Goal: Task Accomplishment & Management: Use online tool/utility

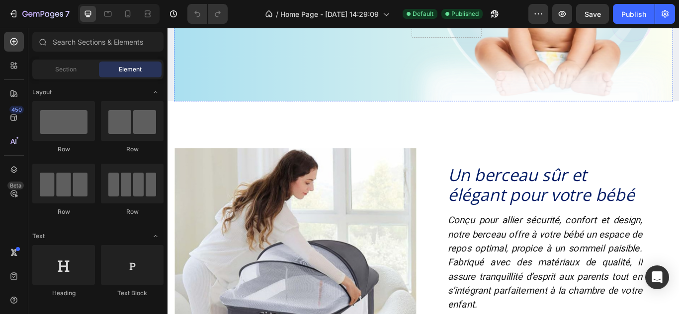
scroll to position [252, 0]
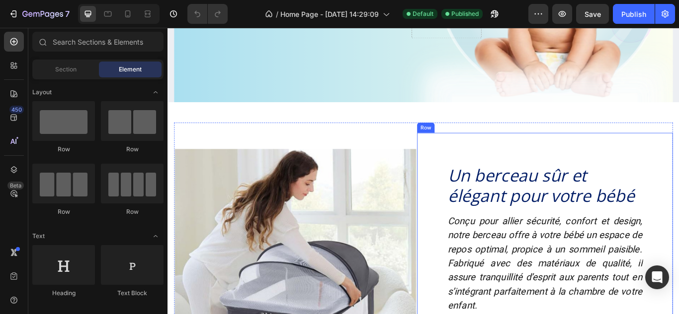
click at [496, 184] on div "Un berceau sûr et élégant pour votre bébé Heading Conçu pour allier sécurité, c…" at bounding box center [607, 294] width 298 height 287
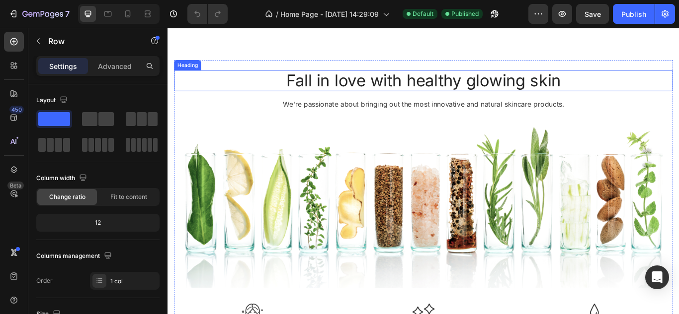
scroll to position [614, 0]
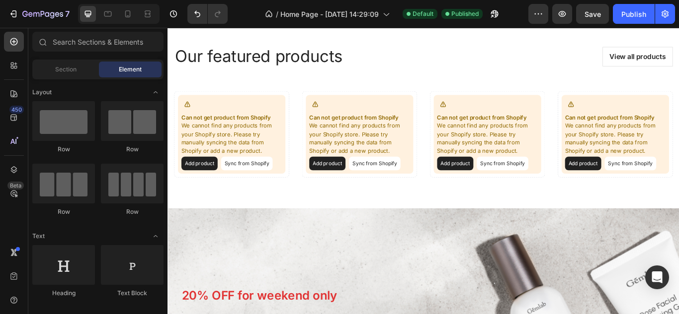
scroll to position [1032, 0]
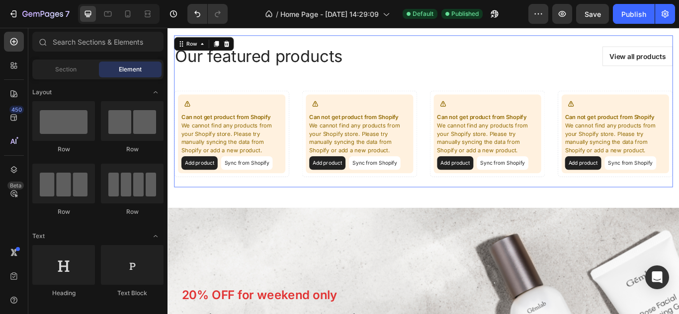
click at [483, 45] on div "Our featured products Heading View all products Button Row Can not get product …" at bounding box center [465, 125] width 581 height 177
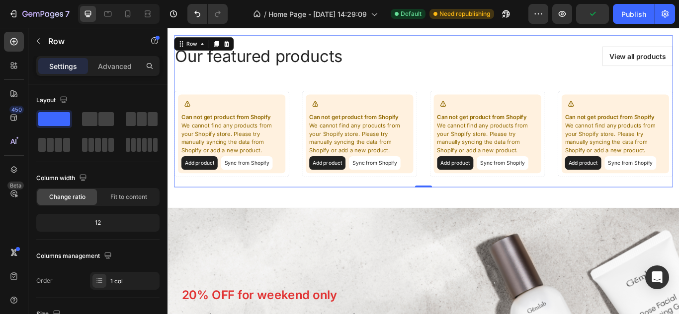
scroll to position [996, 0]
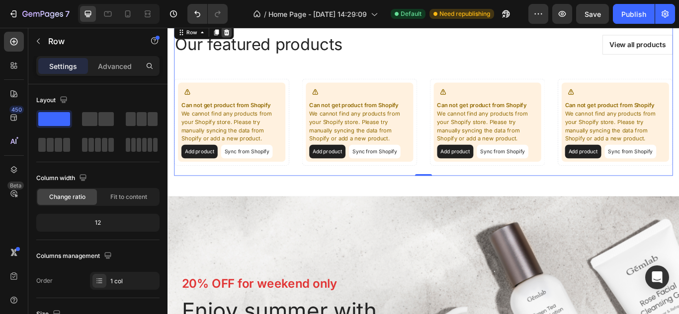
click at [237, 37] on icon at bounding box center [236, 33] width 6 height 7
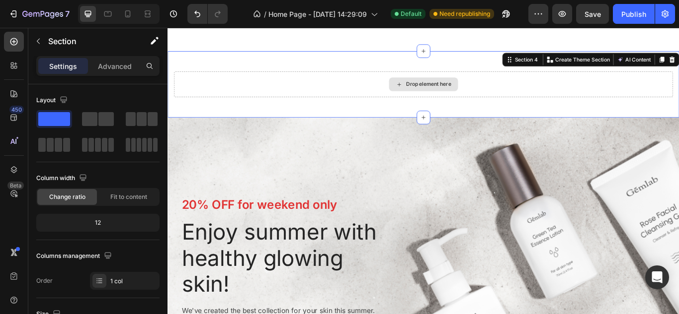
scroll to position [988, 0]
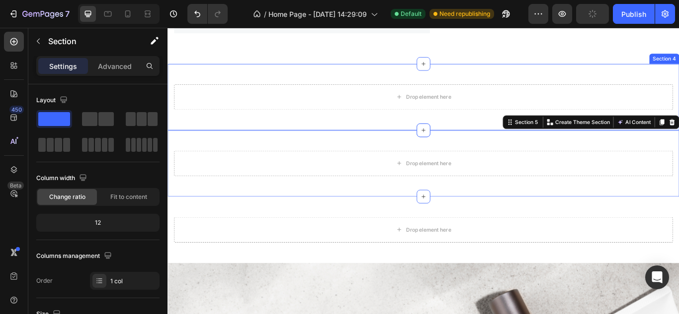
scroll to position [925, 0]
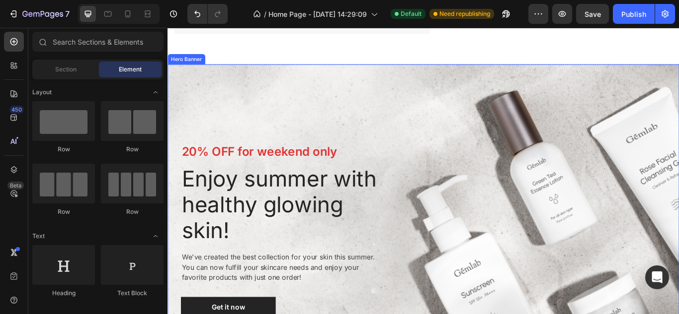
click at [650, 126] on div "20% OFF for weekend only Text block Enjoy summer with healthy glowing skin! Hea…" at bounding box center [465, 263] width 581 height 385
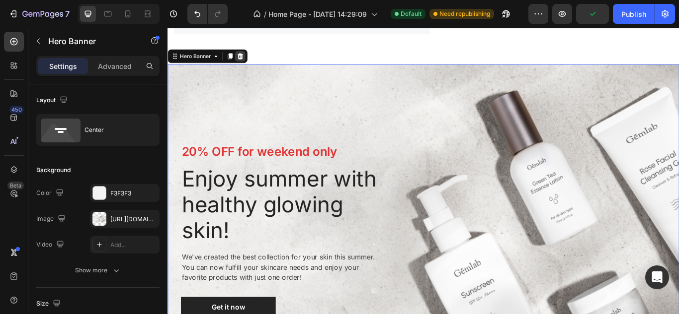
click at [253, 65] on icon at bounding box center [252, 61] width 6 height 7
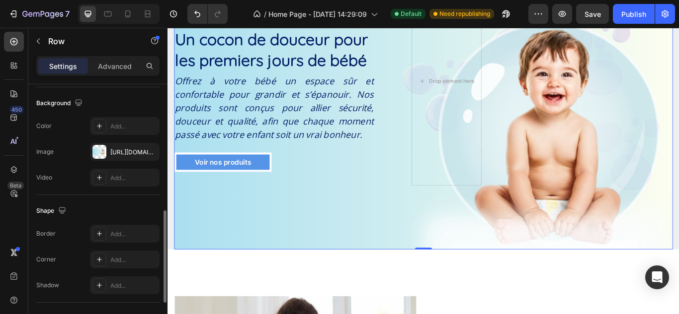
scroll to position [461, 0]
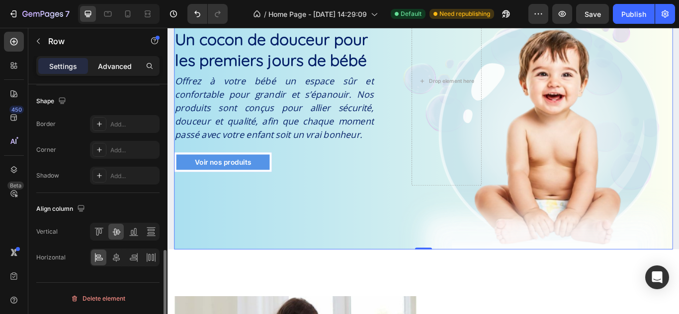
click at [109, 58] on div "Advanced" at bounding box center [115, 66] width 50 height 16
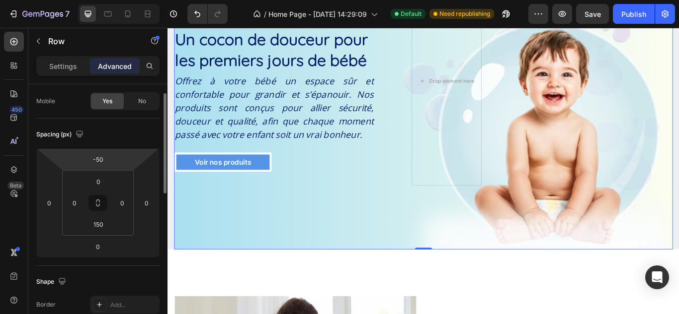
scroll to position [59, 0]
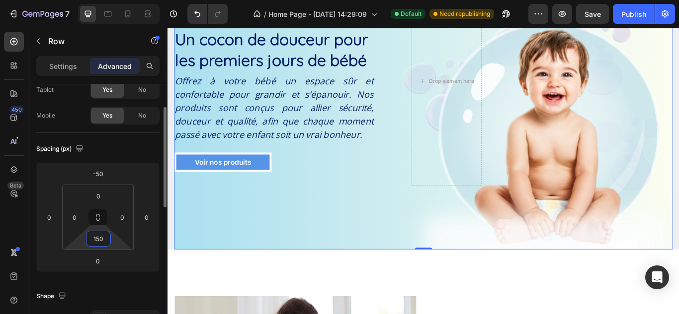
click at [102, 236] on input "150" at bounding box center [98, 238] width 20 height 15
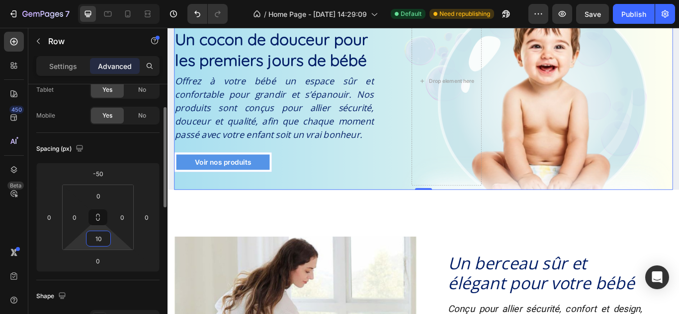
type input "100"
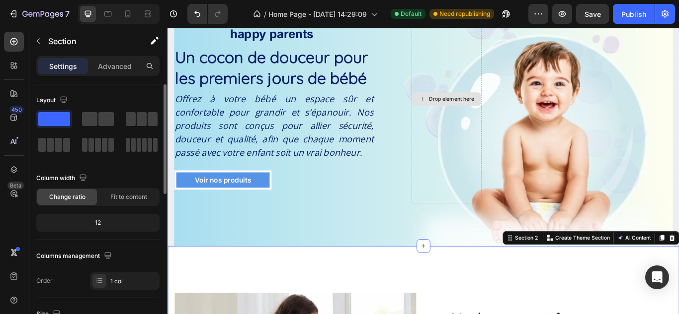
scroll to position [61, 0]
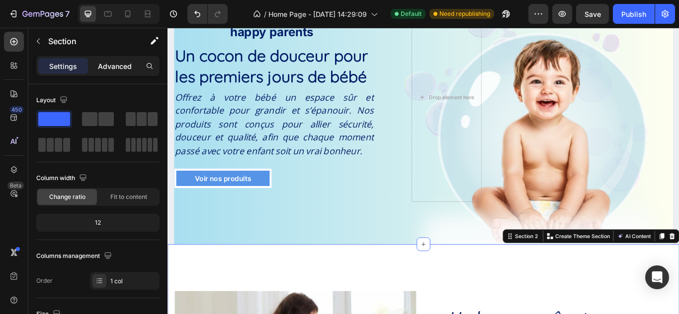
click at [109, 65] on p "Advanced" at bounding box center [115, 66] width 34 height 10
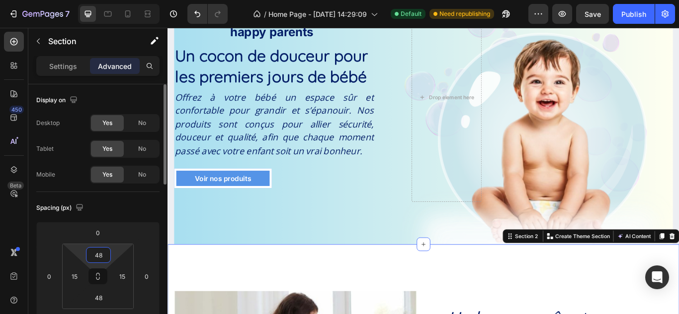
click at [98, 255] on input "48" at bounding box center [98, 255] width 20 height 15
type input "2"
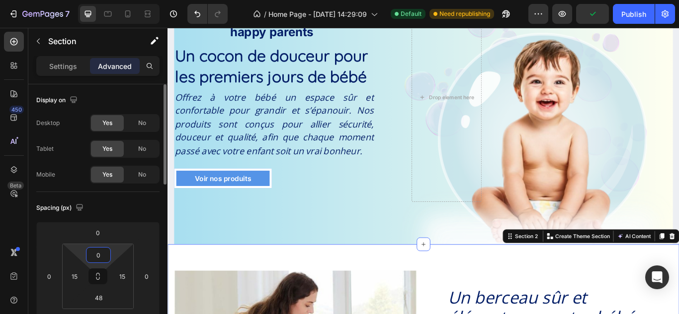
type input "0"
click at [136, 198] on div "Spacing (px) 0 0 0 0 0 15 48 15" at bounding box center [97, 266] width 123 height 148
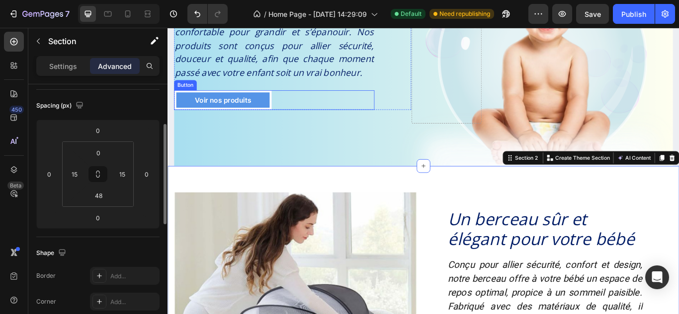
scroll to position [152, 0]
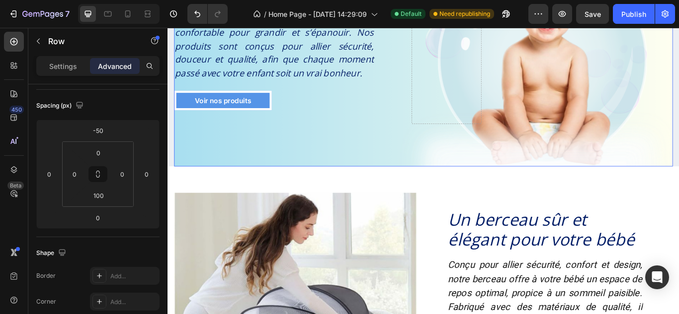
click at [354, 165] on div "Icon Icon Icon Icon Icon Icon List Rated 4.9/5 by 250+ happy parents Text Block…" at bounding box center [465, 43] width 581 height 294
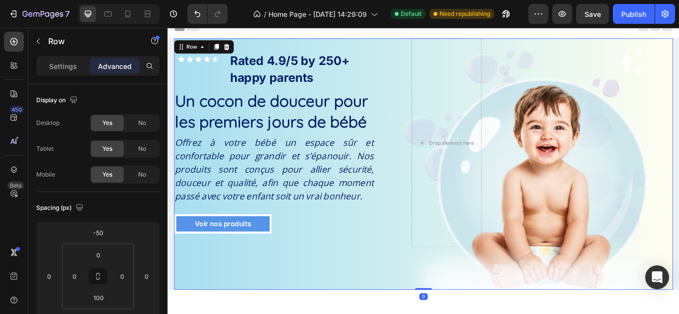
scroll to position [6, 0]
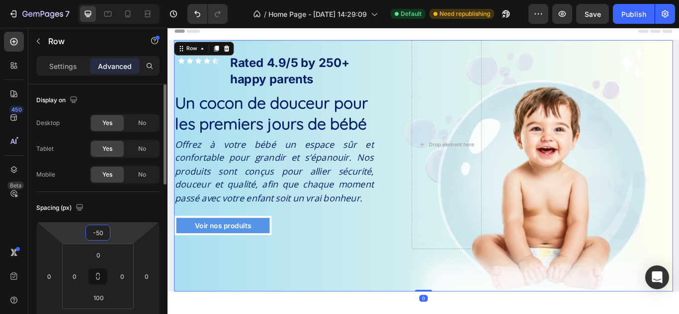
click at [96, 229] on input "-50" at bounding box center [98, 233] width 20 height 15
type input "0"
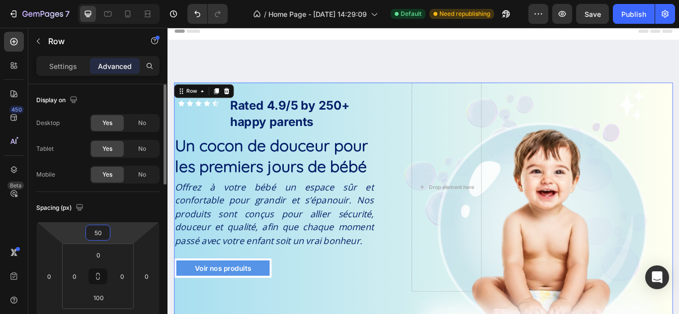
type input "5"
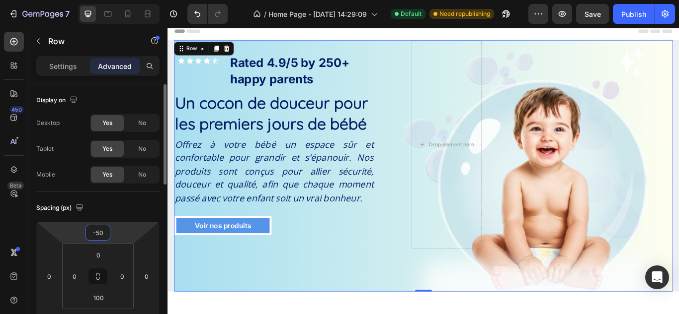
type input "-5"
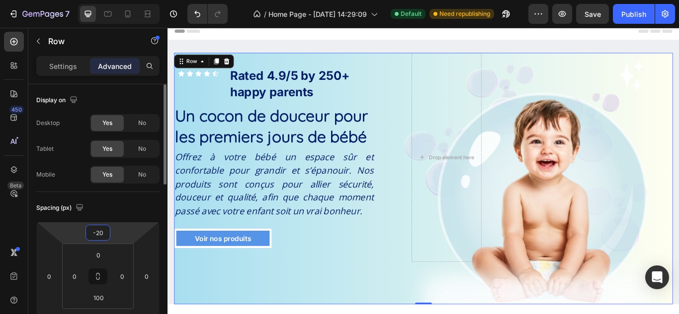
type input "-2"
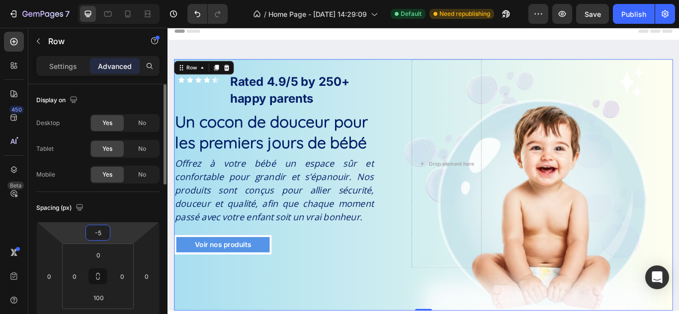
type input "-50"
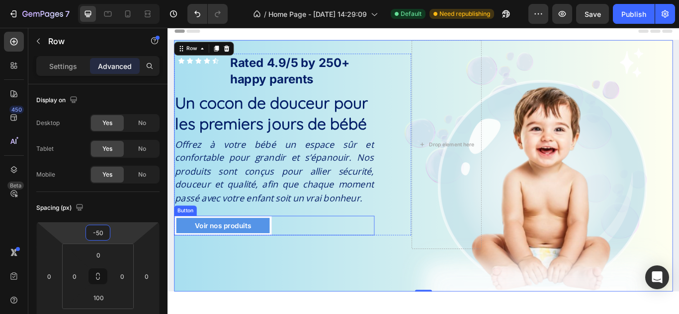
scroll to position [65, 0]
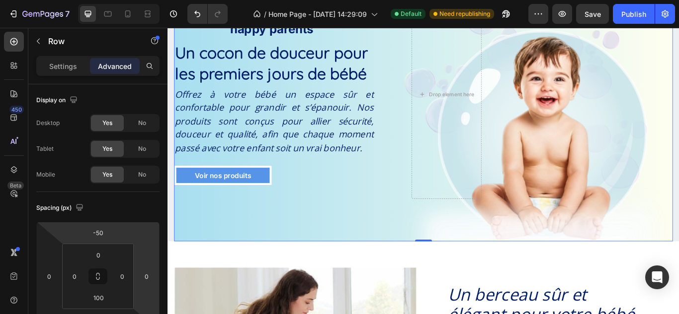
click at [322, 255] on div "Icon Icon Icon Icon Icon Icon List Rated 4.9/5 by 250+ happy parents Text Block…" at bounding box center [465, 131] width 581 height 294
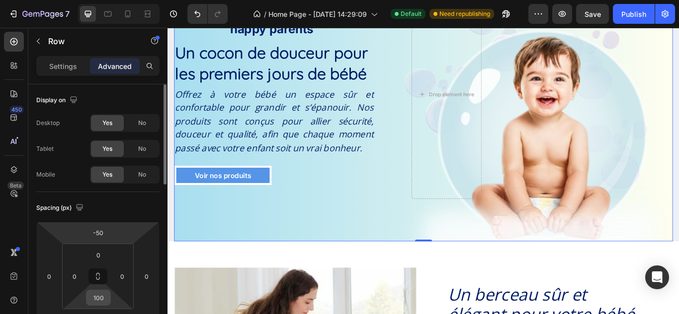
click at [109, 300] on div "100" at bounding box center [98, 298] width 25 height 16
click at [102, 297] on input "100" at bounding box center [98, 298] width 20 height 15
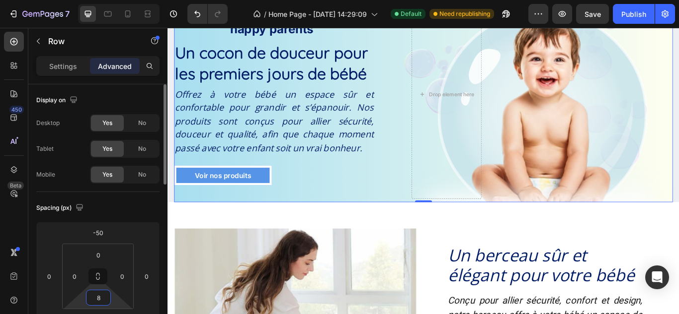
type input "80"
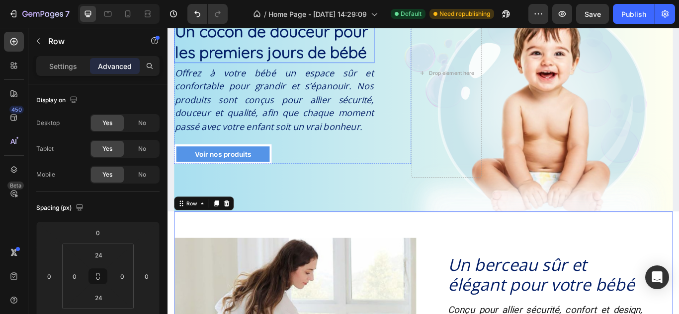
scroll to position [0, 0]
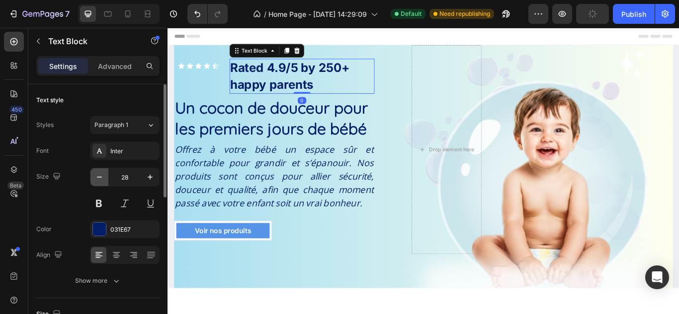
click at [98, 179] on icon "button" at bounding box center [99, 177] width 10 height 10
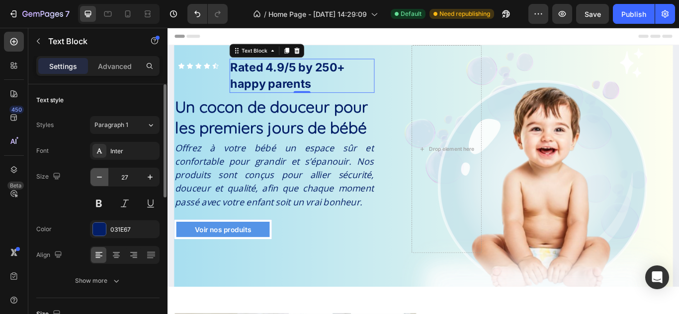
click at [98, 179] on icon "button" at bounding box center [99, 177] width 10 height 10
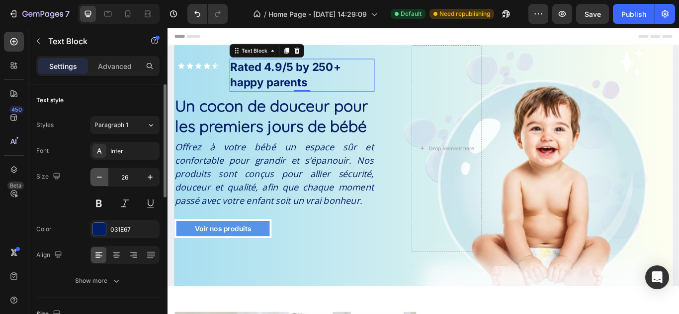
click at [98, 179] on icon "button" at bounding box center [99, 177] width 10 height 10
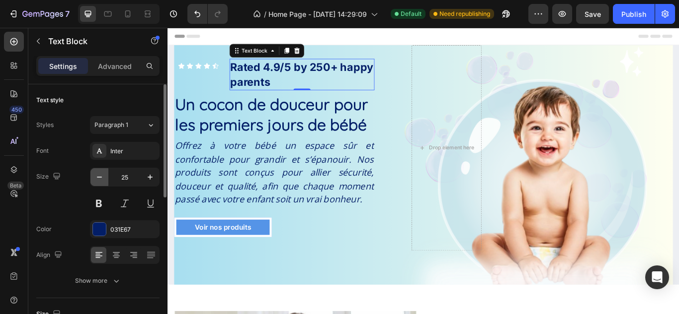
click at [98, 179] on icon "button" at bounding box center [99, 177] width 10 height 10
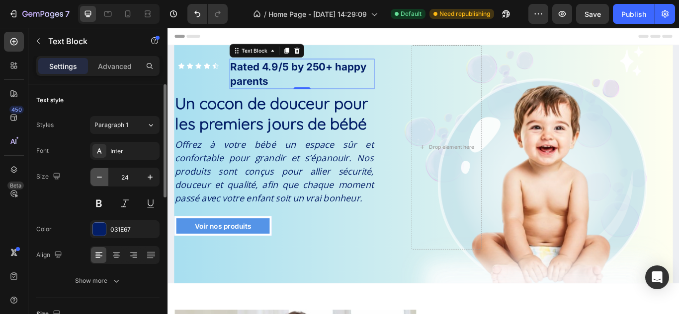
click at [98, 179] on icon "button" at bounding box center [99, 177] width 10 height 10
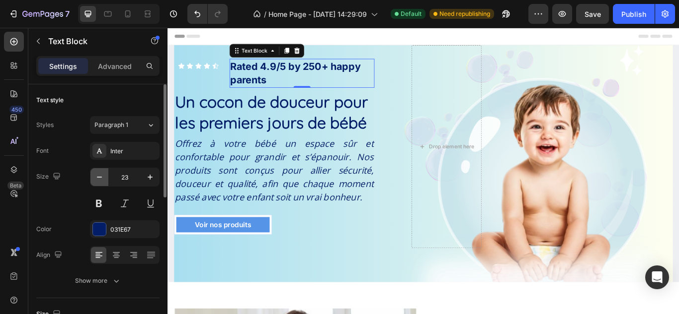
click at [98, 179] on icon "button" at bounding box center [99, 177] width 10 height 10
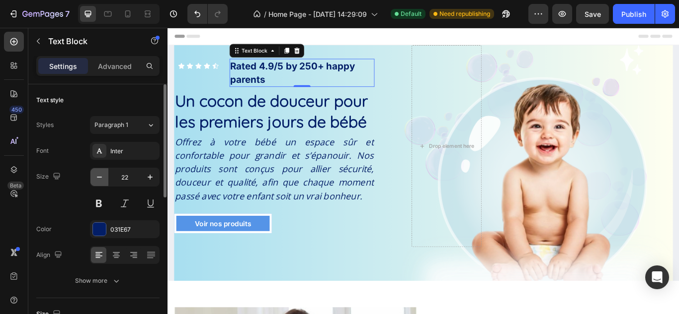
click at [98, 179] on icon "button" at bounding box center [99, 177] width 10 height 10
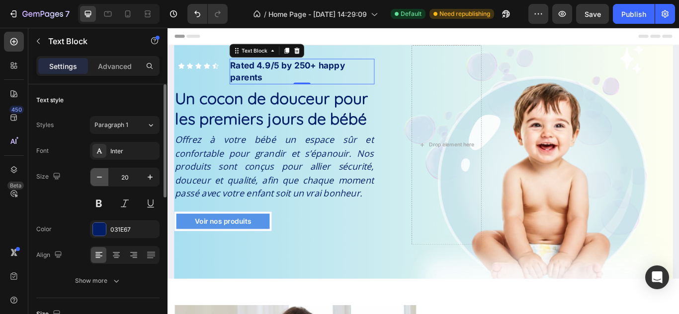
click at [98, 179] on icon "button" at bounding box center [99, 177] width 10 height 10
type input "19"
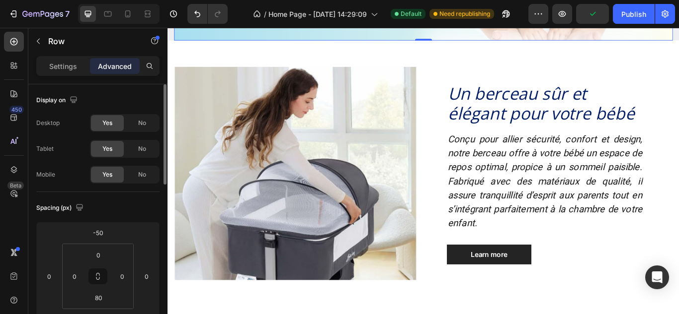
scroll to position [261, 0]
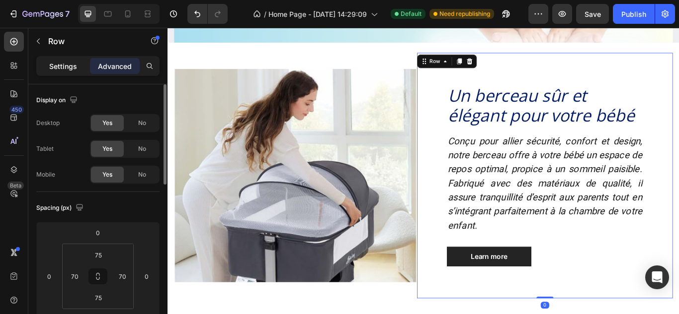
click at [62, 65] on p "Settings" at bounding box center [63, 66] width 28 height 10
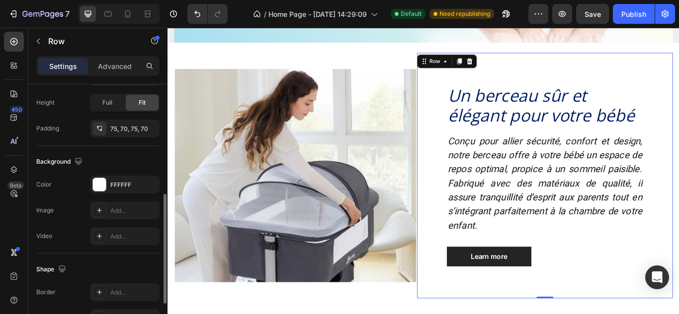
scroll to position [262, 0]
click at [104, 190] on div at bounding box center [99, 184] width 13 height 13
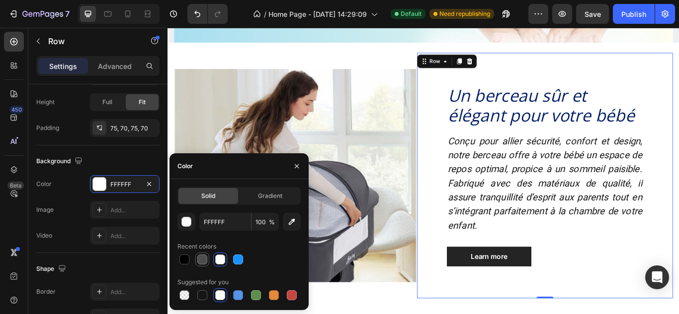
click at [198, 261] on div at bounding box center [202, 260] width 10 height 10
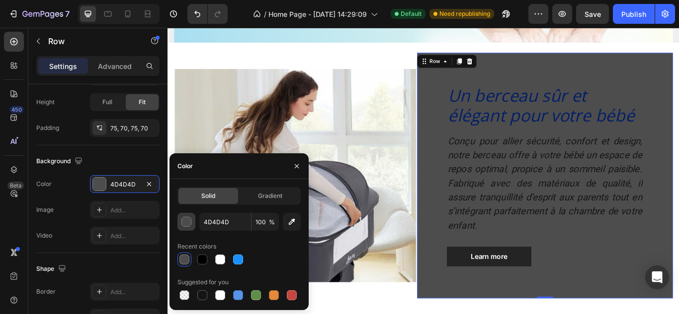
click at [182, 222] on div "button" at bounding box center [187, 223] width 10 height 10
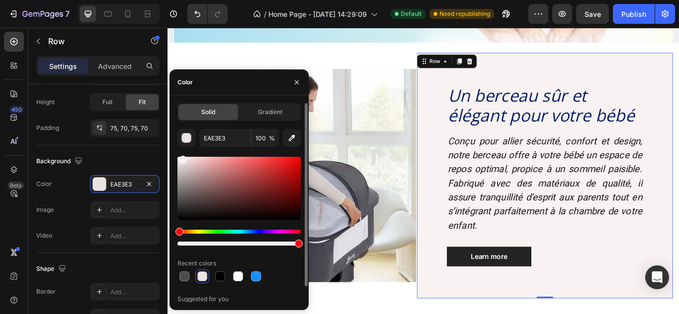
drag, startPoint x: 179, startPoint y: 202, endPoint x: 181, endPoint y: 158, distance: 43.3
click at [181, 158] on div at bounding box center [183, 160] width 8 height 8
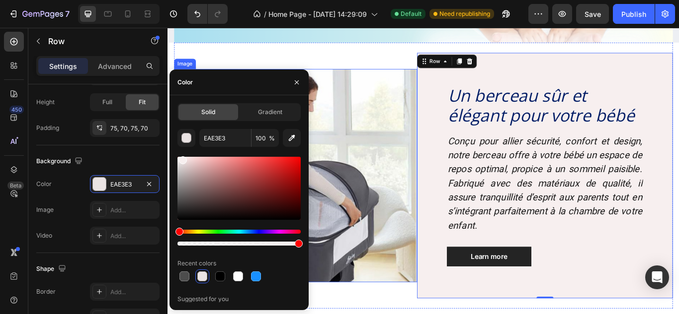
type input "F7EFEF"
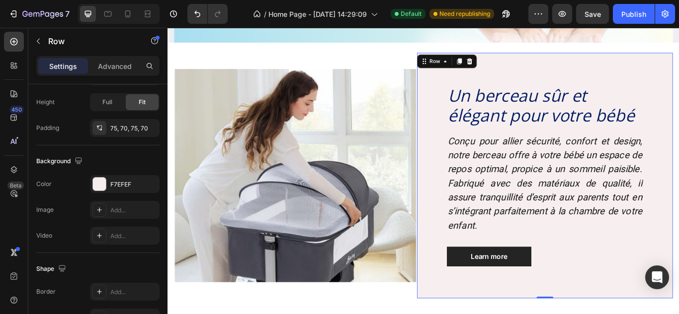
click at [481, 211] on div "Un berceau sûr et élégant pour votre bébé Heading Conçu pour allier sécurité, c…" at bounding box center [607, 200] width 298 height 287
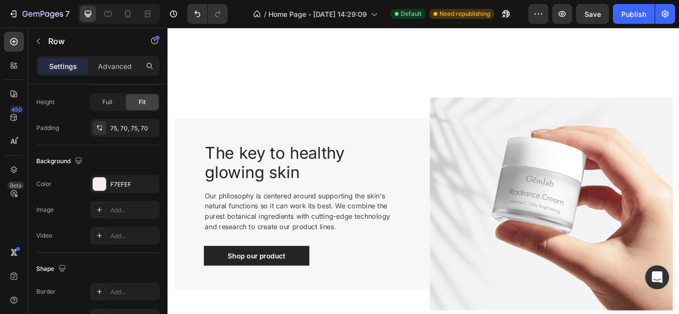
scroll to position [718, 0]
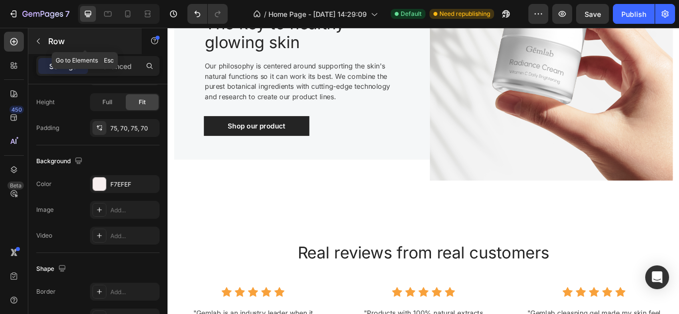
click at [45, 34] on button "button" at bounding box center [38, 41] width 16 height 16
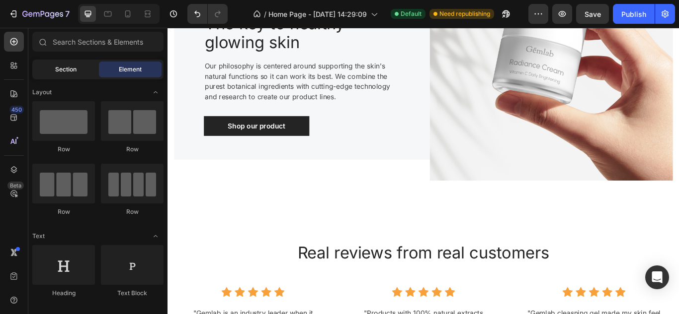
click at [54, 71] on div "Section" at bounding box center [65, 70] width 63 height 16
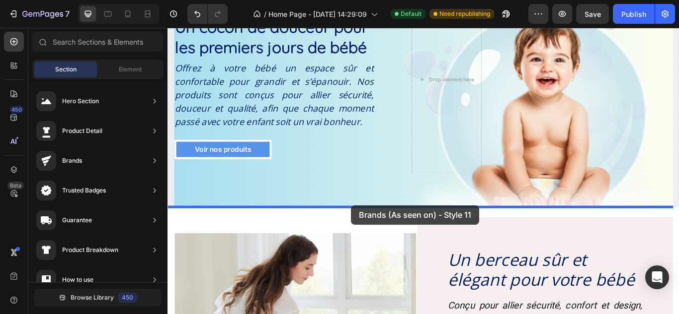
scroll to position [76, 0]
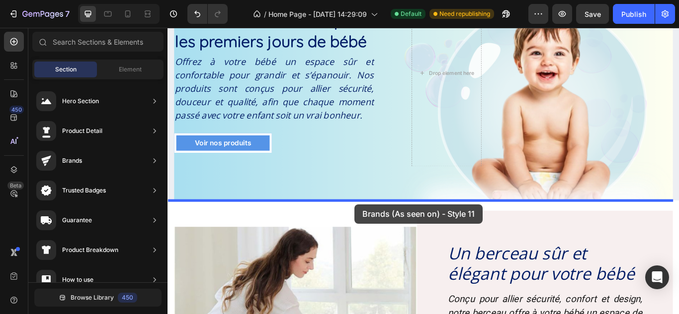
drag, startPoint x: 415, startPoint y: 243, endPoint x: 385, endPoint y: 235, distance: 30.7
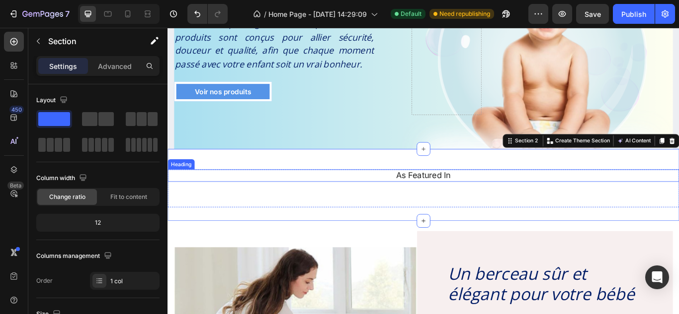
scroll to position [137, 0]
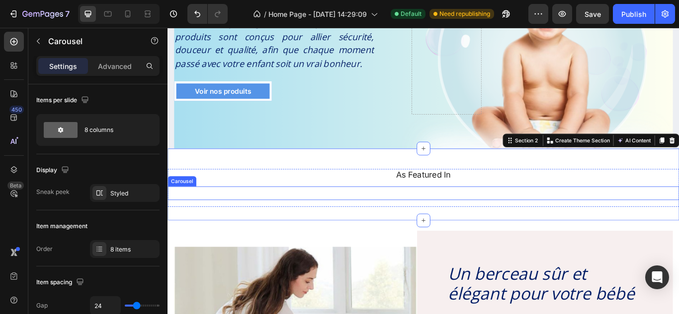
click at [329, 215] on div "Image Image Image Image Image Image Image Image Carousel" at bounding box center [465, 221] width 596 height 16
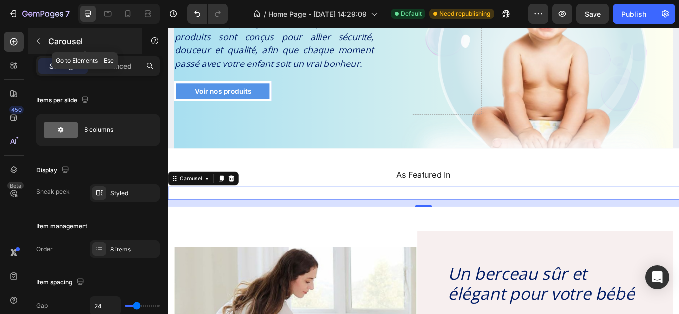
click at [59, 39] on p "Carousel" at bounding box center [90, 41] width 84 height 12
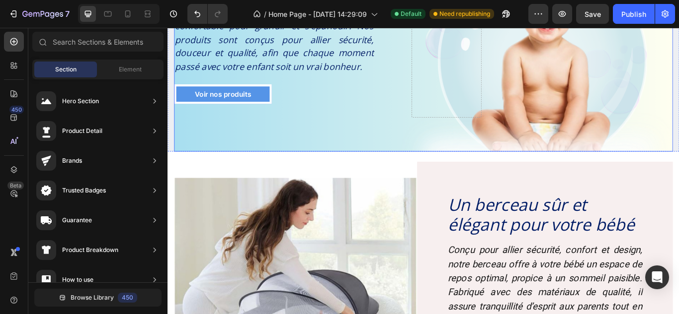
scroll to position [135, 0]
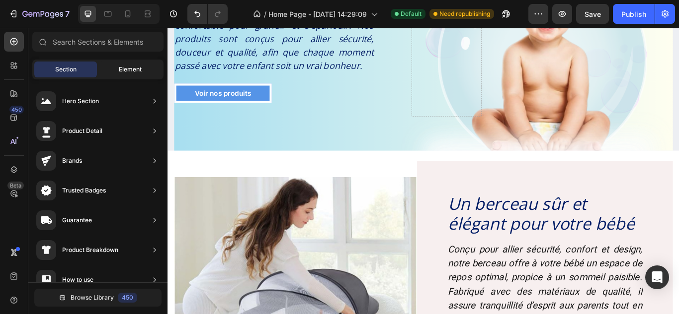
click at [118, 69] on div "Element" at bounding box center [130, 70] width 63 height 16
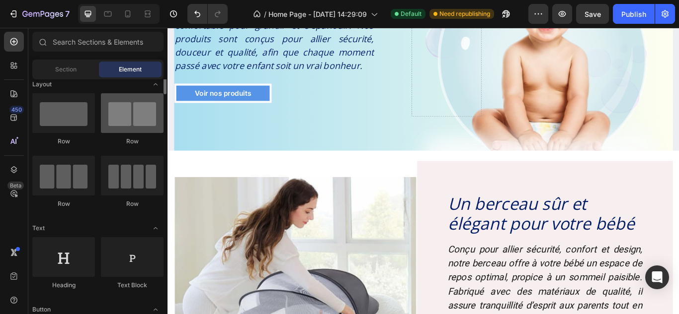
scroll to position [3, 0]
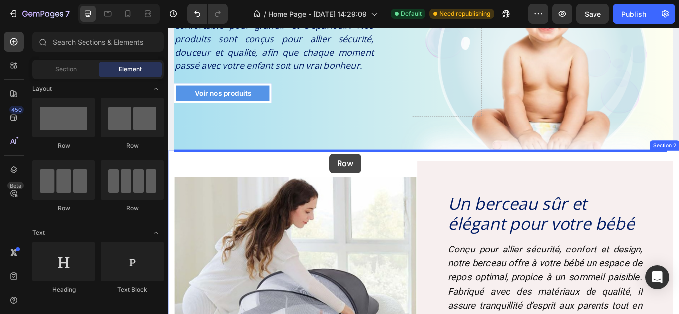
drag, startPoint x: 293, startPoint y: 149, endPoint x: 356, endPoint y: 177, distance: 68.5
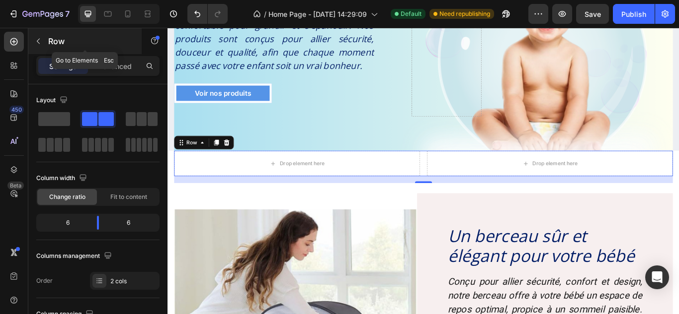
click at [46, 41] on div "Row" at bounding box center [84, 41] width 113 height 26
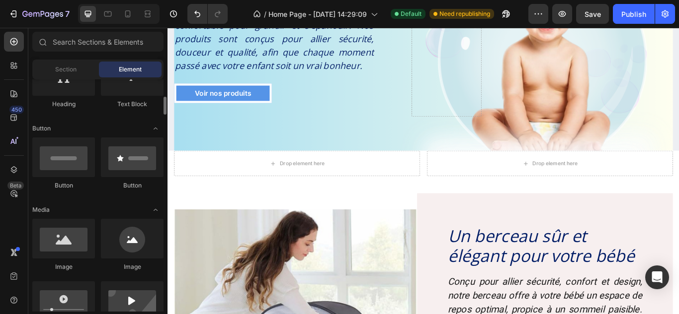
scroll to position [192, 0]
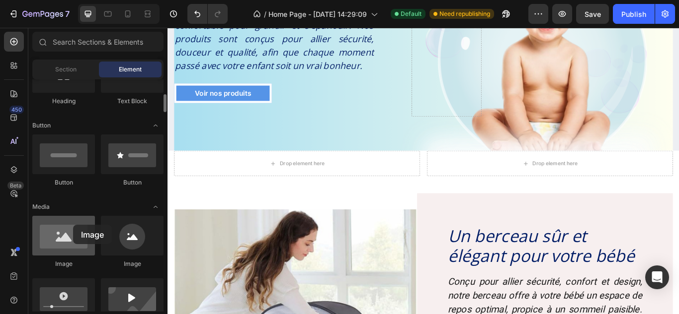
drag, startPoint x: 74, startPoint y: 241, endPoint x: 73, endPoint y: 226, distance: 15.9
click at [73, 226] on div at bounding box center [63, 236] width 63 height 40
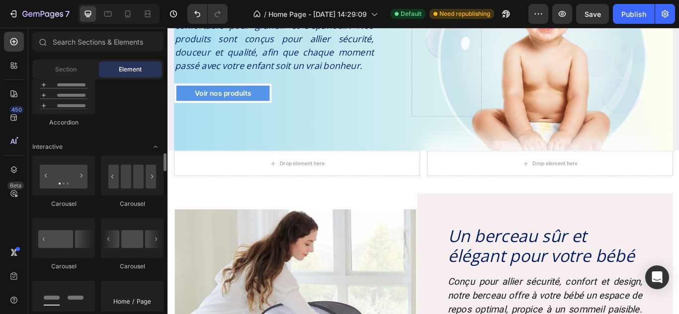
scroll to position [938, 0]
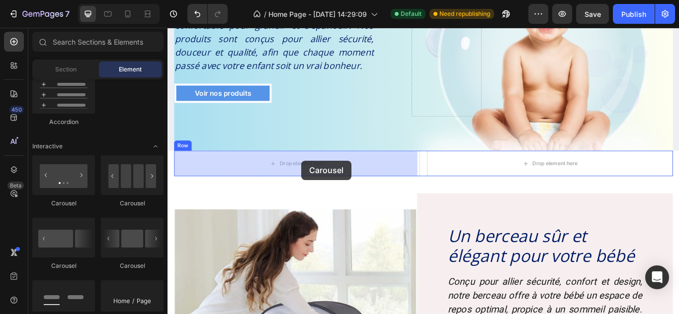
drag, startPoint x: 303, startPoint y: 287, endPoint x: 322, endPoint y: 186, distance: 102.6
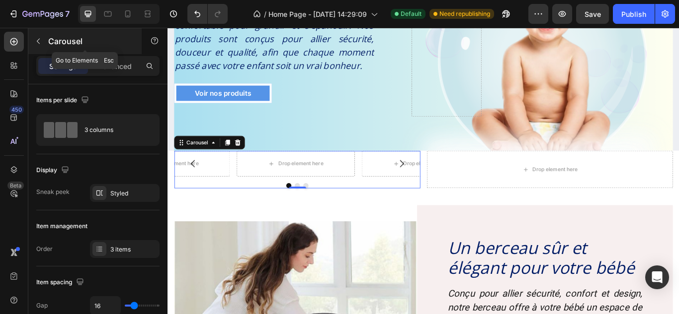
click at [48, 39] on div "Carousel" at bounding box center [84, 41] width 113 height 26
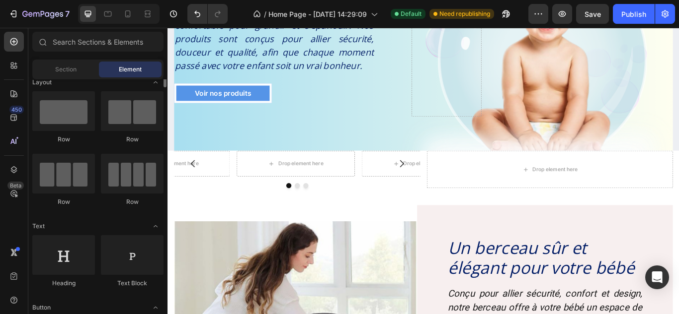
scroll to position [0, 0]
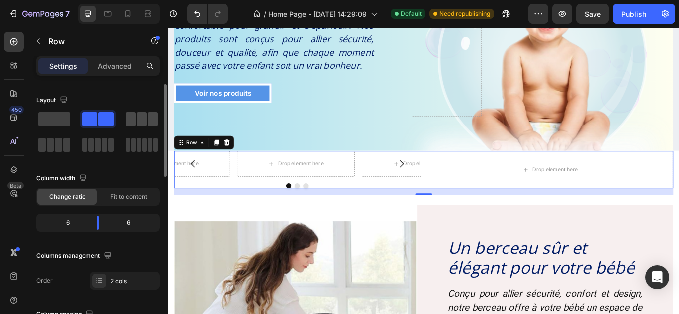
click at [136, 119] on div at bounding box center [142, 119] width 32 height 14
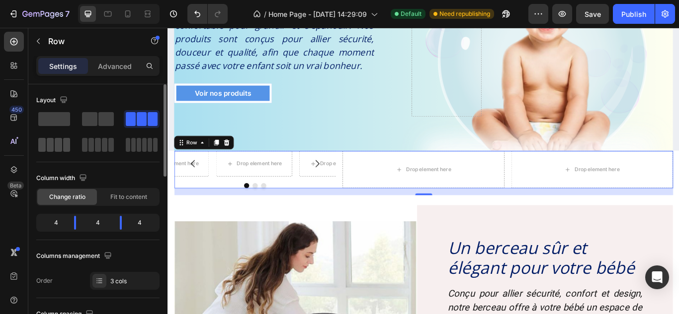
click at [55, 147] on span at bounding box center [58, 145] width 7 height 14
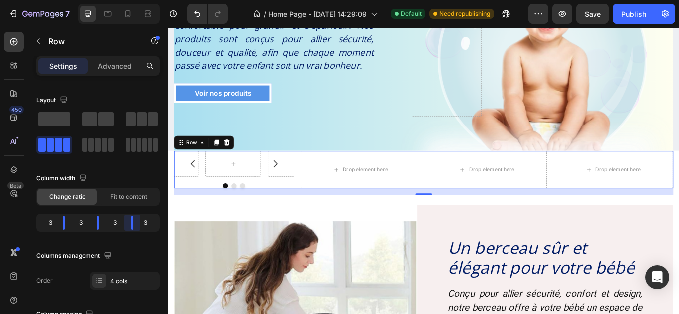
click at [127, 0] on body "7 Version history / Home Page - [DATE] 14:29:09 Default Need republishing Previ…" at bounding box center [339, 0] width 679 height 0
click at [238, 159] on icon at bounding box center [236, 161] width 6 height 7
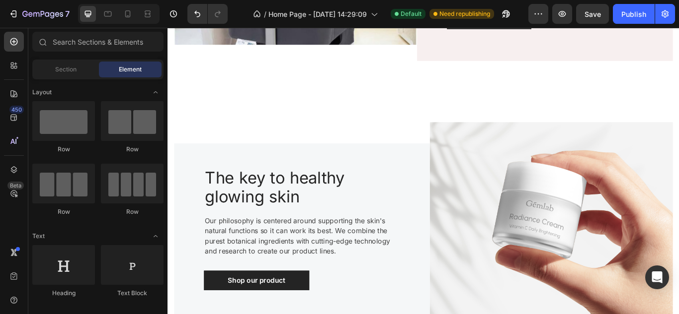
scroll to position [538, 0]
click at [60, 72] on span "Section" at bounding box center [65, 69] width 21 height 9
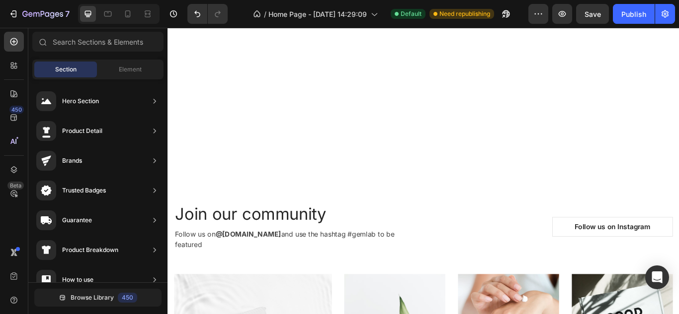
scroll to position [2064, 0]
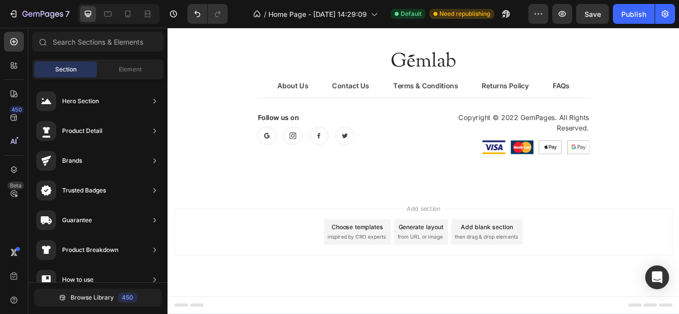
click at [368, 263] on div "Choose templates" at bounding box center [389, 260] width 60 height 10
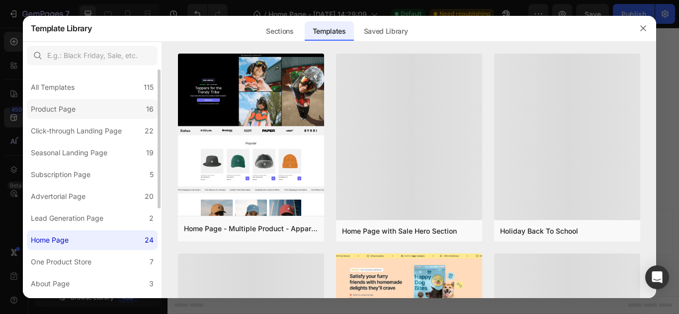
click at [116, 103] on label "Product Page 16" at bounding box center [92, 109] width 131 height 20
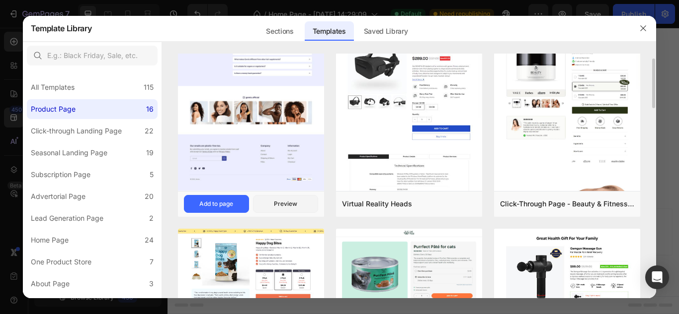
scroll to position [24, 0]
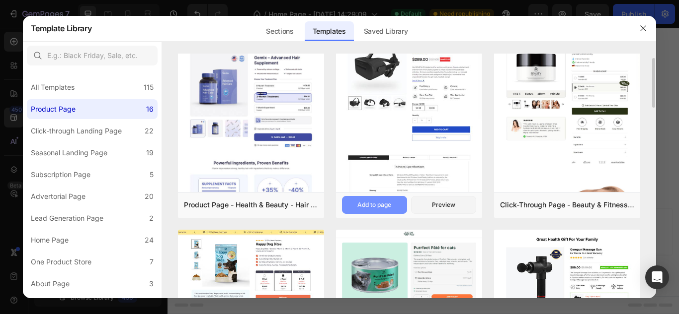
click at [368, 203] on div "Add to page" at bounding box center [374, 205] width 34 height 9
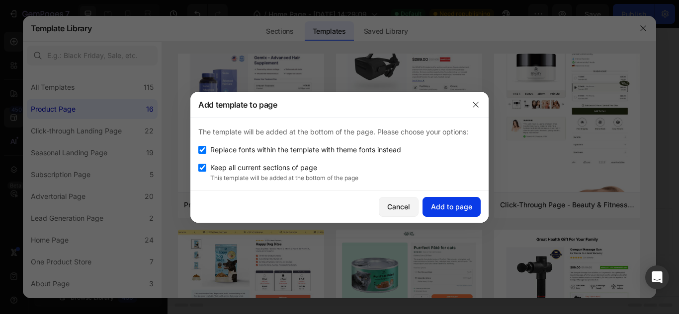
click at [436, 206] on div "Add to page" at bounding box center [451, 207] width 41 height 10
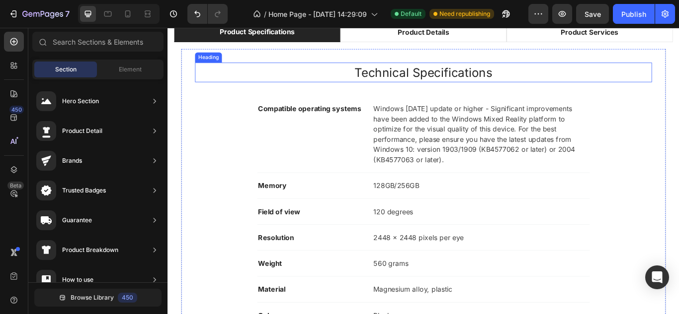
scroll to position [2316, 0]
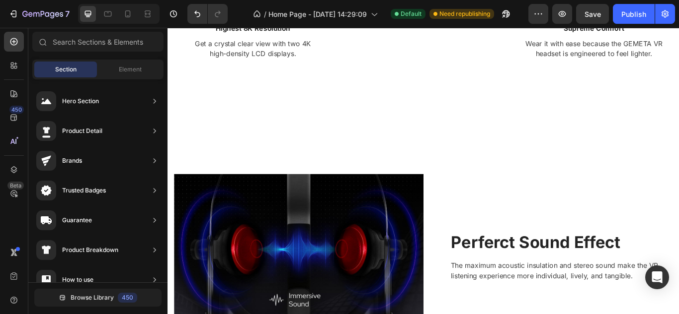
scroll to position [2578, 0]
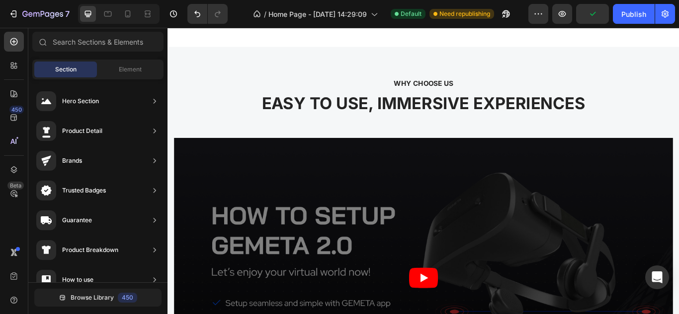
scroll to position [2646, 0]
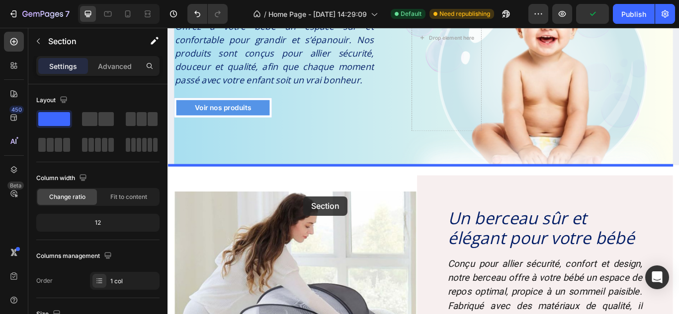
scroll to position [146, 0]
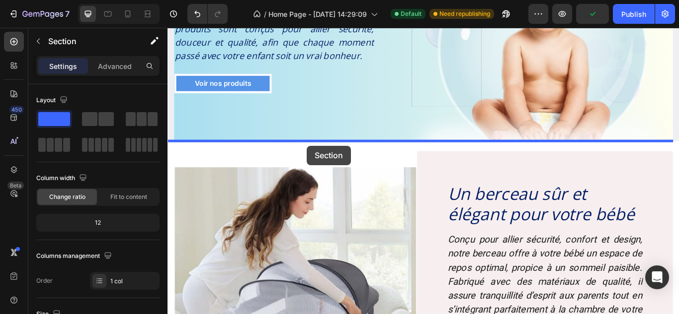
drag, startPoint x: 285, startPoint y: 74, endPoint x: 329, endPoint y: 166, distance: 102.4
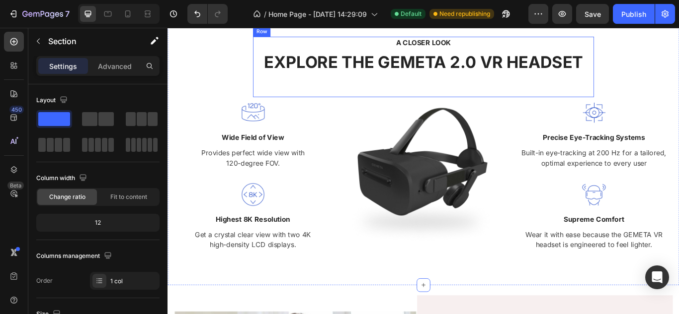
scroll to position [309, 0]
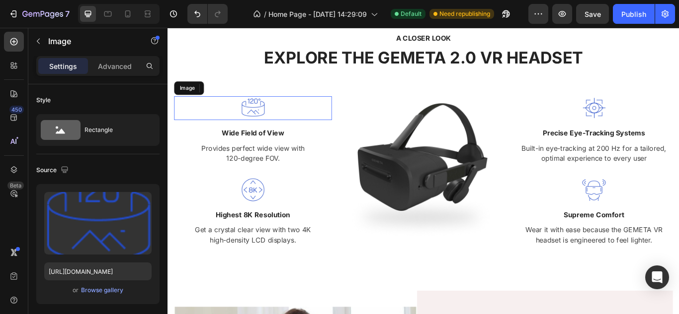
click at [277, 121] on img at bounding box center [267, 122] width 28 height 28
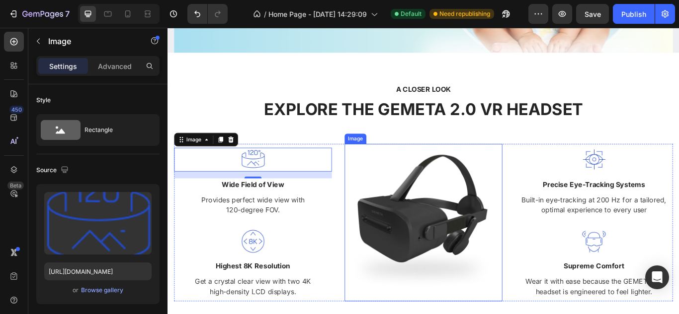
scroll to position [248, 0]
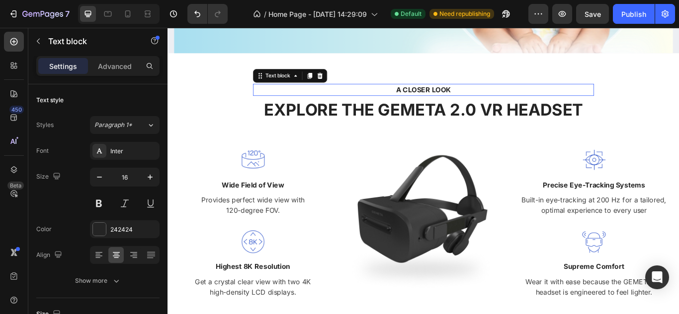
click at [506, 93] on div "A CLOSER LOOK" at bounding box center [465, 100] width 381 height 14
click at [499, 96] on p "A CLOSER LOOK" at bounding box center [465, 100] width 379 height 12
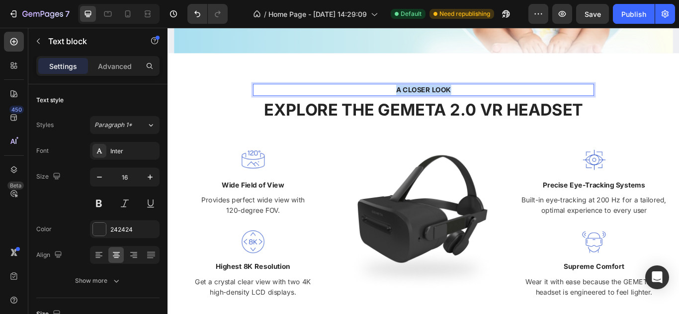
drag, startPoint x: 499, startPoint y: 96, endPoint x: 407, endPoint y: 100, distance: 92.5
click at [407, 100] on p "A CLOSER LOOK" at bounding box center [465, 100] width 379 height 12
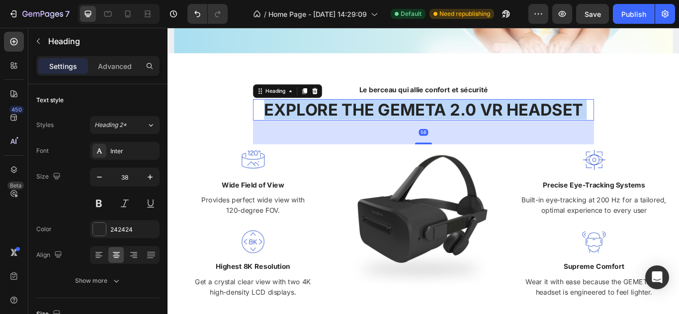
drag, startPoint x: 654, startPoint y: 120, endPoint x: 270, endPoint y: 128, distance: 384.0
click at [270, 128] on p "EXPLORE THE GEMETA 2.0 VR HEADSET" at bounding box center [465, 123] width 395 height 23
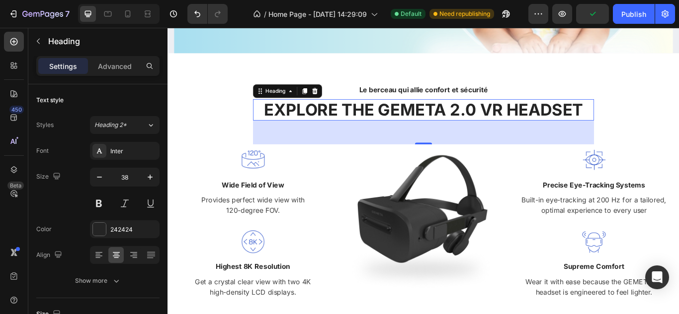
click at [653, 118] on p "EXPLORE THE GEMETA 2.0 VR HEADSET" at bounding box center [465, 123] width 395 height 23
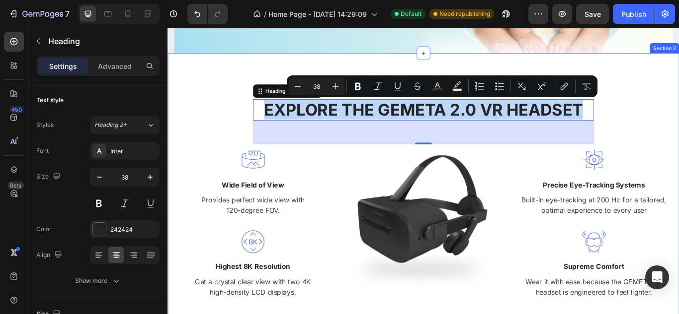
drag, startPoint x: 653, startPoint y: 118, endPoint x: 255, endPoint y: 112, distance: 397.4
click at [255, 112] on div "Le berceau qui allie confort et sécurité Text block EXPLORE THE GEMETA 2.0 VR H…" at bounding box center [465, 220] width 581 height 254
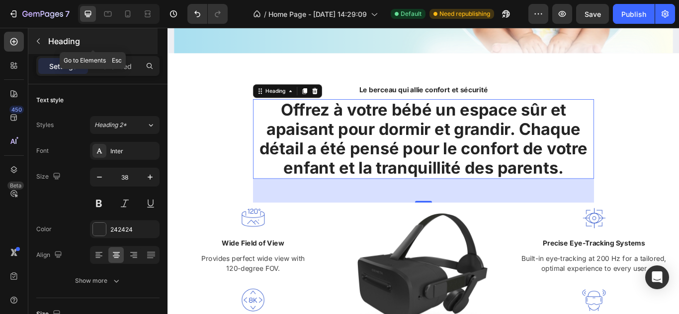
click at [59, 44] on p "Heading" at bounding box center [101, 41] width 107 height 12
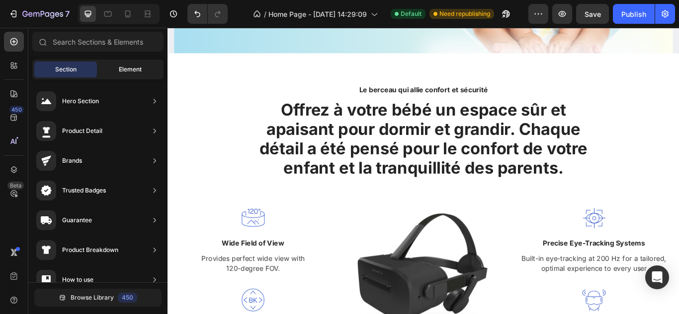
click at [118, 66] on div "Element" at bounding box center [130, 70] width 63 height 16
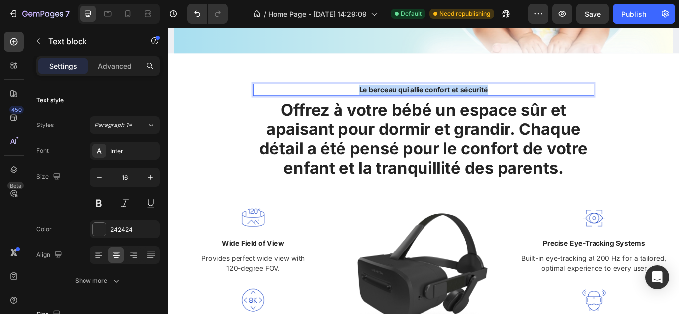
drag, startPoint x: 548, startPoint y: 96, endPoint x: 346, endPoint y: 104, distance: 202.3
click at [346, 104] on p "Le berceau qui allie confort et sécurité" at bounding box center [465, 100] width 379 height 12
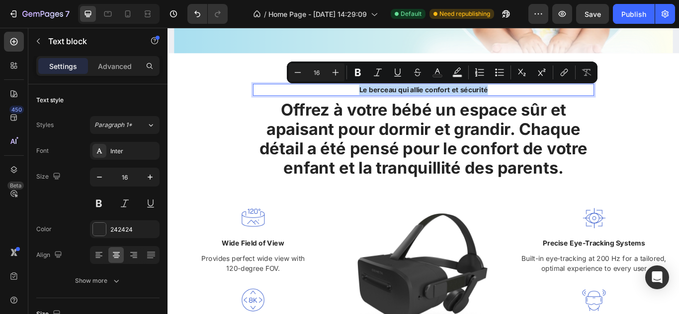
copy p "Le berceau qui allie confort et sécurité"
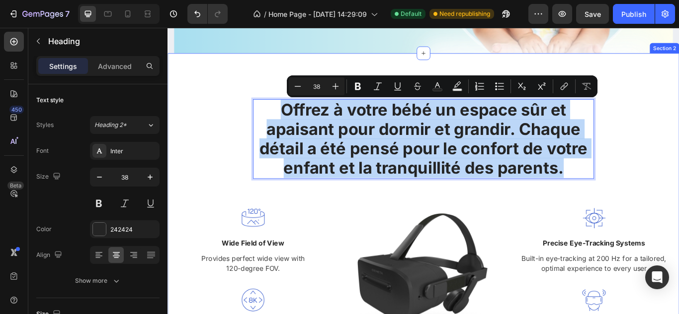
drag, startPoint x: 627, startPoint y: 193, endPoint x: 218, endPoint y: 117, distance: 415.8
click at [218, 117] on div "Le berceau qui allie confort et sécurité Text block Offrez à votre bébé un espa…" at bounding box center [465, 254] width 581 height 322
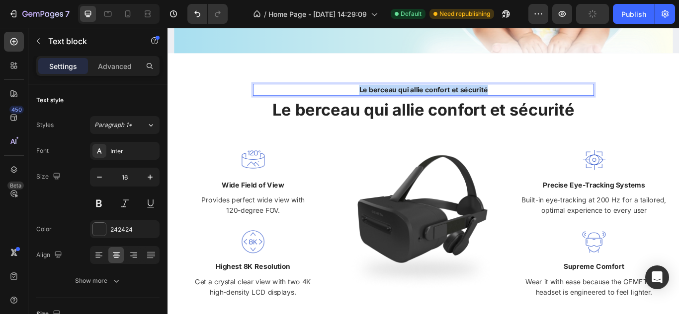
drag, startPoint x: 544, startPoint y: 98, endPoint x: 313, endPoint y: 96, distance: 231.5
click at [313, 96] on p "Le berceau qui allie confort et sécurité" at bounding box center [465, 100] width 379 height 12
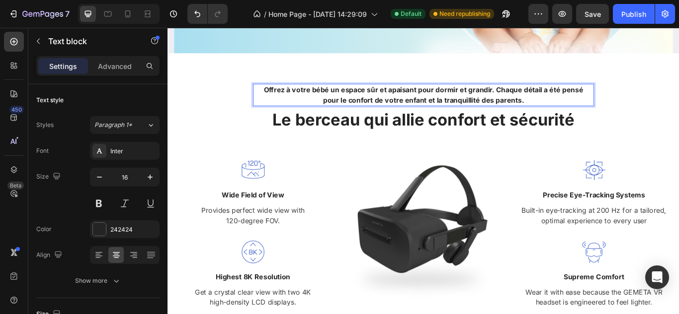
click at [616, 114] on p "Offrez à votre bébé un espace sûr et apaisant pour dormir et grandir. Chaque dé…" at bounding box center [465, 106] width 379 height 24
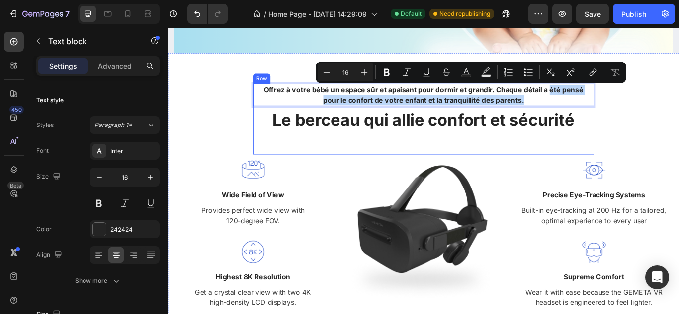
drag, startPoint x: 607, startPoint y: 100, endPoint x: 604, endPoint y: 144, distance: 43.9
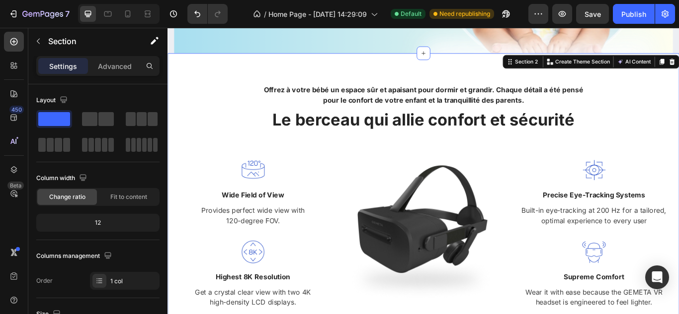
click at [259, 76] on div "Offrez à votre bébé un espace sûr et apaisant pour dormir et grandir. Chaque dé…" at bounding box center [465, 227] width 596 height 338
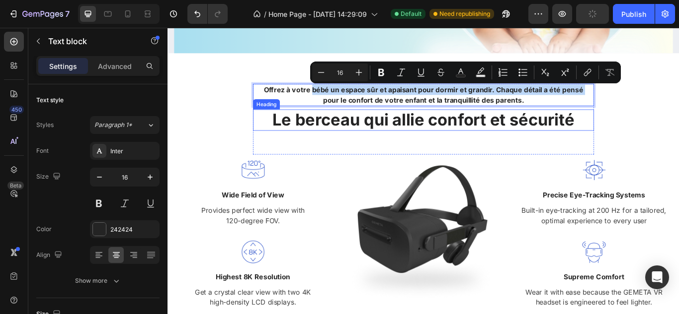
drag, startPoint x: 332, startPoint y: 106, endPoint x: 332, endPoint y: 133, distance: 26.8
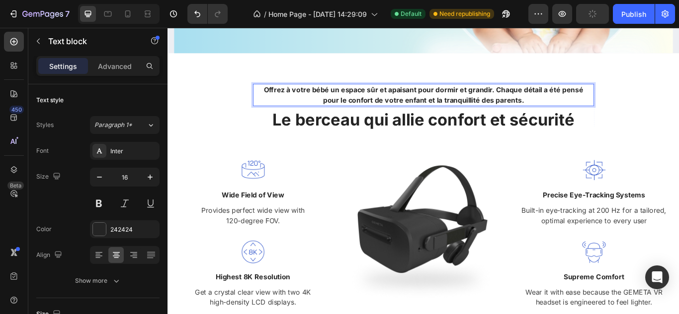
click at [298, 97] on p "Offrez à votre bébé un espace sûr et apaisant pour dormir et grandir. Chaque dé…" at bounding box center [465, 106] width 379 height 24
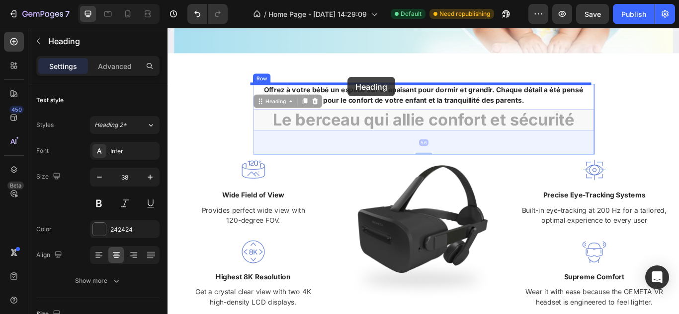
drag, startPoint x: 399, startPoint y: 126, endPoint x: 377, endPoint y: 85, distance: 46.5
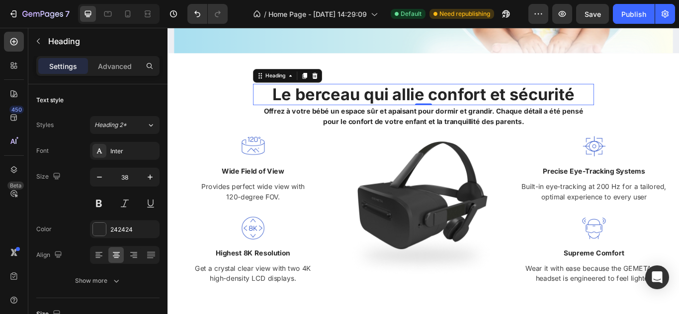
drag, startPoint x: 462, startPoint y: 144, endPoint x: 457, endPoint y: 111, distance: 33.2
click at [457, 111] on div "Le berceau qui allie confort et sécurité Heading 0" at bounding box center [465, 105] width 397 height 25
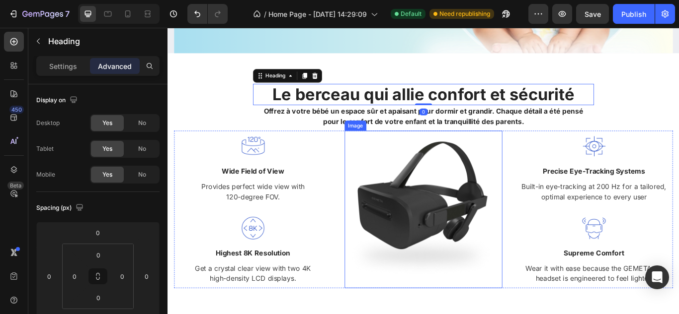
click at [472, 203] on img at bounding box center [466, 240] width 184 height 184
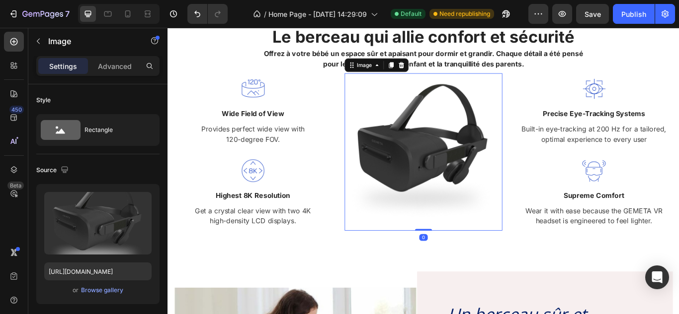
scroll to position [317, 0]
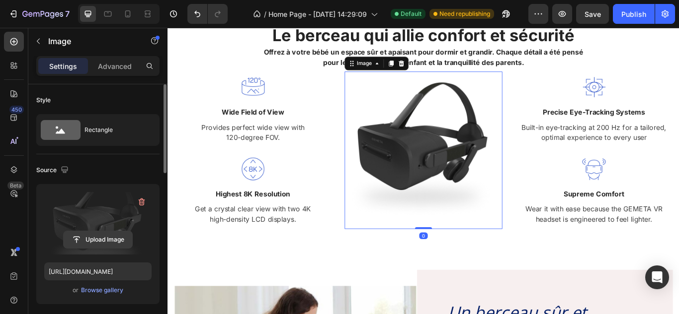
click at [110, 242] on input "file" at bounding box center [98, 239] width 69 height 17
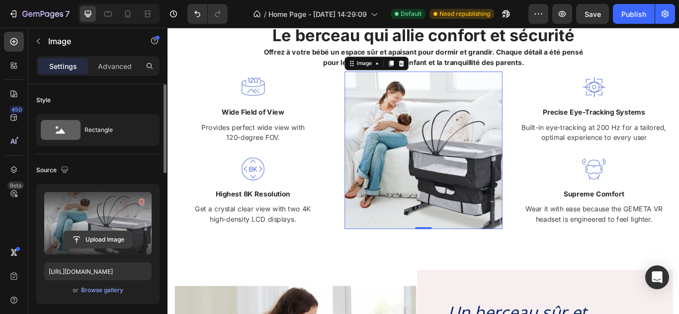
click at [104, 237] on input "file" at bounding box center [98, 239] width 69 height 17
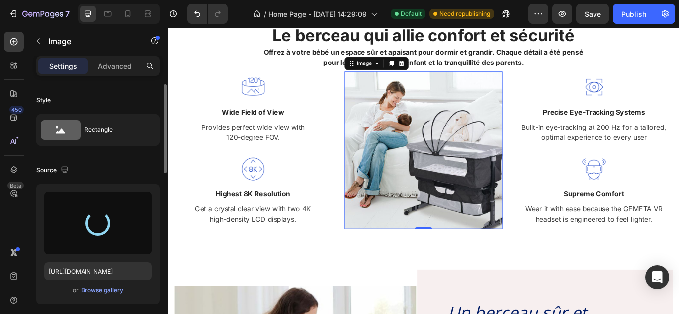
type input "[URL][DOMAIN_NAME]"
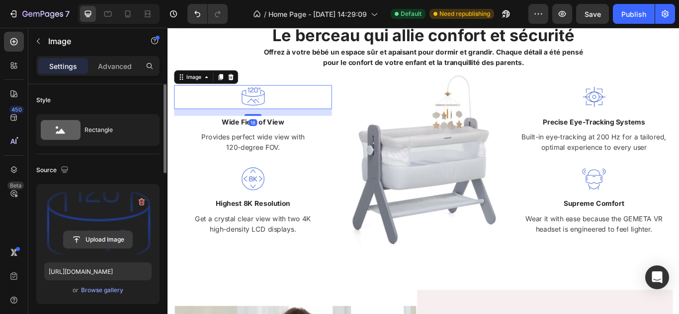
click at [106, 240] on input "file" at bounding box center [98, 239] width 69 height 17
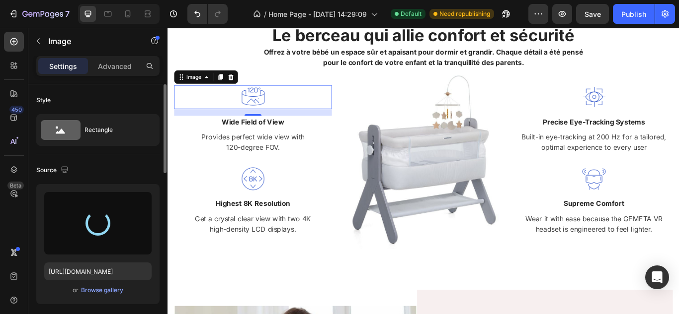
type input "[URL][DOMAIN_NAME]"
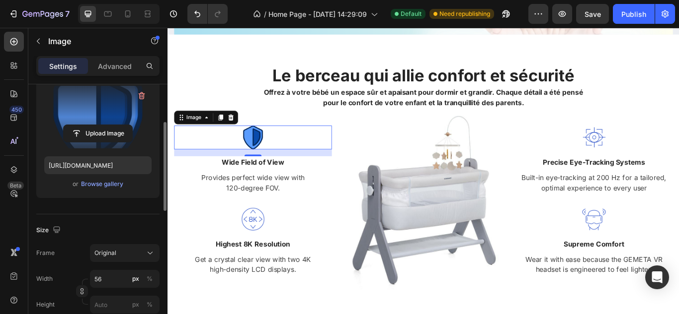
scroll to position [107, 0]
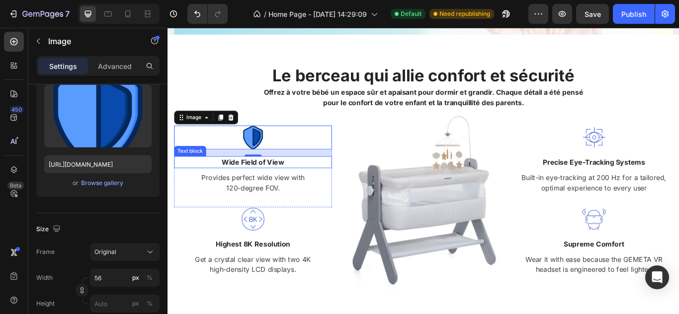
click at [300, 182] on p "Wide Field of View" at bounding box center [267, 185] width 182 height 12
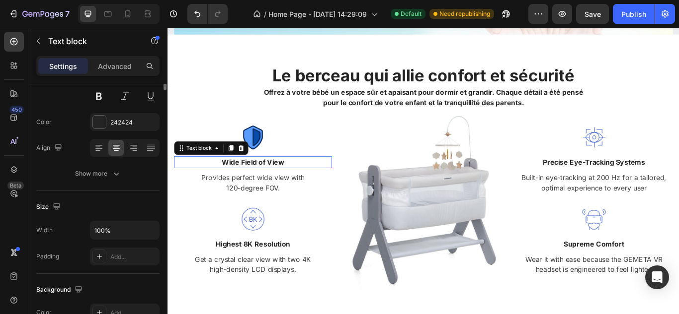
scroll to position [0, 0]
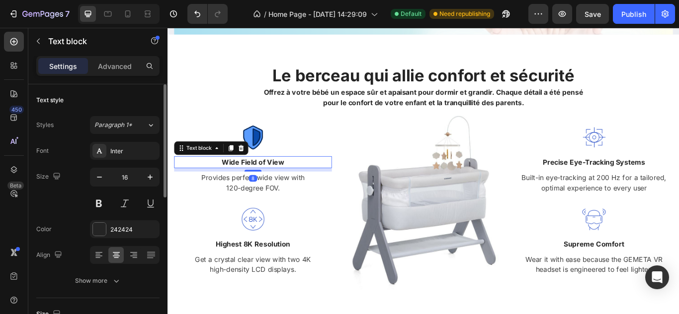
click at [308, 182] on div "Image Wide Field of View Text block 8 Provides perfect wide view with 120-degre…" at bounding box center [267, 181] width 184 height 79
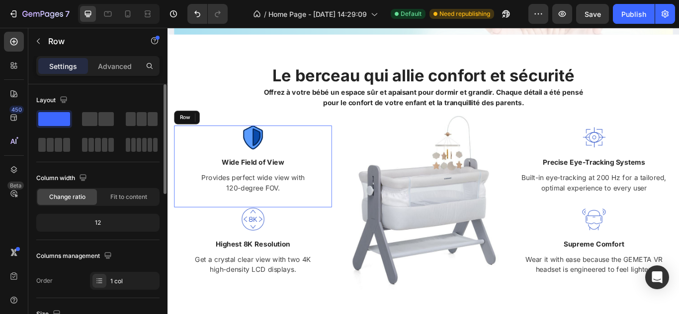
scroll to position [261, 0]
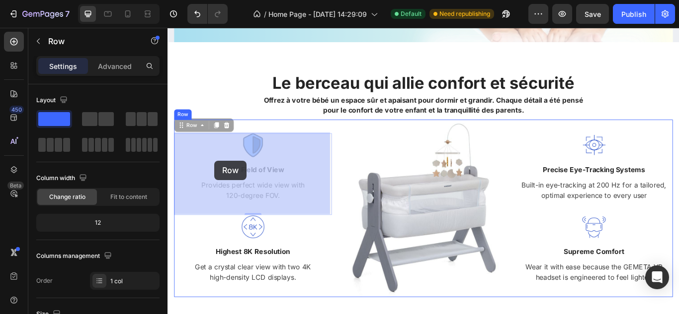
drag, startPoint x: 308, startPoint y: 182, endPoint x: 224, endPoint y: 183, distance: 84.0
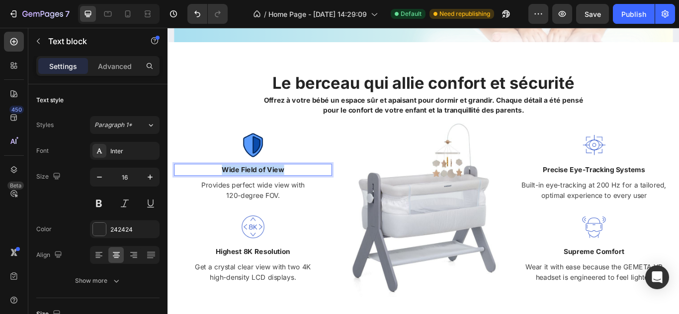
drag, startPoint x: 305, startPoint y: 189, endPoint x: 215, endPoint y: 190, distance: 90.9
click at [304, 221] on p "Provides perfect wide view with 120-degree FOV." at bounding box center [267, 218] width 182 height 24
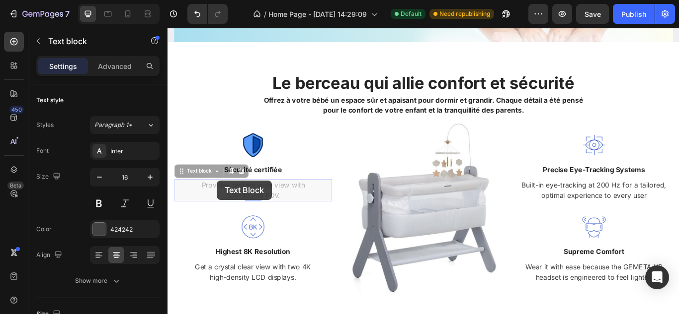
scroll to position [248, 0]
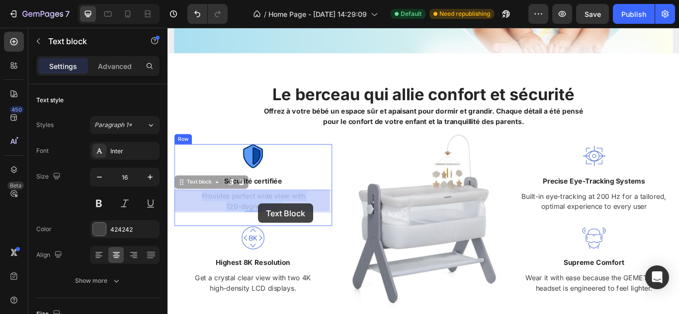
drag, startPoint x: 304, startPoint y: 221, endPoint x: 273, endPoint y: 231, distance: 33.5
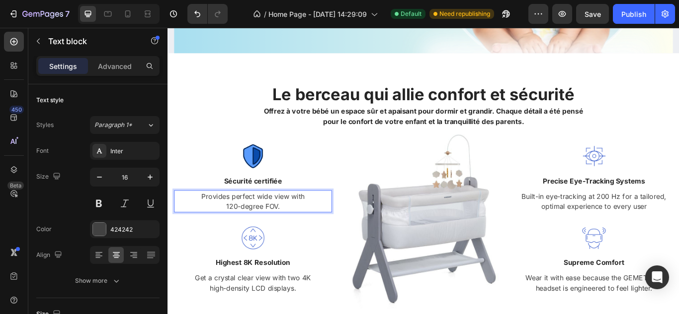
click at [300, 235] on p "Provides perfect wide view with 120-degree FOV." at bounding box center [267, 231] width 182 height 24
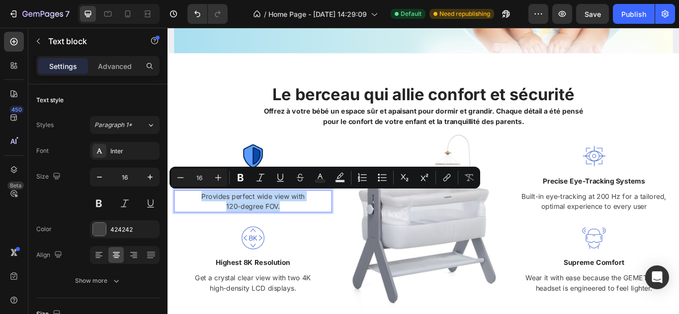
drag, startPoint x: 300, startPoint y: 235, endPoint x: 199, endPoint y: 226, distance: 101.3
click at [199, 226] on p "Provides perfect wide view with 120-degree FOV." at bounding box center [267, 231] width 182 height 24
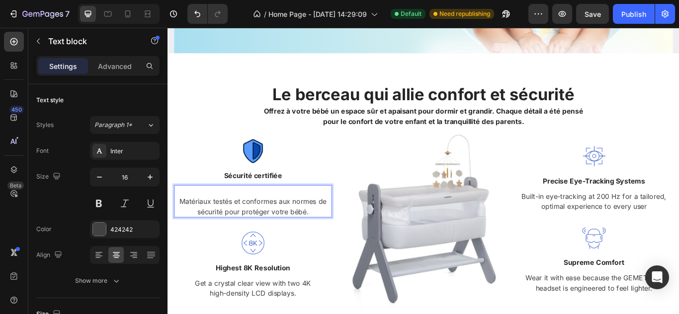
click at [203, 213] on p "Rich Text Editor. Editing area: main" at bounding box center [267, 219] width 182 height 12
click at [179, 228] on p "Matériaux testés et conformes aux normes de sécurité pour protéger votre bébé." at bounding box center [267, 237] width 182 height 24
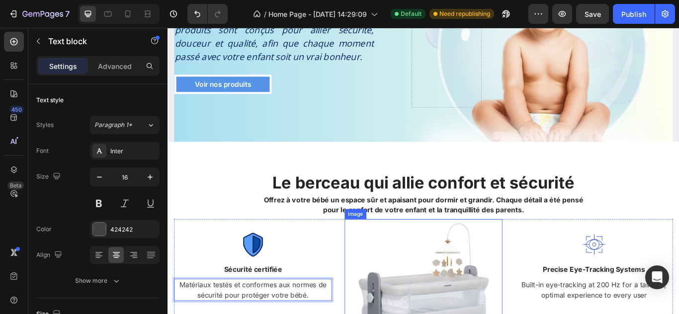
scroll to position [149, 0]
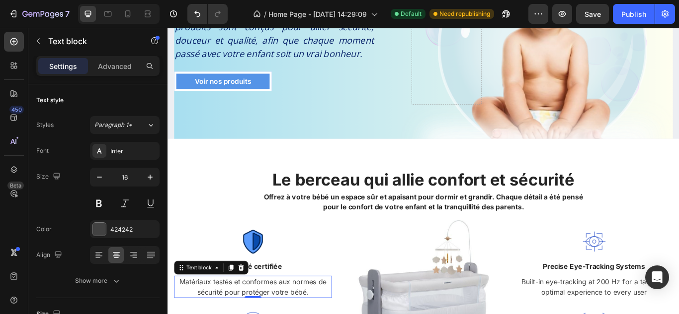
click at [201, 11] on html "7 Version history / Home Page - [DATE] 14:29:09 Default Need republishing Previ…" at bounding box center [339, 5] width 679 height 11
click at [550, 40] on div "#ACE1EF" at bounding box center [339, 46] width 679 height 12
click at [9, 31] on icon at bounding box center [4, 35] width 9 height 9
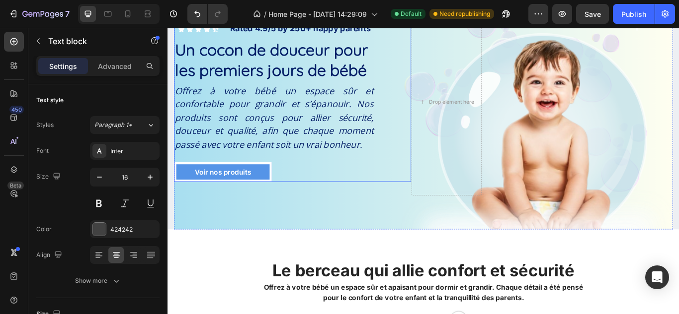
scroll to position [42, 0]
click at [321, 11] on html "7 Version history / Home Page - [DATE] 14:29:09 Default Need republishing Previ…" at bounding box center [339, 5] width 679 height 11
click at [545, 40] on div "#031E6B" at bounding box center [339, 46] width 679 height 12
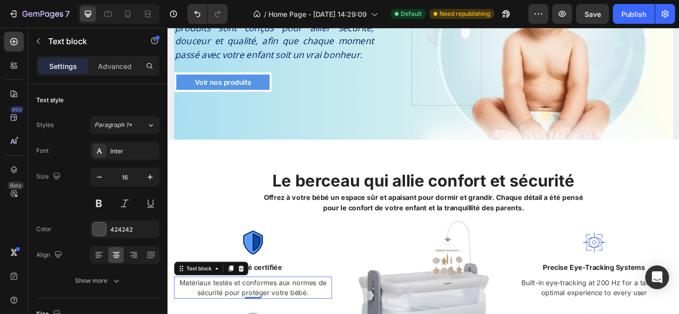
click at [7, 32] on icon at bounding box center [3, 34] width 5 height 5
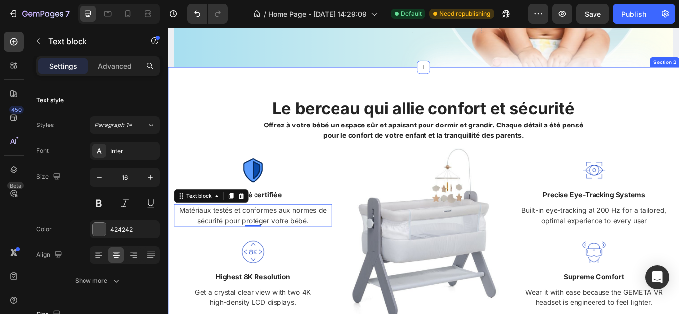
scroll to position [233, 0]
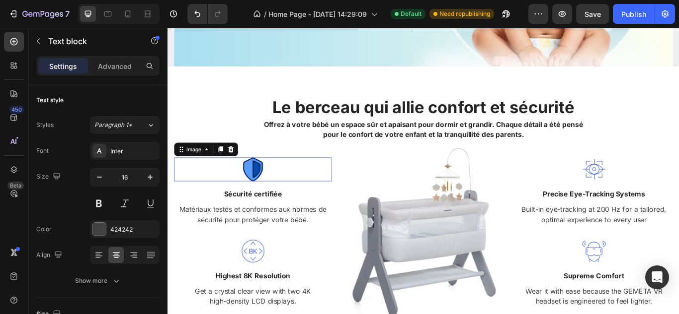
click at [269, 187] on img at bounding box center [267, 193] width 28 height 28
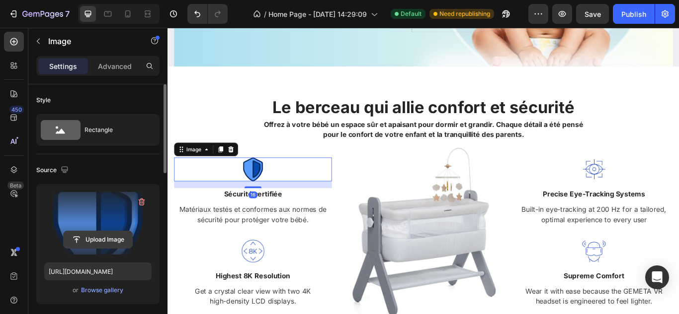
click at [104, 241] on input "file" at bounding box center [98, 239] width 69 height 17
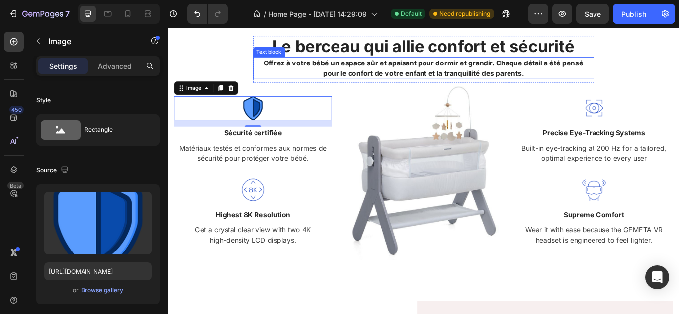
scroll to position [296, 0]
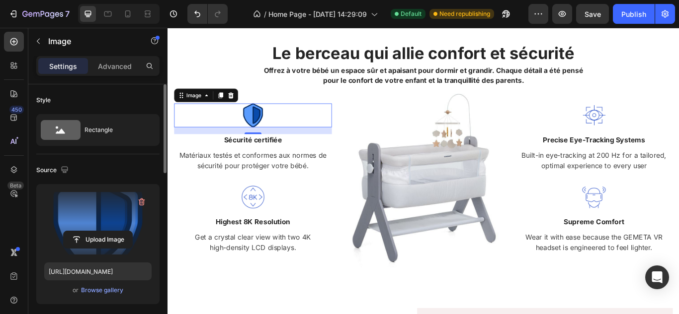
click at [107, 229] on label at bounding box center [97, 223] width 107 height 63
click at [107, 231] on input "file" at bounding box center [98, 239] width 69 height 17
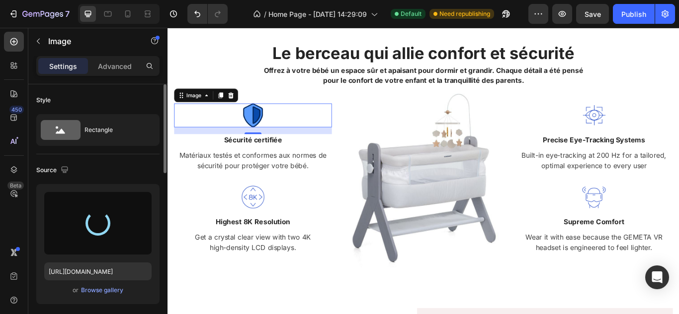
type input "[URL][DOMAIN_NAME]"
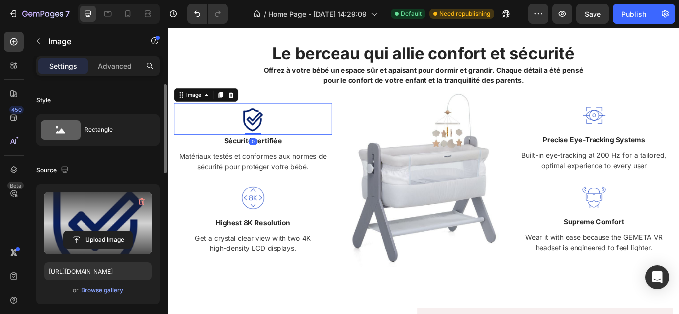
drag, startPoint x: 269, startPoint y: 153, endPoint x: 269, endPoint y: 144, distance: 9.4
click at [269, 144] on div "Image 0" at bounding box center [267, 134] width 184 height 37
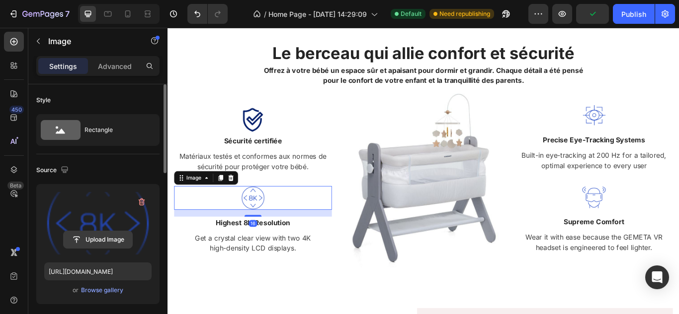
click at [118, 236] on input "file" at bounding box center [98, 239] width 69 height 17
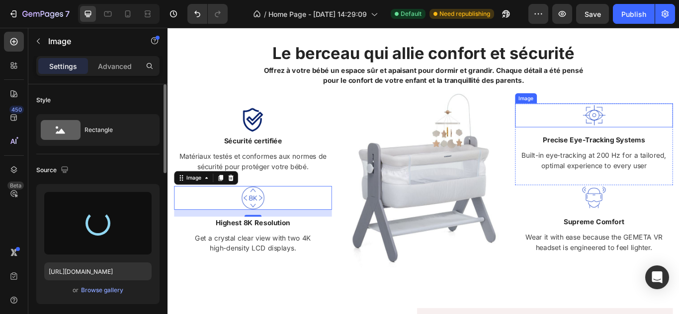
type input "[URL][DOMAIN_NAME]"
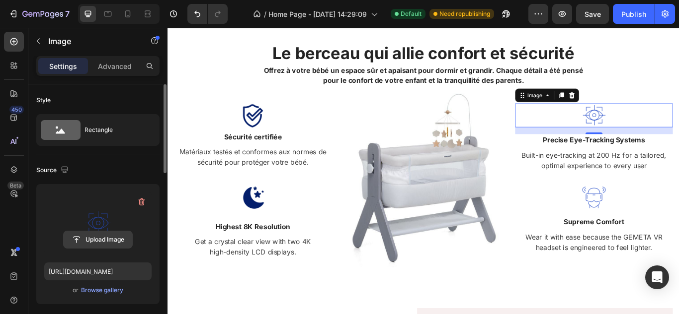
click at [96, 238] on input "file" at bounding box center [98, 239] width 69 height 17
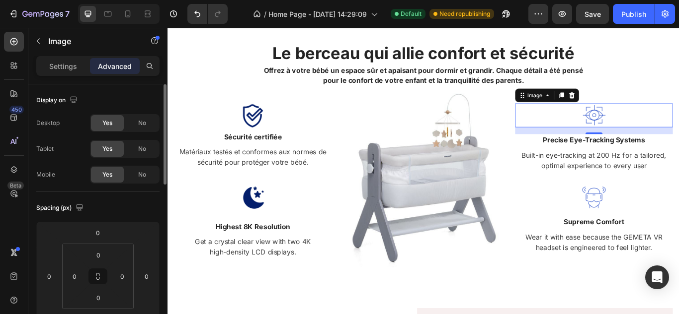
click at [639, 124] on div at bounding box center [664, 130] width 184 height 28
click at [53, 66] on p "Settings" at bounding box center [63, 66] width 28 height 10
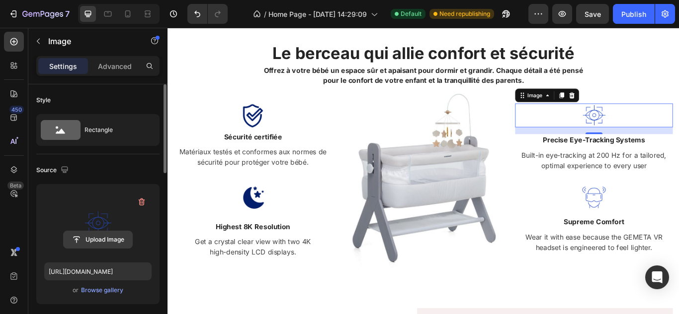
click at [87, 237] on input "file" at bounding box center [98, 239] width 69 height 17
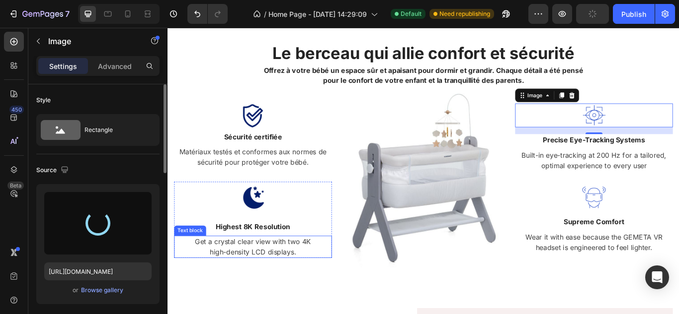
type input "[URL][DOMAIN_NAME]"
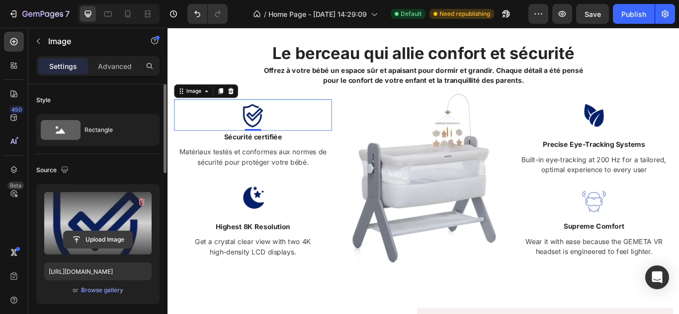
click at [95, 240] on input "file" at bounding box center [98, 239] width 69 height 17
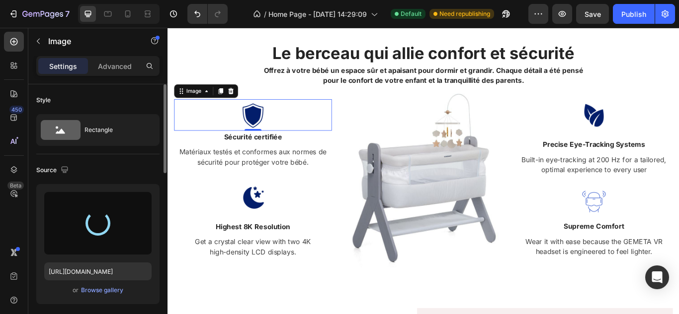
type input "[URL][DOMAIN_NAME]"
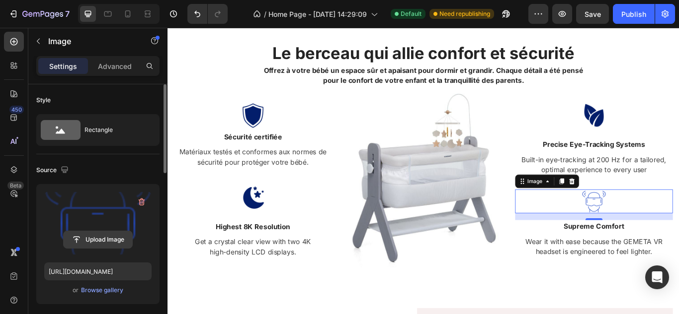
click at [113, 239] on input "file" at bounding box center [98, 239] width 69 height 17
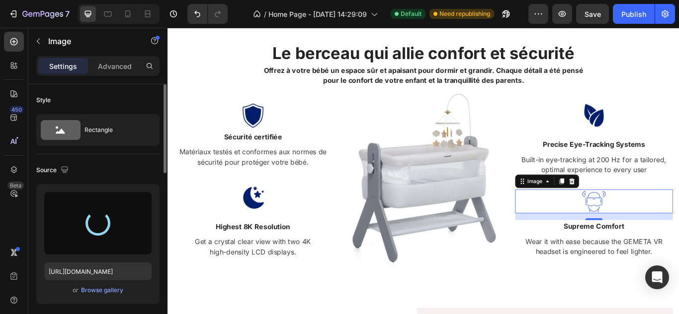
type input "[URL][DOMAIN_NAME]"
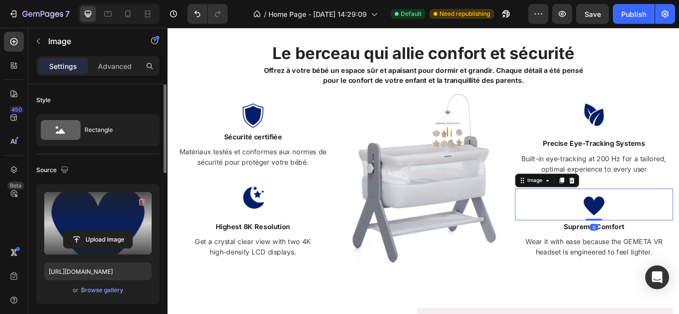
drag, startPoint x: 658, startPoint y: 255, endPoint x: 373, endPoint y: 199, distance: 291.2
click at [658, 238] on div "Image 0" at bounding box center [664, 234] width 184 height 37
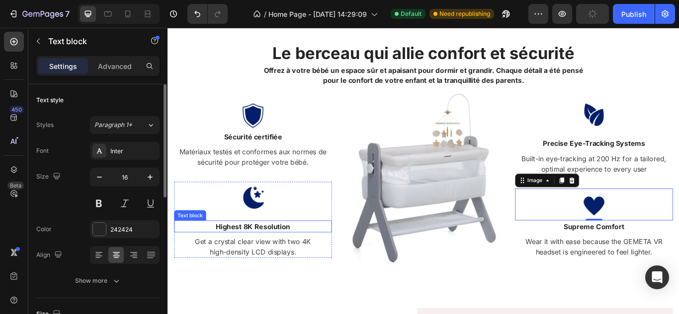
click at [280, 255] on p "Highest 8K Resolution" at bounding box center [267, 260] width 182 height 12
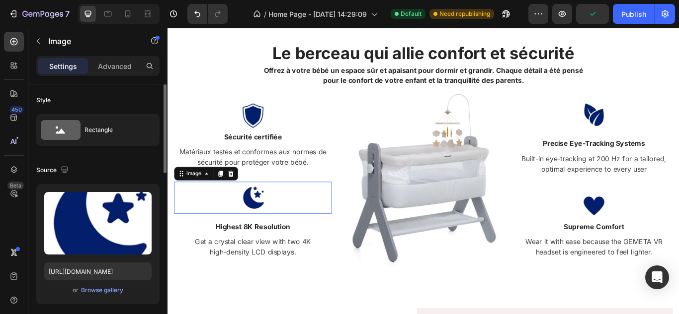
click at [277, 234] on img at bounding box center [267, 226] width 28 height 37
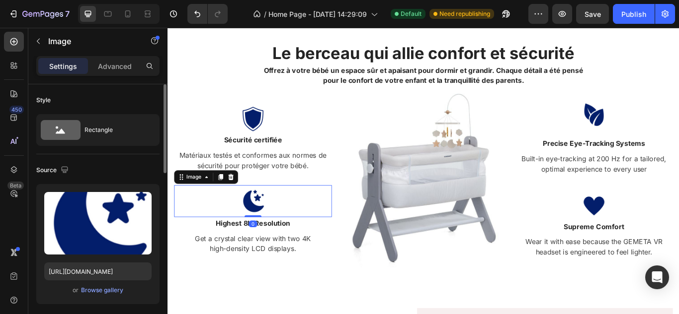
drag, startPoint x: 272, startPoint y: 249, endPoint x: 271, endPoint y: 238, distance: 10.5
click at [271, 238] on div "Image 0" at bounding box center [267, 230] width 184 height 37
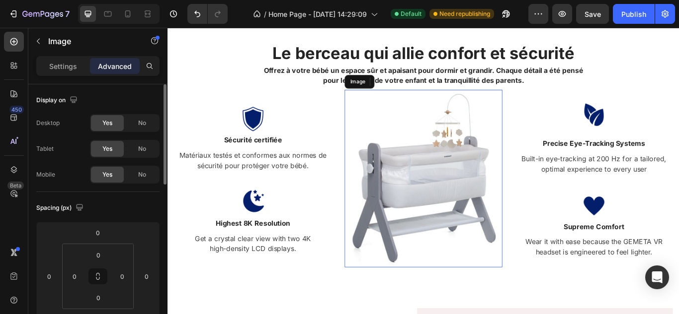
click at [405, 293] on img at bounding box center [466, 203] width 184 height 207
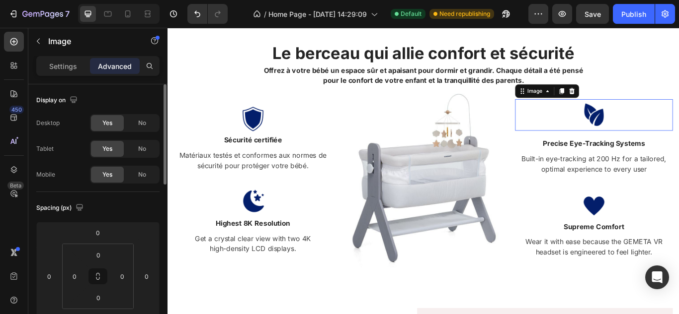
click at [678, 137] on div at bounding box center [664, 129] width 184 height 37
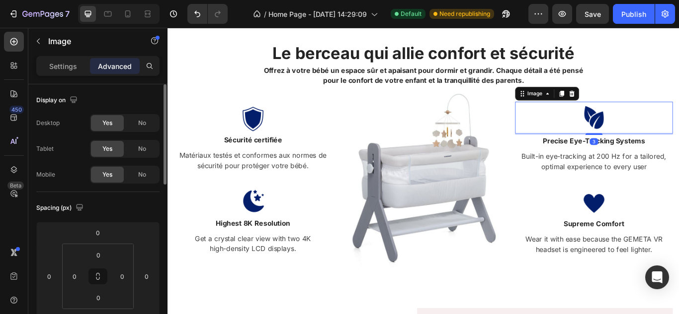
drag, startPoint x: 663, startPoint y: 154, endPoint x: 663, endPoint y: 148, distance: 6.5
click at [663, 148] on div "Image 3" at bounding box center [664, 132] width 184 height 37
type input "3"
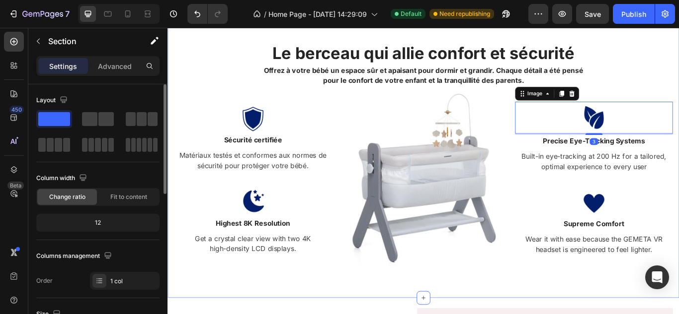
click at [678, 64] on div "Le berceau qui allie confort et sécurité Heading Offrez à votre bébé un espace …" at bounding box center [465, 177] width 581 height 262
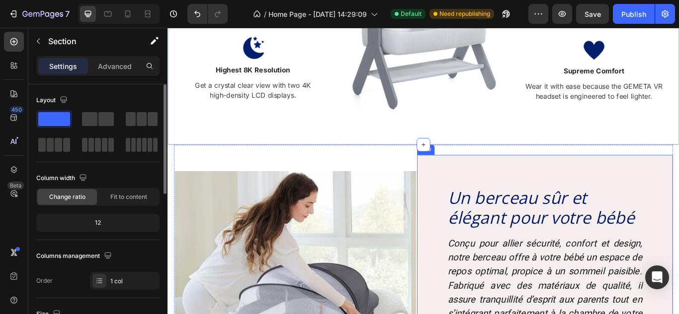
scroll to position [520, 0]
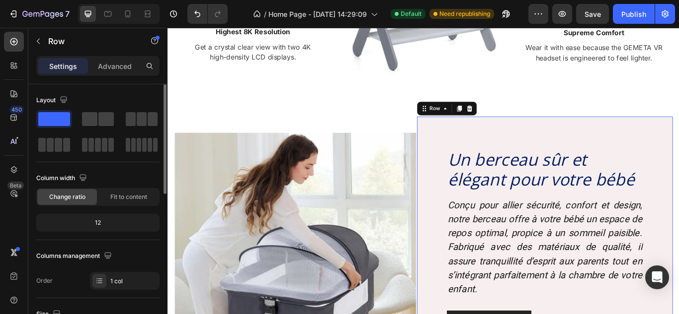
click at [473, 172] on div "Un berceau sûr et élégant pour votre bébé Heading Conçu pour allier sécurité, c…" at bounding box center [607, 275] width 298 height 287
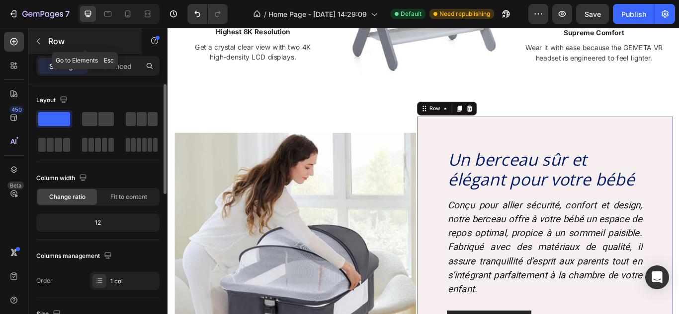
click at [49, 37] on p "Row" at bounding box center [90, 41] width 84 height 12
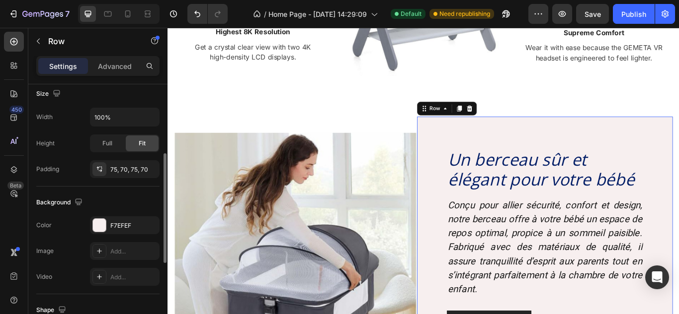
scroll to position [222, 0]
click at [100, 222] on div at bounding box center [99, 224] width 13 height 13
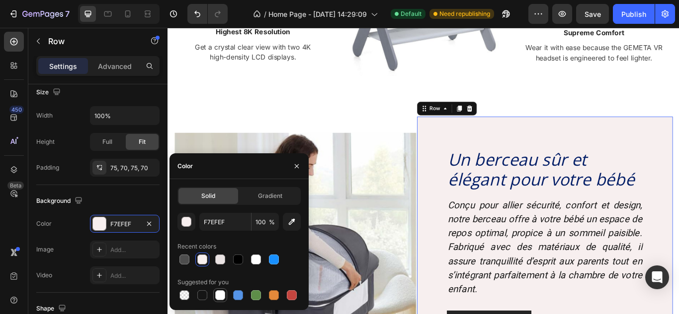
click at [221, 299] on div at bounding box center [220, 296] width 10 height 10
type input "FFFFFF"
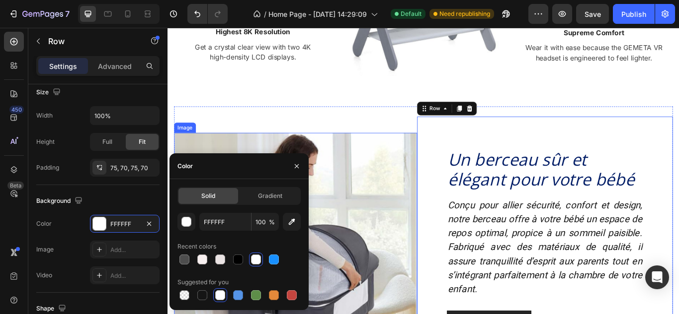
click at [410, 176] on img at bounding box center [316, 275] width 283 height 249
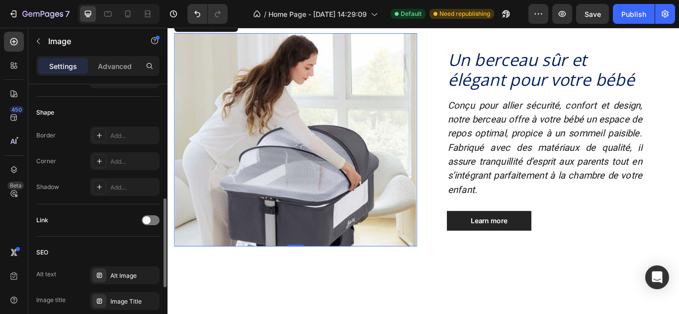
scroll to position [334, 0]
click at [114, 152] on div "Add..." at bounding box center [125, 160] width 70 height 18
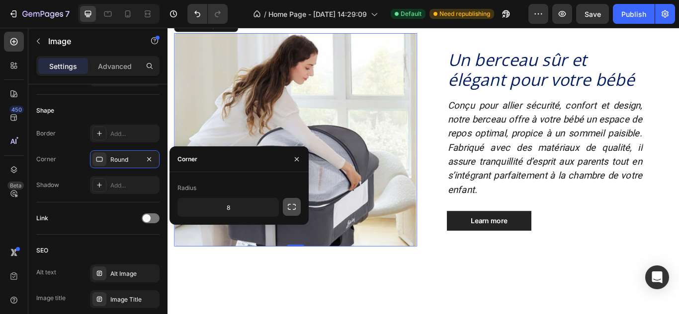
click at [289, 211] on icon "button" at bounding box center [292, 207] width 10 height 10
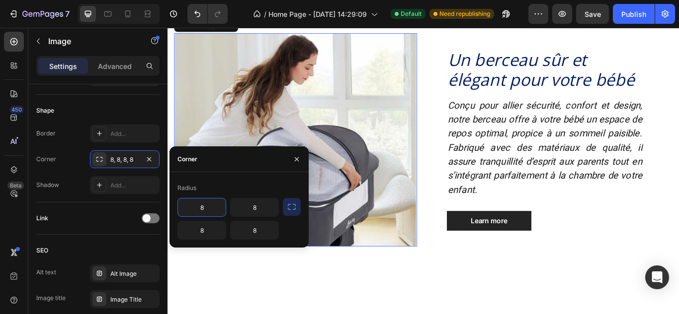
click at [207, 204] on input "8" at bounding box center [202, 208] width 48 height 18
type input "2"
type input "1"
type input "8"
type input "50"
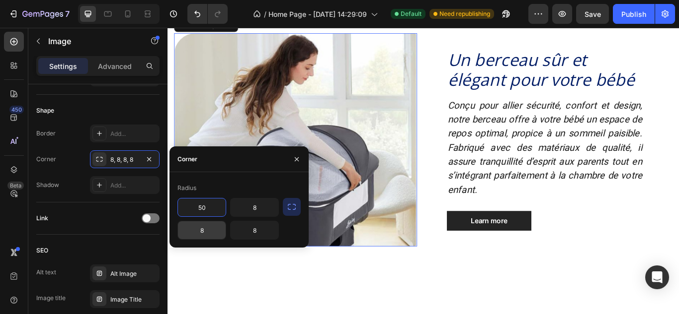
click at [214, 234] on input "8" at bounding box center [202, 231] width 48 height 18
type input "50"
click at [255, 234] on input "8" at bounding box center [254, 231] width 48 height 18
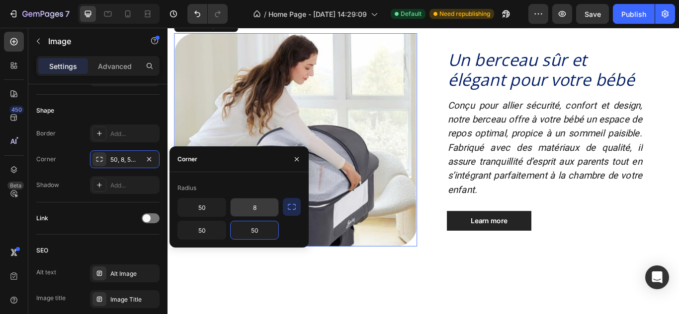
type input "50"
click at [260, 199] on input "8" at bounding box center [254, 208] width 48 height 18
type input "50"
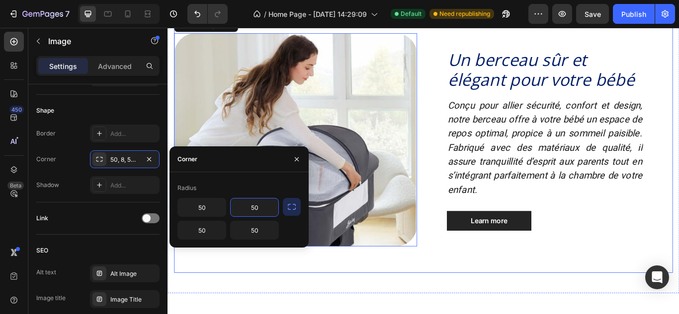
click at [425, 307] on div "Image 0 Un berceau sûr et élégant pour votre bébé Heading Conçu pour allier séc…" at bounding box center [465, 158] width 581 height 310
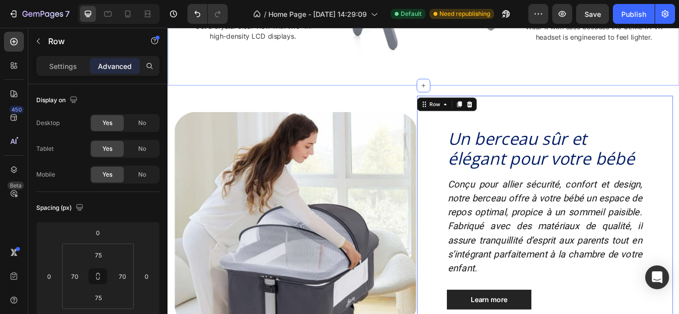
scroll to position [541, 0]
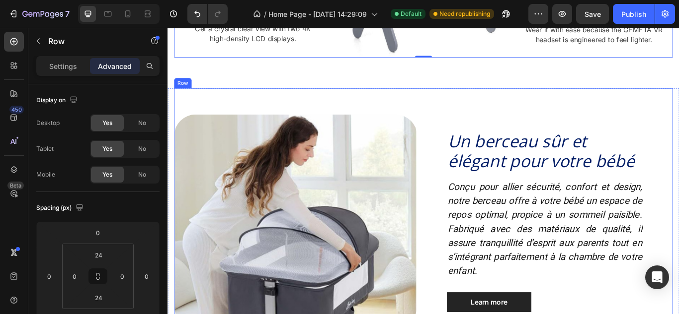
click at [535, 100] on div "Image Un berceau sûr et élégant pour votre bébé Heading Conçu pour allier sécur…" at bounding box center [465, 253] width 581 height 310
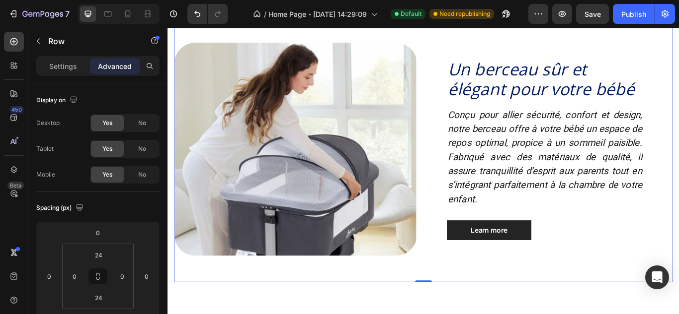
scroll to position [620, 0]
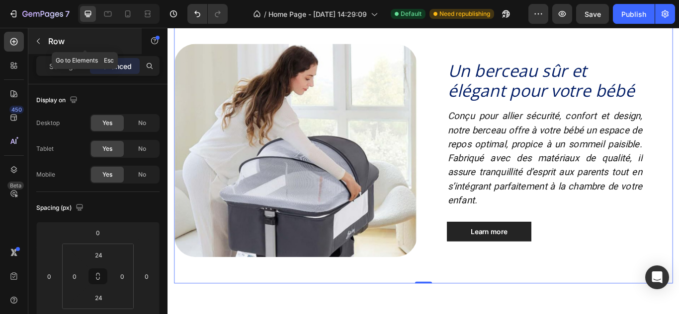
click at [51, 37] on p "Row" at bounding box center [90, 41] width 84 height 12
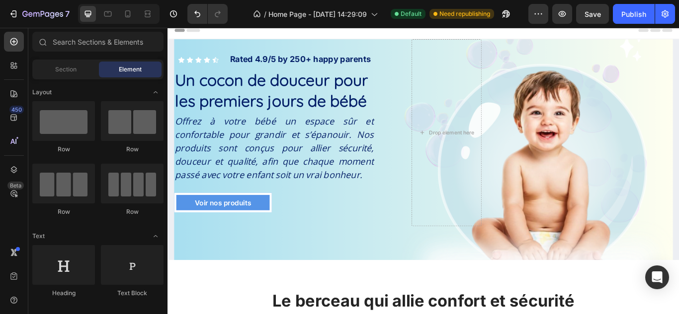
scroll to position [0, 0]
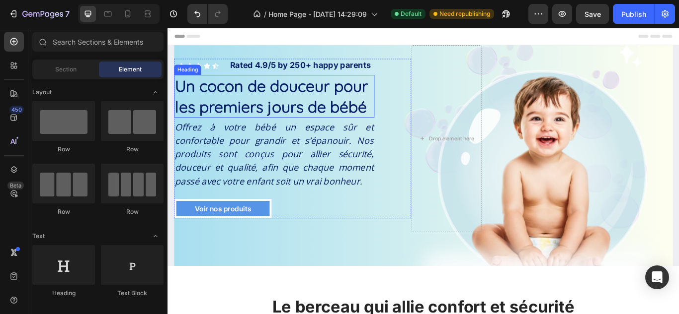
click at [221, 96] on h1 "Un cocon de douceur pour les premiers jours de bébé" at bounding box center [291, 108] width 233 height 50
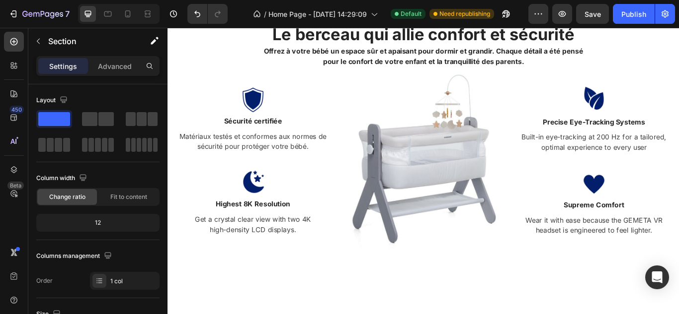
scroll to position [239, 0]
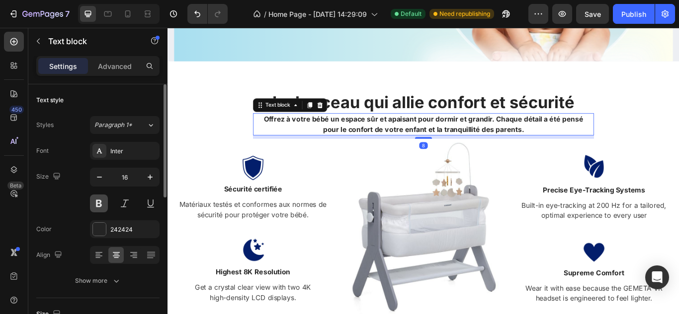
click at [94, 202] on button at bounding box center [99, 204] width 18 height 18
click at [576, 148] on p "Offrez à votre bébé un espace sûr et apaisant pour dormir et grandir. Chaque dé…" at bounding box center [465, 141] width 379 height 24
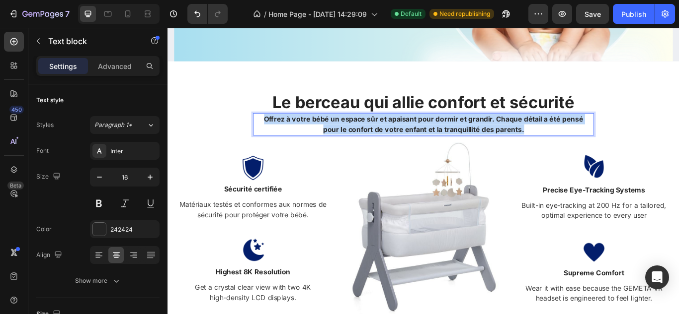
drag, startPoint x: 576, startPoint y: 148, endPoint x: 270, endPoint y: 132, distance: 305.9
click at [275, 132] on div "Offrez à votre bébé un espace sûr et apaisant pour dormir et grandir. Chaque dé…" at bounding box center [465, 141] width 381 height 26
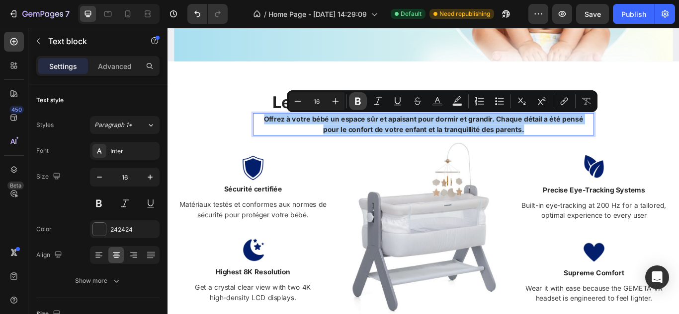
click at [360, 97] on icon "Editor contextual toolbar" at bounding box center [358, 101] width 10 height 10
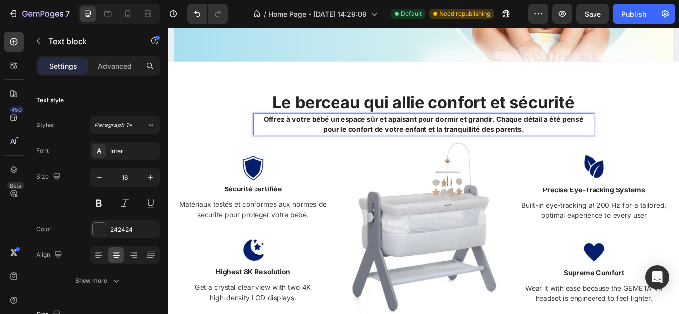
click at [582, 141] on p "Offrez à votre bébé un espace sûr et apaisant pour dormir et grandir. Chaque dé…" at bounding box center [465, 141] width 379 height 24
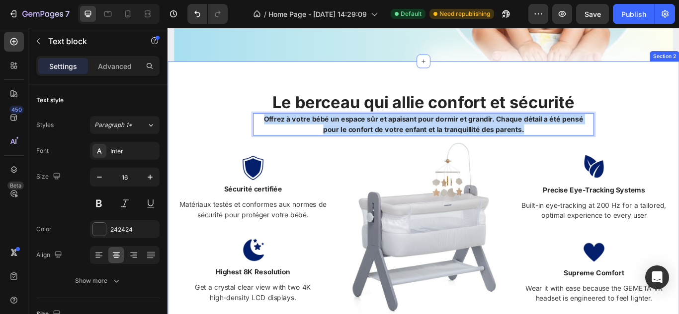
drag, startPoint x: 582, startPoint y: 141, endPoint x: 253, endPoint y: 121, distance: 329.4
click at [253, 121] on div "Le berceau qui allie confort et sécurité Heading Offrez à votre bébé un espace …" at bounding box center [465, 234] width 581 height 262
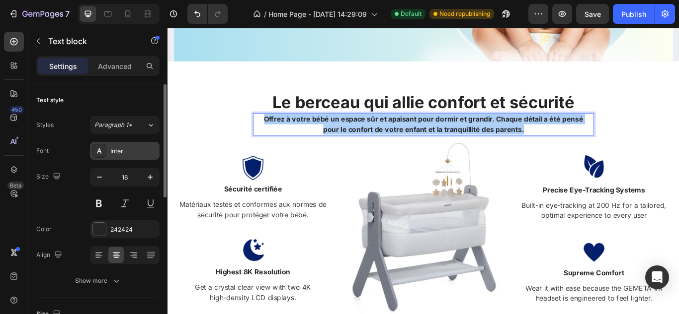
click at [132, 151] on div "Inter" at bounding box center [133, 151] width 47 height 9
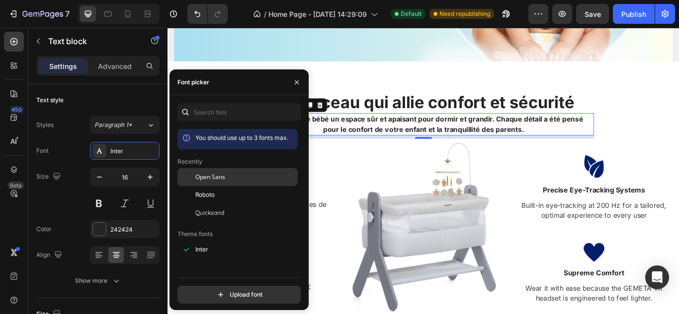
click at [216, 174] on span "Open Sans" at bounding box center [210, 177] width 30 height 9
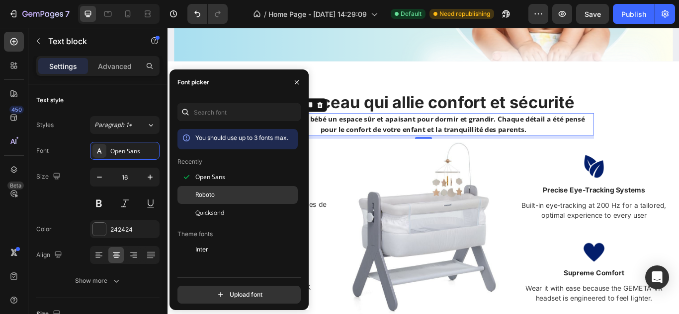
click at [227, 192] on div "Roboto" at bounding box center [245, 195] width 100 height 9
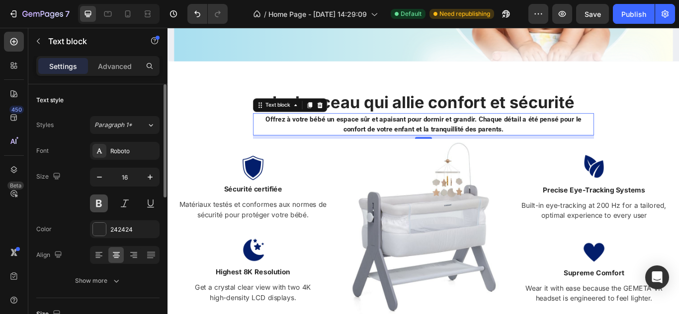
click at [102, 199] on button at bounding box center [99, 204] width 18 height 18
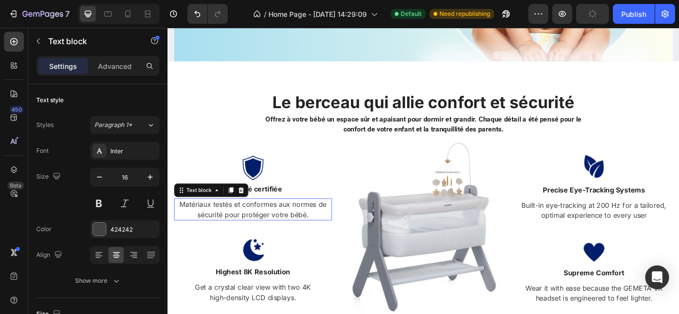
click at [224, 233] on p "Matériaux testés et conformes aux normes de sécurité pour protéger votre bébé." at bounding box center [267, 240] width 182 height 24
click at [100, 225] on div at bounding box center [99, 229] width 13 height 13
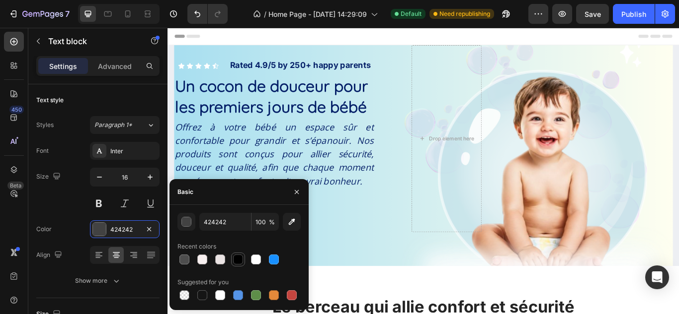
scroll to position [239, 0]
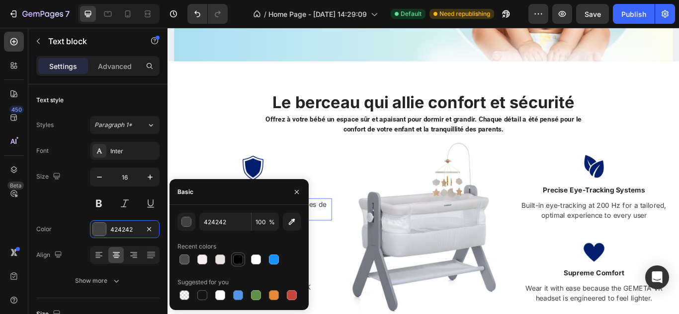
click at [240, 261] on div at bounding box center [238, 260] width 10 height 10
type input "000000"
click at [374, 281] on img at bounding box center [466, 260] width 184 height 207
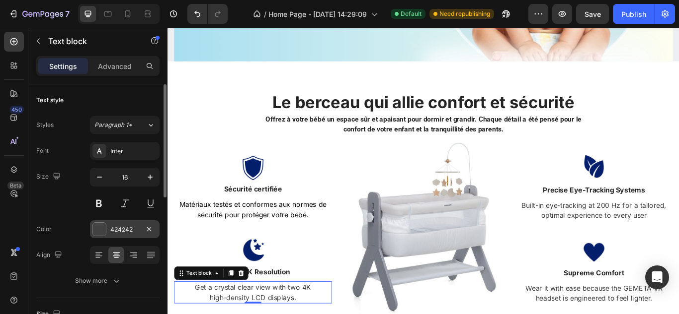
click at [101, 225] on div at bounding box center [99, 229] width 13 height 13
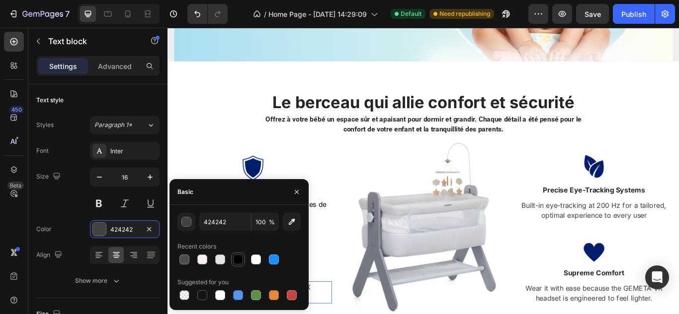
click at [237, 261] on div at bounding box center [238, 260] width 10 height 10
type input "000000"
click at [351, 292] on div at bounding box center [267, 287] width 184 height 37
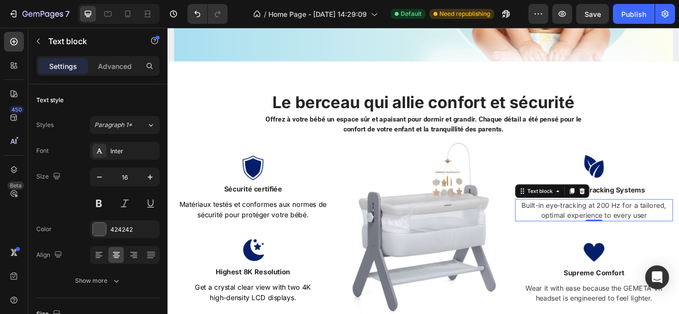
click at [642, 245] on p "Built-in eye-tracking at 200 Hz for a tailored, optimal experience to every user" at bounding box center [664, 241] width 182 height 24
click at [96, 231] on div at bounding box center [99, 229] width 13 height 13
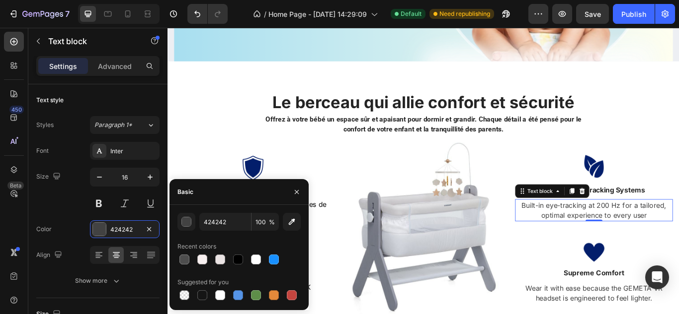
click at [245, 259] on div at bounding box center [238, 260] width 123 height 14
click at [230, 259] on div at bounding box center [238, 260] width 123 height 14
click at [236, 260] on div at bounding box center [238, 260] width 10 height 10
type input "000000"
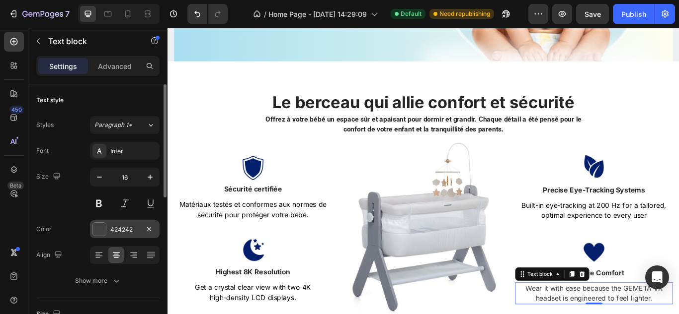
click at [101, 227] on div at bounding box center [99, 229] width 13 height 13
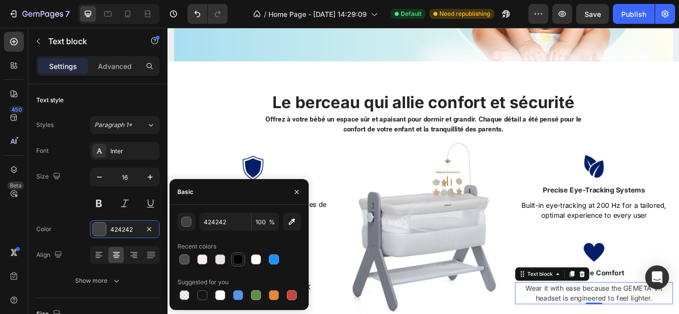
click at [236, 258] on div at bounding box center [238, 260] width 10 height 10
type input "000000"
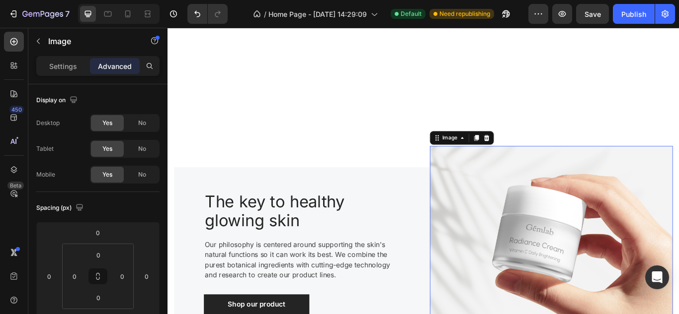
scroll to position [967, 0]
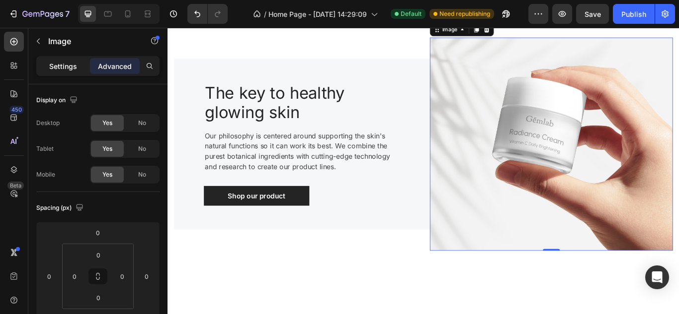
click at [68, 65] on p "Settings" at bounding box center [63, 66] width 28 height 10
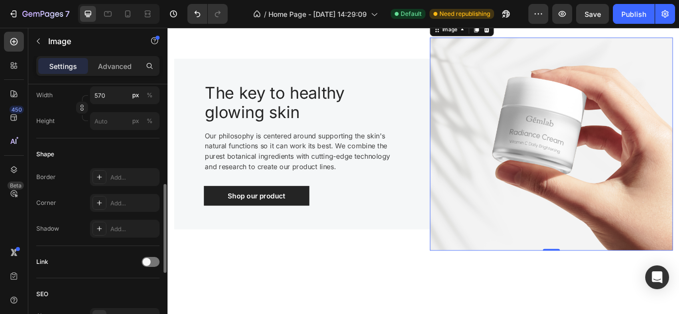
scroll to position [291, 0]
click at [100, 199] on icon at bounding box center [99, 203] width 8 height 8
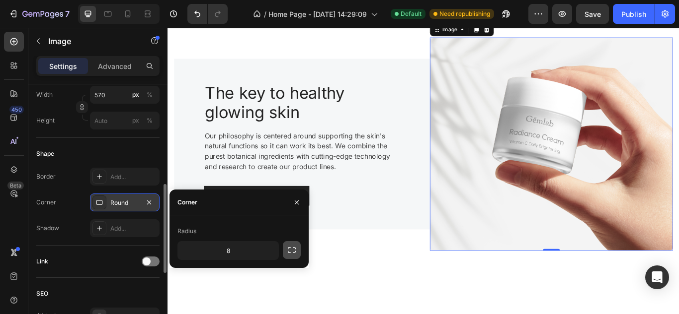
click at [291, 252] on icon "button" at bounding box center [292, 250] width 10 height 10
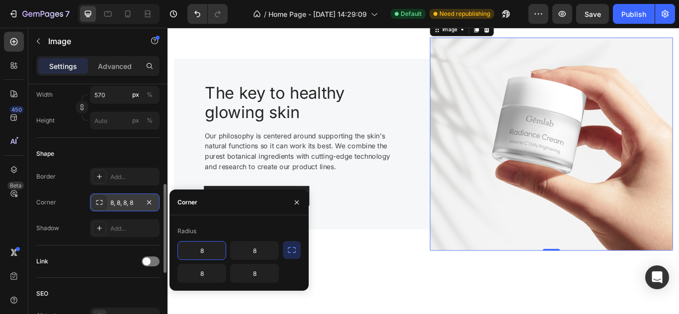
click at [213, 248] on input "8" at bounding box center [202, 251] width 48 height 18
type input "8"
type input "50"
click at [271, 257] on input "8" at bounding box center [254, 251] width 48 height 18
type input "50"
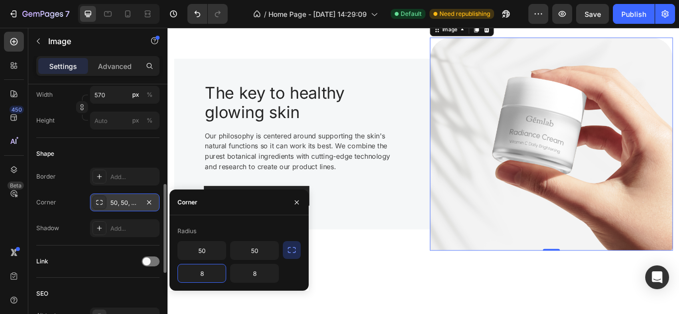
click at [202, 274] on input "8" at bounding box center [202, 274] width 48 height 18
type input "50"
click at [263, 272] on input "8" at bounding box center [254, 274] width 48 height 18
type input "50"
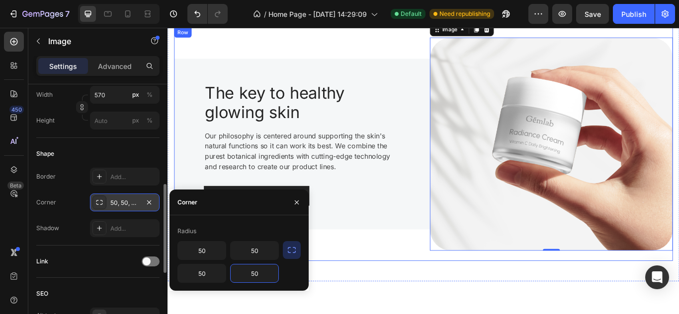
click at [494, 295] on div "Image 0 The key to healthy glowing skin Heading Our philosophy is centered arou…" at bounding box center [465, 163] width 581 height 273
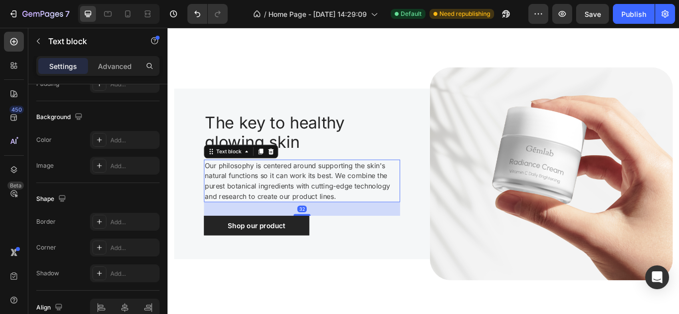
scroll to position [0, 0]
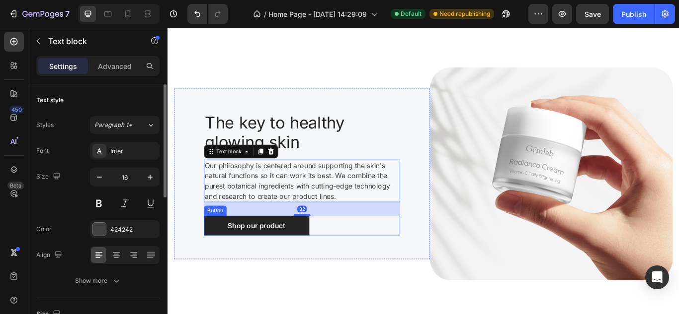
click at [415, 255] on div "Shop our product Button" at bounding box center [324, 258] width 228 height 23
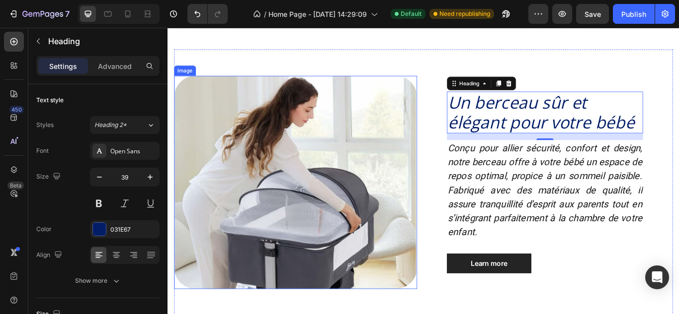
scroll to position [584, 0]
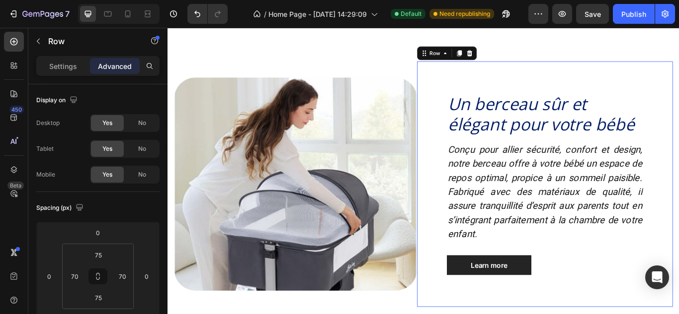
click at [465, 310] on div "Un berceau sûr et élégant pour votre bébé Heading Conçu pour allier sécurité, c…" at bounding box center [607, 210] width 298 height 287
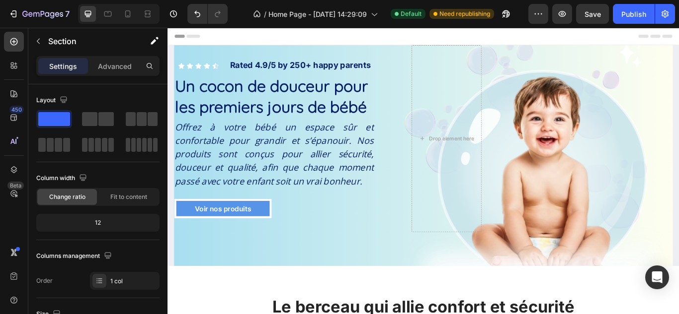
scroll to position [0, 0]
click at [576, 11] on html "7 Version history / Home Page - [DATE] 14:29:09 Default Need republishing Previ…" at bounding box center [339, 5] width 679 height 11
click at [561, 40] on div "#EEF9EE" at bounding box center [339, 46] width 679 height 12
click at [9, 31] on icon at bounding box center [4, 35] width 9 height 9
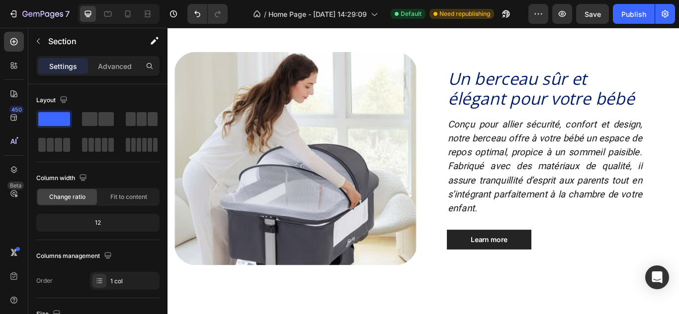
scroll to position [616, 0]
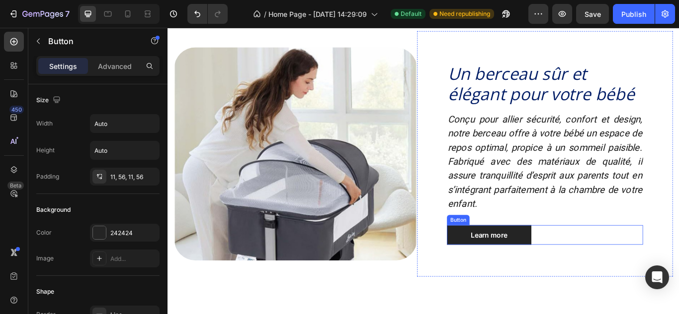
click at [643, 263] on div "Learn more Button" at bounding box center [607, 269] width 228 height 23
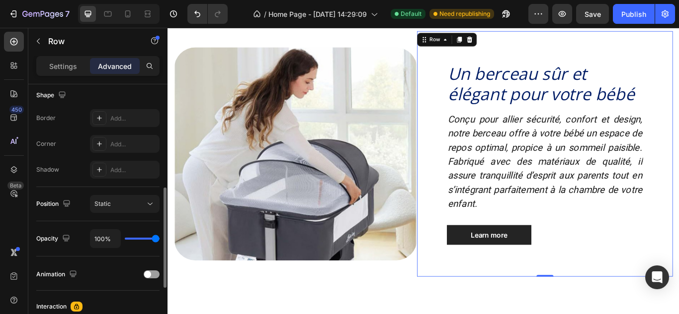
scroll to position [262, 0]
click at [73, 67] on p "Settings" at bounding box center [63, 66] width 28 height 10
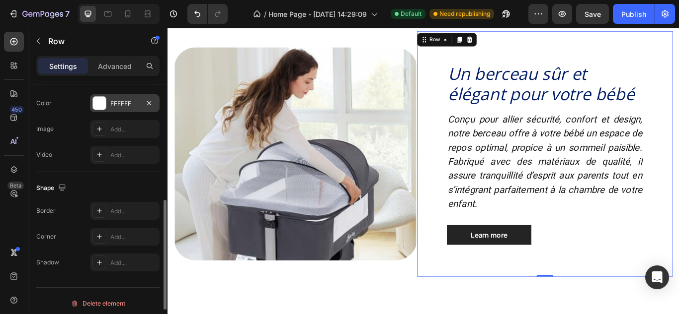
scroll to position [295, 0]
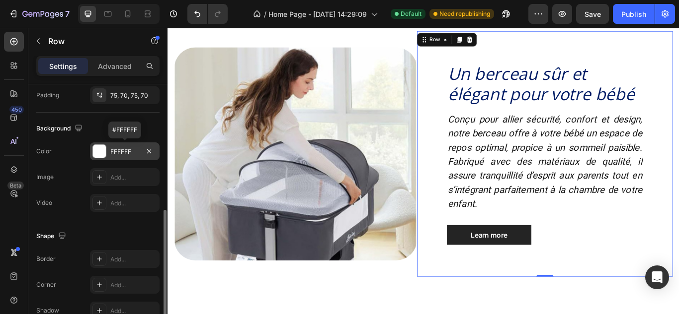
click at [97, 148] on div at bounding box center [99, 151] width 13 height 13
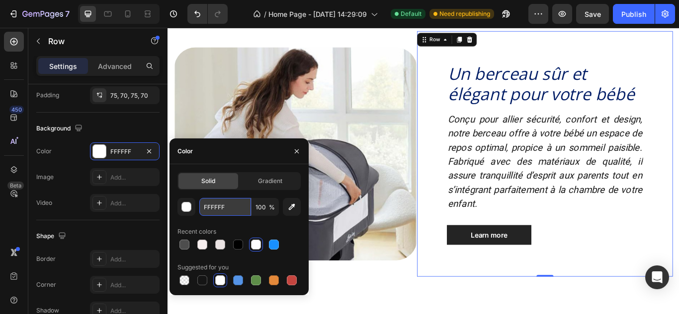
click at [225, 207] on input "FFFFFF" at bounding box center [225, 207] width 52 height 18
paste input "#EEF9EE"
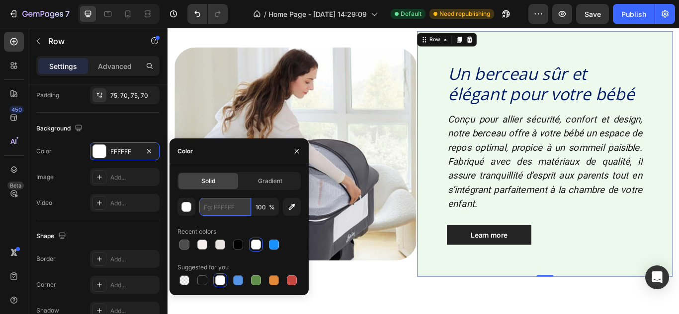
type input "#EEF9EE"
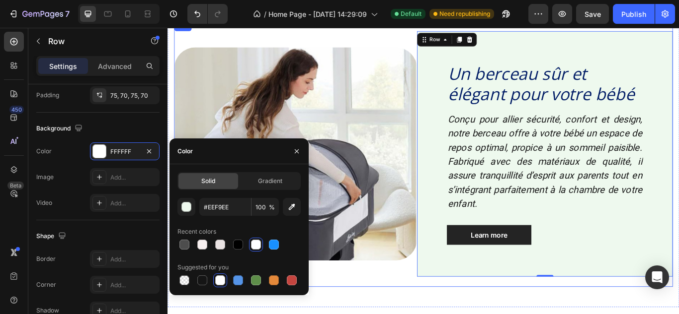
click at [558, 314] on div "Image Un berceau sûr et élégant pour votre bébé Heading Conçu pour allier sécur…" at bounding box center [465, 175] width 581 height 310
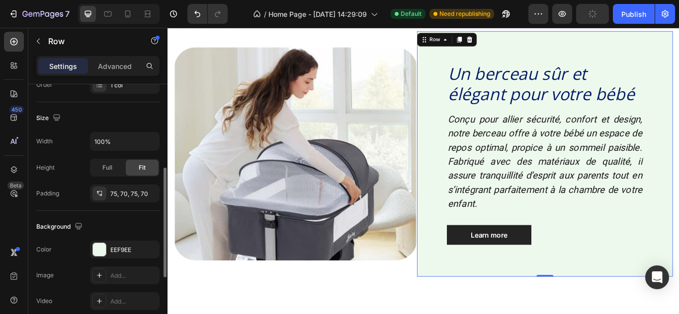
scroll to position [197, 0]
click at [107, 70] on p "Advanced" at bounding box center [115, 66] width 34 height 10
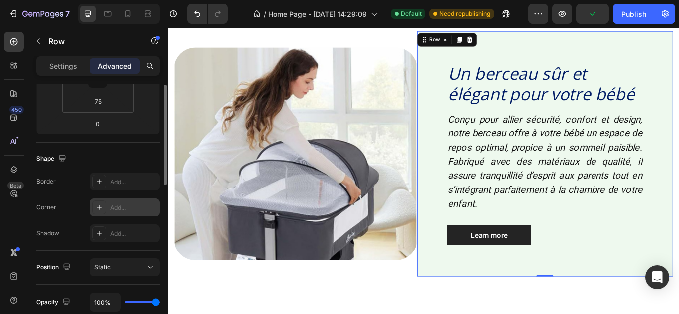
scroll to position [125, 0]
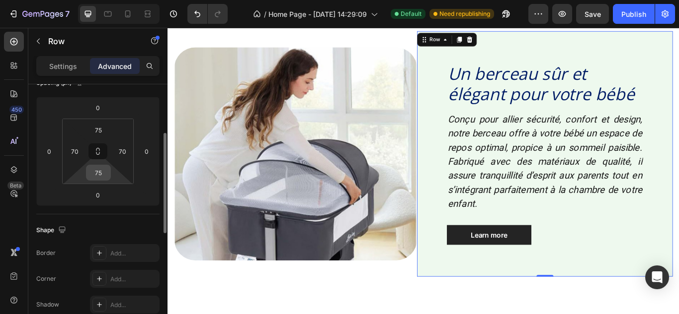
click at [99, 175] on input "75" at bounding box center [98, 172] width 20 height 15
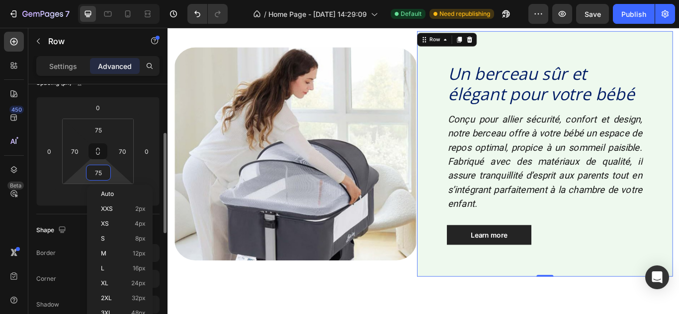
type input "0"
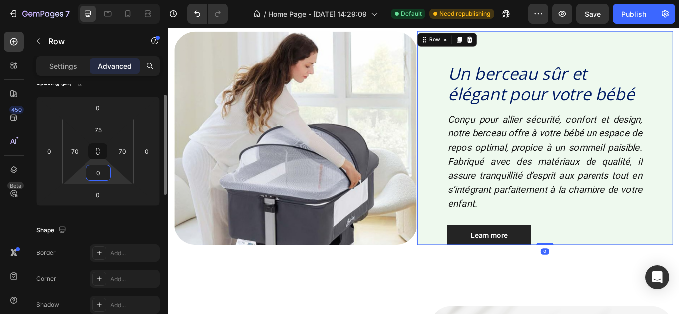
scroll to position [96, 0]
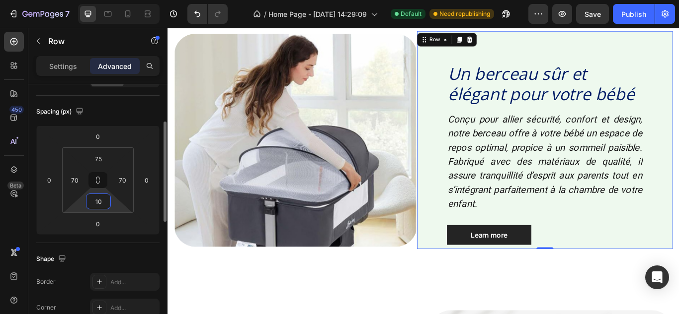
type input "1"
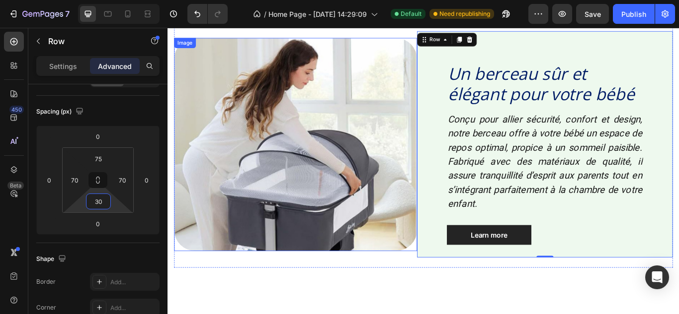
scroll to position [545, 0]
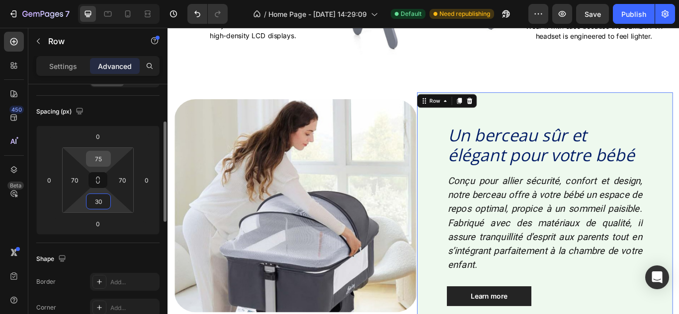
type input "30"
click at [105, 154] on input "75" at bounding box center [98, 158] width 20 height 15
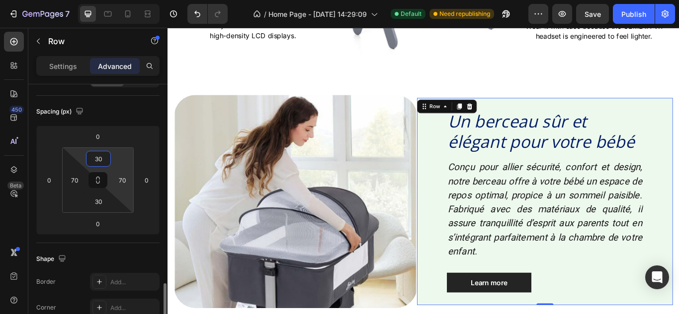
scroll to position [215, 0]
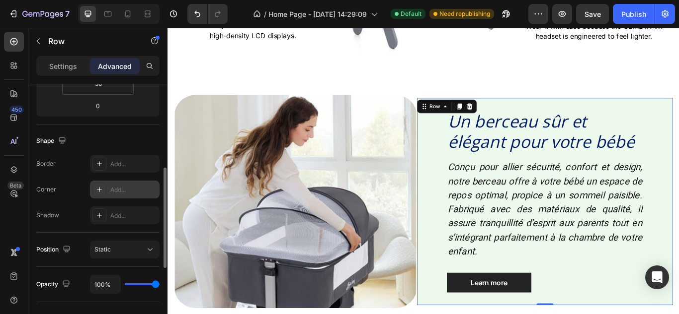
type input "30"
click at [110, 190] on div "Add..." at bounding box center [125, 190] width 70 height 18
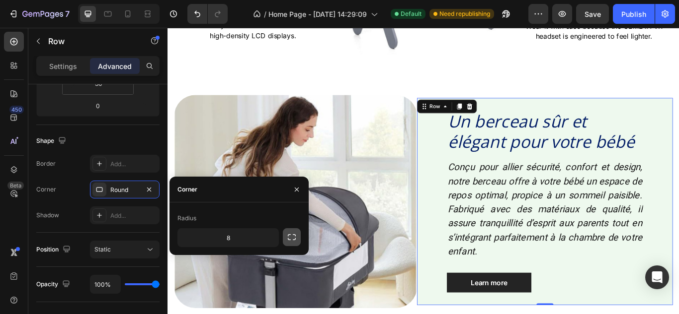
click at [299, 232] on button "button" at bounding box center [292, 237] width 18 height 18
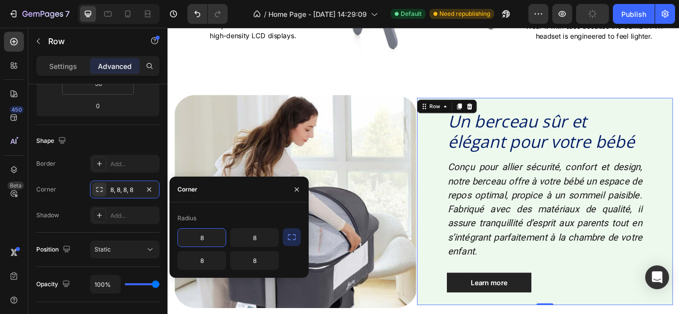
click at [208, 244] on input "8" at bounding box center [202, 238] width 48 height 18
type input "50"
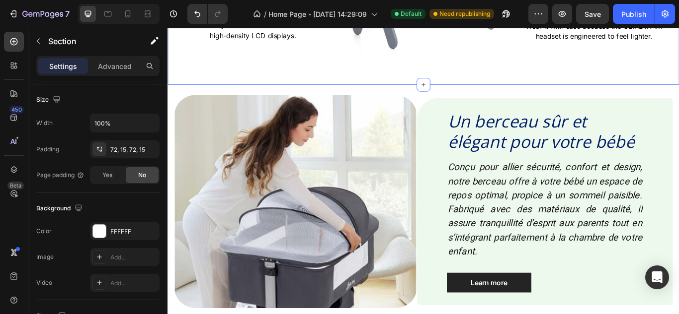
scroll to position [0, 0]
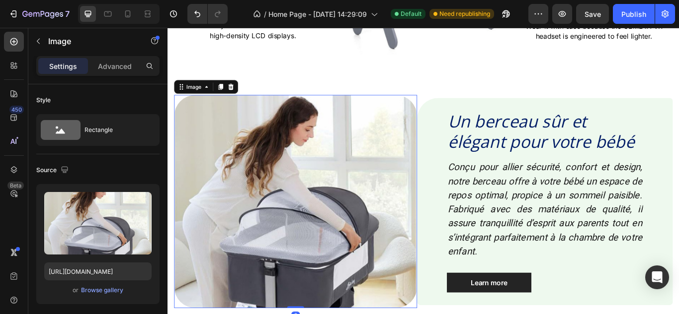
click at [447, 140] on img at bounding box center [316, 230] width 283 height 249
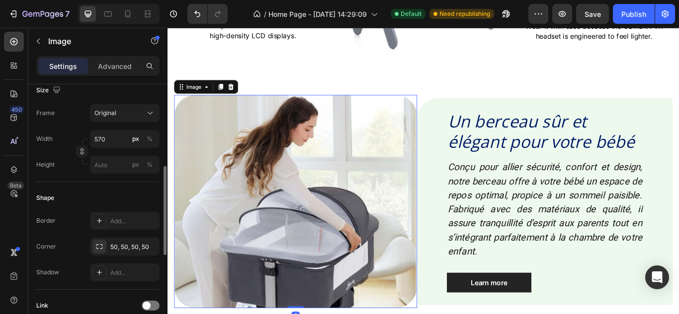
scroll to position [247, 0]
click at [138, 245] on div "50, 50, 50, 50" at bounding box center [124, 246] width 29 height 9
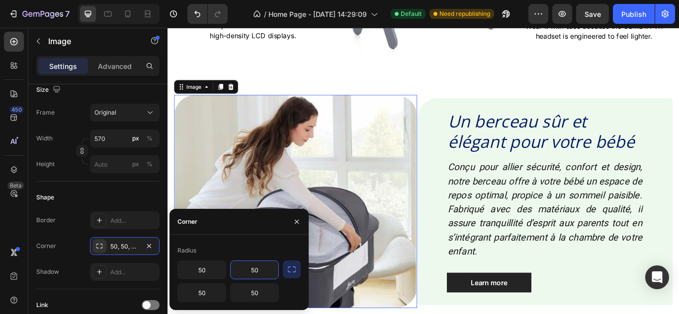
click at [260, 266] on input "50" at bounding box center [254, 270] width 48 height 18
type input "0"
click at [254, 298] on input "50" at bounding box center [254, 293] width 48 height 18
type input "0"
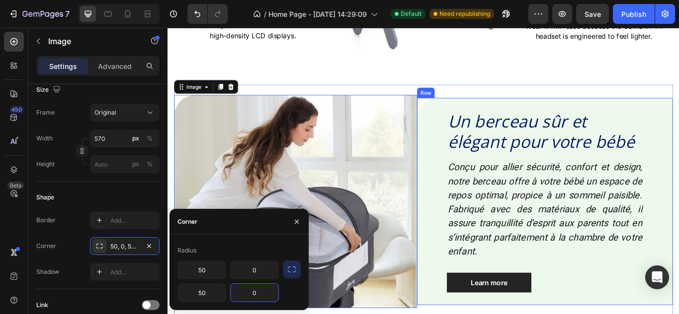
click at [489, 166] on div "Un berceau sûr et élégant pour votre bébé Heading Conçu pour allier sécurité, c…" at bounding box center [607, 231] width 298 height 242
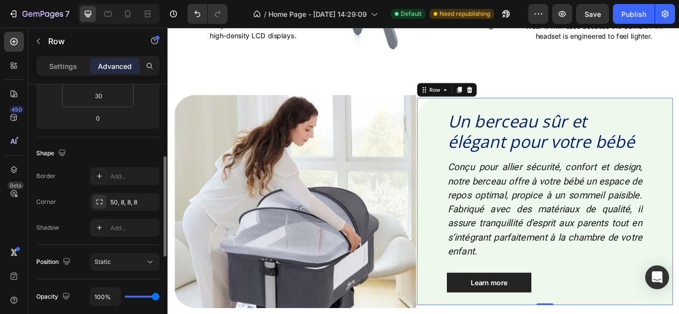
scroll to position [203, 0]
click at [117, 198] on div "50, 8, 8, 8" at bounding box center [124, 201] width 29 height 9
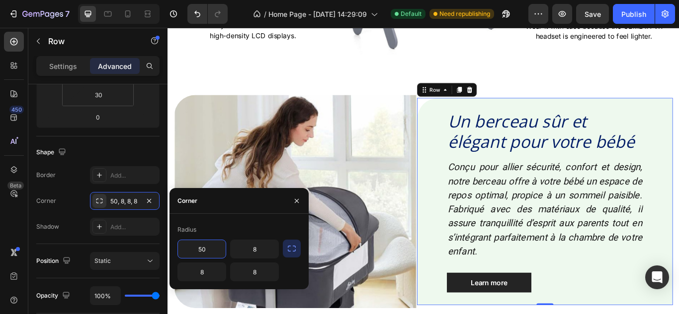
click at [205, 246] on input "50" at bounding box center [202, 249] width 48 height 18
type input "0"
click at [207, 264] on input "8" at bounding box center [202, 272] width 48 height 18
type input "0"
click at [266, 249] on input "8" at bounding box center [254, 249] width 48 height 18
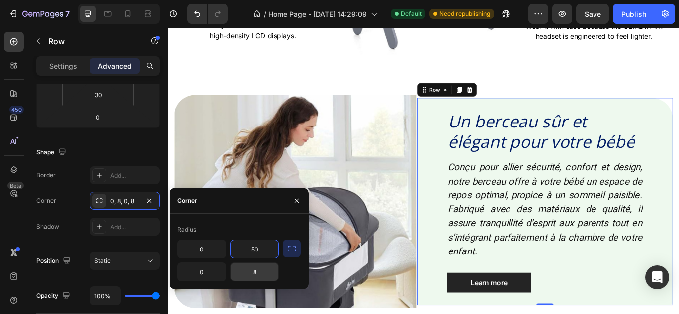
type input "50"
click at [267, 279] on input "8" at bounding box center [254, 272] width 48 height 18
type input "50"
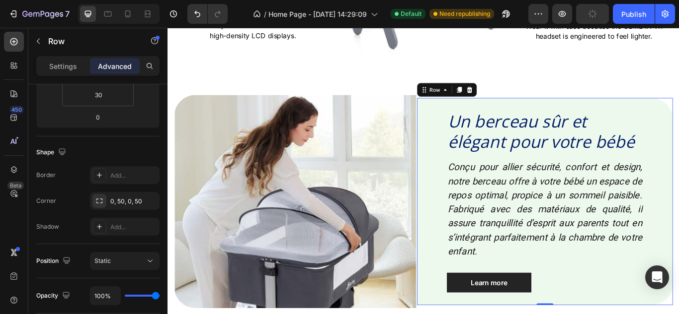
click at [472, 187] on div "Un berceau sûr et élégant pour votre bébé Heading Conçu pour allier sécurité, c…" at bounding box center [607, 231] width 298 height 242
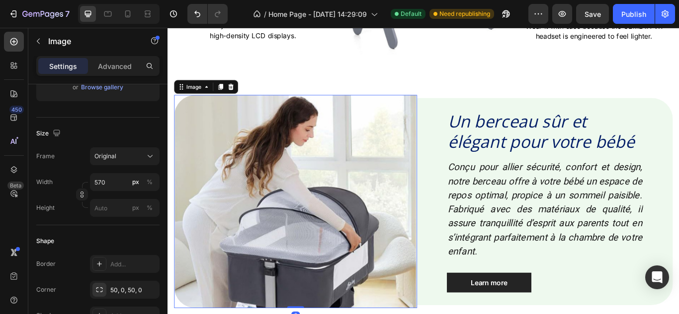
scroll to position [0, 0]
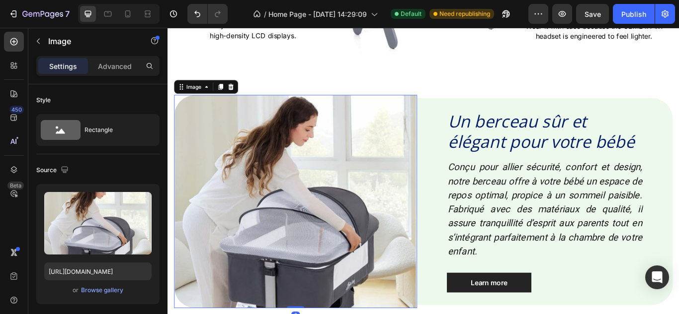
click at [461, 150] on div "Un berceau sûr et élégant pour votre bébé Heading Conçu pour allier sécurité, c…" at bounding box center [607, 231] width 298 height 242
click at [108, 69] on p "Advanced" at bounding box center [115, 66] width 34 height 10
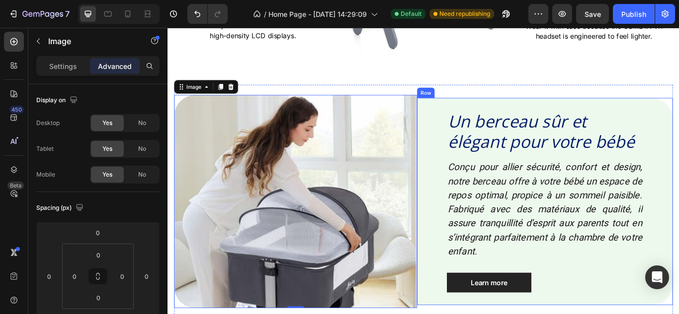
click at [474, 149] on div "Un berceau sûr et élégant pour votre bébé Heading Conçu pour allier sécurité, c…" at bounding box center [607, 231] width 298 height 242
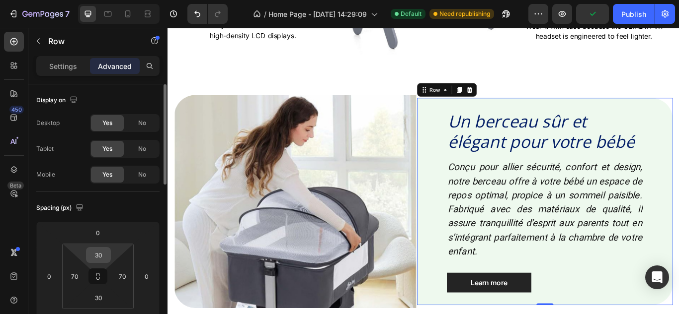
click at [104, 247] on div "30" at bounding box center [98, 255] width 25 height 16
click at [104, 252] on input "30" at bounding box center [98, 255] width 20 height 15
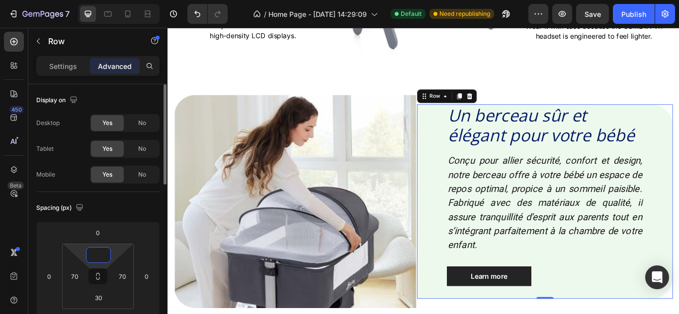
type input "0"
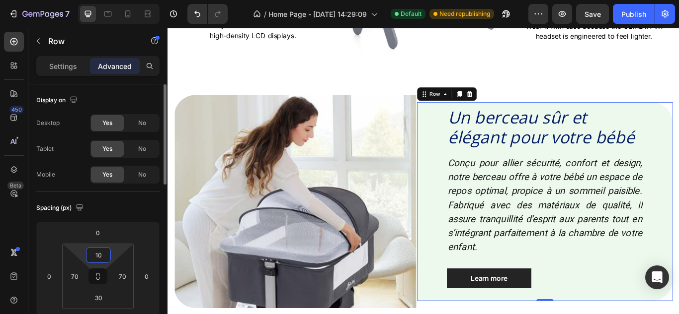
type input "1"
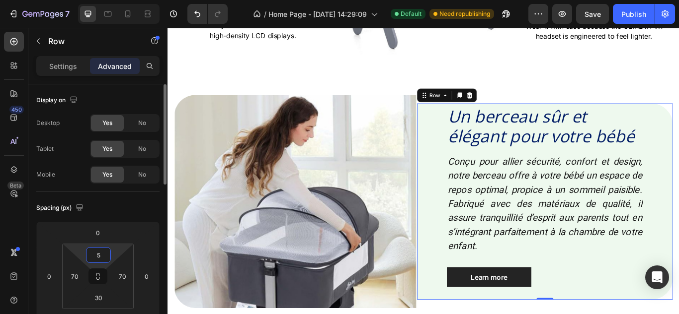
type input "50"
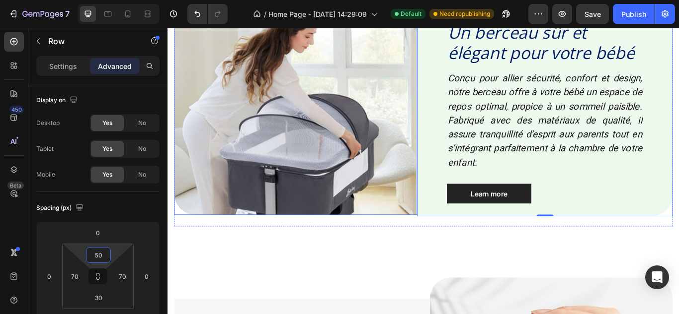
scroll to position [656, 0]
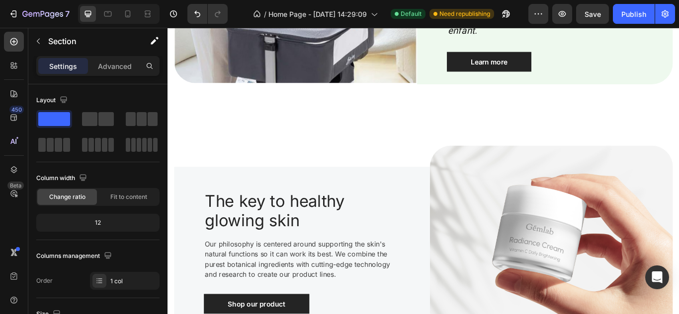
scroll to position [852, 0]
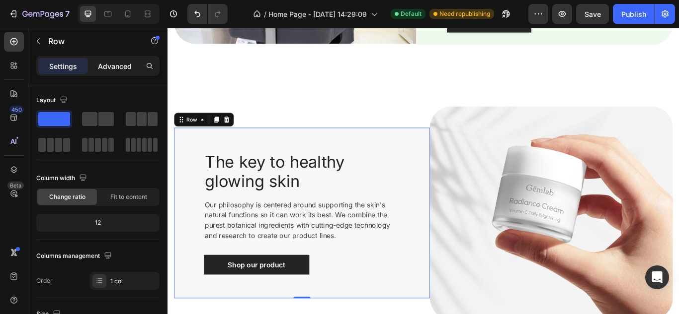
click at [125, 65] on p "Advanced" at bounding box center [115, 66] width 34 height 10
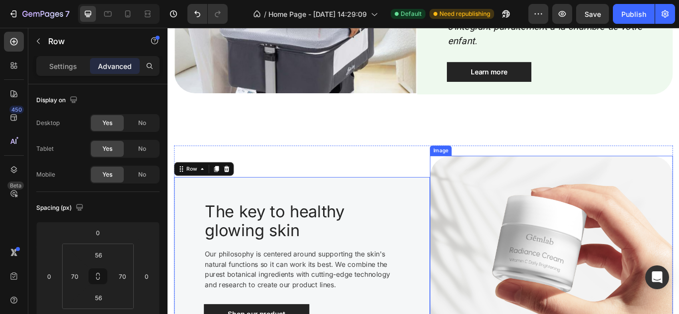
scroll to position [698, 0]
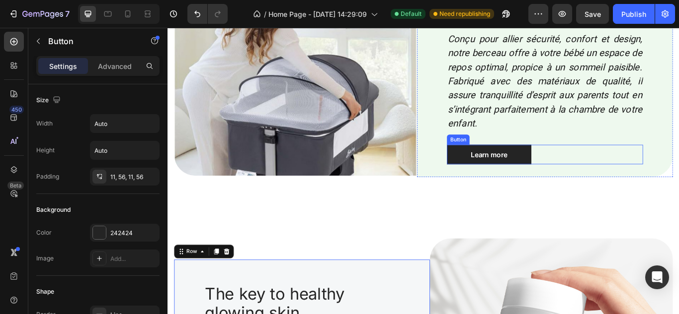
click at [636, 184] on div "Learn more Button" at bounding box center [607, 175] width 228 height 23
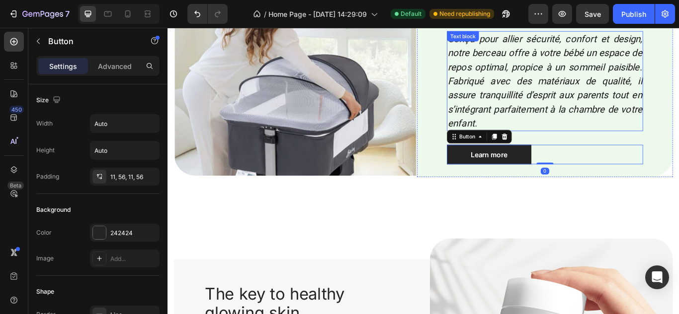
scroll to position [599, 0]
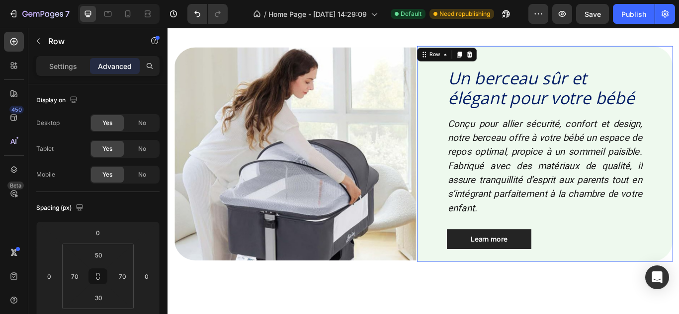
click at [505, 64] on div "Un berceau sûr et élégant pour votre bébé Heading Conçu pour allier sécurité, c…" at bounding box center [607, 175] width 298 height 252
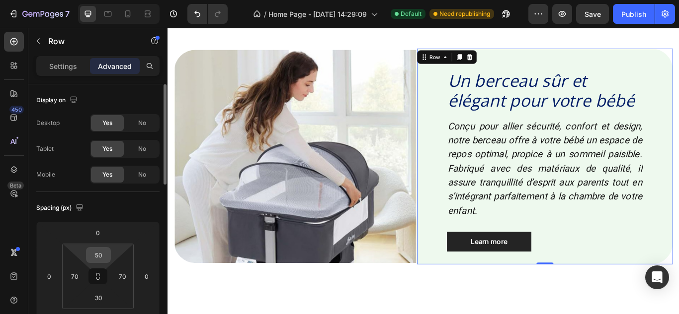
click at [109, 250] on div "50" at bounding box center [98, 255] width 25 height 16
click at [106, 251] on input "50" at bounding box center [98, 255] width 20 height 15
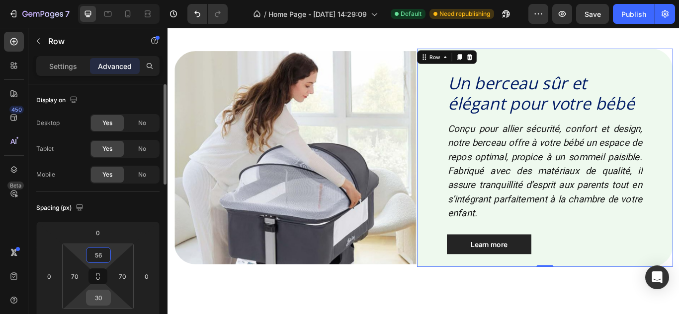
type input "56"
click at [105, 293] on input "30" at bounding box center [98, 298] width 20 height 15
type input "56"
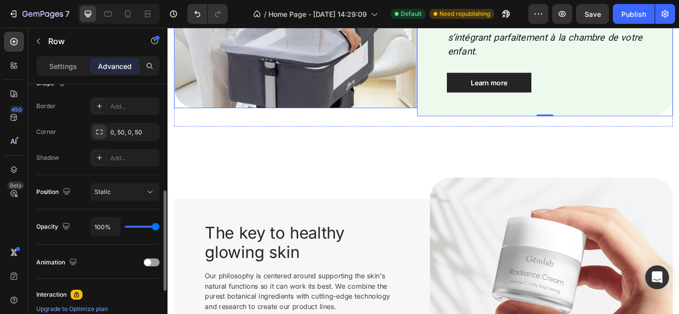
scroll to position [824, 0]
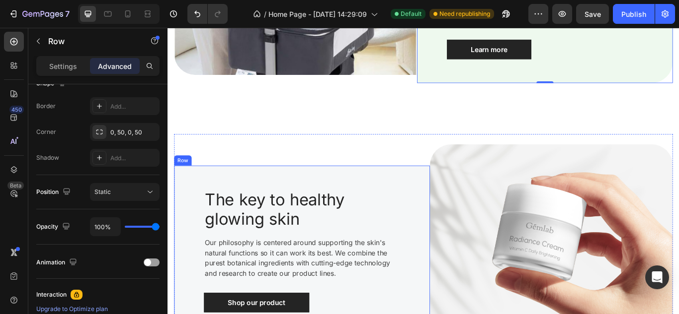
click at [432, 221] on div "The key to healthy glowing skin Heading Our philosophy is centered around suppo…" at bounding box center [324, 288] width 298 height 199
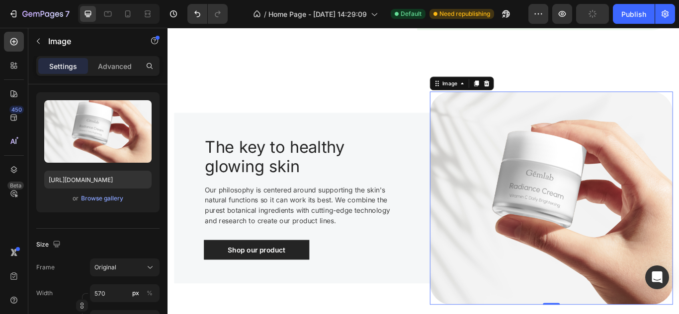
scroll to position [0, 0]
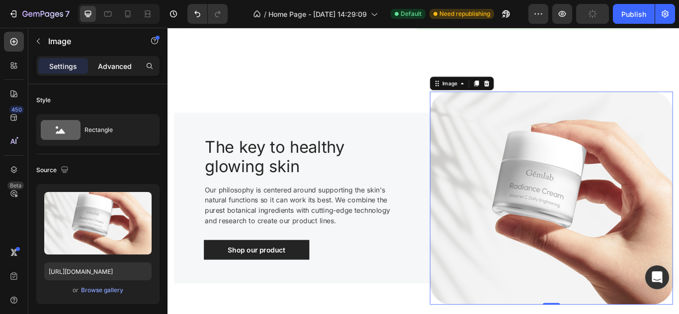
click at [120, 63] on p "Advanced" at bounding box center [115, 66] width 34 height 10
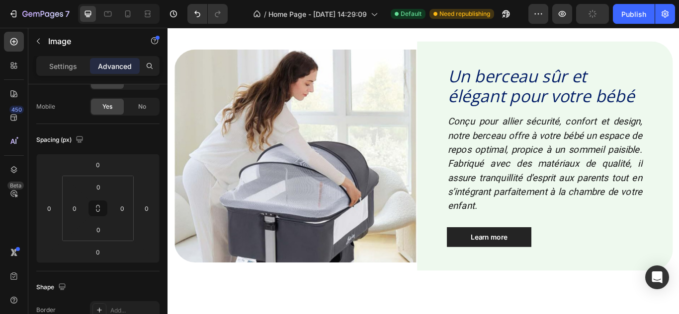
scroll to position [573, 0]
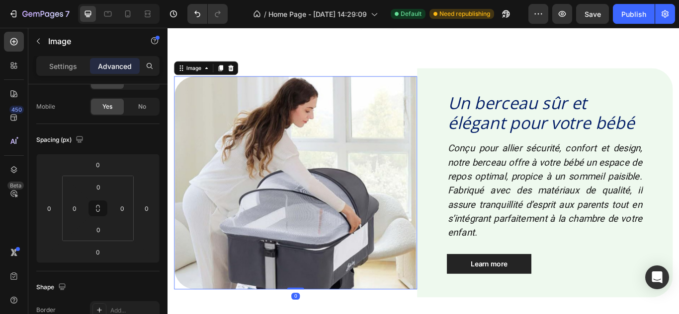
click at [350, 137] on img at bounding box center [316, 208] width 283 height 249
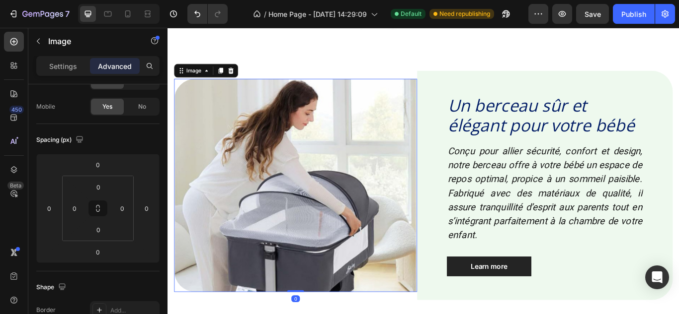
click at [281, 154] on img at bounding box center [316, 211] width 283 height 249
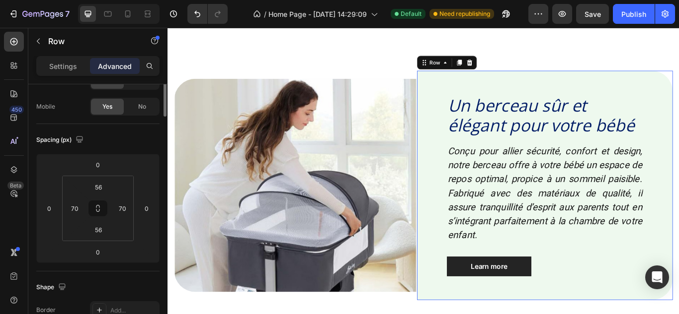
click at [478, 121] on div "Un berceau sûr et élégant pour votre bébé Heading Conçu pour allier sécurité, c…" at bounding box center [607, 212] width 298 height 268
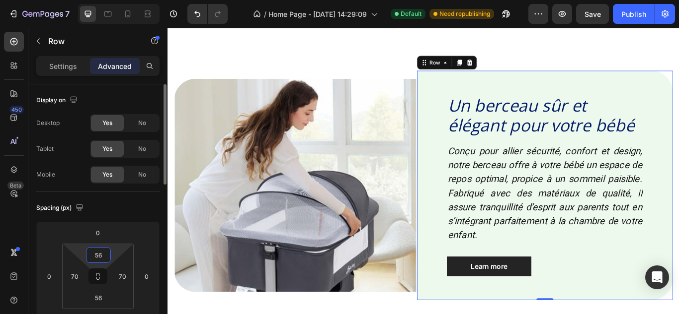
click at [100, 252] on input "56" at bounding box center [98, 255] width 20 height 15
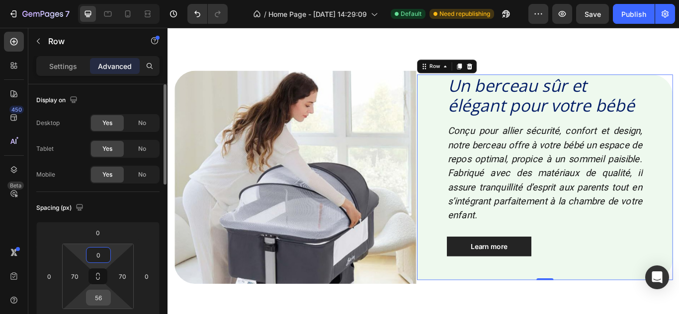
type input "0"
click at [99, 298] on input "56" at bounding box center [98, 298] width 20 height 15
type input "0"
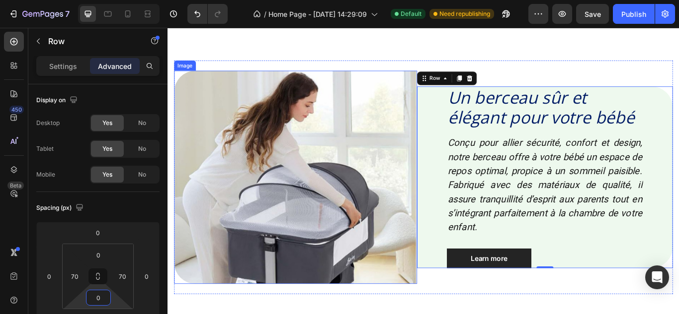
click at [307, 199] on img at bounding box center [316, 202] width 283 height 249
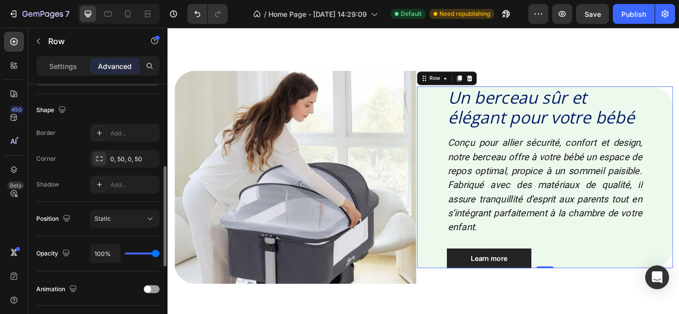
scroll to position [247, 0]
click at [132, 163] on div "0, 50, 0, 50" at bounding box center [125, 157] width 70 height 18
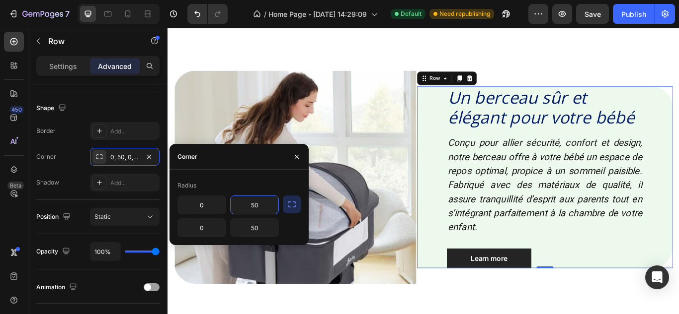
click at [259, 207] on input "50" at bounding box center [254, 205] width 48 height 18
type input "0"
click at [259, 235] on input "50" at bounding box center [254, 228] width 48 height 18
type input "0"
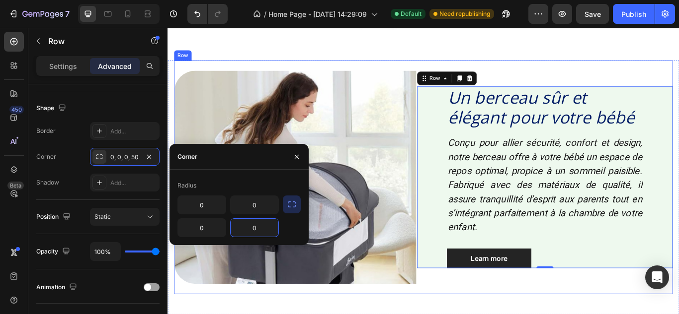
click at [577, 314] on div "Image Un berceau sûr et élégant pour votre bébé Heading Conçu pour allier sécur…" at bounding box center [465, 202] width 581 height 273
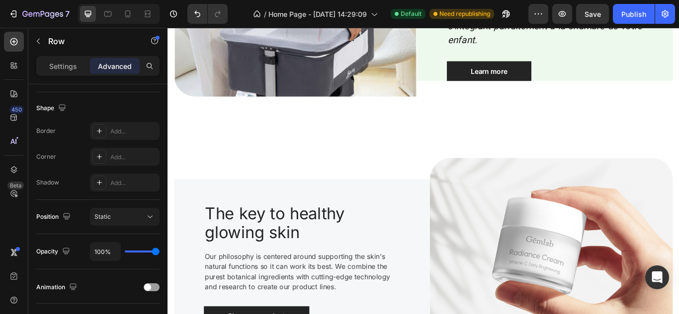
scroll to position [637, 0]
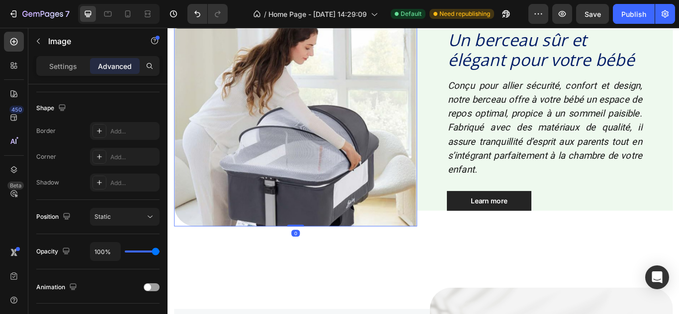
click at [379, 207] on img at bounding box center [316, 135] width 283 height 249
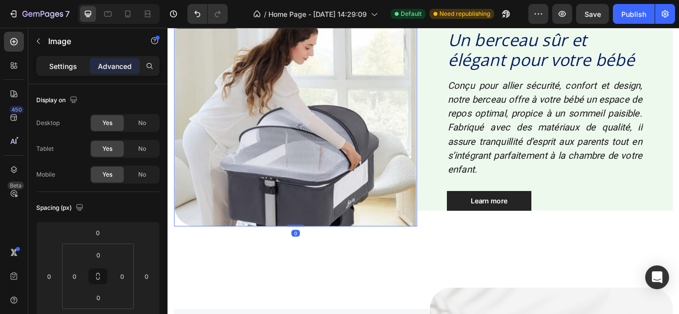
click at [74, 69] on p "Settings" at bounding box center [63, 66] width 28 height 10
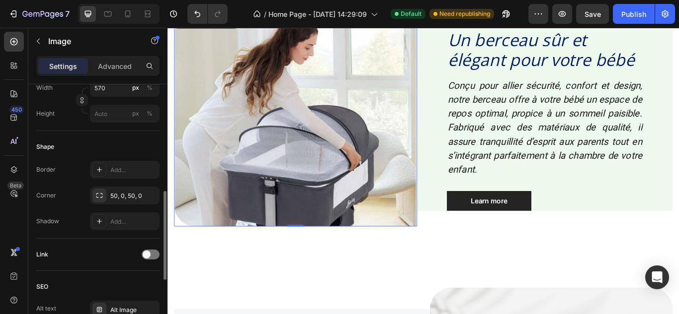
scroll to position [302, 0]
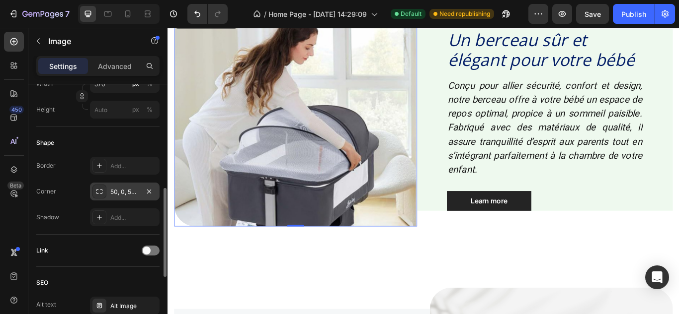
click at [127, 186] on div "50, 0, 50, 0" at bounding box center [125, 192] width 70 height 18
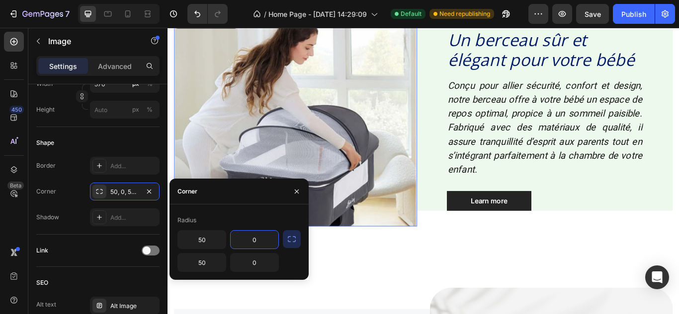
click at [251, 238] on input "0" at bounding box center [254, 240] width 48 height 18
type input "50"
click at [253, 264] on input "0" at bounding box center [254, 263] width 48 height 18
type input "50"
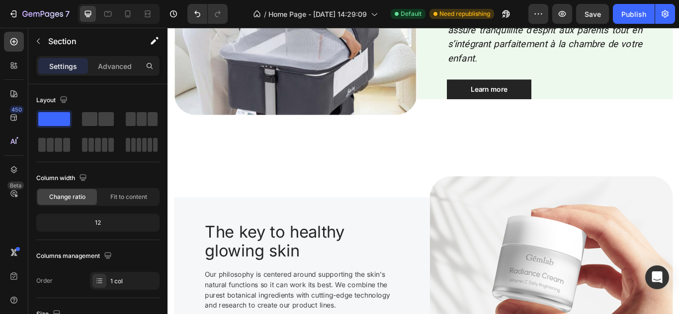
scroll to position [818, 0]
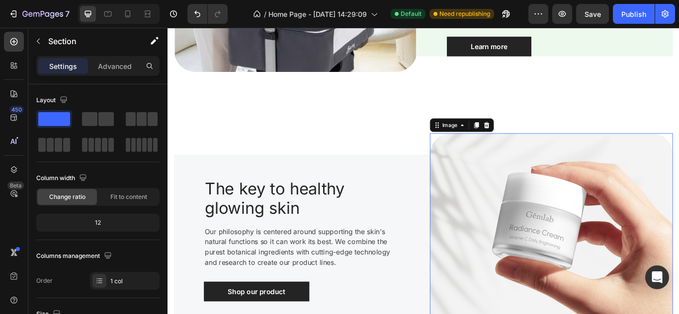
click at [541, 295] on img at bounding box center [614, 275] width 283 height 249
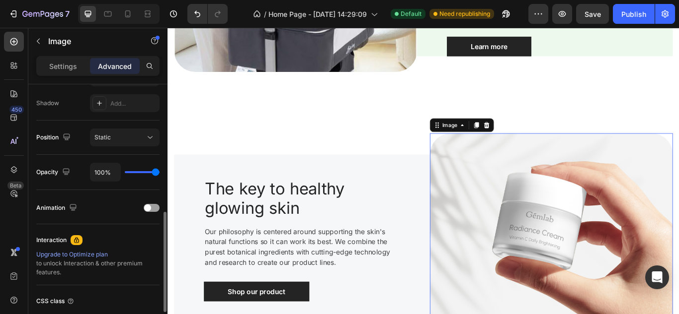
scroll to position [334, 0]
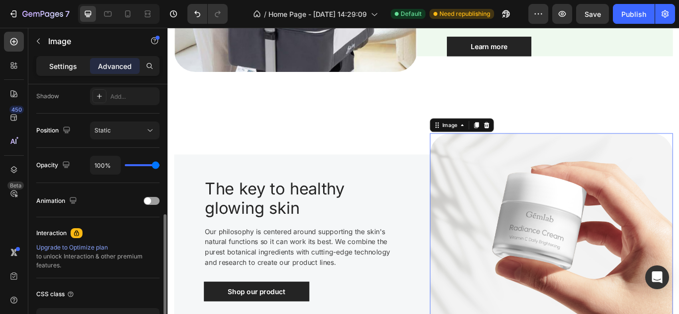
click at [76, 61] on p "Settings" at bounding box center [63, 66] width 28 height 10
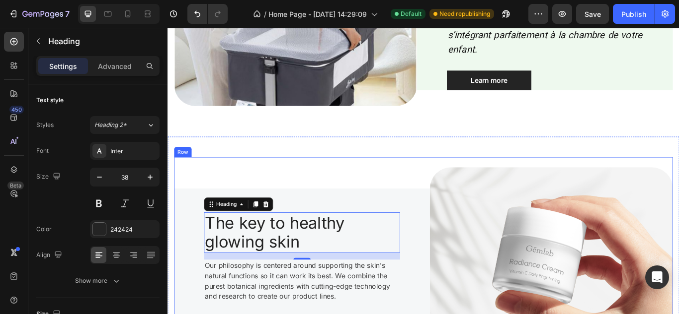
scroll to position [639, 0]
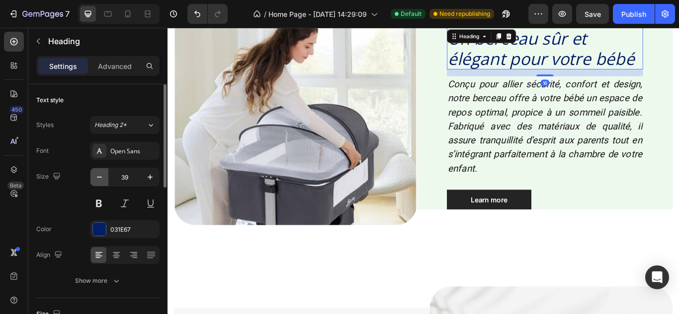
click at [101, 177] on icon "button" at bounding box center [99, 177] width 5 height 1
type input "38"
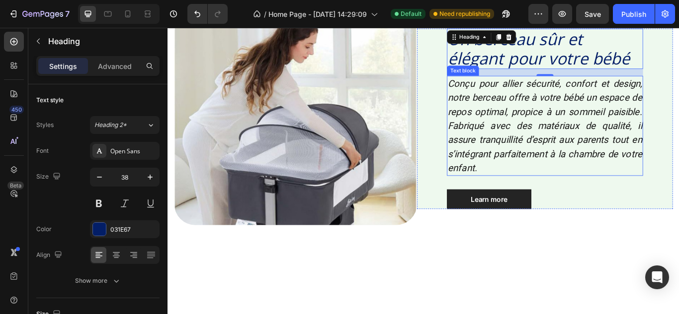
scroll to position [558, 0]
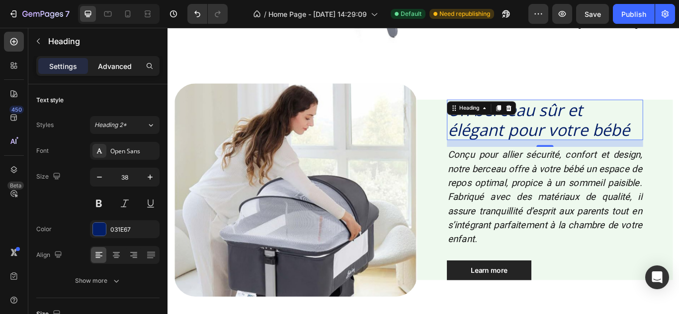
click at [129, 63] on p "Advanced" at bounding box center [115, 66] width 34 height 10
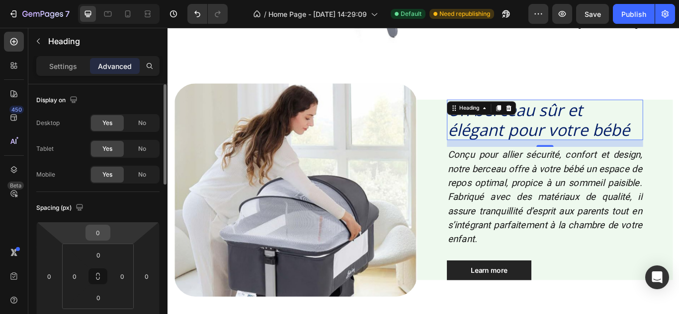
click at [103, 230] on input "0" at bounding box center [98, 233] width 20 height 15
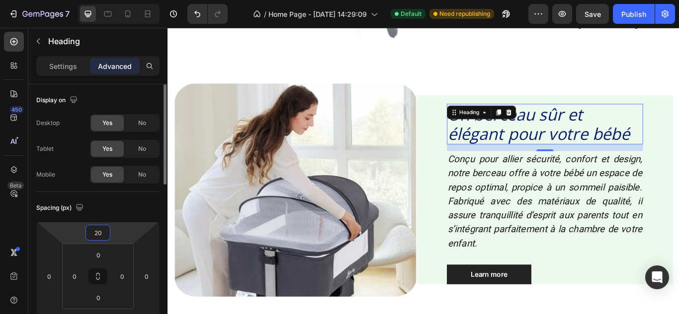
type input "2"
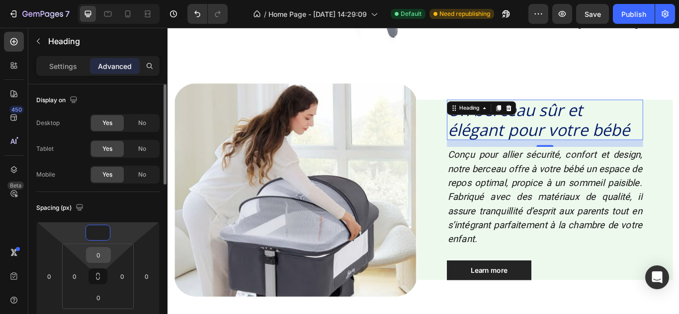
type input "0"
click at [98, 254] on input "0" at bounding box center [98, 255] width 20 height 15
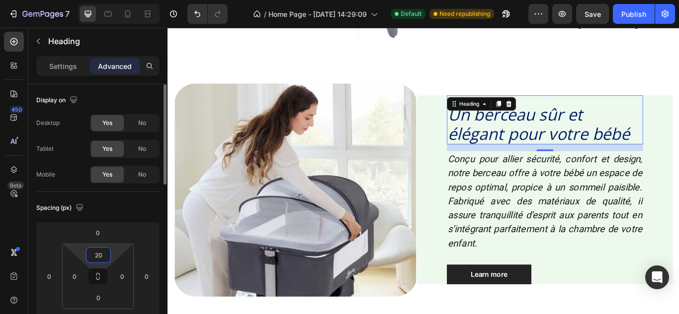
type input "2"
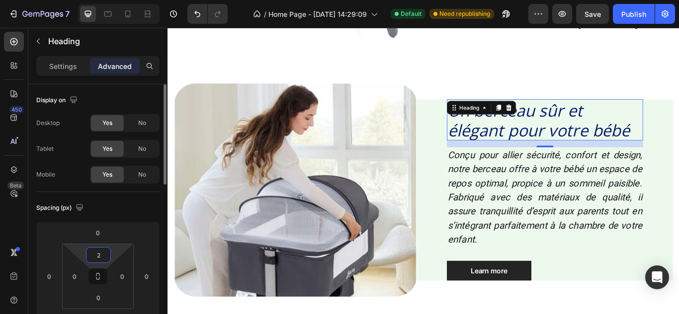
type input "20"
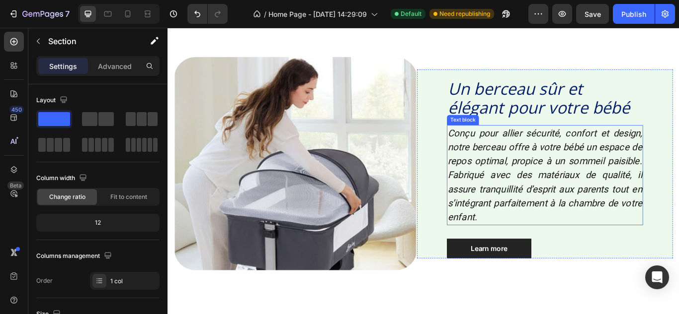
scroll to position [586, 0]
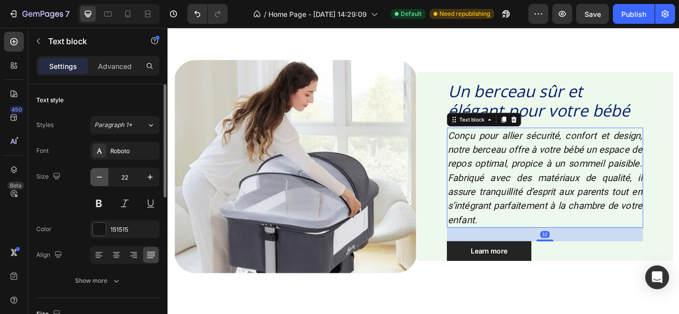
click at [96, 179] on icon "button" at bounding box center [99, 177] width 10 height 10
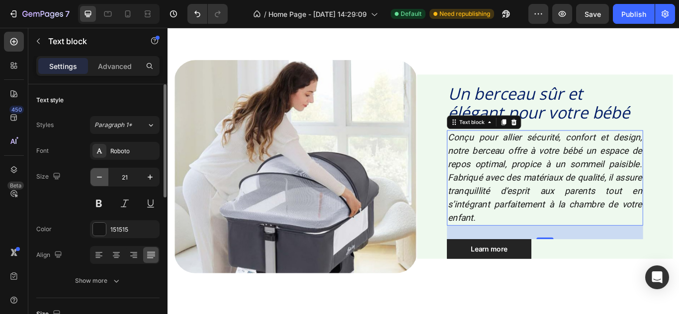
click at [96, 179] on icon "button" at bounding box center [99, 177] width 10 height 10
type input "20"
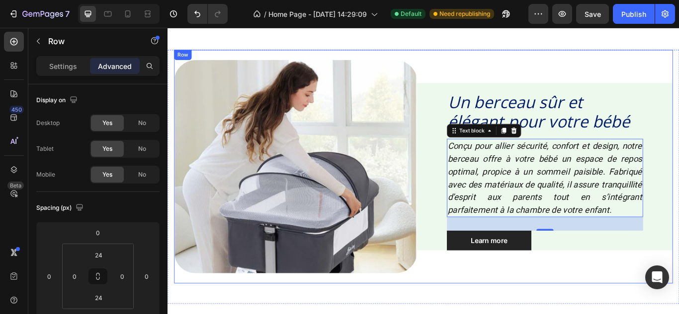
click at [566, 303] on div "Un berceau sûr et élégant pour votre bébé Heading Conçu pour allier sécurité, c…" at bounding box center [607, 190] width 298 height 249
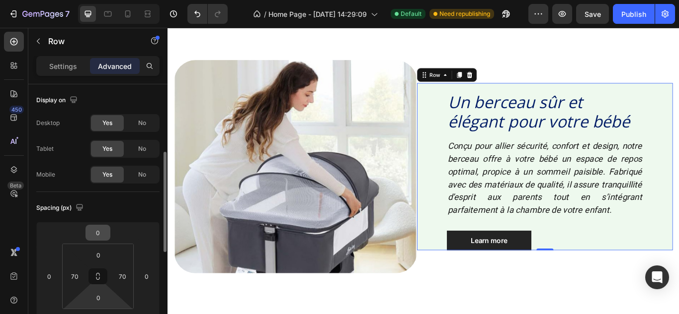
scroll to position [50, 0]
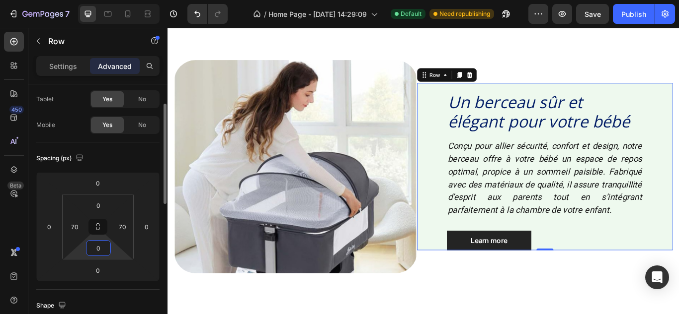
click at [100, 250] on input "0" at bounding box center [98, 248] width 20 height 15
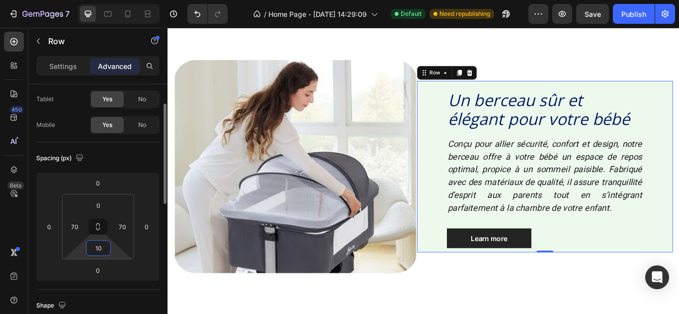
type input "1"
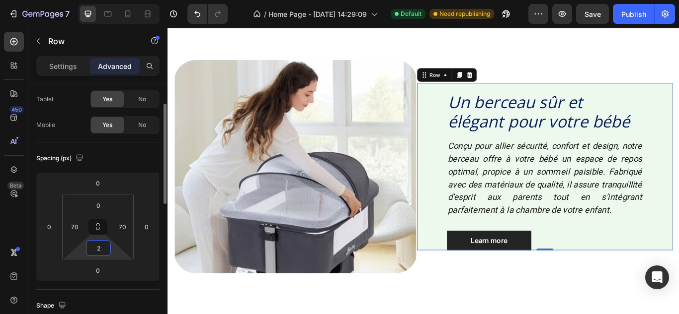
type input "20"
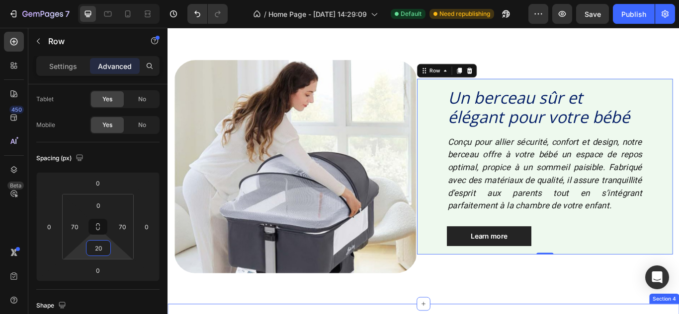
click at [566, 314] on div "Image Un berceau sûr et élégant pour votre bébé Heading Conçu pour allier sécur…" at bounding box center [465, 202] width 596 height 297
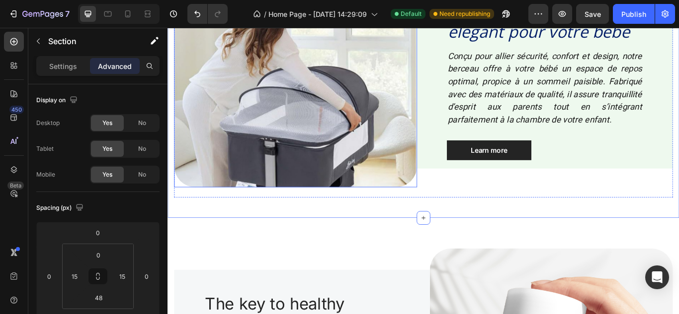
scroll to position [683, 0]
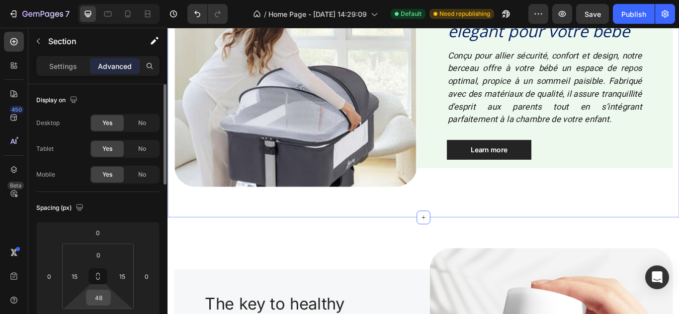
click at [110, 298] on div "48" at bounding box center [98, 298] width 25 height 16
click at [102, 295] on input "48" at bounding box center [98, 298] width 20 height 15
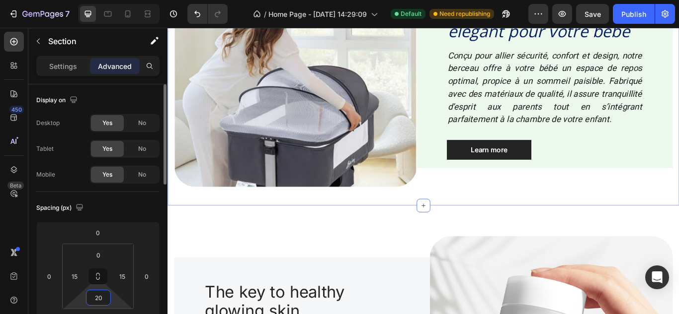
type input "2"
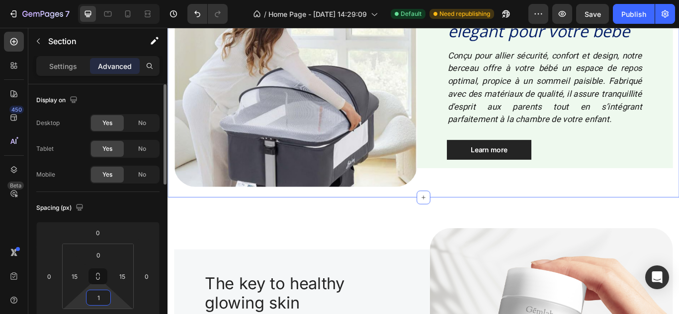
type input "10"
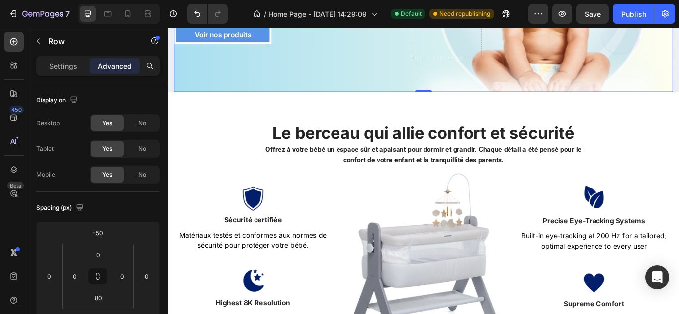
scroll to position [204, 0]
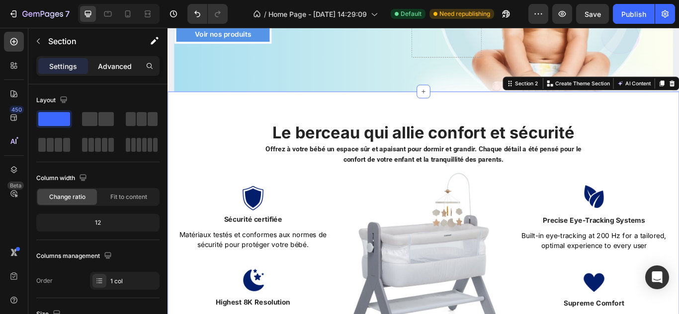
click at [117, 71] on p "Advanced" at bounding box center [115, 66] width 34 height 10
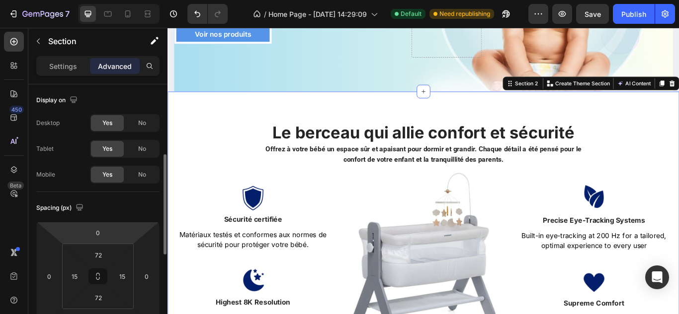
scroll to position [51, 0]
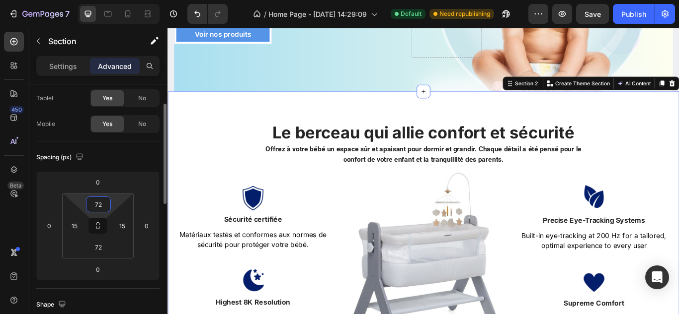
click at [102, 201] on input "72" at bounding box center [98, 204] width 20 height 15
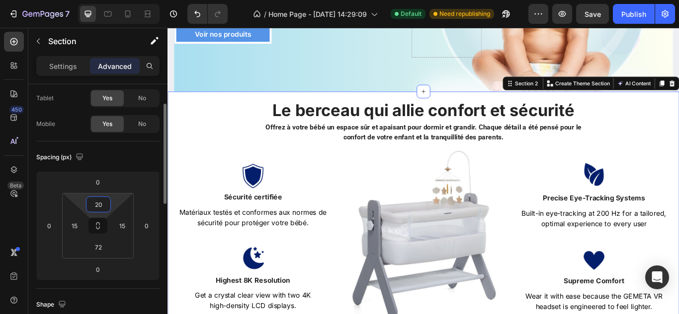
type input "2"
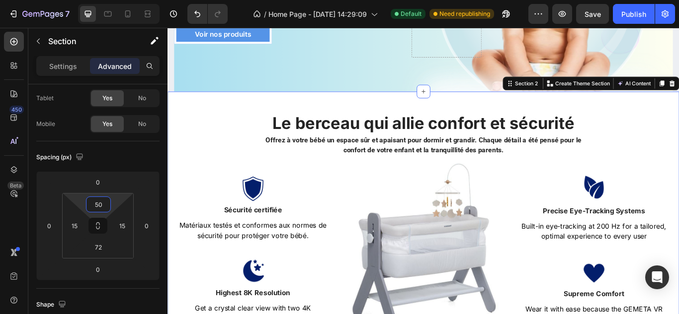
type input "50"
click at [236, 172] on div "Le berceau qui allie confort et sécurité Heading Offrez à votre bébé un espace …" at bounding box center [465, 258] width 581 height 262
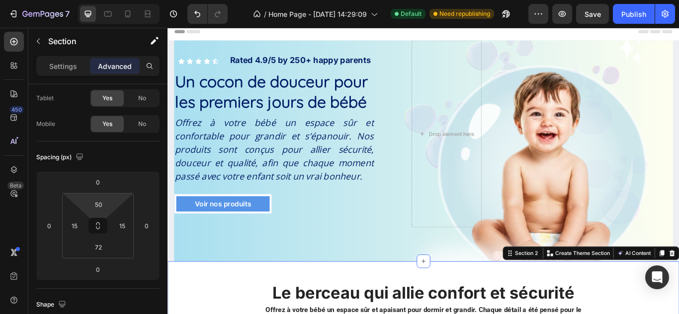
scroll to position [0, 0]
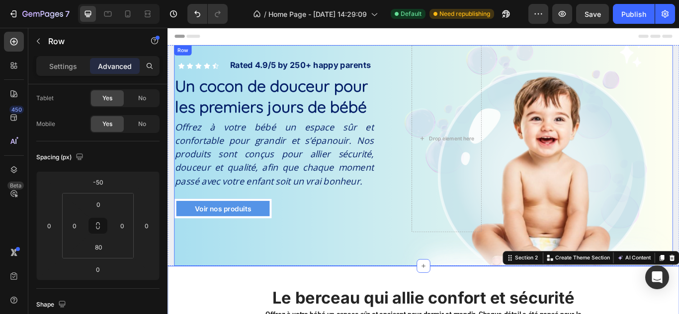
click at [391, 255] on div "Icon Icon Icon Icon Icon Icon List Rated 4.9/5 by 250+ happy parents Text Block…" at bounding box center [313, 157] width 277 height 218
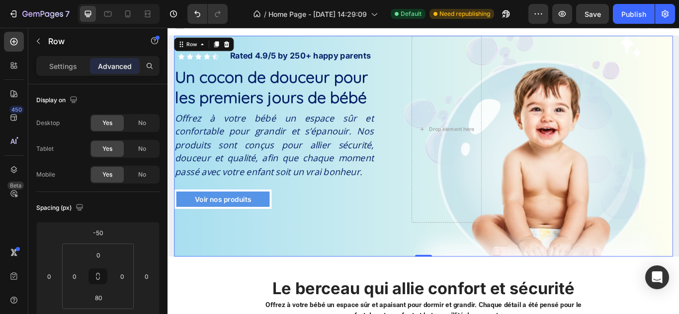
scroll to position [11, 0]
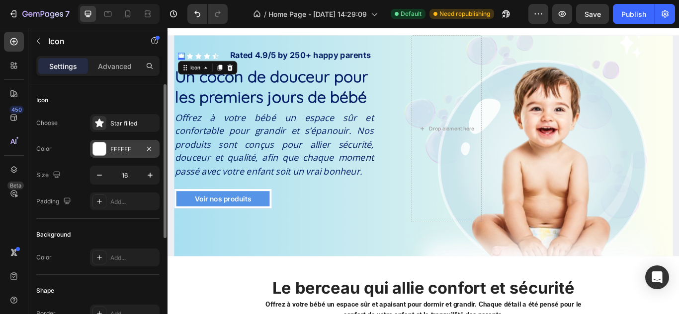
click at [101, 151] on div at bounding box center [99, 149] width 13 height 13
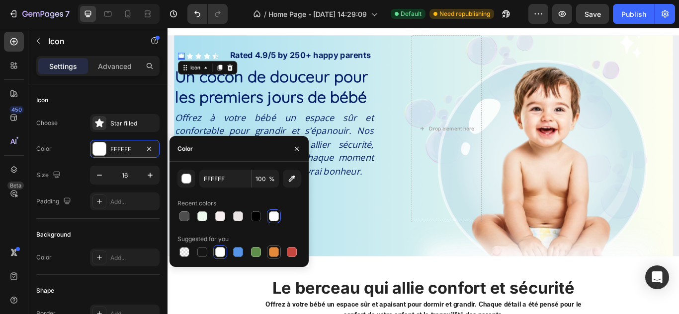
click at [272, 254] on div at bounding box center [274, 252] width 10 height 10
click at [181, 179] on button "button" at bounding box center [186, 179] width 18 height 18
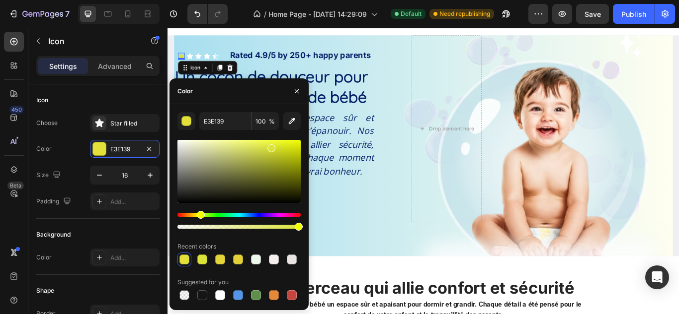
drag, startPoint x: 190, startPoint y: 214, endPoint x: 199, endPoint y: 211, distance: 9.4
click at [199, 211] on div "Hue" at bounding box center [201, 215] width 8 height 8
drag, startPoint x: 273, startPoint y: 151, endPoint x: 303, endPoint y: 139, distance: 32.8
click at [303, 139] on div "DBE339 100 % Recent colors Suggested for you" at bounding box center [238, 207] width 139 height 190
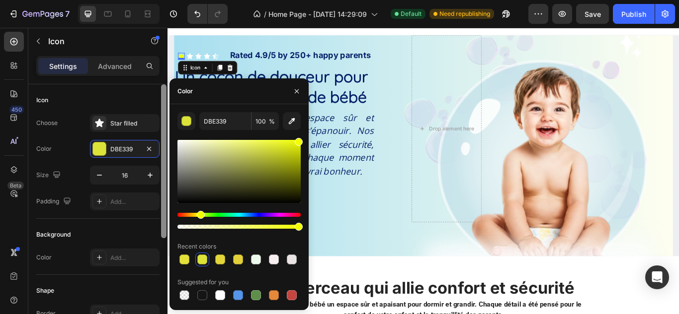
type input "F2FF00"
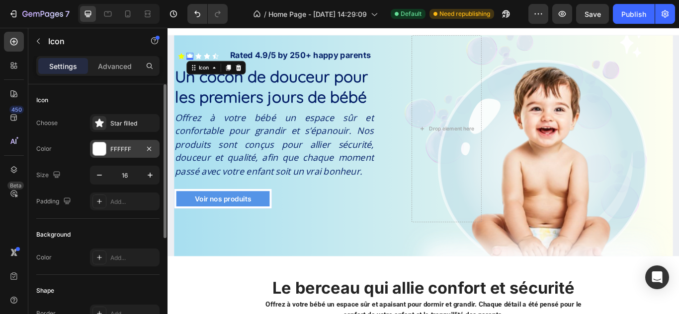
click at [99, 151] on div at bounding box center [99, 149] width 13 height 13
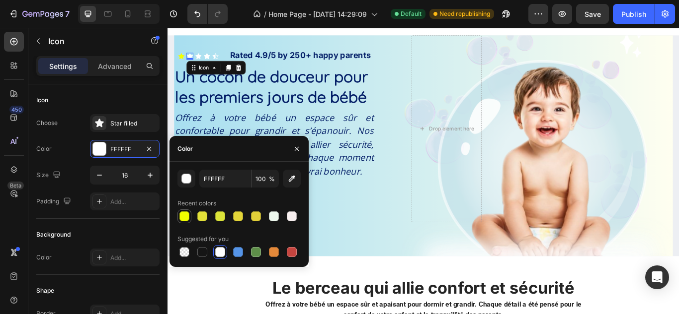
click at [186, 217] on div at bounding box center [184, 217] width 10 height 10
type input "F2FF00"
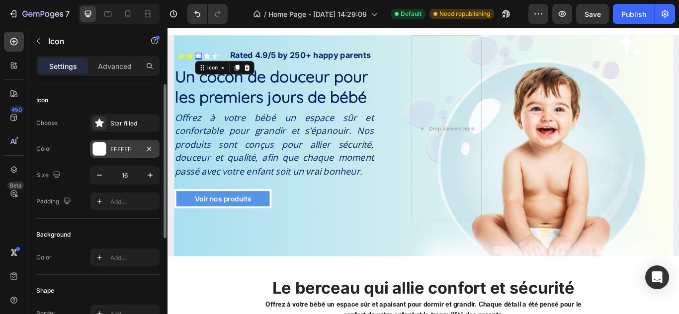
click at [103, 147] on div at bounding box center [99, 149] width 13 height 13
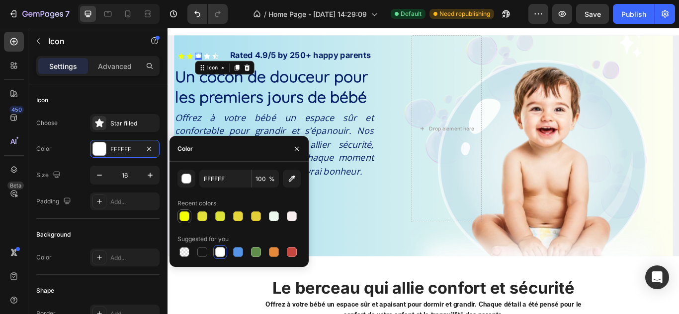
click at [184, 215] on div at bounding box center [184, 217] width 10 height 10
type input "F2FF00"
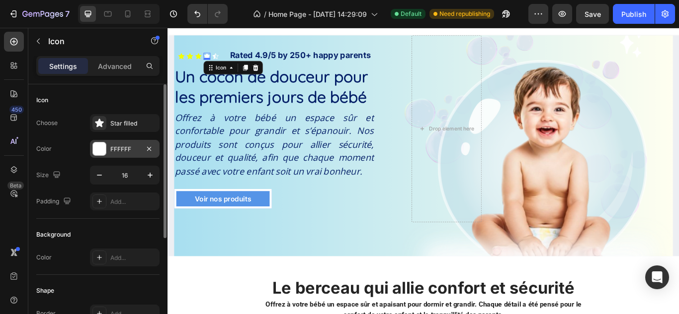
click at [106, 150] on div at bounding box center [99, 149] width 14 height 14
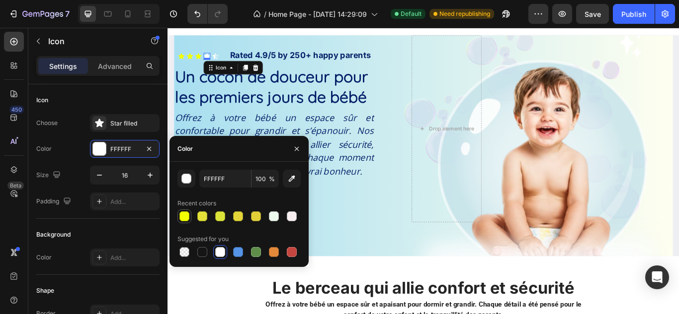
click at [182, 216] on div at bounding box center [184, 217] width 10 height 10
type input "F2FF00"
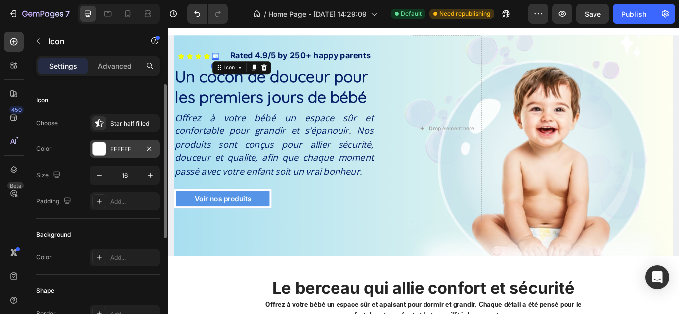
click at [103, 147] on div at bounding box center [99, 149] width 13 height 13
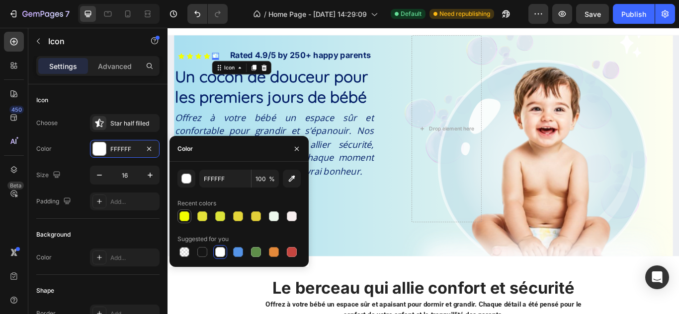
click at [184, 212] on div at bounding box center [184, 217] width 10 height 10
type input "F2FF00"
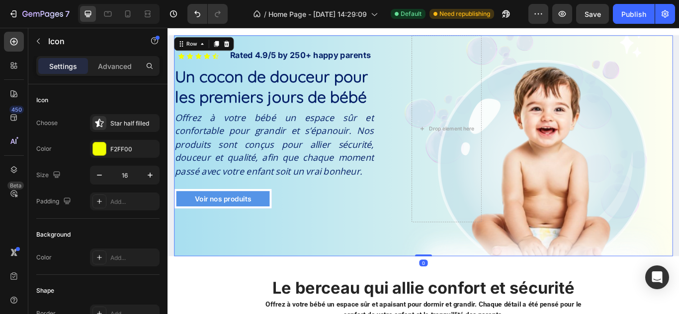
click at [307, 286] on div "Icon Icon Icon Icon Icon Icon List Rated 4.9/5 by 250+ happy parents Text Block…" at bounding box center [465, 166] width 581 height 258
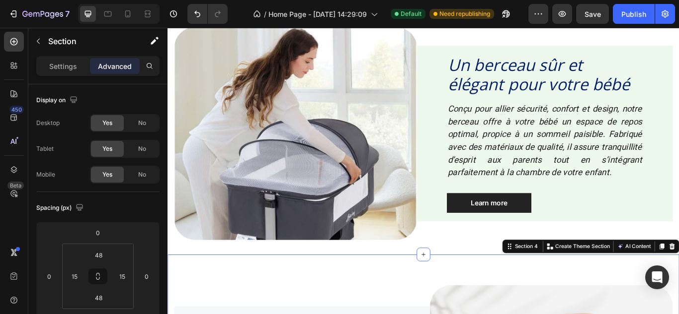
scroll to position [611, 0]
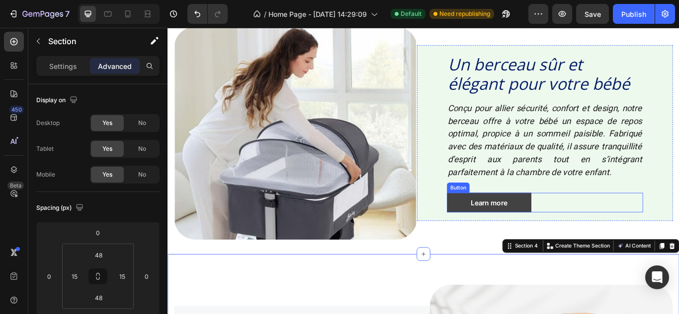
click at [507, 231] on link "Learn more" at bounding box center [542, 232] width 98 height 23
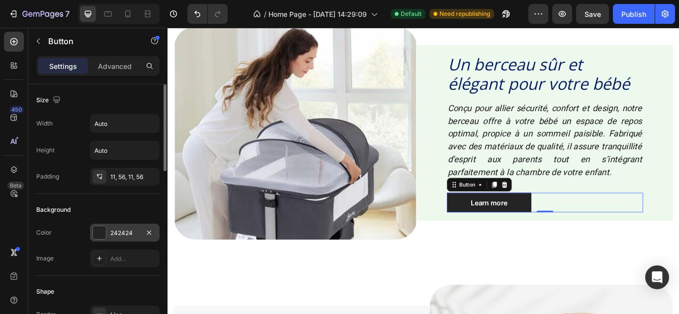
click at [100, 236] on div at bounding box center [99, 233] width 13 height 13
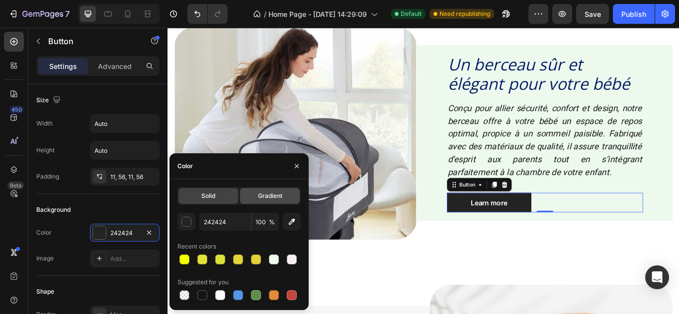
click at [262, 199] on span "Gradient" at bounding box center [270, 196] width 24 height 9
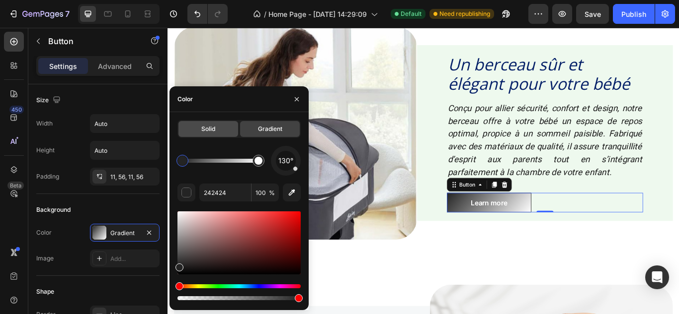
click at [217, 130] on div "Solid" at bounding box center [208, 129] width 60 height 16
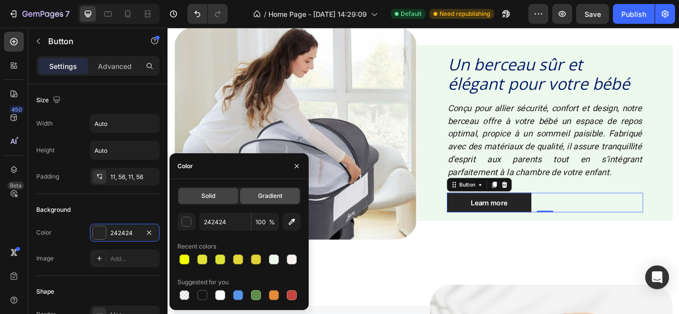
click at [275, 199] on span "Gradient" at bounding box center [270, 196] width 24 height 9
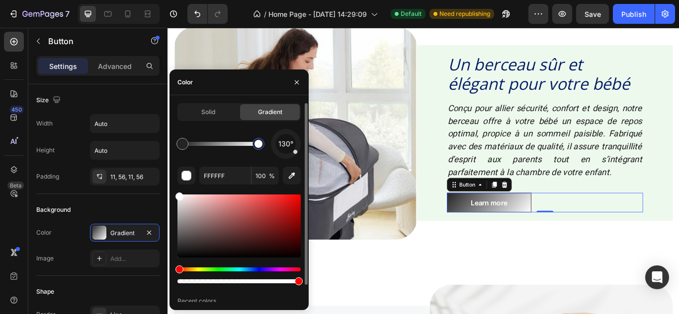
click at [258, 149] on div at bounding box center [258, 144] width 12 height 12
type input "242424"
click at [181, 146] on div at bounding box center [182, 144] width 8 height 8
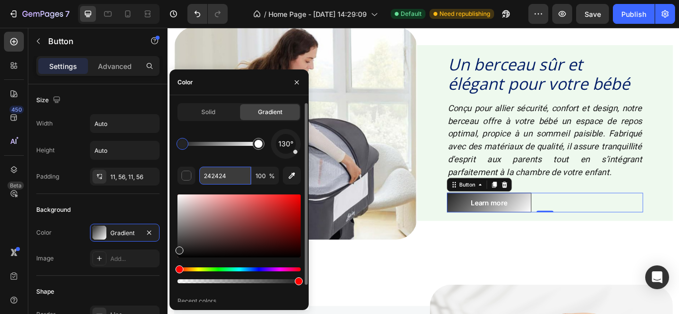
click at [230, 176] on input "242424" at bounding box center [225, 176] width 52 height 18
paste input "E6EDF9"
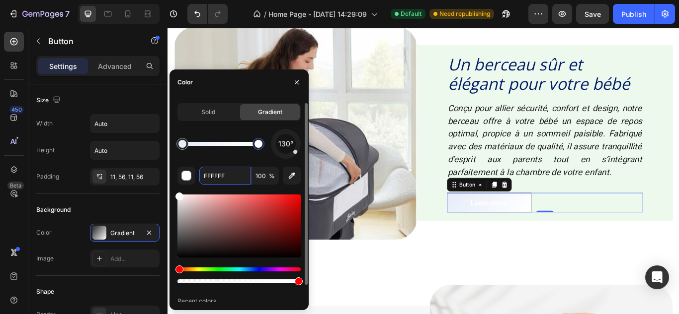
click at [259, 147] on div at bounding box center [258, 144] width 8 height 8
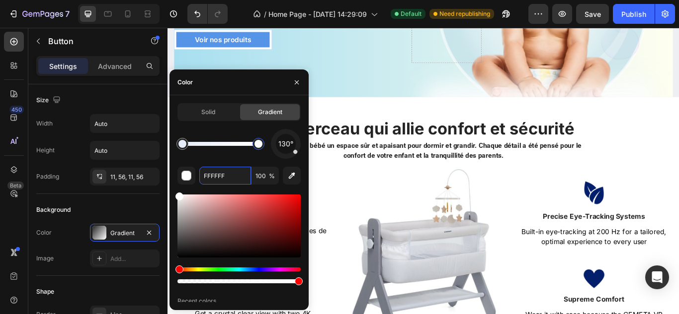
scroll to position [230, 0]
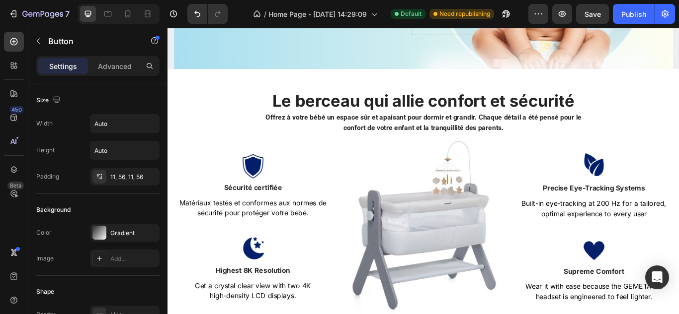
click at [594, 11] on html "7 Version history / Home Page - [DATE] 14:29:09 Default Need republishing Previ…" at bounding box center [339, 5] width 679 height 11
click at [552, 40] on div "#051F6C" at bounding box center [339, 46] width 679 height 12
click at [102, 96] on html "7 Version history / Home Page - [DATE] 14:29:09 Default Need republishing Previ…" at bounding box center [339, 48] width 679 height 96
click at [9, 31] on icon at bounding box center [4, 35] width 9 height 9
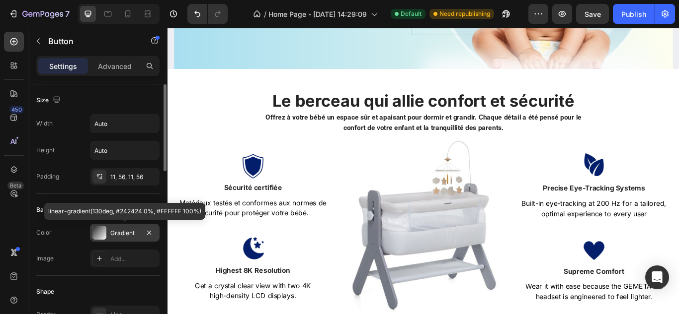
click at [103, 229] on div at bounding box center [99, 233] width 14 height 14
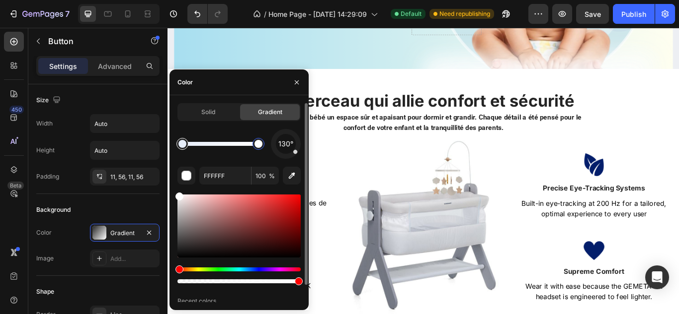
type input "E6EDF9"
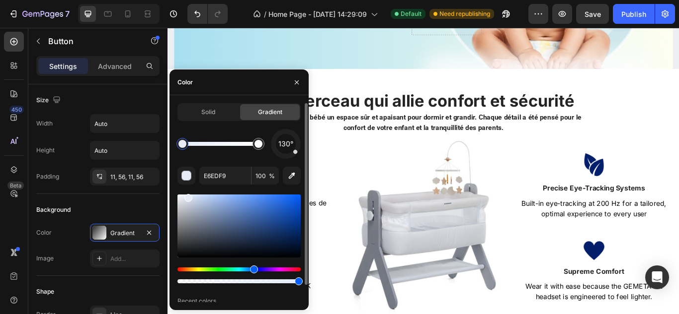
click at [181, 148] on div at bounding box center [182, 144] width 8 height 8
click at [231, 175] on input "E6EDF9" at bounding box center [225, 176] width 52 height 18
paste input "#051F6C"
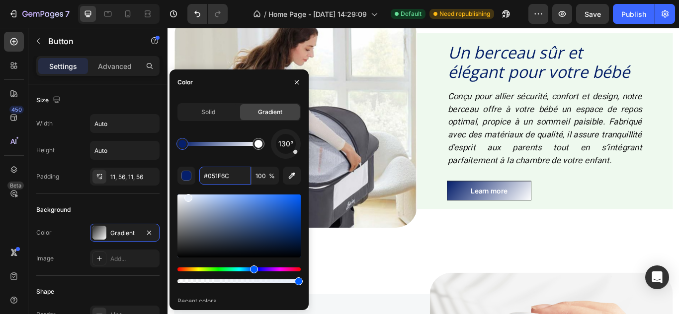
scroll to position [627, 0]
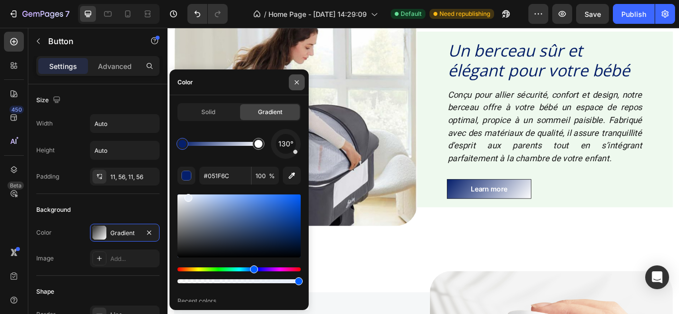
type input "051F6C"
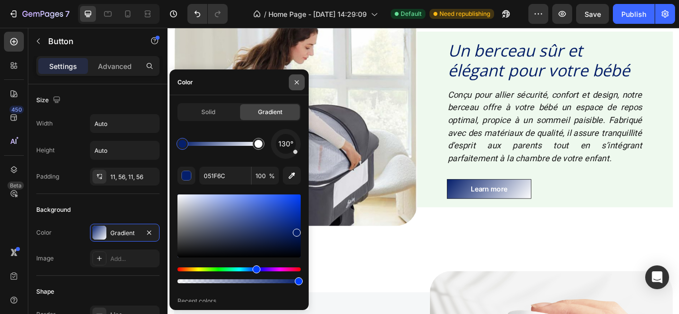
click at [298, 80] on icon "button" at bounding box center [297, 82] width 8 height 8
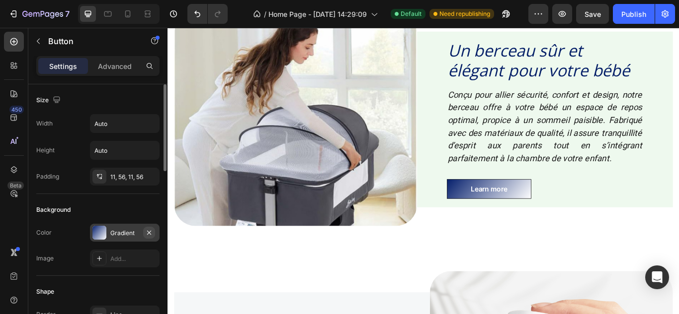
click at [148, 231] on icon "button" at bounding box center [149, 232] width 4 height 4
click at [111, 233] on div "Add..." at bounding box center [133, 233] width 47 height 9
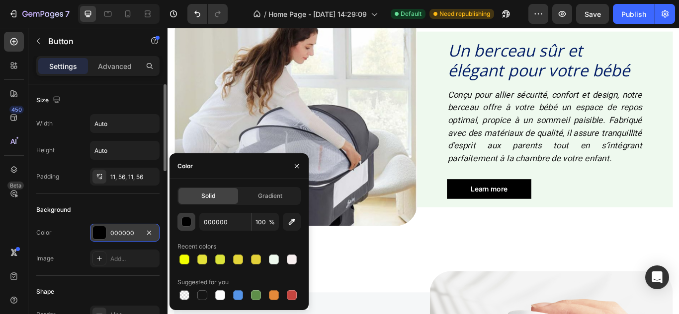
click at [185, 220] on div "button" at bounding box center [187, 223] width 10 height 10
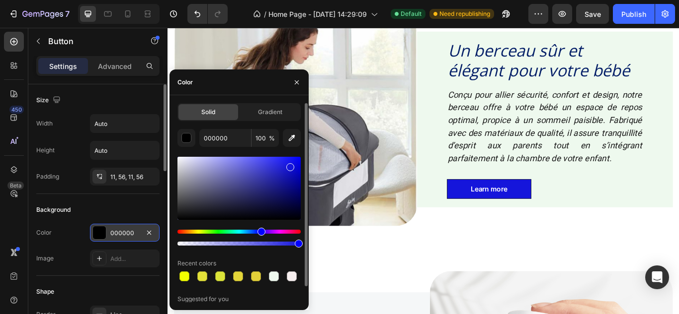
click at [289, 165] on div at bounding box center [238, 188] width 123 height 63
type input "1515DB"
click at [227, 136] on input "1515DB" at bounding box center [225, 138] width 52 height 18
paste input "#051F6C"
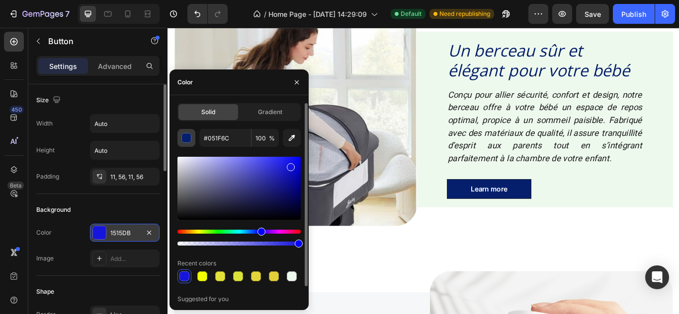
type input "051F6C"
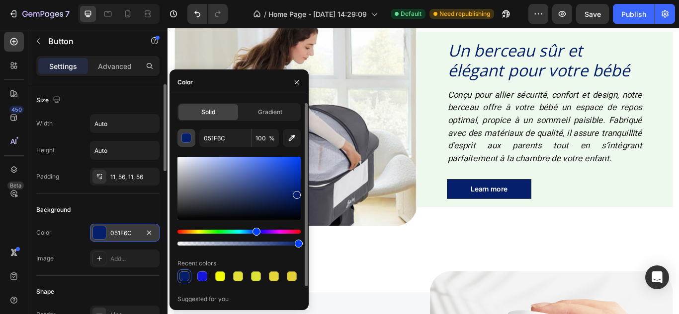
click at [185, 136] on div "button" at bounding box center [187, 139] width 10 height 10
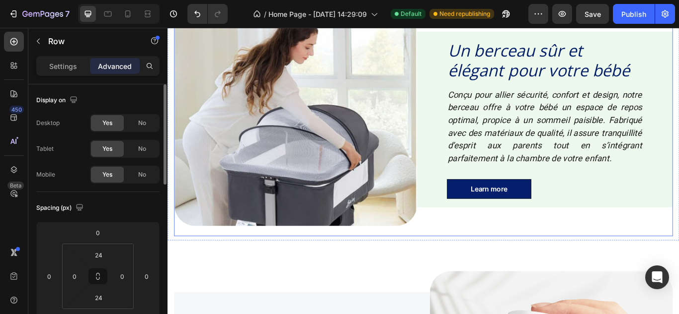
click at [421, 260] on div "Image Un berceau sûr et élégant pour votre bébé Heading Conçu pour allier sécur…" at bounding box center [465, 135] width 581 height 273
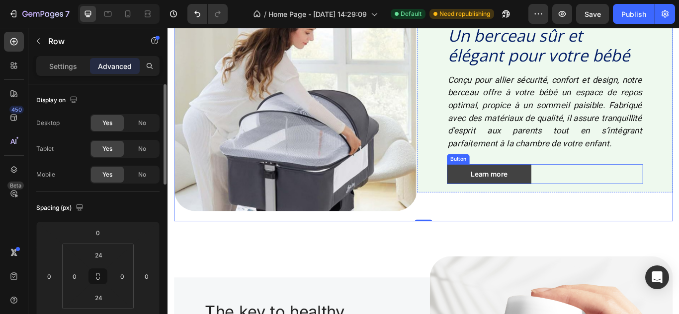
scroll to position [645, 0]
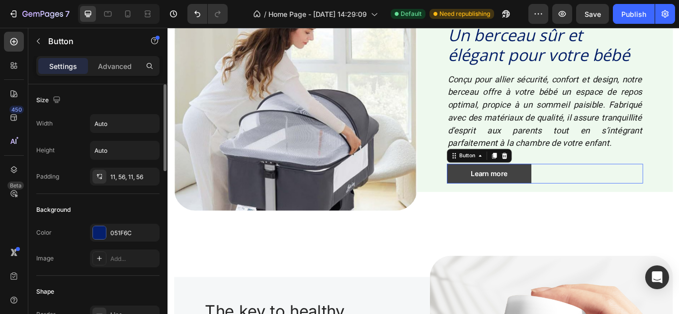
click at [578, 194] on link "Learn more" at bounding box center [542, 198] width 98 height 23
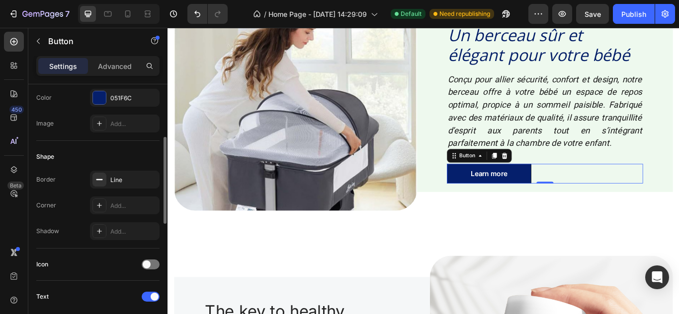
scroll to position [142, 0]
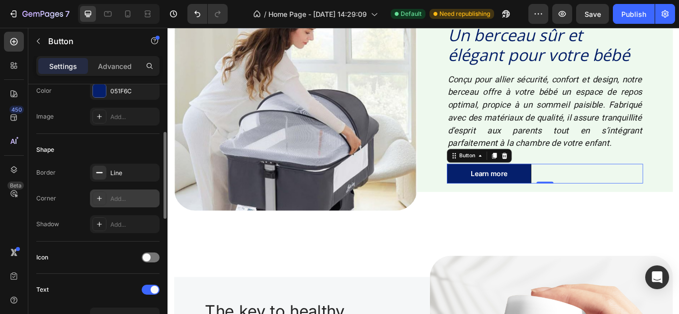
click at [120, 197] on div "Add..." at bounding box center [133, 199] width 47 height 9
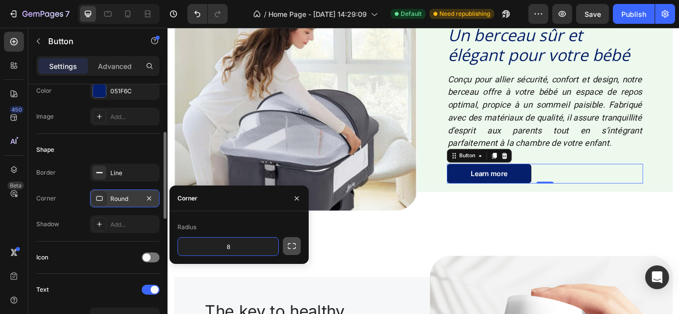
click at [289, 247] on icon "button" at bounding box center [292, 246] width 10 height 10
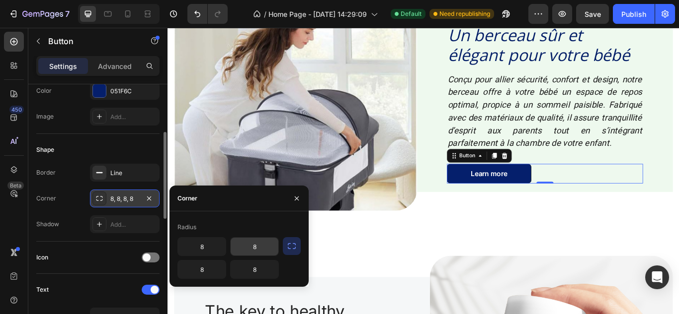
click at [258, 249] on input "8" at bounding box center [254, 247] width 48 height 18
type input "20"
click at [261, 271] on input "8" at bounding box center [254, 270] width 48 height 18
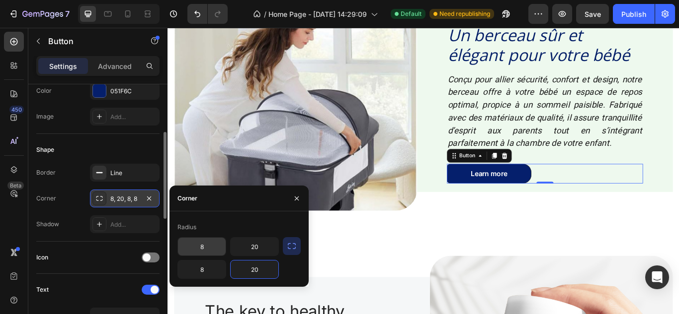
type input "20"
click at [201, 240] on input "8" at bounding box center [202, 247] width 48 height 18
type input "15"
click at [217, 269] on input "8" at bounding box center [202, 270] width 48 height 18
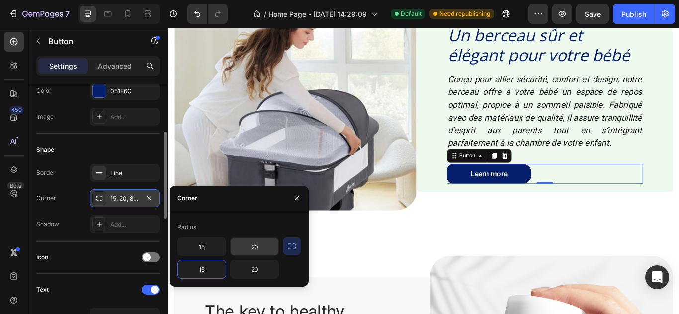
type input "15"
click at [263, 253] on input "20" at bounding box center [254, 247] width 48 height 18
type input "15"
click at [263, 267] on input "20" at bounding box center [254, 270] width 48 height 18
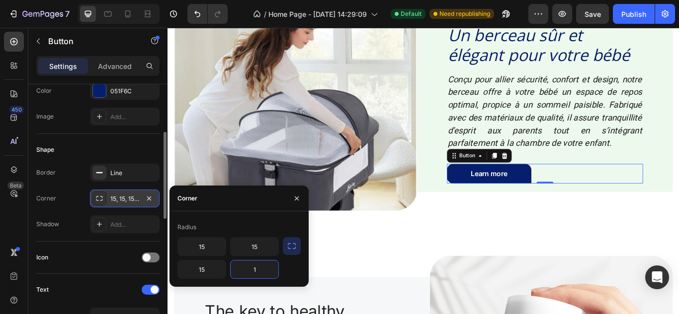
type input "15"
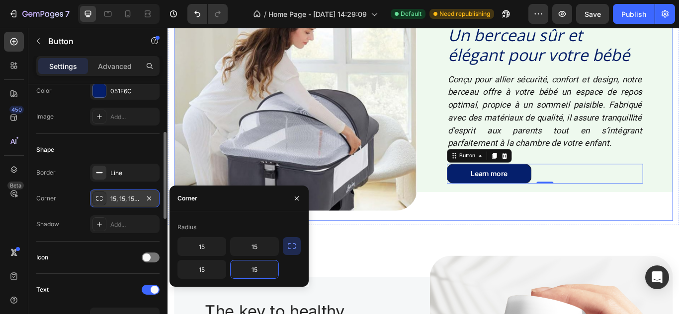
click at [587, 225] on div "Un berceau sûr et élégant pour votre bébé Heading Conçu pour allier sécurité, c…" at bounding box center [607, 117] width 298 height 249
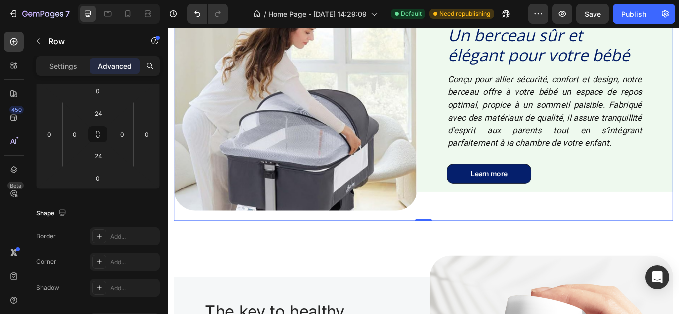
scroll to position [0, 0]
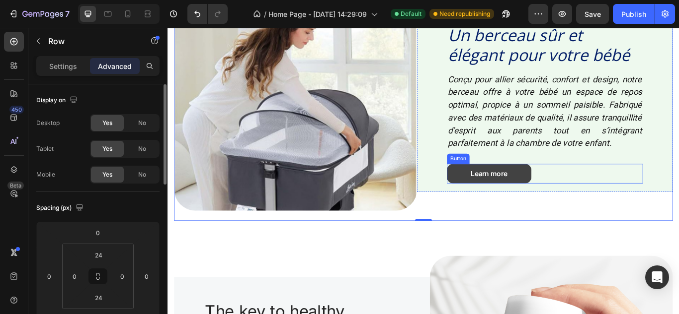
click at [582, 194] on link "Learn more" at bounding box center [542, 198] width 98 height 23
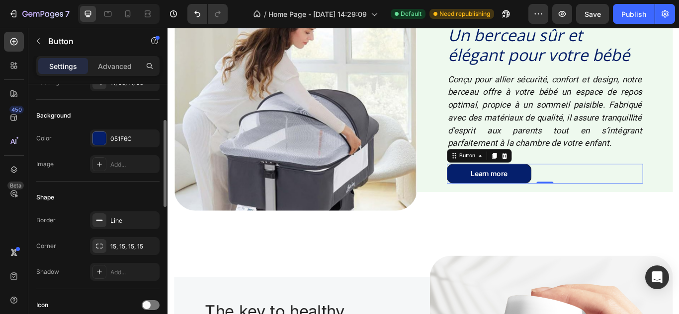
scroll to position [98, 0]
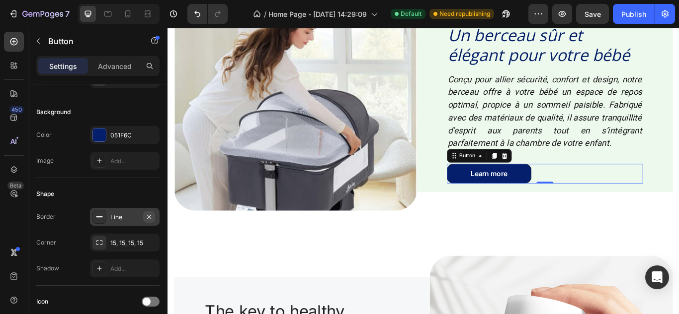
click at [153, 216] on button "button" at bounding box center [149, 217] width 12 height 12
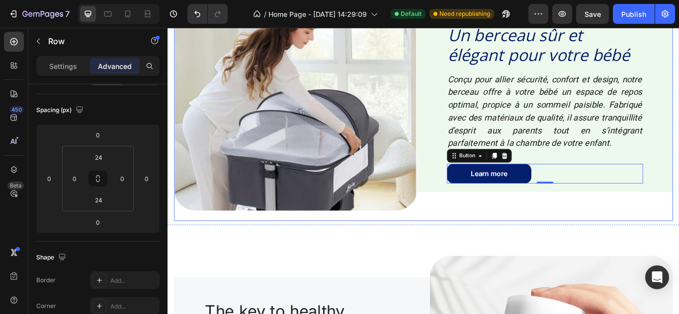
click at [244, 252] on div "Image Un berceau sûr et élégant pour votre bébé Heading Conçu pour allier sécur…" at bounding box center [465, 117] width 581 height 273
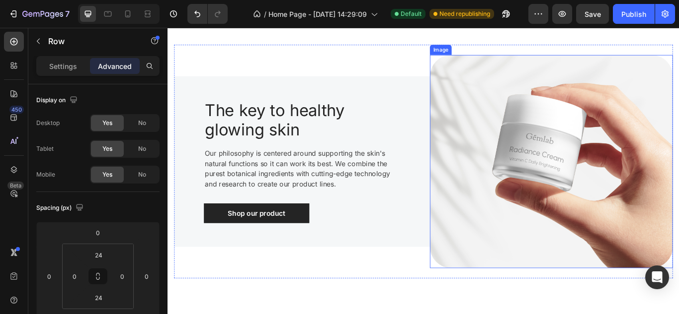
scroll to position [692, 0]
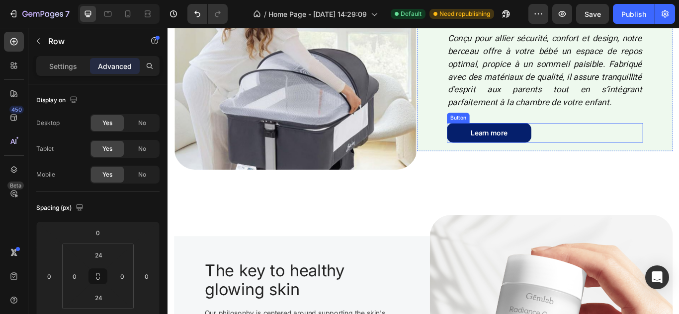
click at [656, 152] on div "Learn more Button" at bounding box center [607, 150] width 228 height 23
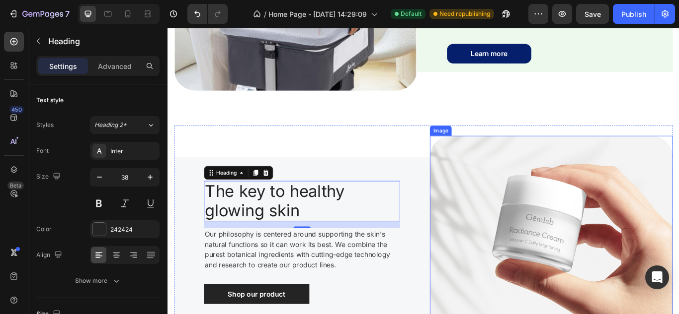
scroll to position [894, 0]
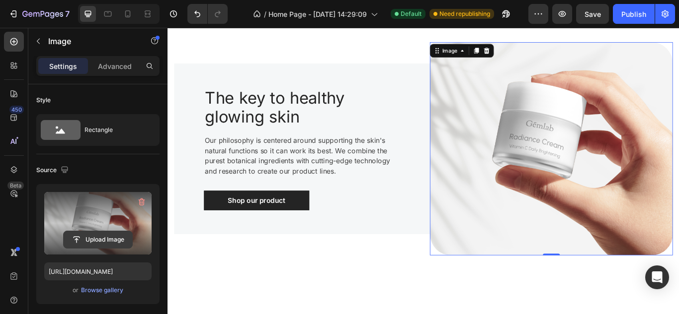
click at [106, 242] on input "file" at bounding box center [98, 239] width 69 height 17
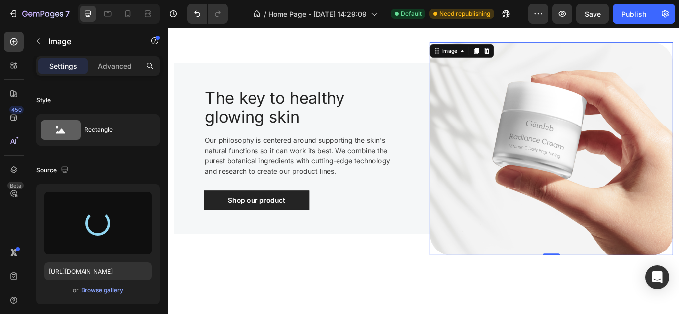
type input "https://cdn.shopify.com/s/files/1/0681/5308/1925/files/gempages_585582562676572…"
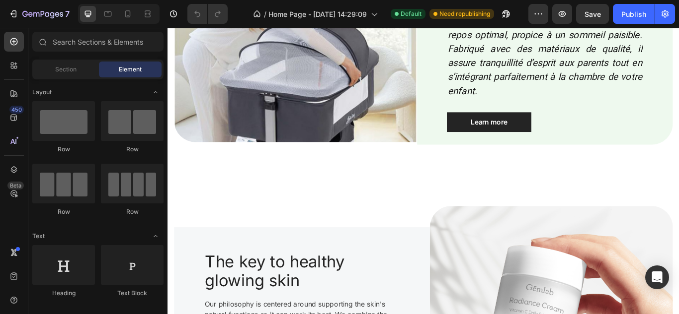
scroll to position [680, 0]
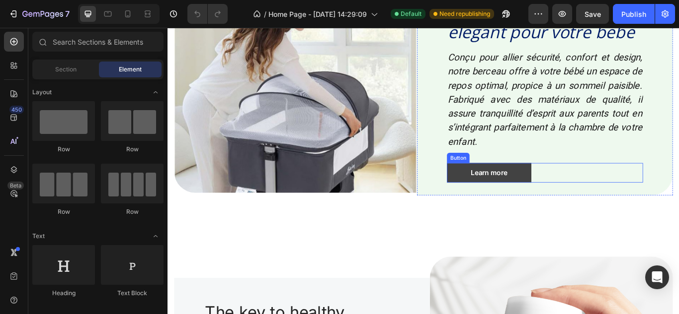
click at [576, 196] on link "Learn more" at bounding box center [542, 197] width 98 height 23
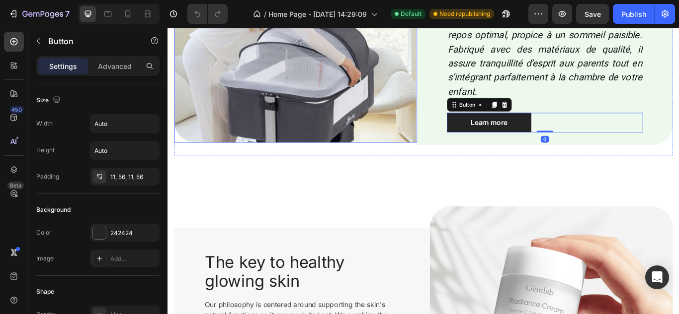
scroll to position [750, 0]
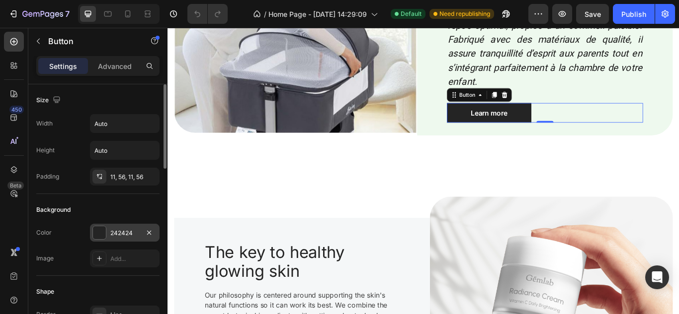
click at [102, 232] on div at bounding box center [99, 233] width 13 height 13
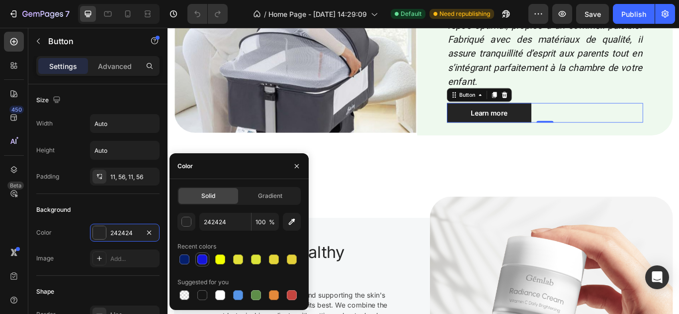
click at [202, 258] on div at bounding box center [202, 260] width 10 height 10
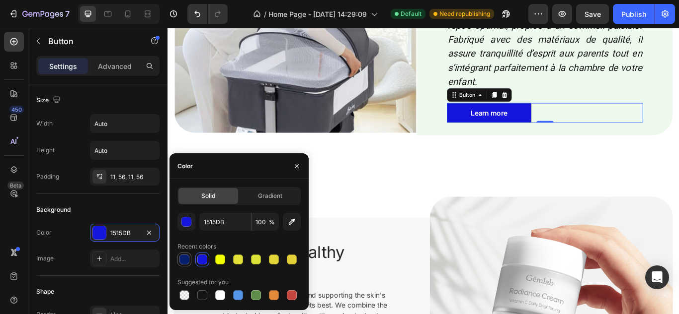
click at [184, 260] on div at bounding box center [184, 260] width 10 height 10
type input "051F6C"
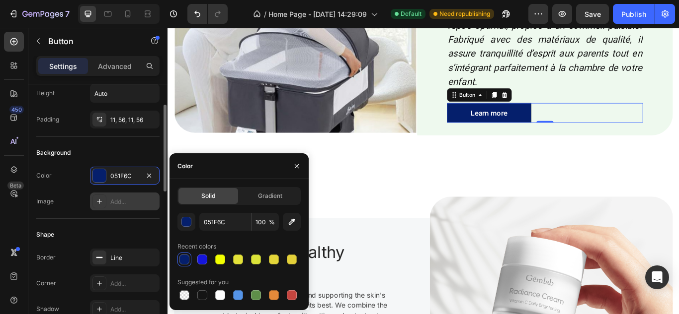
scroll to position [58, 0]
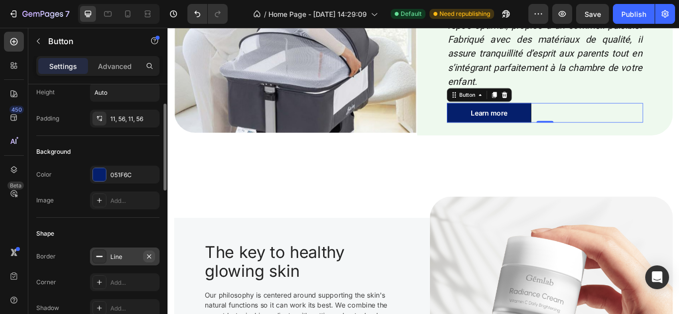
click at [151, 257] on icon "button" at bounding box center [149, 257] width 8 height 8
click at [90, 288] on div "Add..." at bounding box center [125, 283] width 70 height 18
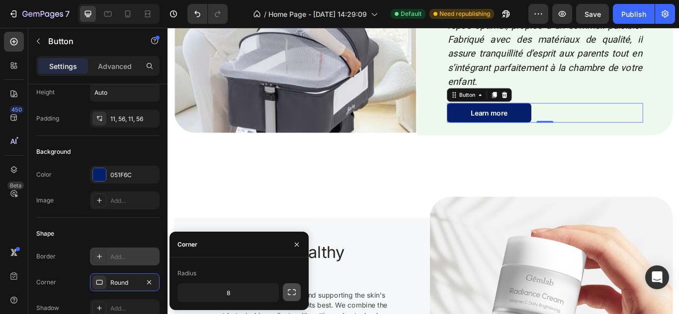
click at [288, 293] on icon "button" at bounding box center [292, 293] width 10 height 10
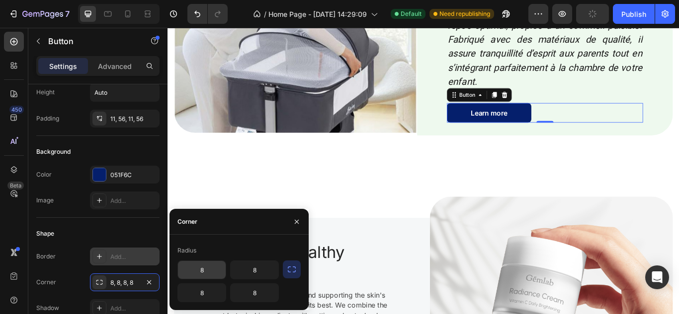
click at [202, 264] on input "8" at bounding box center [202, 270] width 48 height 18
type input "8"
type input "15"
click at [206, 294] on input "8" at bounding box center [202, 293] width 48 height 18
type input "15"
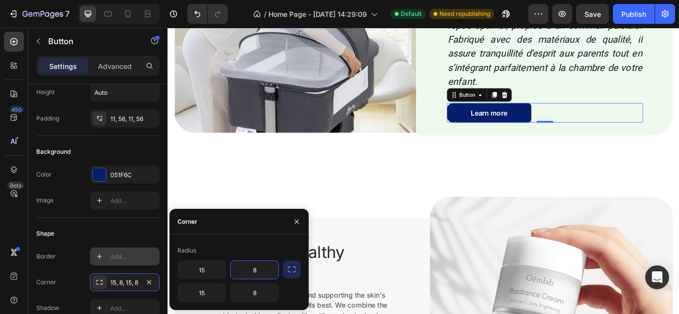
click at [262, 278] on input "8" at bounding box center [254, 270] width 48 height 18
type input "15"
click at [260, 295] on input "8" at bounding box center [254, 293] width 48 height 18
type input "15"
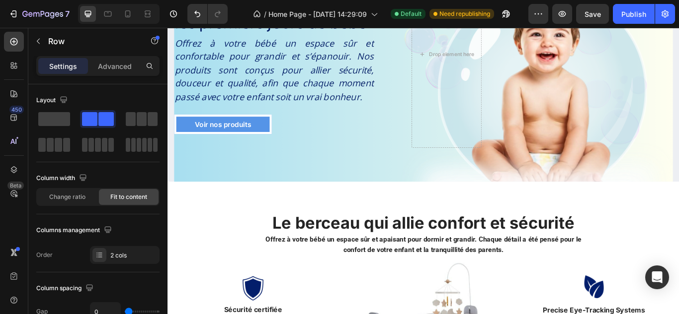
scroll to position [102, 0]
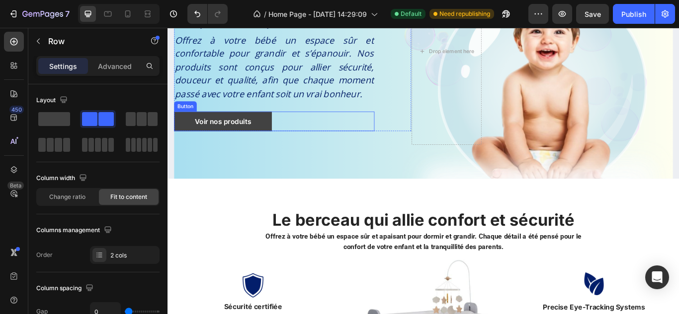
click at [270, 135] on link "Voir nos produits" at bounding box center [232, 137] width 114 height 23
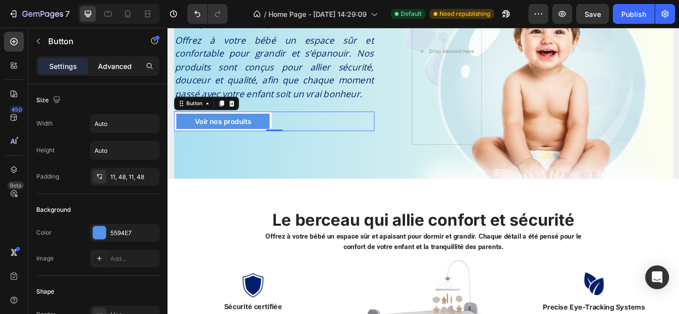
click at [122, 68] on p "Advanced" at bounding box center [115, 66] width 34 height 10
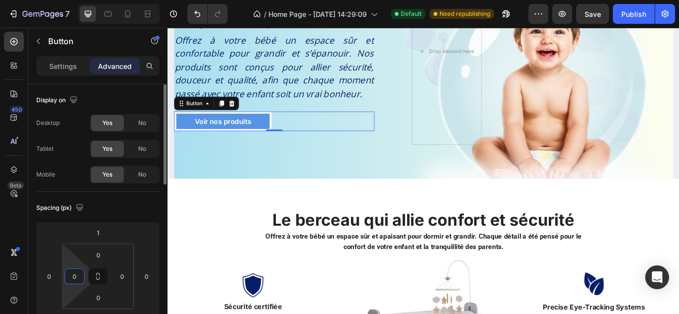
click at [73, 278] on input "0" at bounding box center [74, 276] width 15 height 15
type input "1"
type input "50"
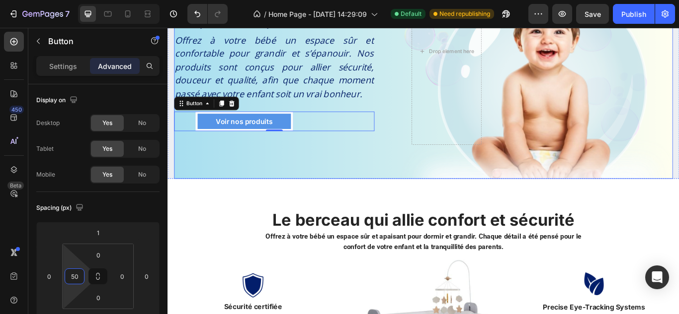
click at [246, 195] on div "Icon Icon Icon Icon Icon Icon List Rated 4.9/5 by 250+ happy parents Text Block…" at bounding box center [465, 75] width 581 height 258
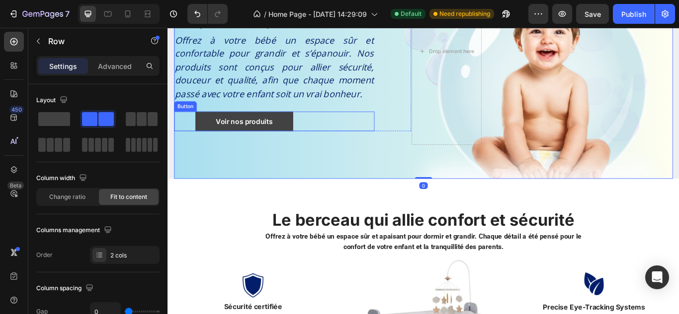
click at [308, 141] on link "Voir nos produits" at bounding box center [257, 137] width 114 height 23
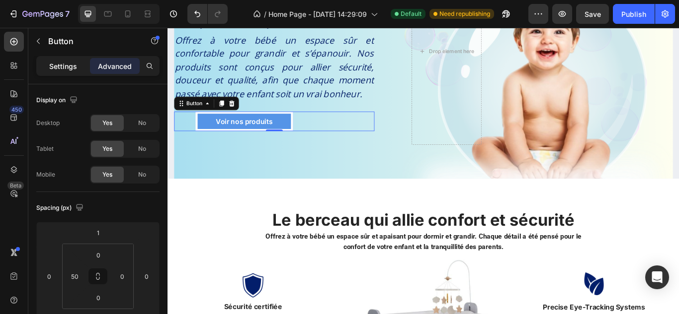
click at [75, 67] on p "Settings" at bounding box center [63, 66] width 28 height 10
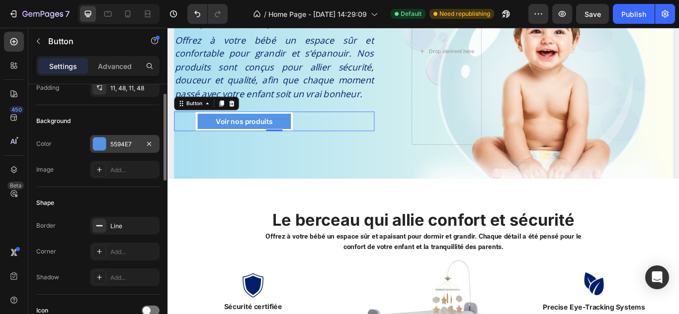
scroll to position [53, 0]
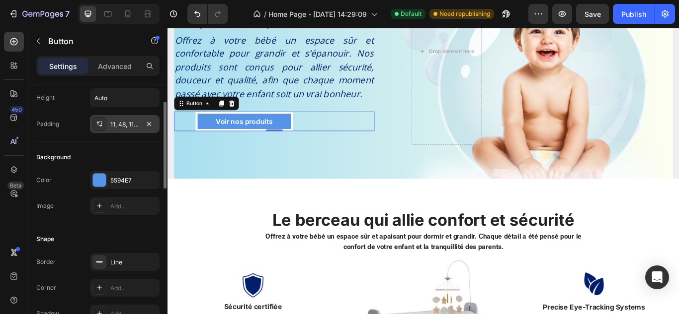
click at [125, 128] on div "11, 48, 11, 48" at bounding box center [124, 124] width 29 height 9
click at [117, 231] on div "Shape" at bounding box center [97, 239] width 123 height 16
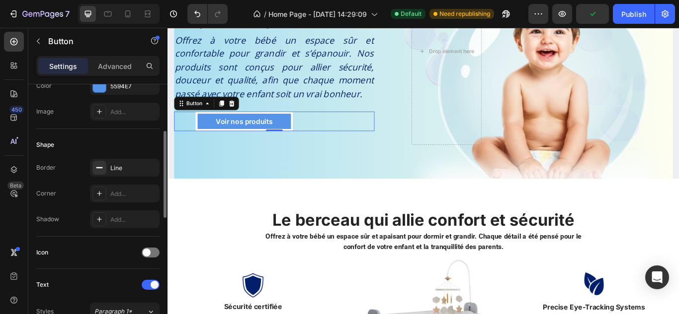
scroll to position [144, 0]
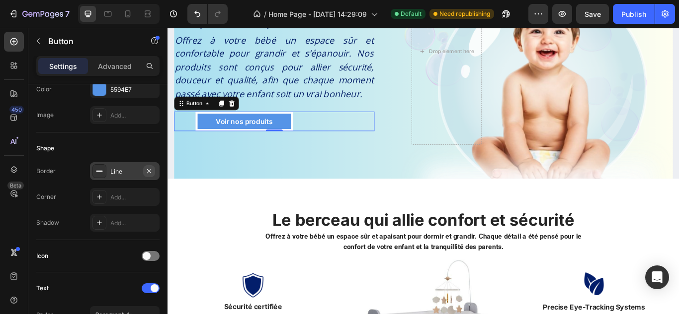
click at [150, 170] on icon "button" at bounding box center [149, 171] width 4 height 4
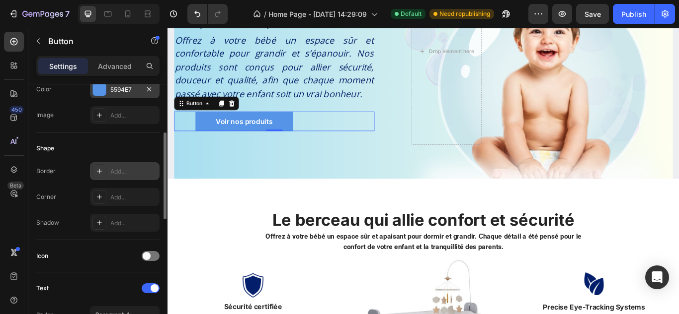
click at [101, 88] on div at bounding box center [99, 89] width 13 height 13
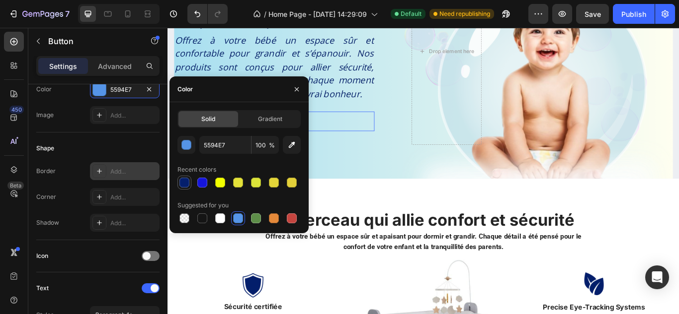
click at [180, 176] on div at bounding box center [184, 183] width 14 height 14
type input "051F6C"
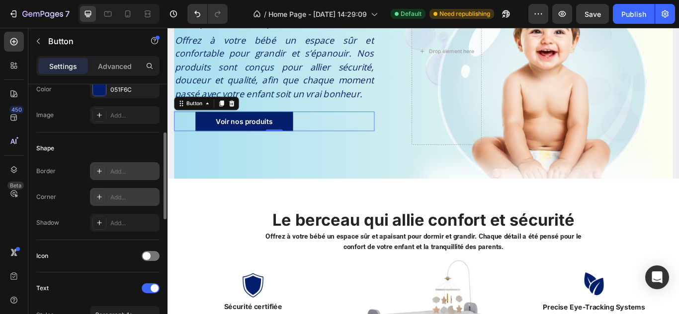
click at [103, 196] on icon at bounding box center [99, 197] width 8 height 8
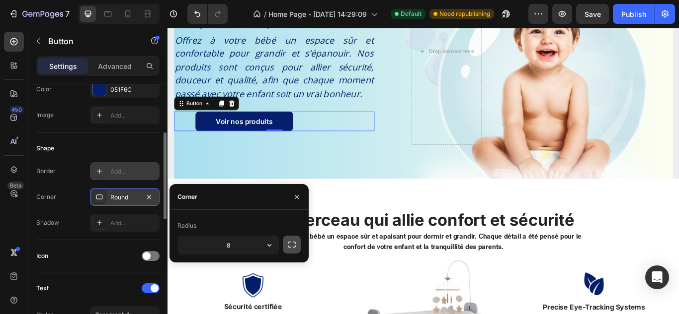
click at [289, 244] on icon "button" at bounding box center [292, 245] width 10 height 10
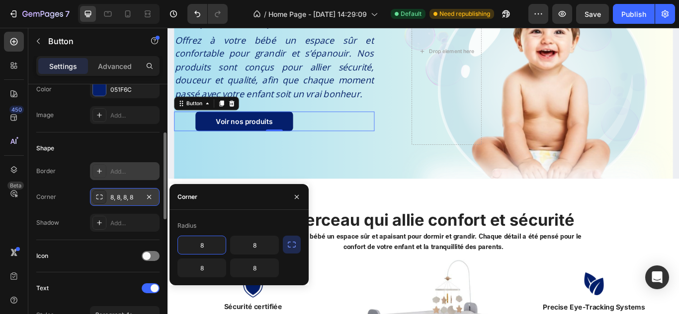
click at [208, 249] on input "8" at bounding box center [202, 245] width 48 height 18
type input "8"
type input "15"
click at [208, 266] on input "8" at bounding box center [202, 268] width 48 height 18
type input "15"
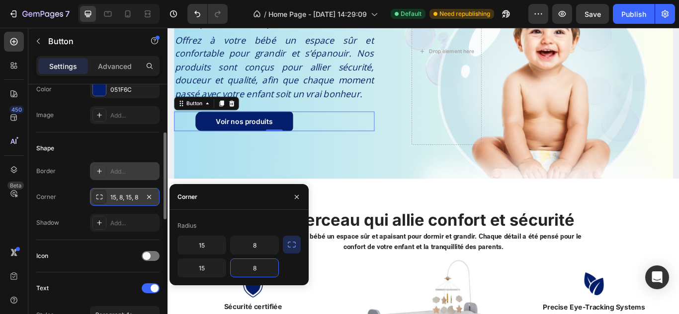
click at [260, 268] on input "8" at bounding box center [254, 268] width 48 height 18
type input "15"
click at [255, 241] on input "8" at bounding box center [254, 245] width 48 height 18
type input "15"
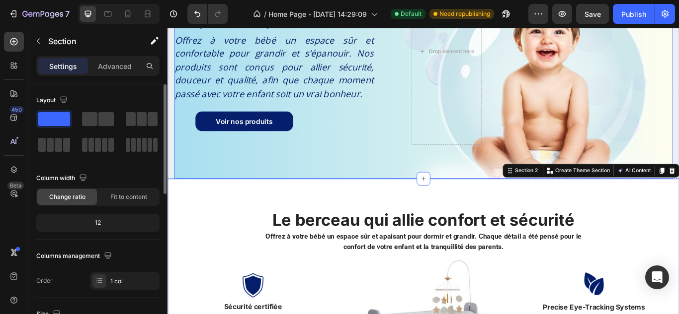
scroll to position [0, 0]
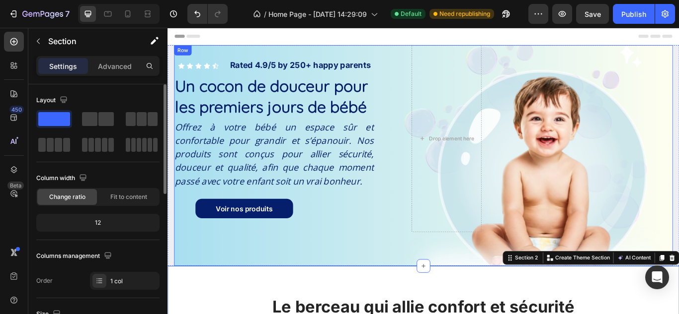
click at [329, 173] on icon "Offrez à votre bébé un espace sûr et confortable pour grandir et s’épanouir. No…" at bounding box center [291, 175] width 231 height 76
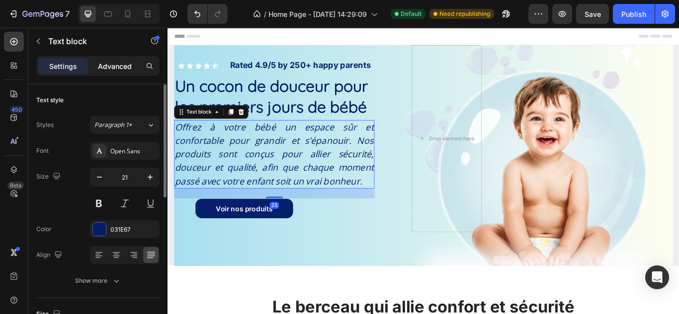
click at [105, 59] on div "Advanced" at bounding box center [115, 66] width 50 height 16
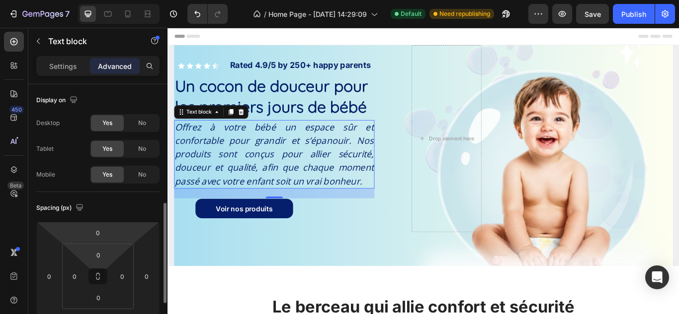
scroll to position [90, 0]
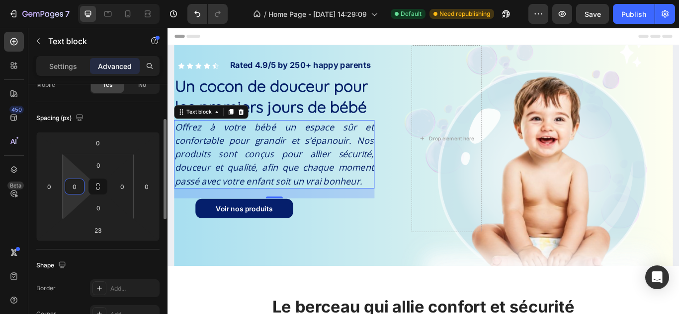
click at [71, 183] on input "0" at bounding box center [74, 186] width 15 height 15
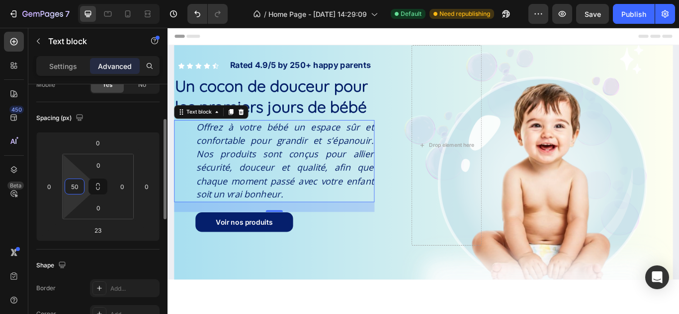
type input "5"
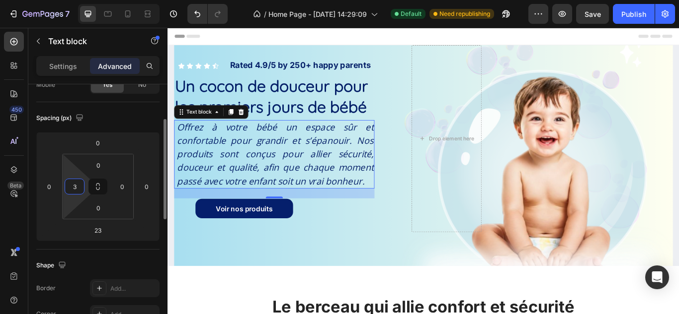
type input "30"
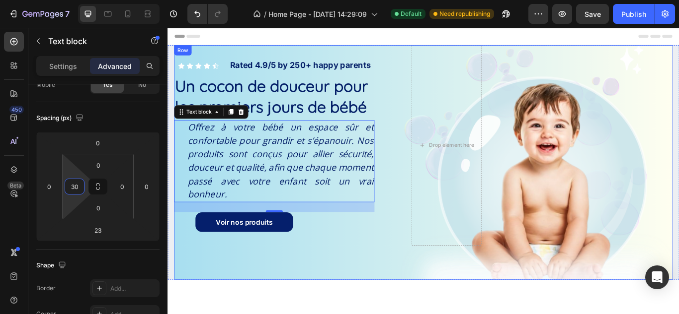
click at [446, 311] on div "Icon Icon Icon Icon Icon Icon List Rated 4.9/5 by 250+ happy parents Text Block…" at bounding box center [465, 185] width 581 height 274
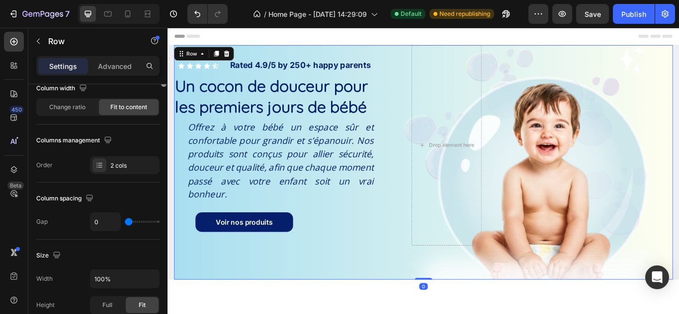
scroll to position [0, 0]
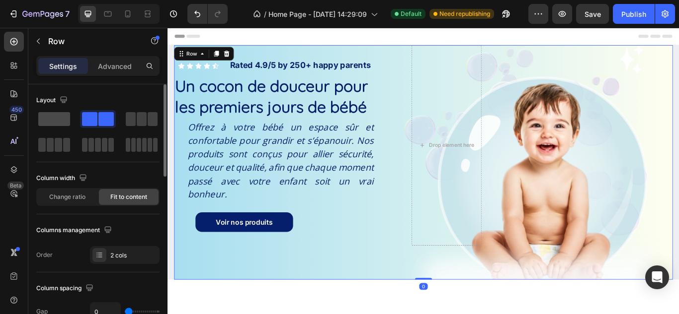
click at [48, 119] on span at bounding box center [54, 119] width 32 height 14
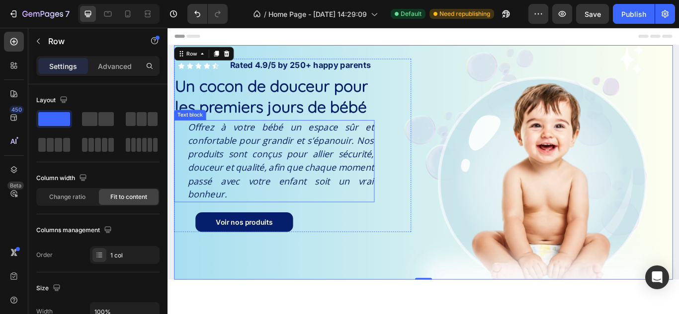
click at [378, 179] on icon "Offrez à votre bébé un espace sûr et confortable pour grandir et s’épanouir. No…" at bounding box center [299, 183] width 217 height 92
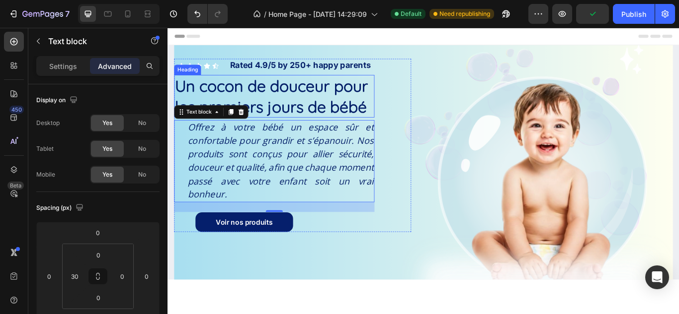
click at [314, 121] on h1 "Un cocon de douceur pour les premiers jours de bébé" at bounding box center [291, 108] width 233 height 50
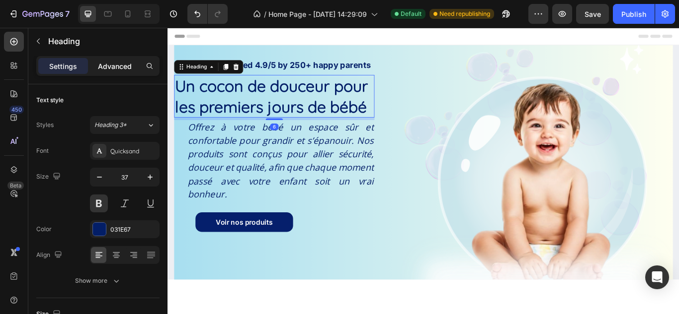
click at [108, 67] on p "Advanced" at bounding box center [115, 66] width 34 height 10
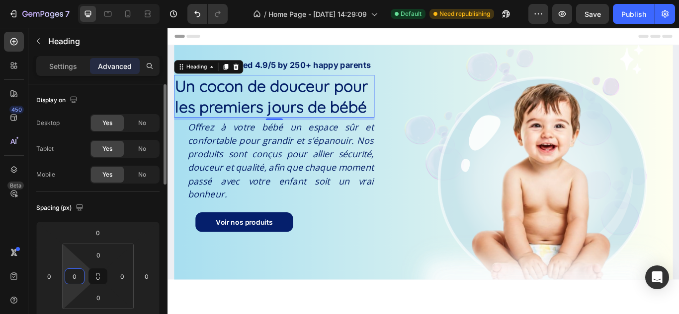
click at [77, 276] on input "0" at bounding box center [74, 276] width 15 height 15
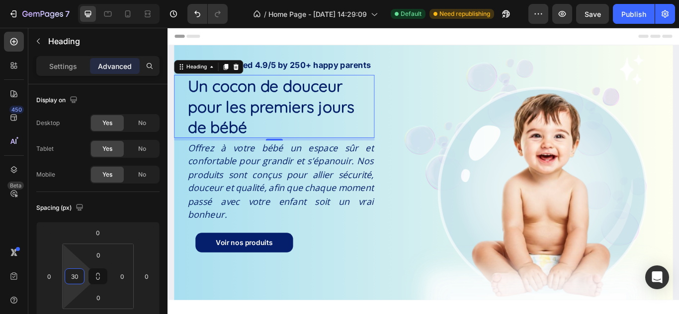
type input "30"
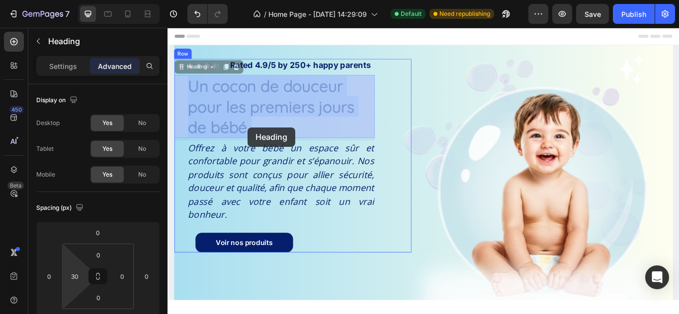
drag, startPoint x: 283, startPoint y: 140, endPoint x: 264, endPoint y: 144, distance: 19.9
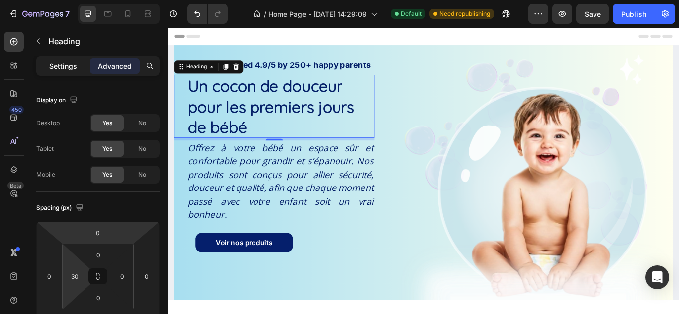
click at [75, 64] on p "Settings" at bounding box center [63, 66] width 28 height 10
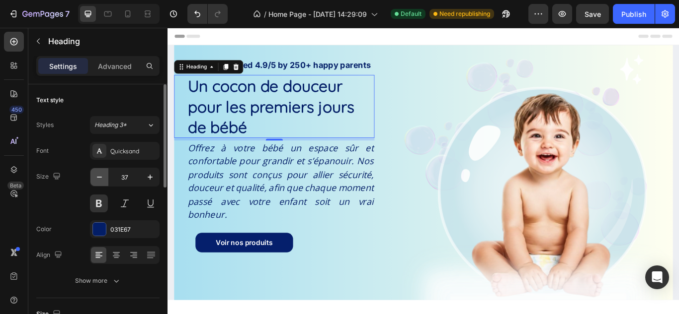
click at [102, 178] on icon "button" at bounding box center [99, 177] width 10 height 10
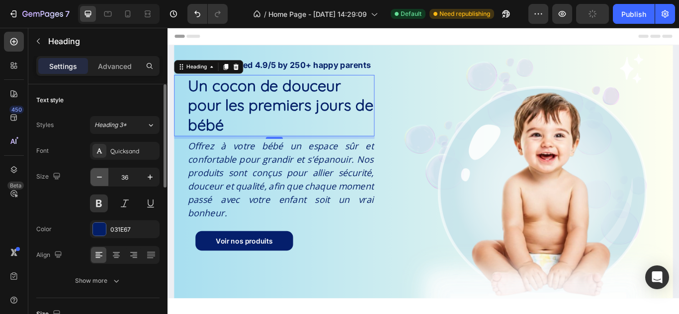
click at [102, 178] on icon "button" at bounding box center [99, 177] width 10 height 10
type input "35"
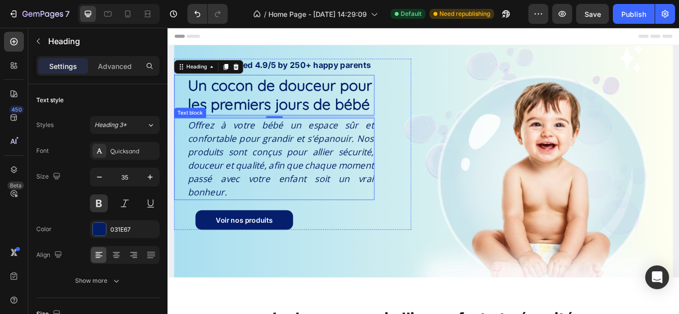
click at [346, 176] on icon "Offrez à votre bébé un espace sûr et confortable pour grandir et s’épanouir. No…" at bounding box center [299, 181] width 217 height 92
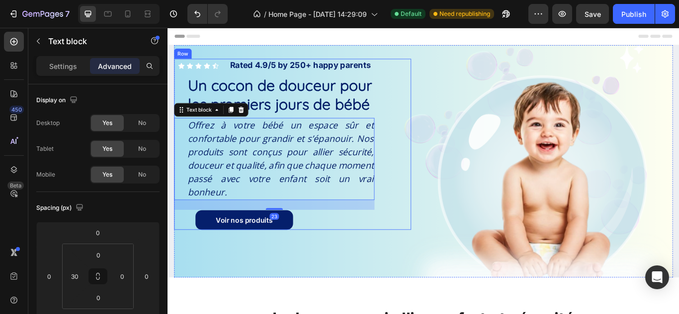
click at [410, 260] on div "Icon Icon Icon Icon Icon Icon List Rated 4.9/5 by 250+ happy parents Text Block…" at bounding box center [313, 164] width 276 height 200
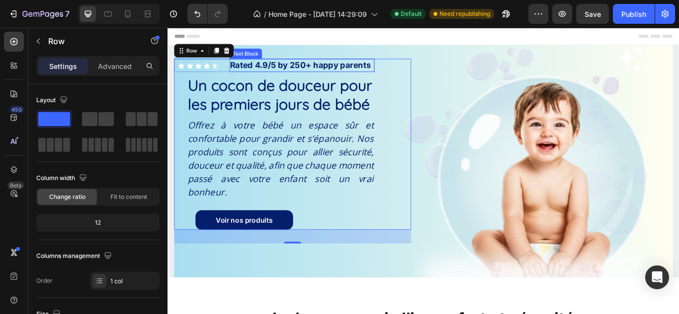
click at [388, 71] on strong "Rated 4.9/5 by 250+ happy parents" at bounding box center [322, 71] width 164 height 11
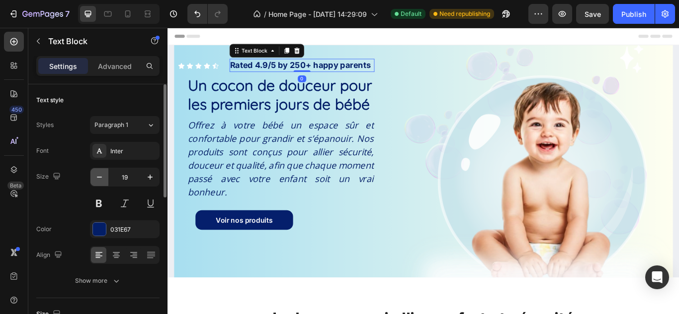
click at [99, 176] on icon "button" at bounding box center [99, 177] width 10 height 10
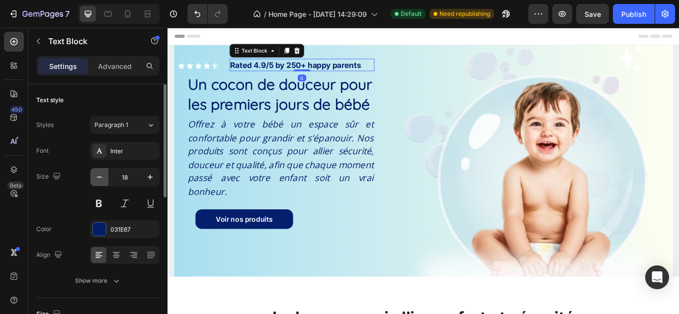
click at [99, 176] on icon "button" at bounding box center [99, 177] width 10 height 10
type input "16"
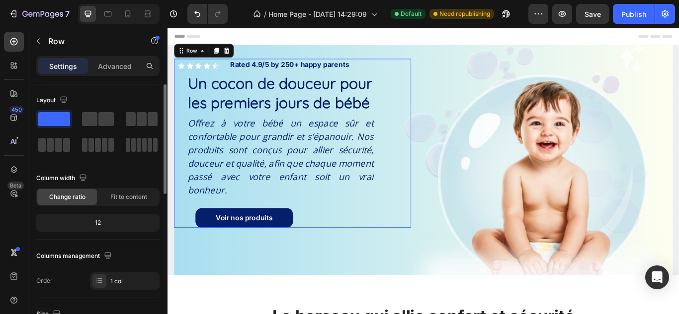
click at [443, 128] on div "Icon Icon Icon Icon Icon Icon List Rated 4.9/5 by 250+ happy parents Text Block…" at bounding box center [313, 162] width 276 height 197
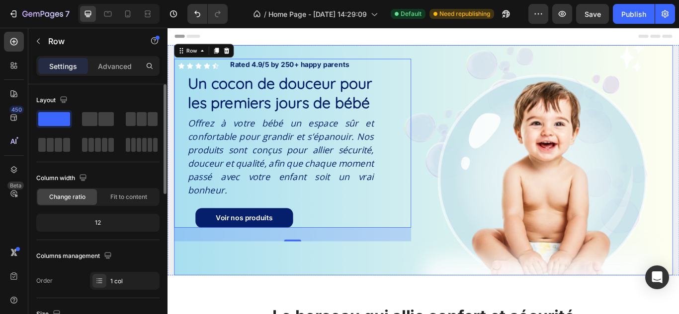
click at [482, 140] on div "Icon Icon Icon Icon Icon Icon List Rated 4.9/5 by 250+ happy parents Text Block…" at bounding box center [465, 182] width 581 height 269
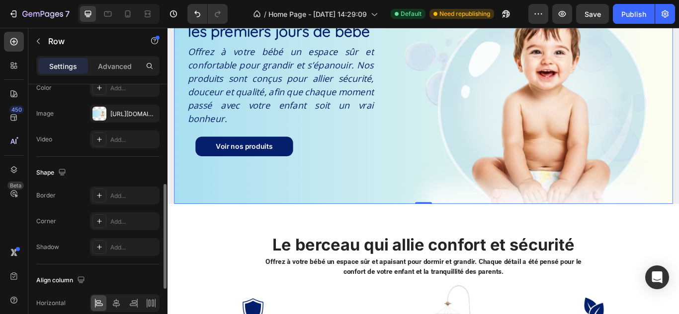
scroll to position [336, 0]
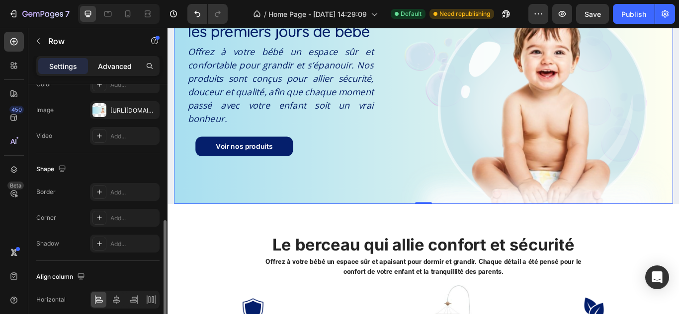
click at [103, 62] on p "Advanced" at bounding box center [115, 66] width 34 height 10
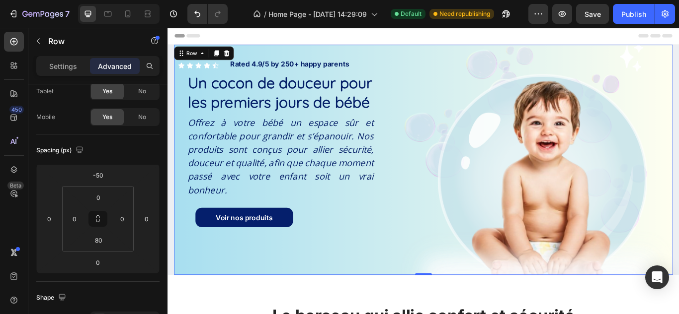
scroll to position [1, 0]
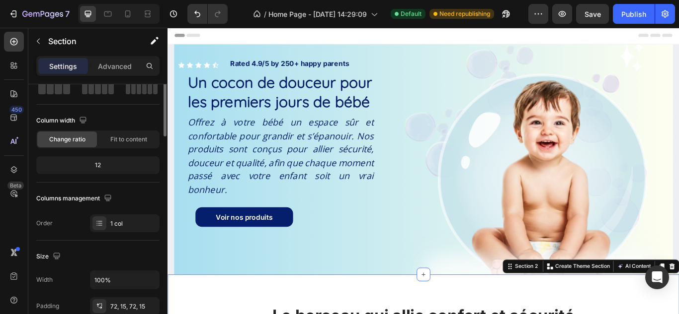
scroll to position [0, 0]
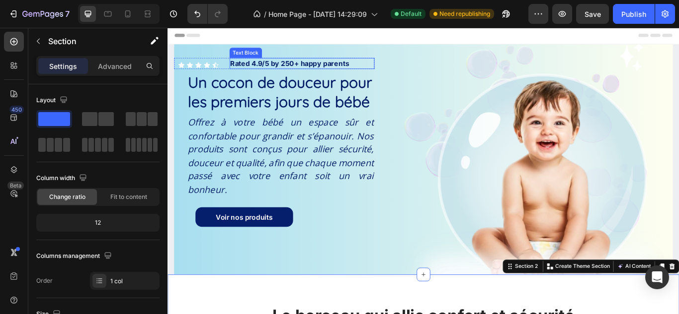
click at [323, 64] on p "Rated 4.9/5 by 250+ happy parents" at bounding box center [323, 69] width 167 height 11
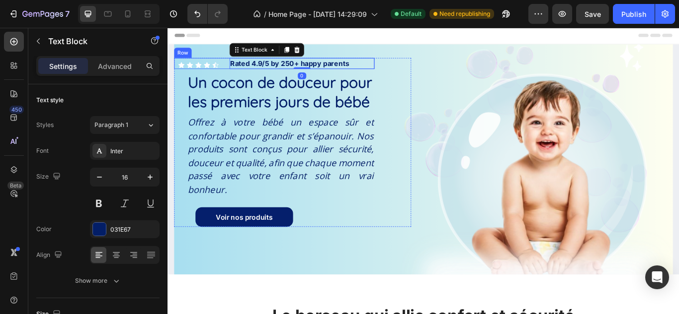
click at [237, 75] on div "Icon Icon Icon Icon Icon Icon List Rated 4.9/5 by 250+ happy parents Text Block…" at bounding box center [291, 69] width 233 height 13
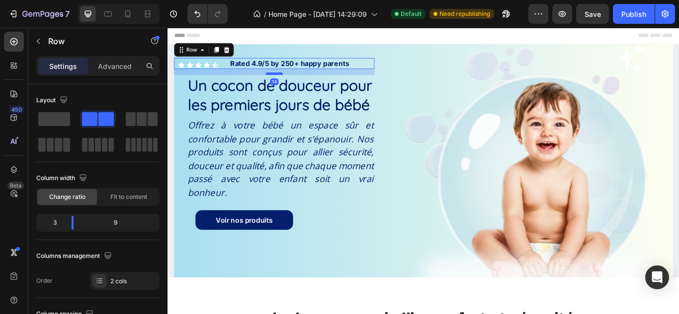
click at [293, 81] on div at bounding box center [292, 81] width 20 height 3
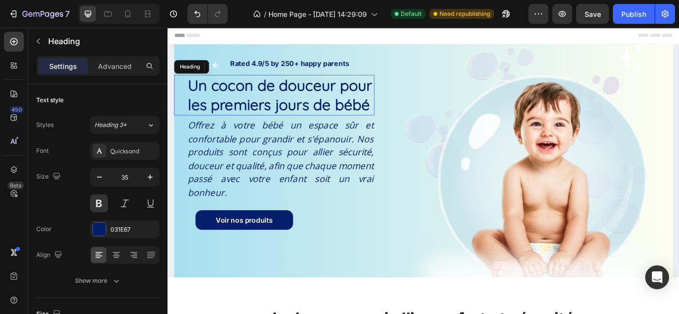
click at [310, 102] on p "Un cocon de douceur pour les premiers jours de bébé" at bounding box center [299, 106] width 217 height 45
click at [293, 133] on div at bounding box center [292, 132] width 20 height 2
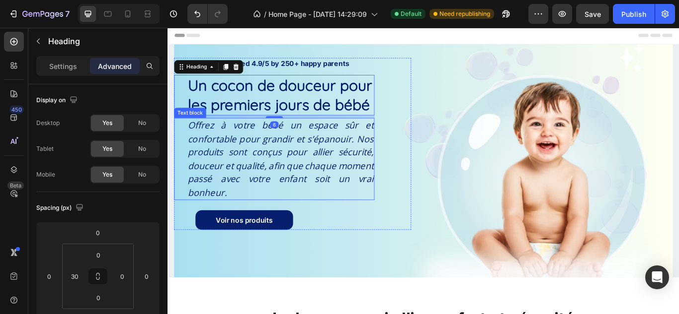
click at [314, 172] on icon "Offrez à votre bébé un espace sûr et confortable pour grandir et s’épanouir. No…" at bounding box center [299, 181] width 217 height 92
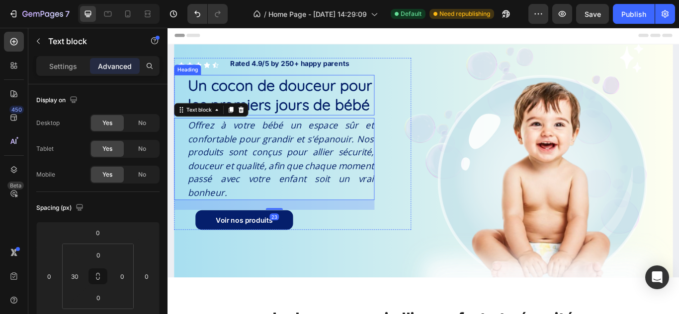
click at [304, 119] on p "Un cocon de douceur pour les premiers jours de bébé" at bounding box center [299, 106] width 217 height 45
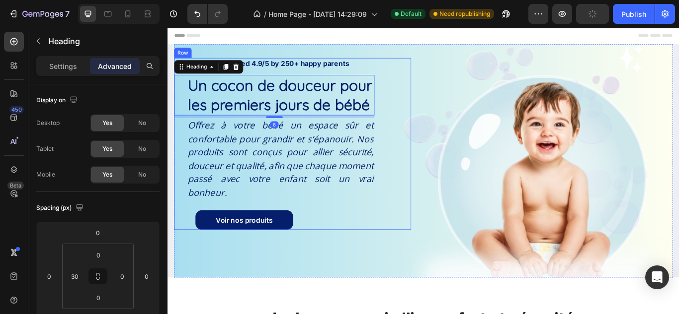
click at [416, 236] on div "Icon Icon Icon Icon Icon Icon List Rated 4.9/5 by 250+ happy parents Text Block…" at bounding box center [313, 163] width 276 height 201
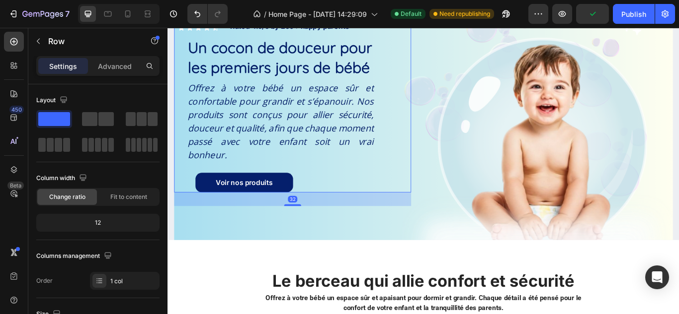
scroll to position [45, 0]
click at [332, 148] on icon "Offrez à votre bébé un espace sûr et confortable pour grandir et s’épanouir. No…" at bounding box center [299, 136] width 217 height 92
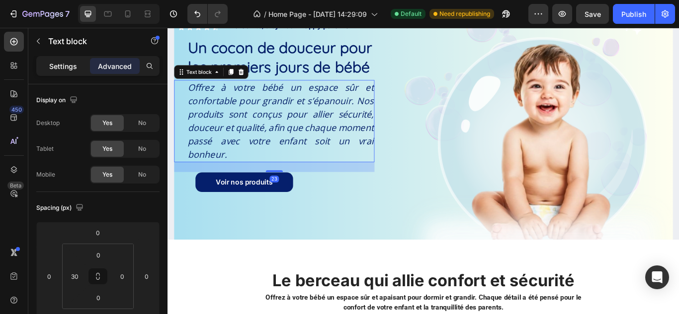
click at [73, 64] on p "Settings" at bounding box center [63, 66] width 28 height 10
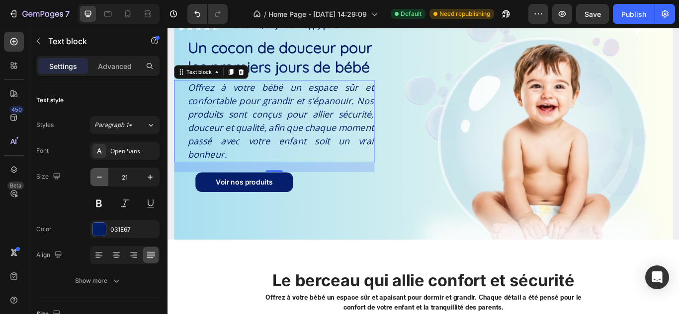
click at [101, 179] on icon "button" at bounding box center [99, 177] width 10 height 10
type input "20"
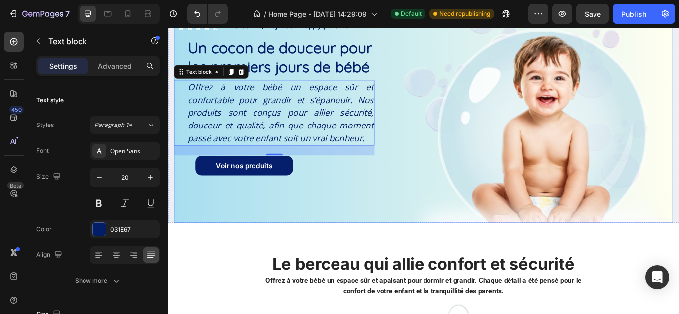
click at [339, 235] on div "Icon Icon Icon Icon Icon Icon List Rated 4.9/5 by 250+ happy parents Text Block…" at bounding box center [465, 129] width 581 height 253
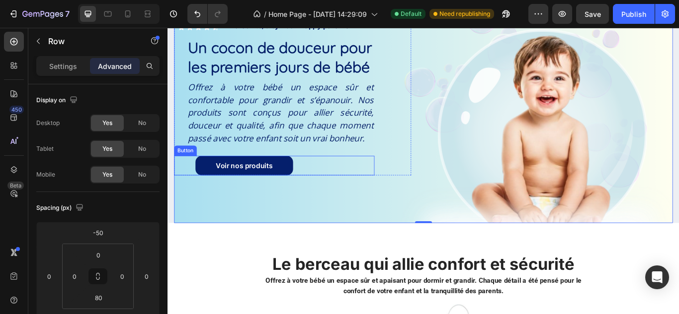
click at [323, 185] on div "Voir nos produits Button" at bounding box center [291, 188] width 233 height 23
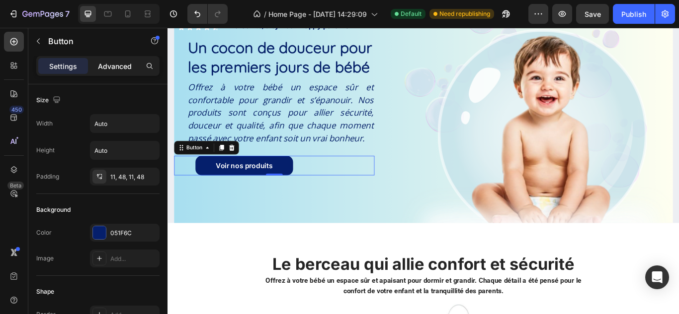
click at [110, 64] on p "Advanced" at bounding box center [115, 66] width 34 height 10
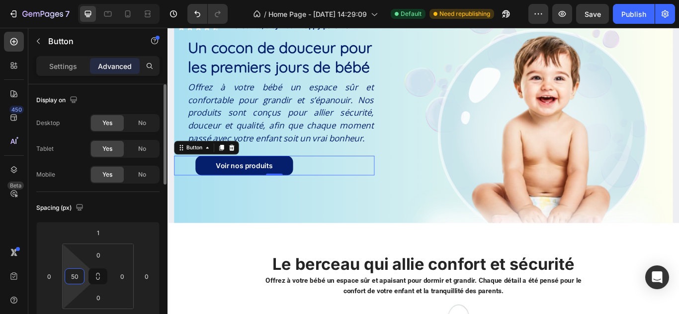
click at [77, 273] on input "50" at bounding box center [74, 276] width 15 height 15
type input "30"
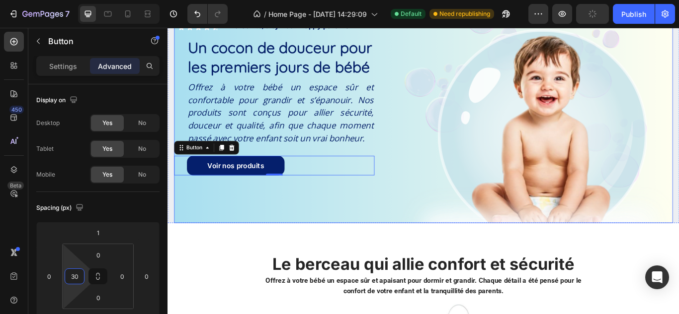
click at [380, 250] on div "Icon Icon Icon Icon Icon Icon List Rated 4.9/5 by 250+ happy parents Text Block…" at bounding box center [465, 129] width 581 height 253
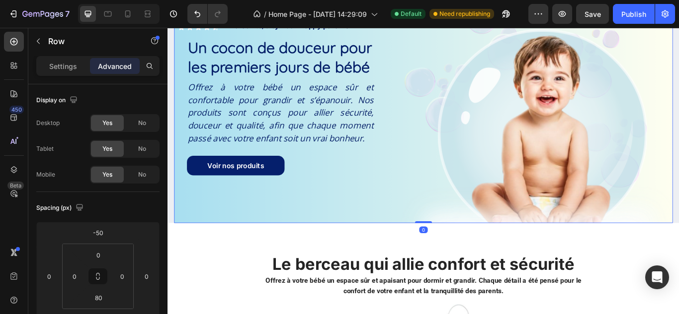
scroll to position [0, 0]
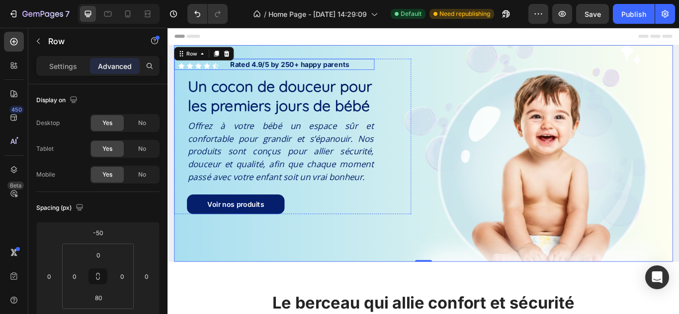
click at [234, 72] on div "Icon Icon Icon Icon Icon Icon List Rated 4.9/5 by 250+ happy parents Text Block…" at bounding box center [291, 70] width 233 height 13
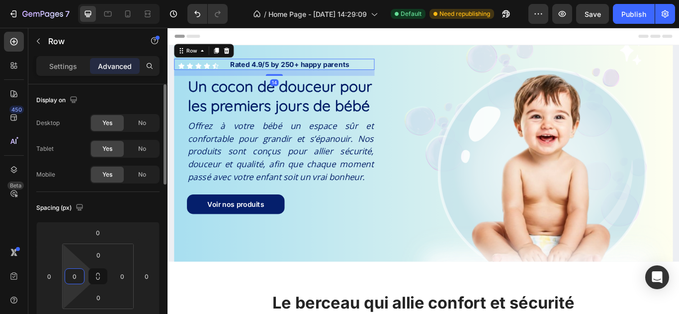
click at [75, 269] on input "0" at bounding box center [74, 276] width 15 height 15
type input "30"
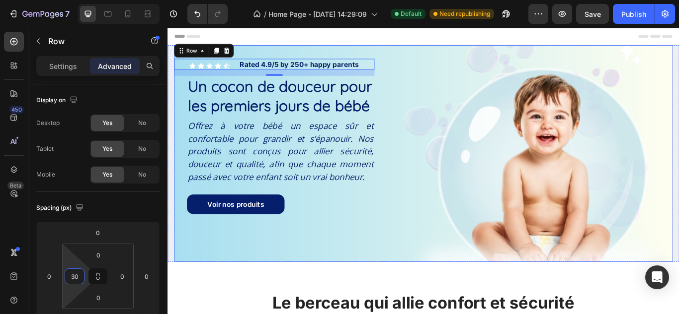
click at [378, 255] on div "Icon Icon Icon Icon Icon Icon List Rated 4.9/5 by 250+ happy parents Text Block…" at bounding box center [313, 154] width 277 height 213
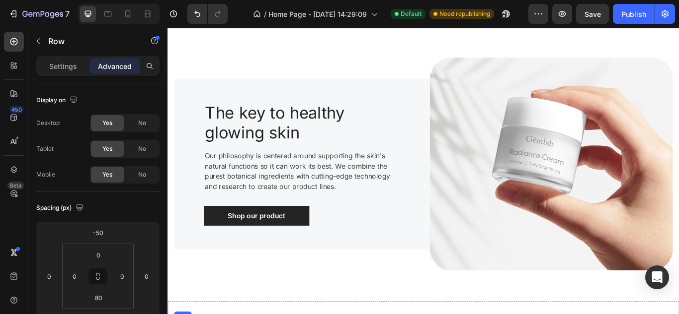
scroll to position [907, 0]
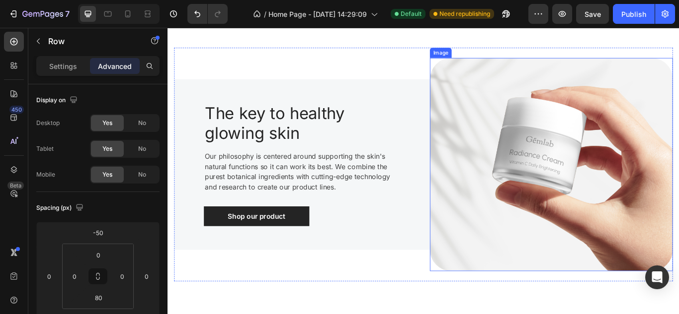
click at [581, 175] on img at bounding box center [614, 187] width 283 height 249
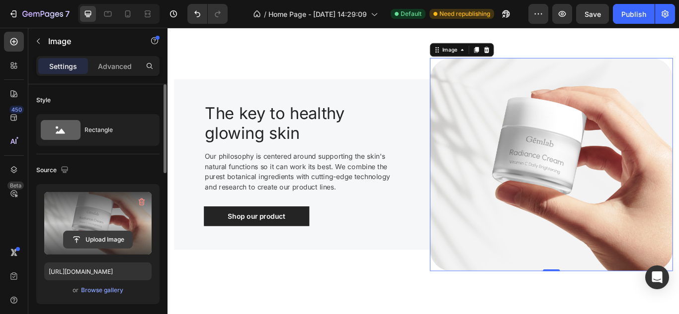
click at [94, 236] on input "file" at bounding box center [98, 239] width 69 height 17
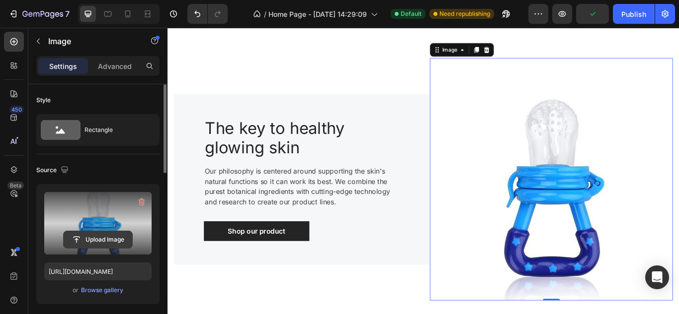
click at [98, 234] on input "file" at bounding box center [98, 239] width 69 height 17
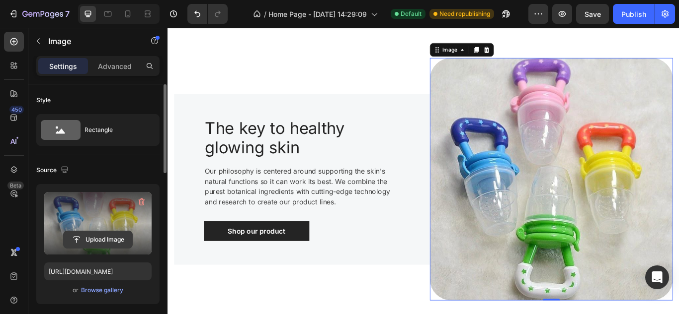
click at [118, 236] on input "file" at bounding box center [98, 239] width 69 height 17
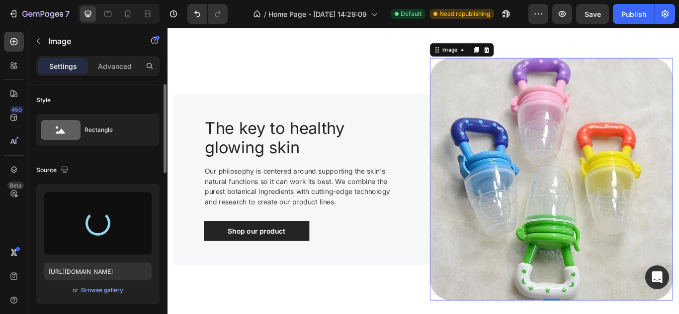
type input "https://cdn.shopify.com/s/files/1/0681/5308/1925/files/gempages_585582562676572…"
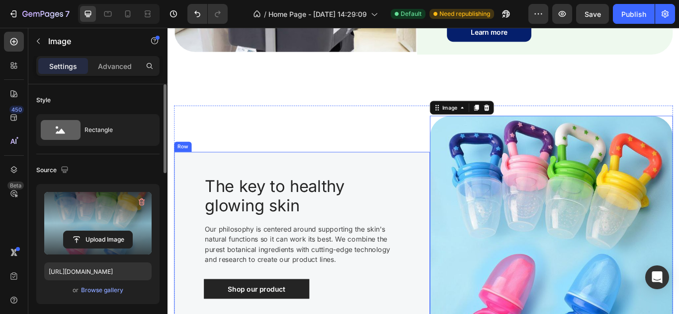
scroll to position [837, 0]
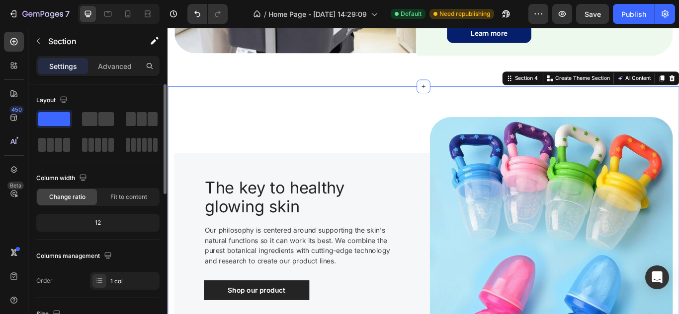
click at [375, 110] on div "Image The key to healthy glowing skin Heading Our philosophy is centered around…" at bounding box center [465, 273] width 596 height 355
click at [113, 68] on p "Advanced" at bounding box center [115, 66] width 34 height 10
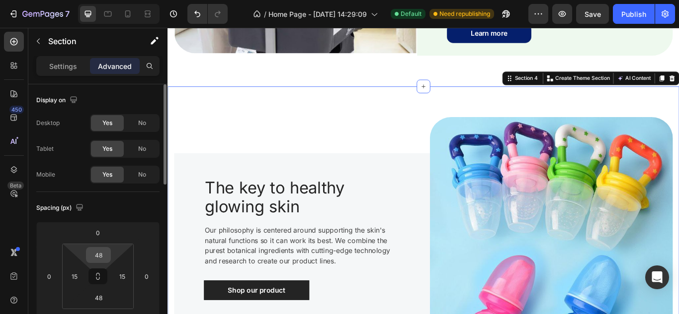
click at [97, 251] on input "48" at bounding box center [98, 255] width 20 height 15
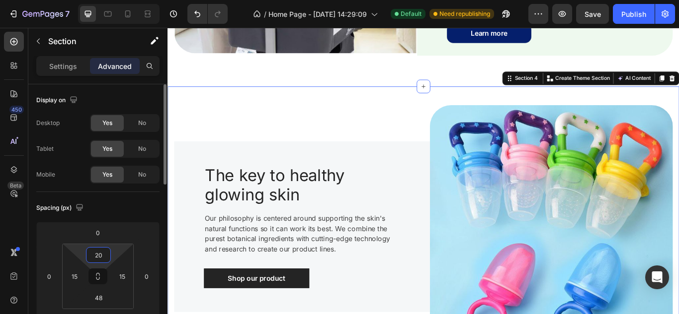
type input "2"
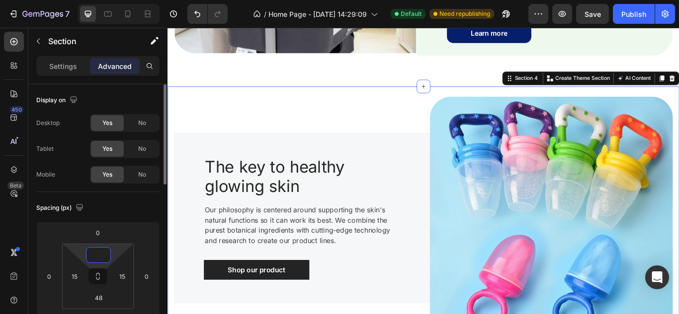
type input "0"
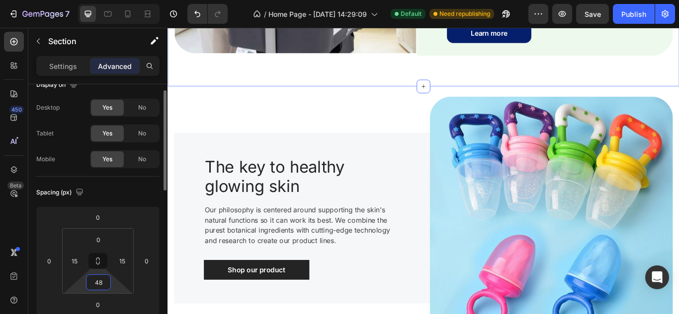
click at [103, 280] on input "48" at bounding box center [98, 282] width 20 height 15
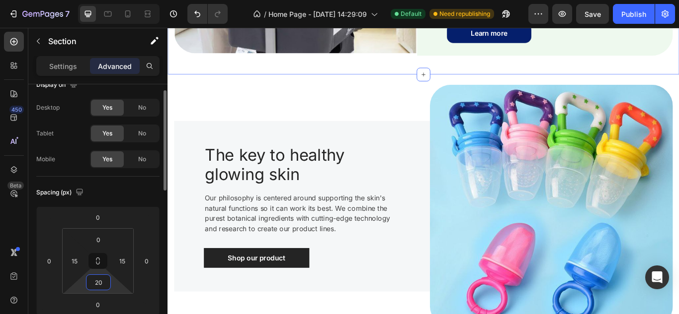
type input "2"
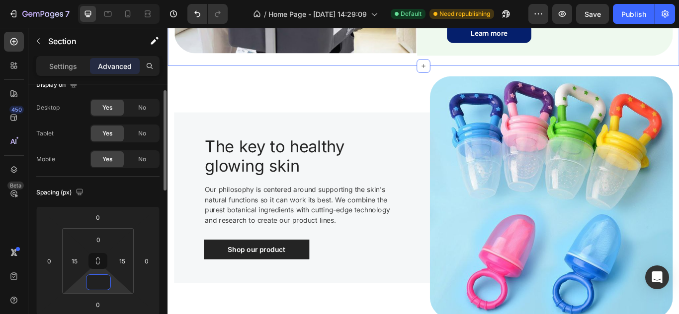
type input "0"
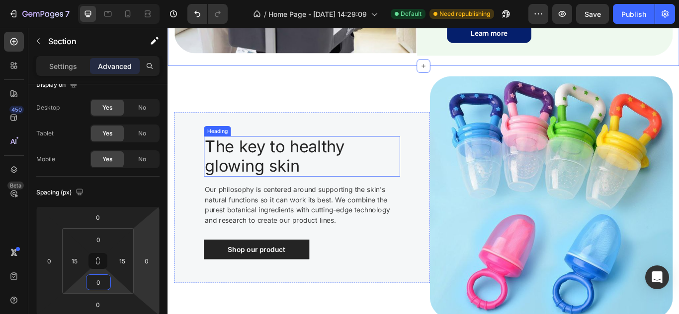
click at [333, 154] on h2 "The key to healthy glowing skin" at bounding box center [312, 177] width 205 height 47
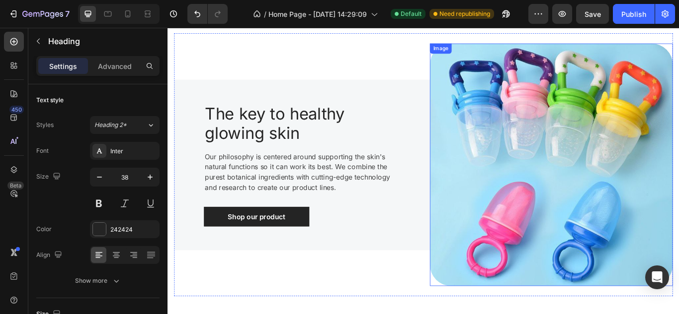
scroll to position [911, 0]
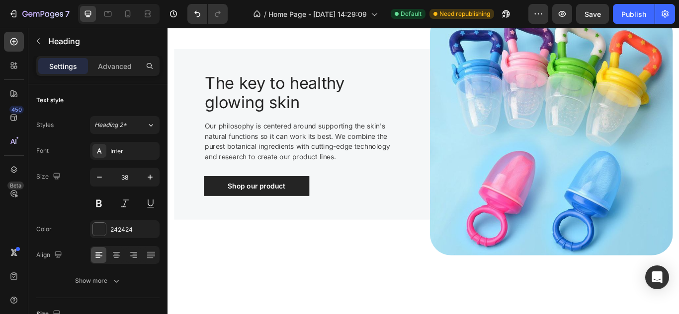
click at [341, 92] on div "The key to healthy glowing skin Heading Our philosophy is centered around suppo…" at bounding box center [324, 152] width 298 height 199
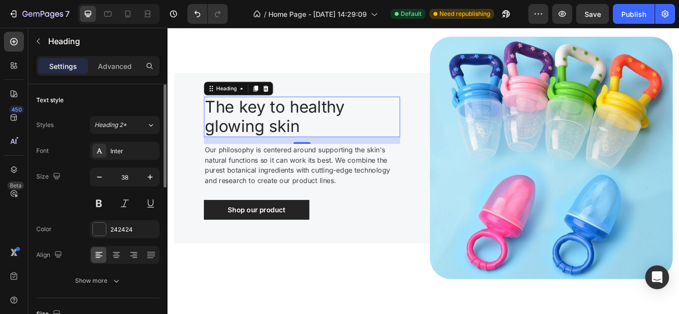
click at [101, 219] on div "Font Inter Size 38 Color 242424 Align Show more" at bounding box center [97, 216] width 123 height 148
click at [101, 225] on div at bounding box center [99, 229] width 13 height 13
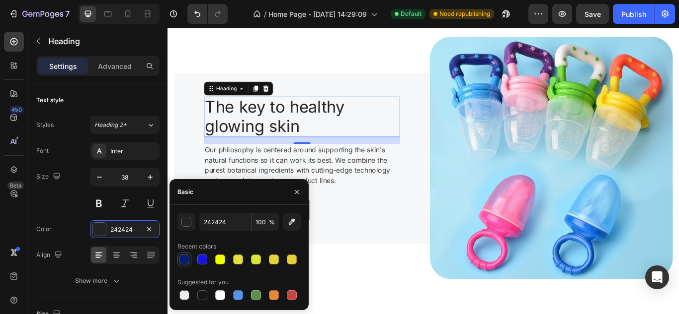
click at [187, 260] on div at bounding box center [184, 260] width 10 height 10
type input "051F6C"
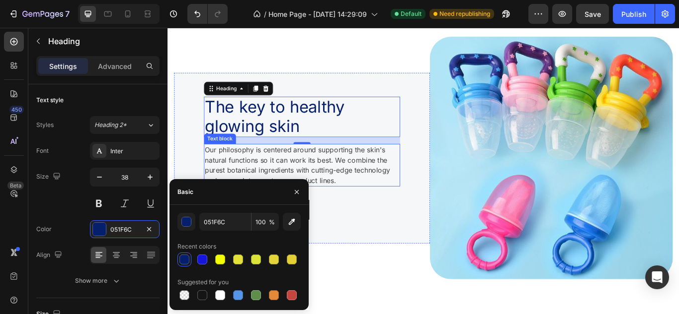
click at [372, 175] on p "Our philosophy is centered around supporting the skin's natural functions so it…" at bounding box center [324, 188] width 227 height 48
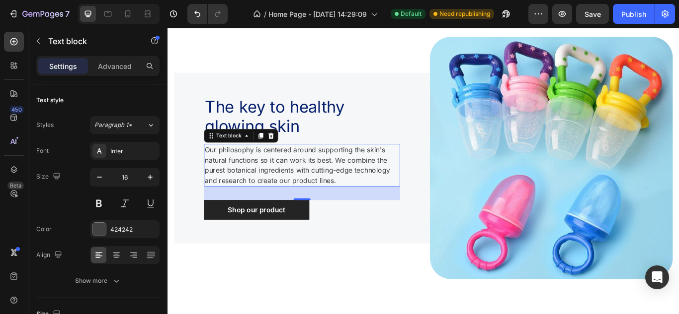
click at [374, 204] on p "Our philosophy is centered around supporting the skin's natural functions so it…" at bounding box center [324, 188] width 227 height 48
click at [150, 170] on button "button" at bounding box center [150, 177] width 18 height 18
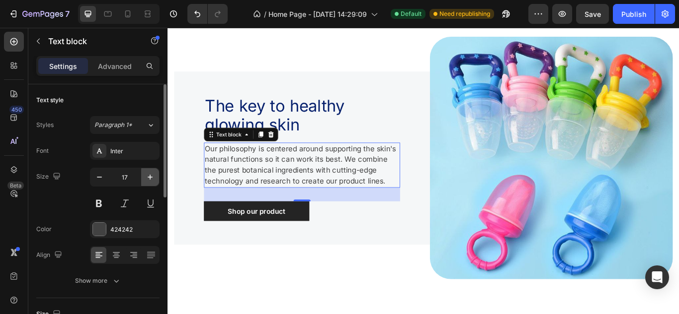
click at [150, 170] on button "button" at bounding box center [150, 177] width 18 height 18
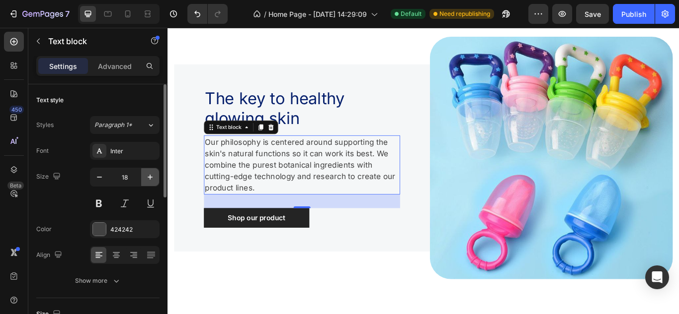
click at [152, 175] on icon "button" at bounding box center [150, 177] width 10 height 10
type input "19"
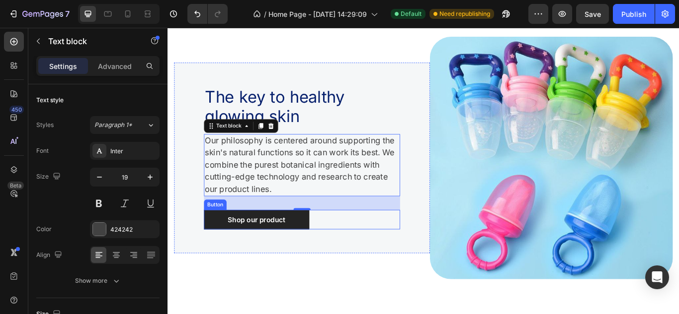
click at [385, 260] on div "Shop our product Button" at bounding box center [324, 251] width 228 height 23
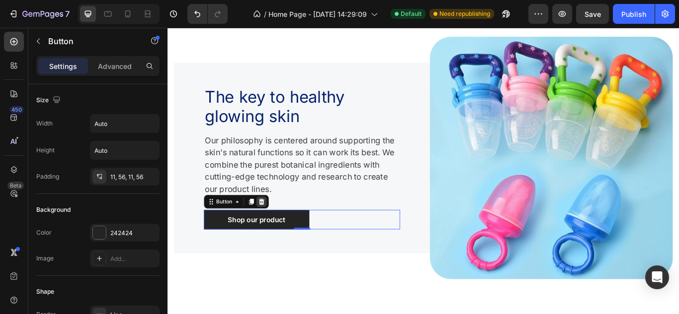
click at [281, 233] on div at bounding box center [277, 231] width 12 height 12
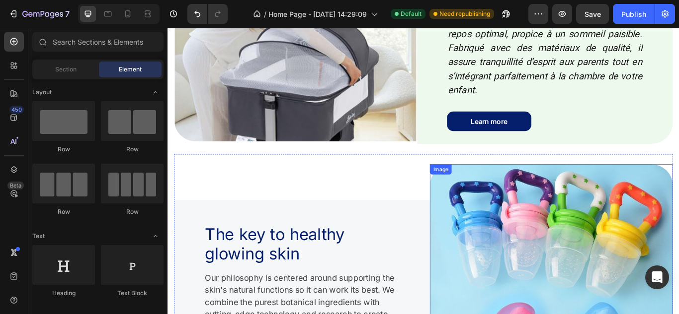
scroll to position [608, 0]
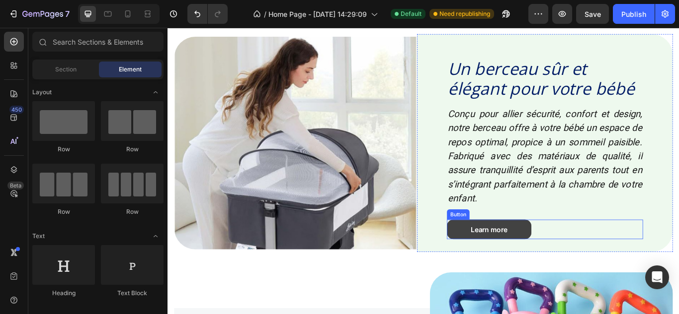
click at [510, 261] on link "Learn more" at bounding box center [542, 263] width 98 height 23
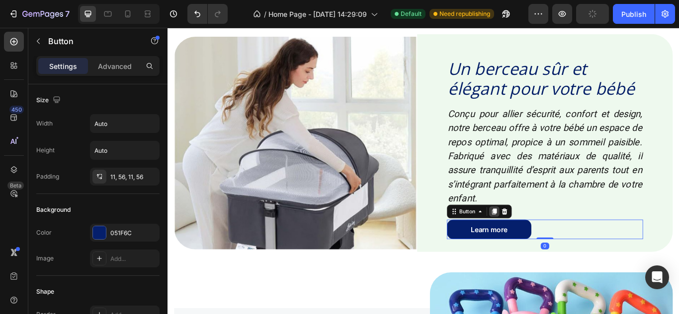
click at [551, 241] on icon at bounding box center [548, 242] width 8 height 8
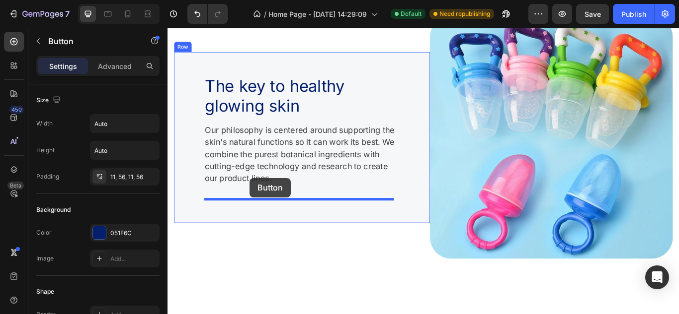
scroll to position [932, 0]
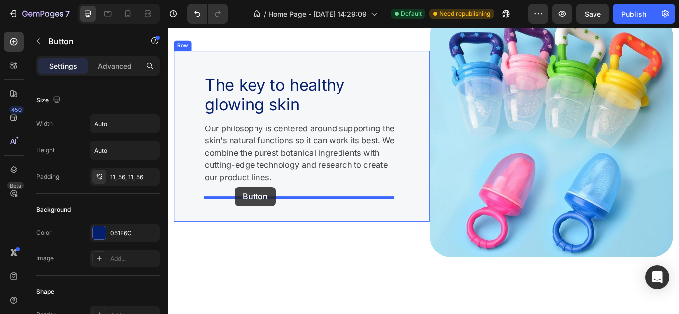
drag, startPoint x: 544, startPoint y: 277, endPoint x: 245, endPoint y: 214, distance: 306.2
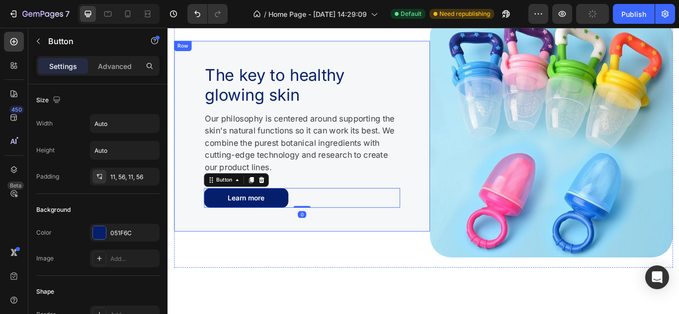
click at [350, 252] on div "The key to healthy glowing skin Heading Our philosophy is centered around suppo…" at bounding box center [324, 154] width 298 height 223
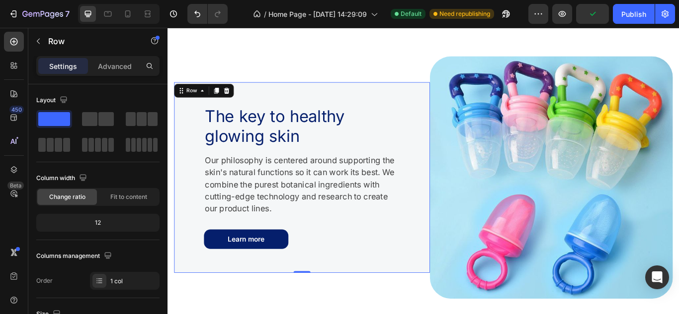
scroll to position [879, 0]
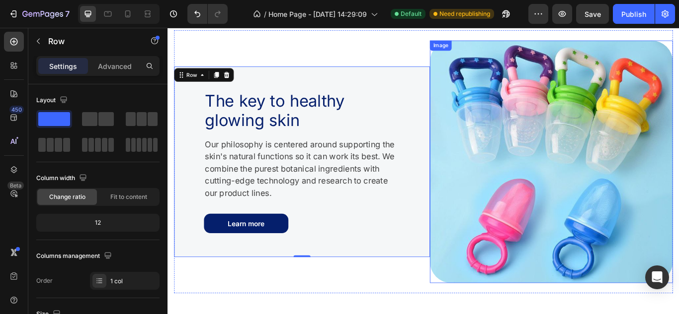
click at [510, 227] on img at bounding box center [614, 184] width 283 height 283
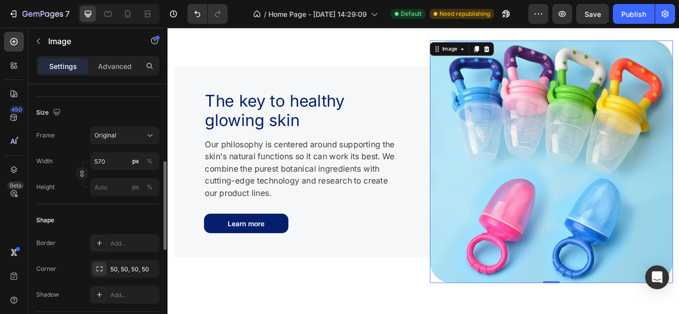
scroll to position [225, 0]
click at [120, 160] on input "570" at bounding box center [125, 161] width 70 height 18
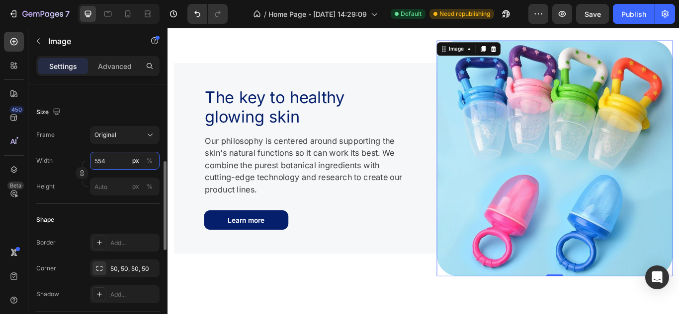
type input "553"
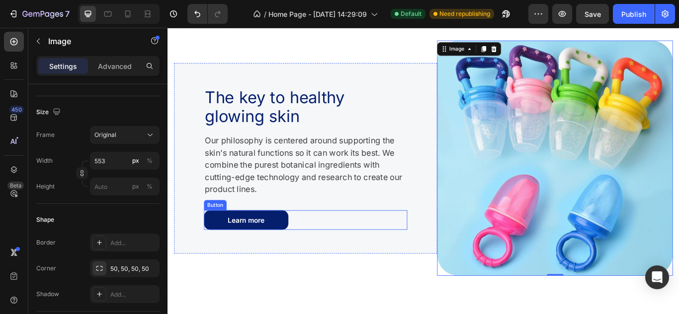
click at [421, 256] on div "Learn more Button" at bounding box center [328, 252] width 237 height 23
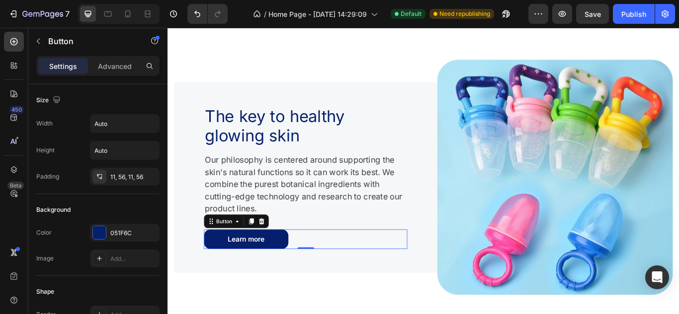
scroll to position [888, 0]
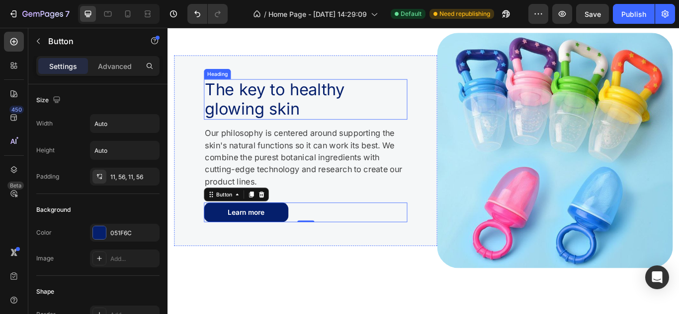
click at [408, 104] on h2 "The key to healthy glowing skin" at bounding box center [316, 111] width 213 height 47
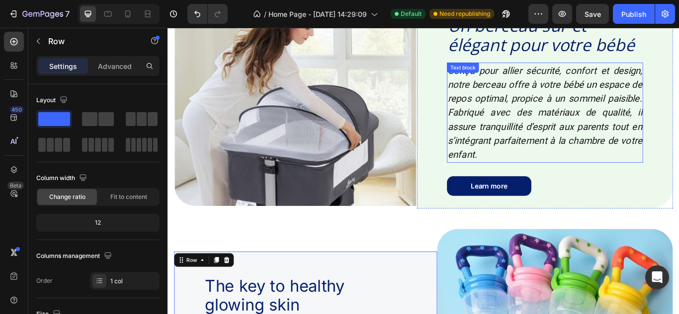
scroll to position [634, 0]
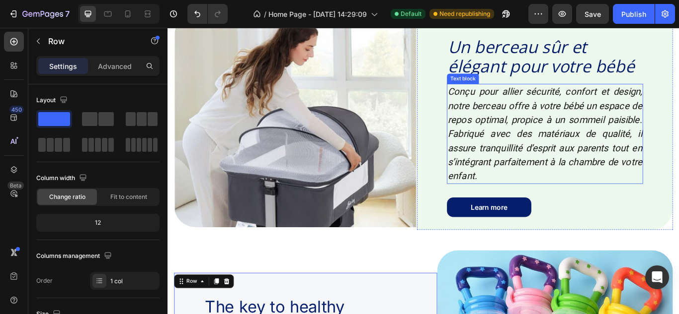
click at [626, 185] on icon "Conçu pour allier sécurité, confort et design, notre berceau offre à votre bébé…" at bounding box center [607, 151] width 227 height 111
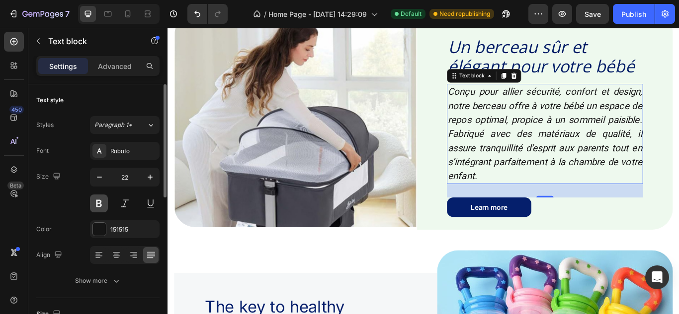
click at [92, 206] on button at bounding box center [99, 204] width 18 height 18
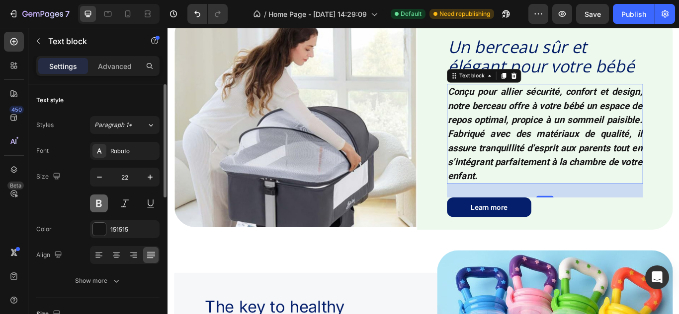
click at [92, 206] on button at bounding box center [99, 204] width 18 height 18
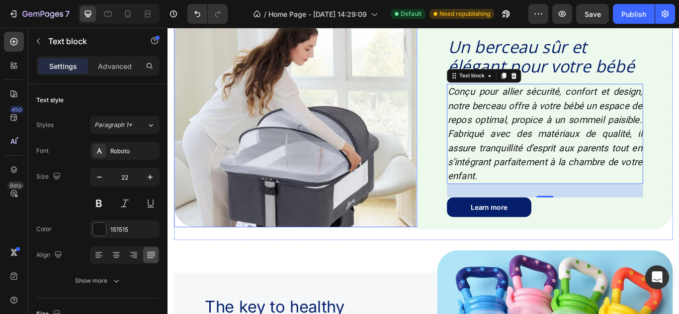
scroll to position [720, 0]
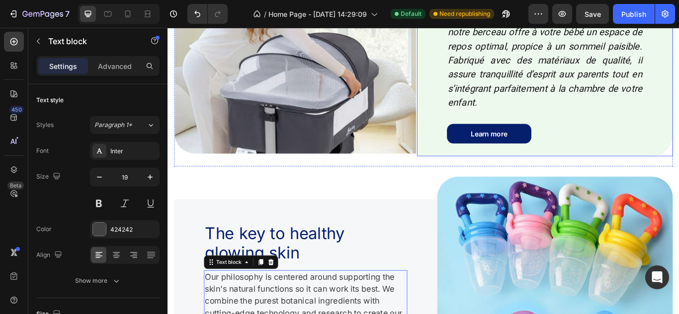
scroll to position [660, 0]
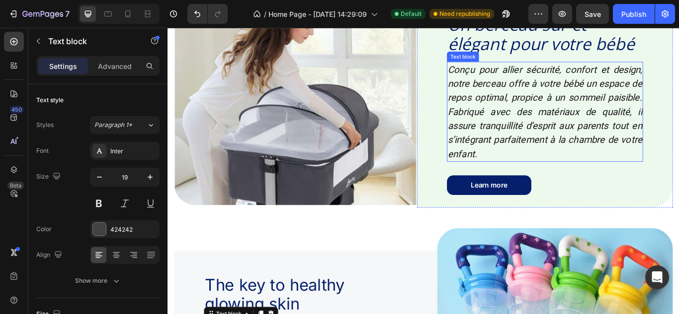
click at [614, 168] on icon "Conçu pour allier sécurité, confort et design, notre berceau offre à votre bébé…" at bounding box center [607, 126] width 227 height 111
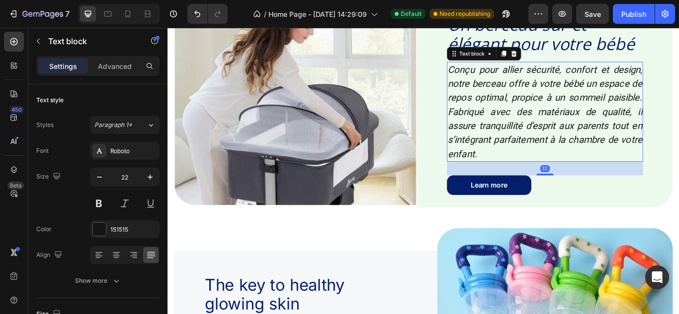
scroll to position [594, 0]
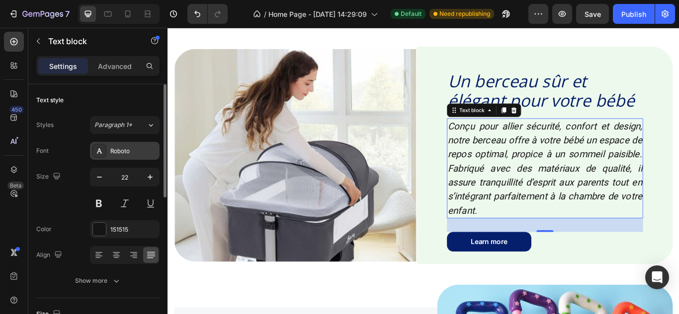
click at [140, 159] on div "Roboto" at bounding box center [125, 151] width 70 height 18
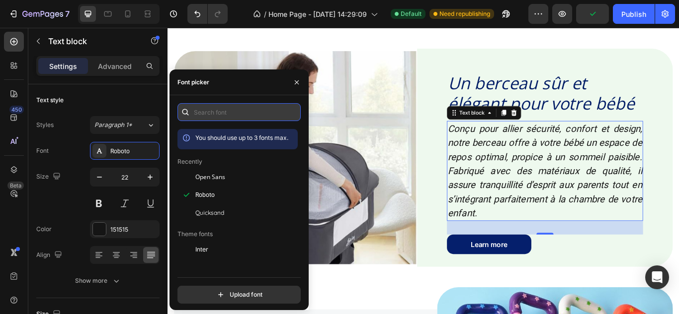
click at [238, 113] on input "text" at bounding box center [238, 112] width 123 height 18
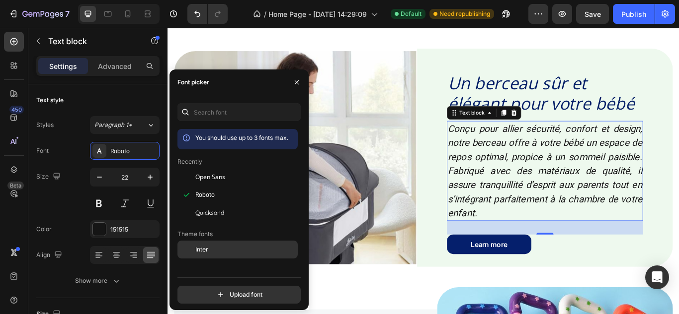
click at [218, 246] on div "Inter" at bounding box center [245, 249] width 100 height 9
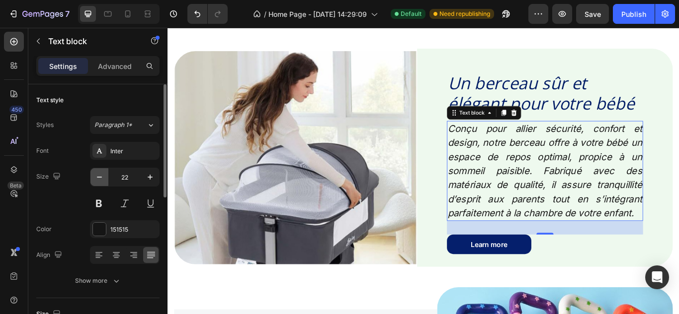
click at [99, 180] on icon "button" at bounding box center [99, 177] width 10 height 10
type input "21"
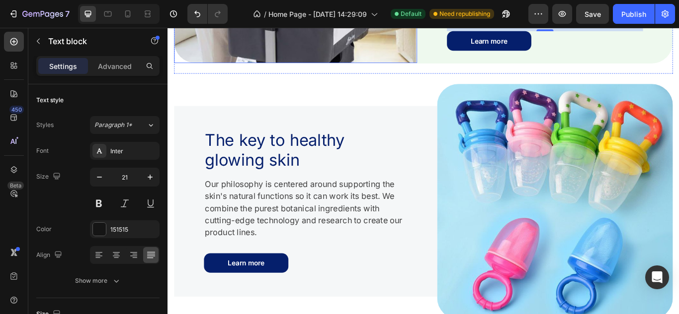
scroll to position [835, 0]
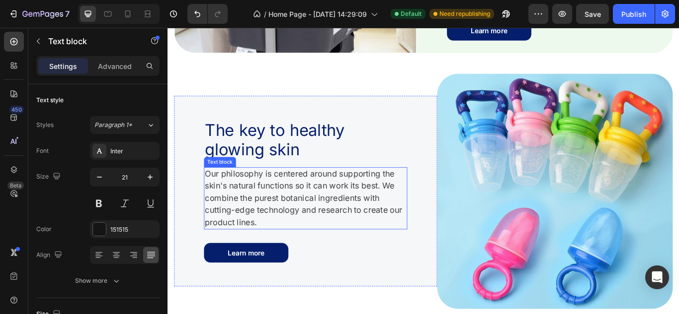
click at [314, 225] on p "Our philosophy is centered around supporting the skin's natural functions so it…" at bounding box center [328, 227] width 235 height 71
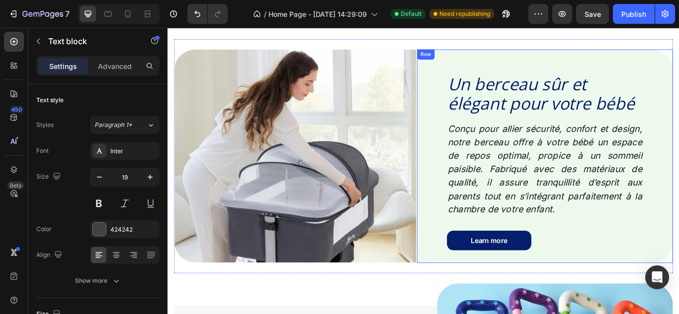
scroll to position [589, 0]
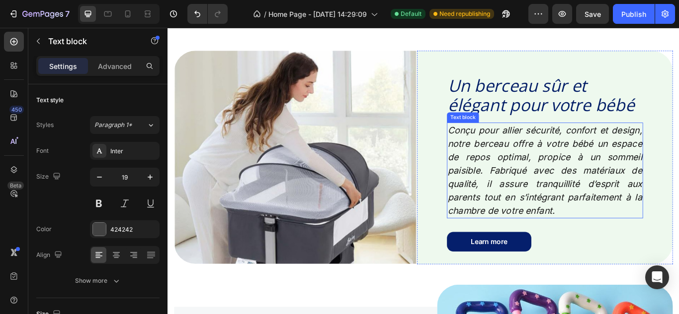
click at [615, 197] on icon "Conçu pour allier sécurité, confort et design, notre berceau offre à votre bébé…" at bounding box center [607, 194] width 227 height 106
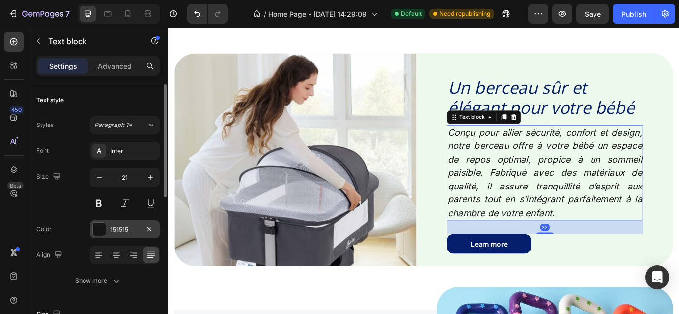
click at [95, 228] on div at bounding box center [99, 229] width 13 height 13
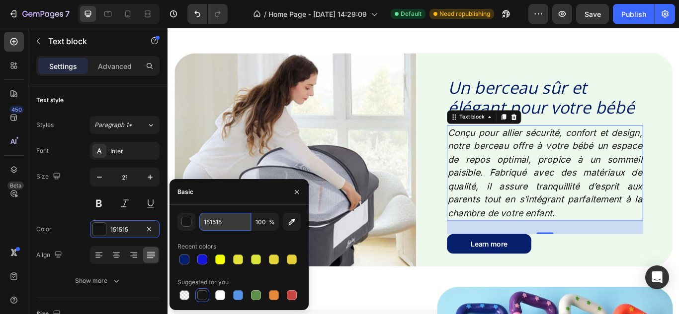
click at [227, 225] on input "151515" at bounding box center [225, 222] width 52 height 18
type input "424242"
click at [188, 224] on div "button" at bounding box center [187, 223] width 10 height 10
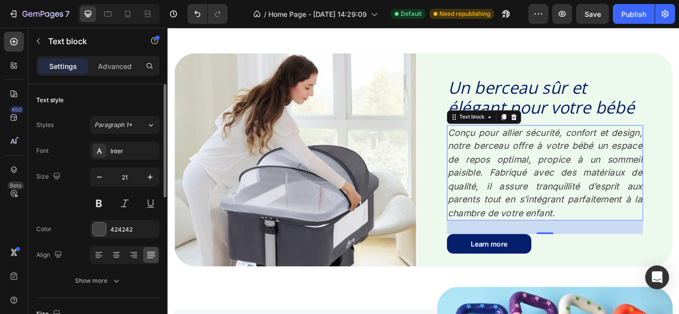
click at [69, 204] on div "Size 21" at bounding box center [97, 190] width 123 height 45
click at [96, 252] on icon at bounding box center [99, 255] width 10 height 10
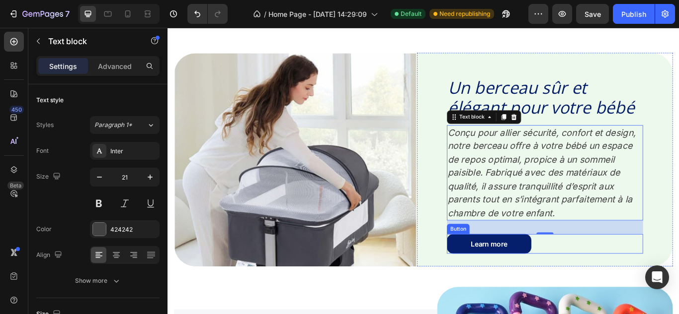
click at [640, 277] on div "Learn more Button" at bounding box center [607, 280] width 228 height 23
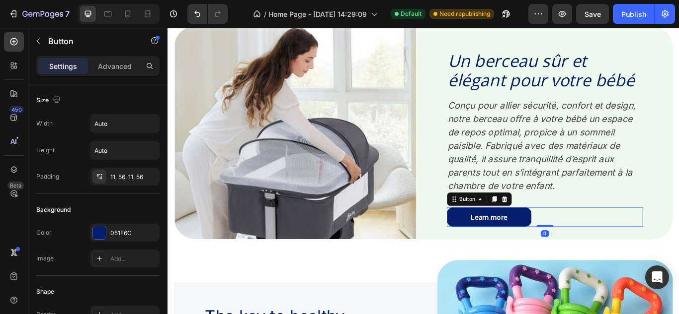
scroll to position [618, 0]
click at [580, 157] on p "Conçu pour allier sécurité, confort et design, notre berceau offre à votre bébé…" at bounding box center [607, 165] width 227 height 110
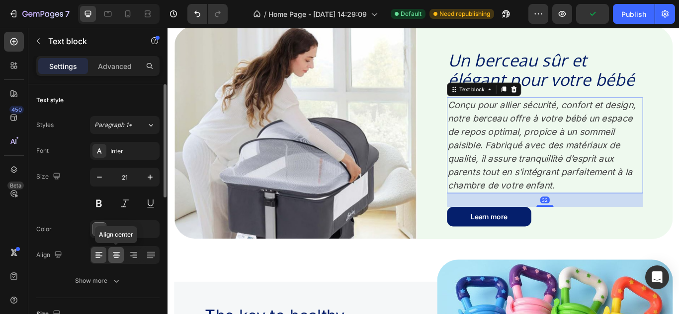
click at [118, 253] on icon at bounding box center [116, 252] width 7 height 1
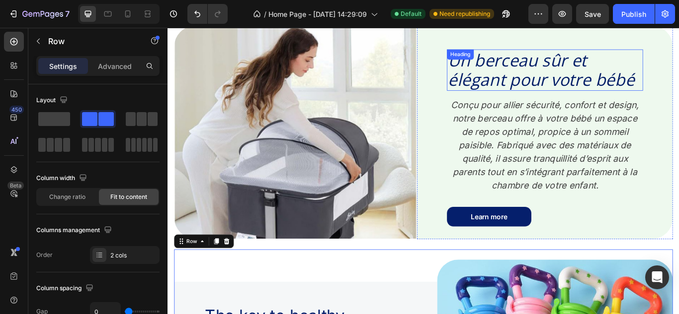
click at [637, 78] on icon "Un berceau sûr et élégant pour votre bébé" at bounding box center [603, 77] width 218 height 50
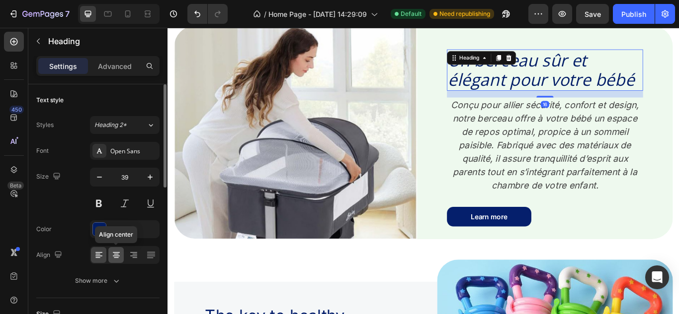
click at [114, 252] on icon at bounding box center [116, 252] width 7 height 1
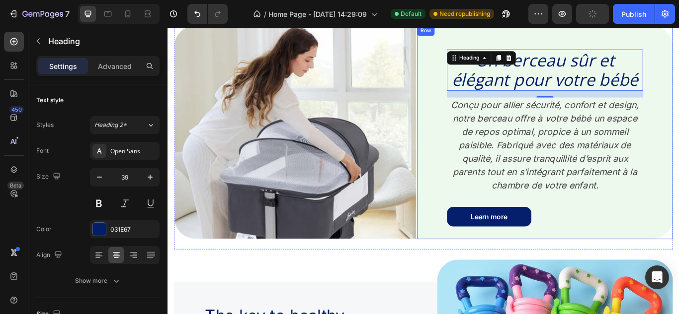
click at [678, 174] on div "Un berceau sûr et élégant pour votre bébé Heading 16 Conçu pour allier sécurité…" at bounding box center [607, 149] width 298 height 249
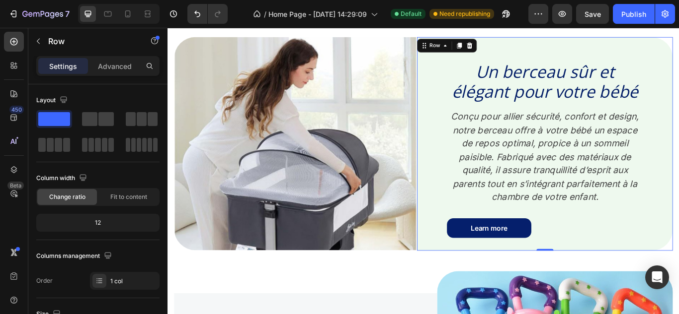
scroll to position [616, 0]
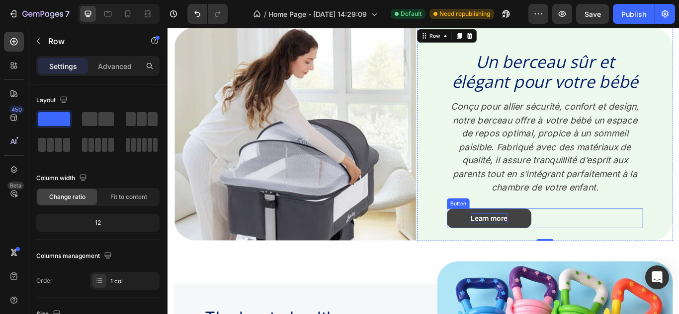
click at [554, 252] on div "Learn more" at bounding box center [542, 250] width 43 height 12
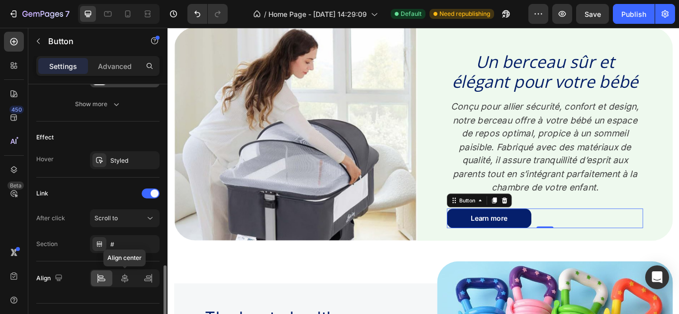
scroll to position [502, 0]
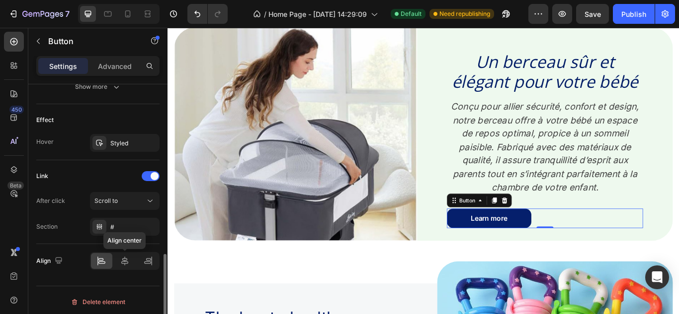
click at [125, 262] on icon at bounding box center [124, 261] width 7 height 9
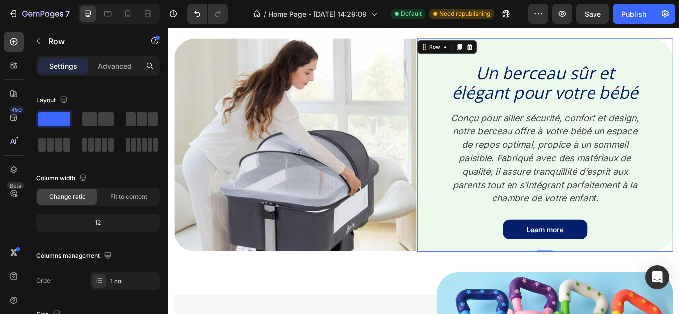
scroll to position [554, 0]
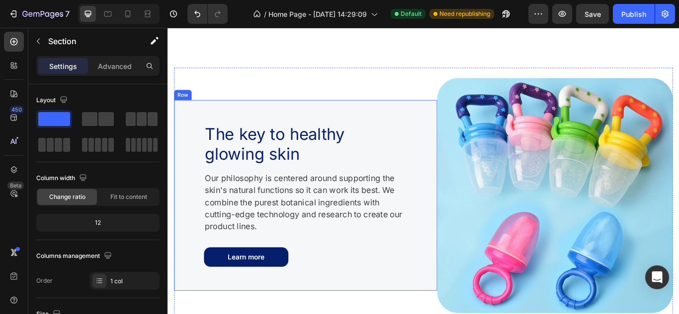
scroll to position [919, 0]
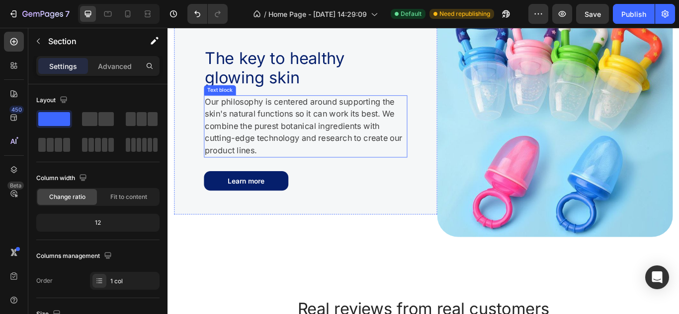
click at [354, 131] on p "Our philosophy is centered around supporting the skin's natural functions so it…" at bounding box center [328, 143] width 235 height 71
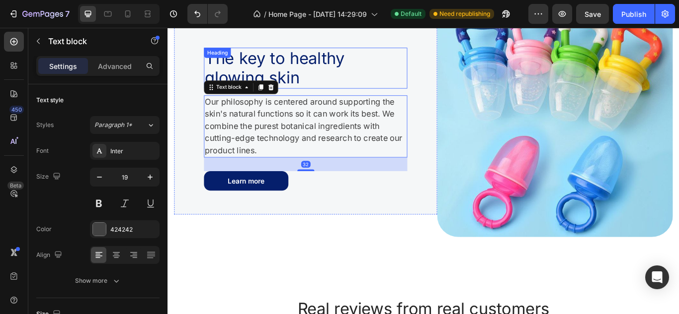
click at [305, 62] on h2 "The key to healthy glowing skin" at bounding box center [316, 74] width 213 height 47
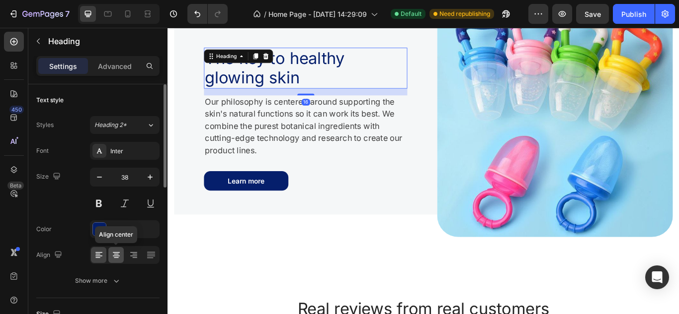
click at [117, 262] on div at bounding box center [115, 255] width 15 height 16
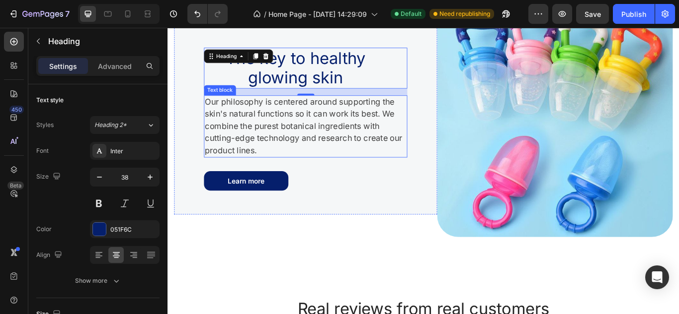
click at [330, 131] on p "Our philosophy is centered around supporting the skin's natural functions so it…" at bounding box center [328, 143] width 235 height 71
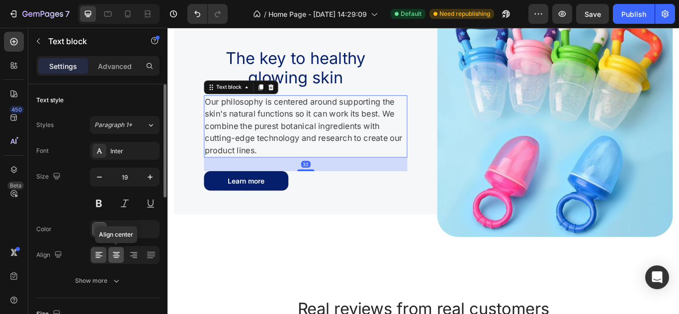
click at [116, 251] on icon at bounding box center [116, 255] width 10 height 10
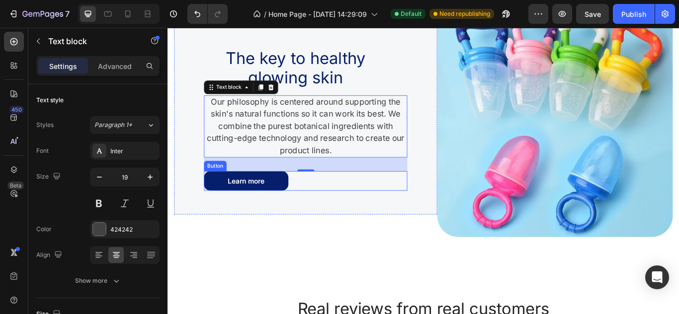
click at [319, 203] on div "Learn more Button" at bounding box center [328, 206] width 237 height 23
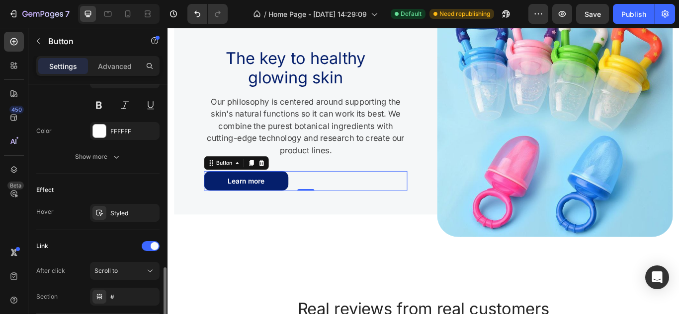
scroll to position [506, 0]
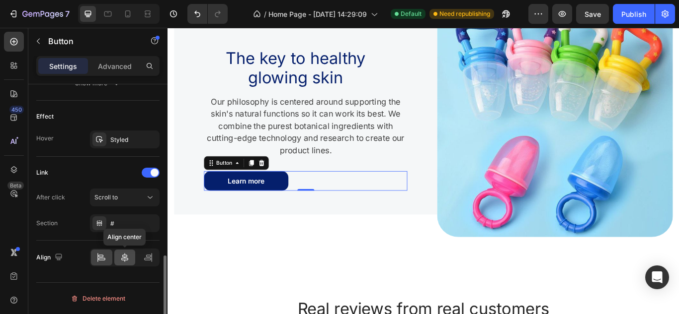
click at [120, 261] on icon at bounding box center [125, 258] width 10 height 10
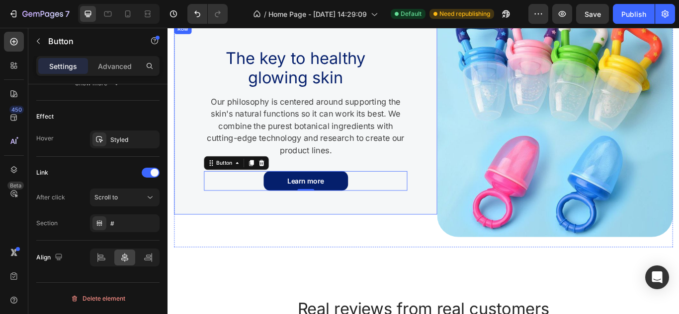
click at [339, 230] on div "The key to healthy glowing skin Heading Our philosophy is centered around suppo…" at bounding box center [328, 134] width 306 height 223
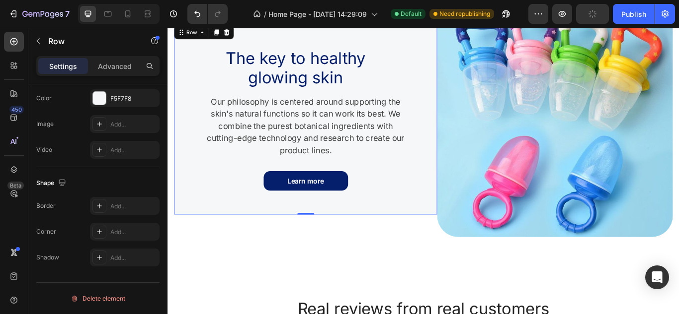
scroll to position [0, 0]
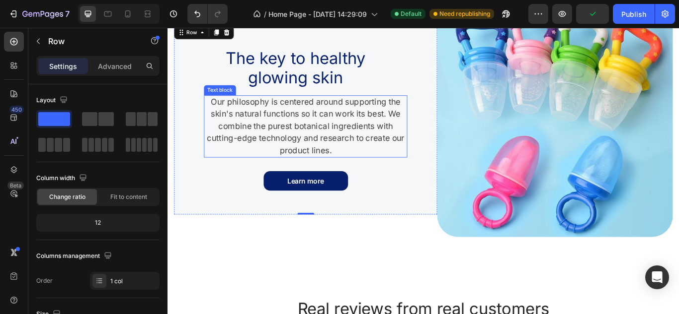
click at [339, 144] on p "Our philosophy is centered around supporting the skin's natural functions so it…" at bounding box center [328, 143] width 235 height 71
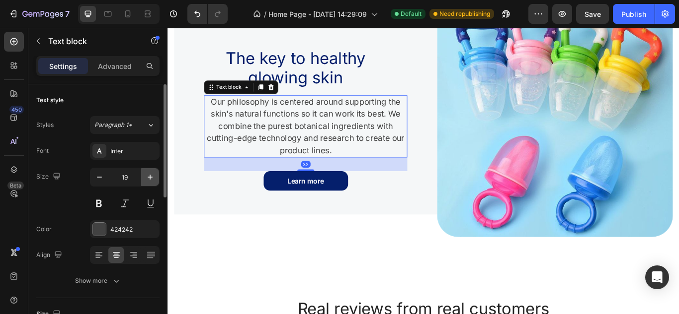
click at [151, 175] on icon "button" at bounding box center [150, 177] width 10 height 10
type input "20"
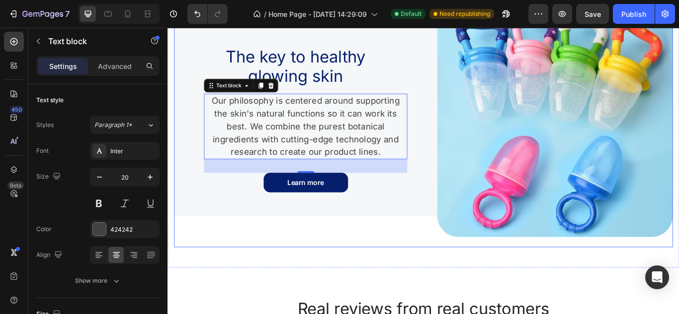
click at [354, 270] on div "The key to healthy glowing skin Heading Our philosophy is centered around suppo…" at bounding box center [328, 135] width 306 height 275
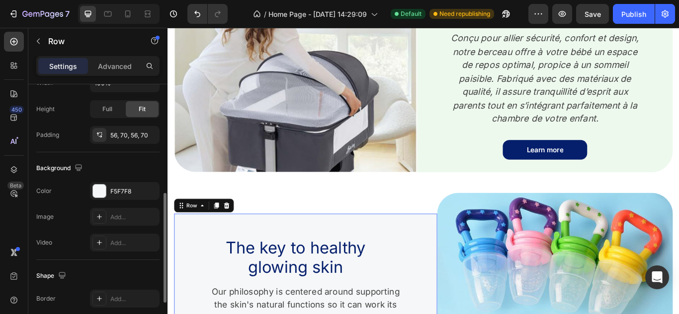
scroll to position [264, 0]
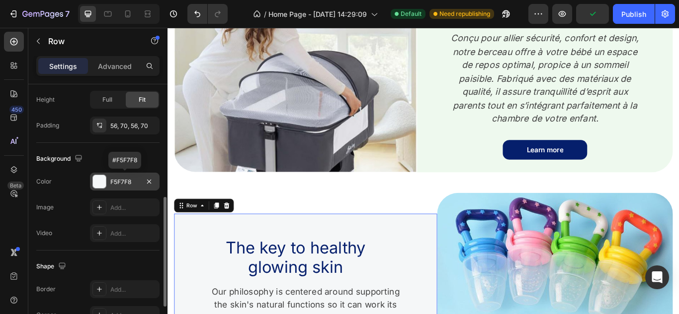
click at [137, 183] on div "F5F7F8" at bounding box center [124, 182] width 29 height 9
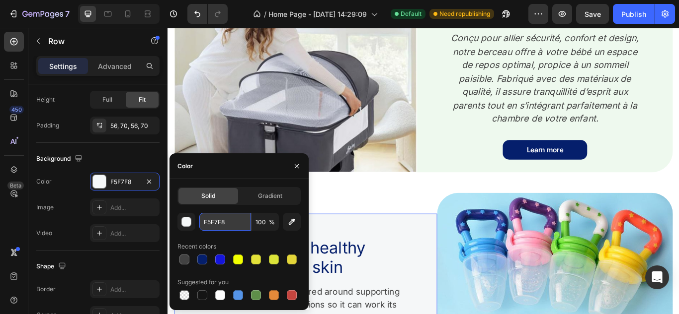
click at [237, 222] on input "F5F7F8" at bounding box center [225, 222] width 52 height 18
click at [504, 169] on div "Learn more Button" at bounding box center [607, 170] width 228 height 23
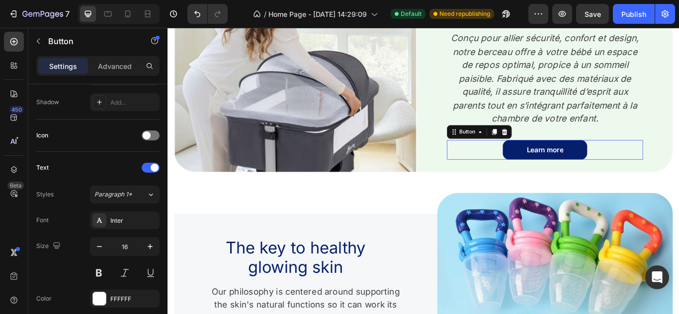
scroll to position [0, 0]
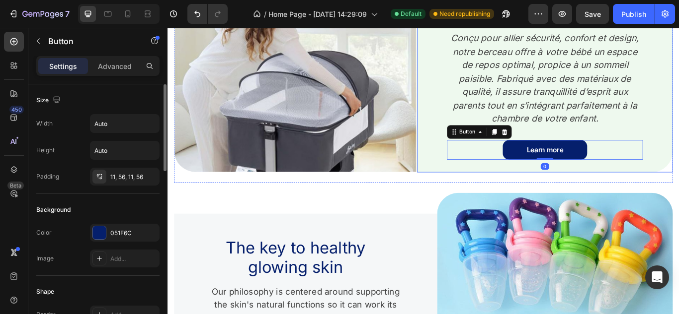
click at [472, 165] on div "Un berceau sûr et élégant pour votre bébé Heading Conçu pour allier sécurité, c…" at bounding box center [607, 71] width 298 height 249
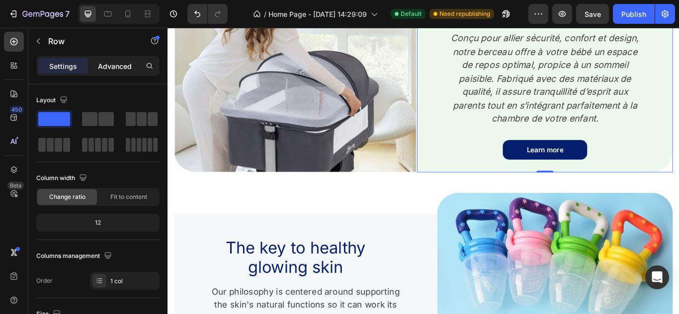
click at [118, 64] on p "Advanced" at bounding box center [115, 66] width 34 height 10
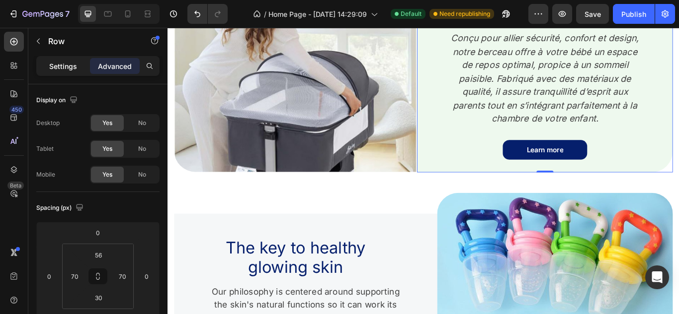
click at [67, 64] on p "Settings" at bounding box center [63, 66] width 28 height 10
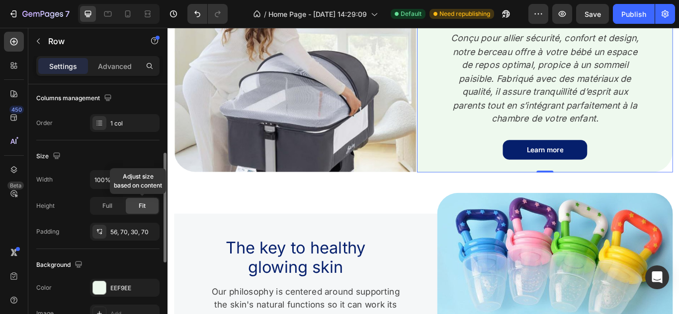
scroll to position [159, 0]
click at [125, 290] on div "EEF9EE" at bounding box center [124, 287] width 29 height 9
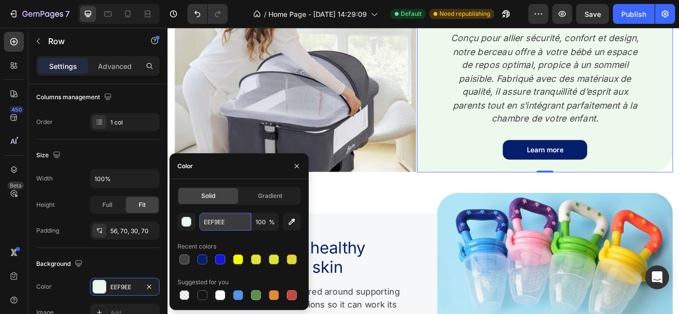
click at [237, 220] on input "EEF9EE" at bounding box center [225, 222] width 52 height 18
paste input "F5F7F8"
type input "F5F7F8"
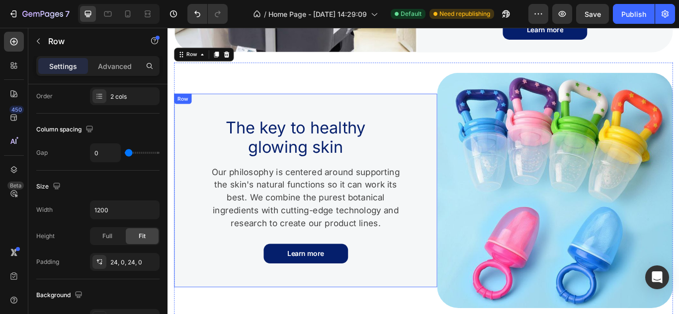
scroll to position [833, 0]
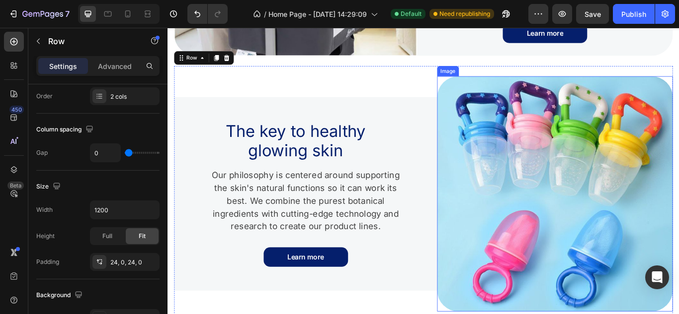
click at [514, 213] on img at bounding box center [618, 221] width 275 height 275
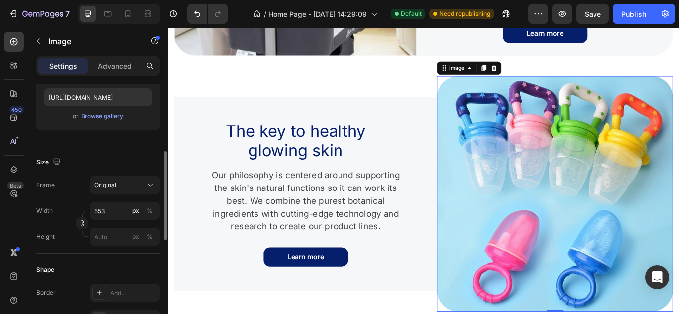
scroll to position [180, 0]
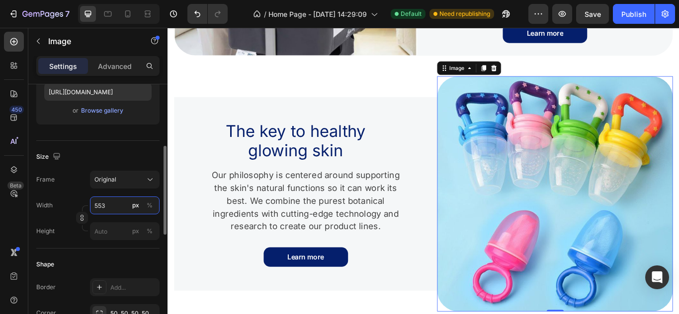
click at [119, 197] on input "553" at bounding box center [125, 206] width 70 height 18
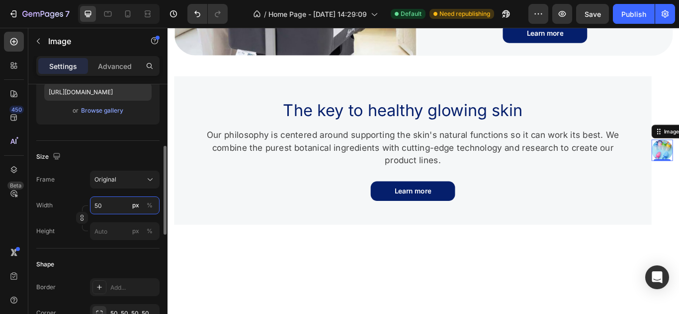
type input "500"
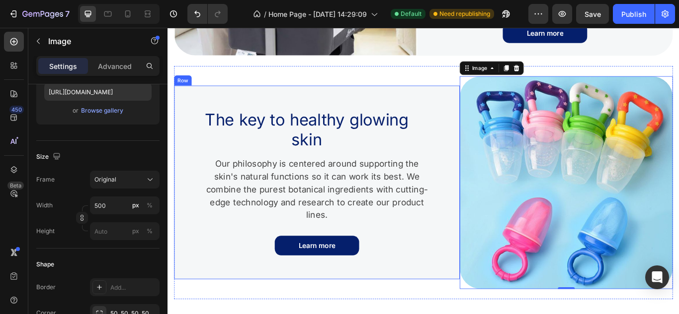
click at [447, 119] on div "The key to healthy glowing skin Heading Our philosophy is centered around suppo…" at bounding box center [341, 208] width 333 height 226
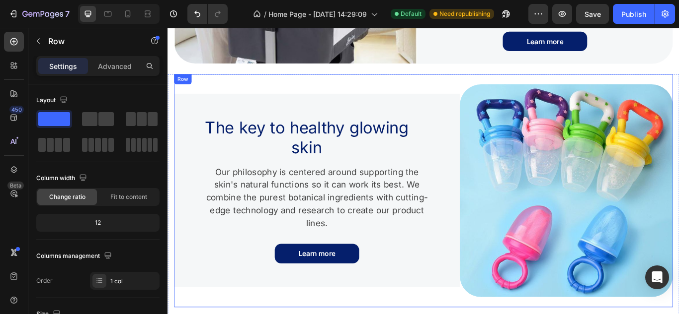
scroll to position [872, 0]
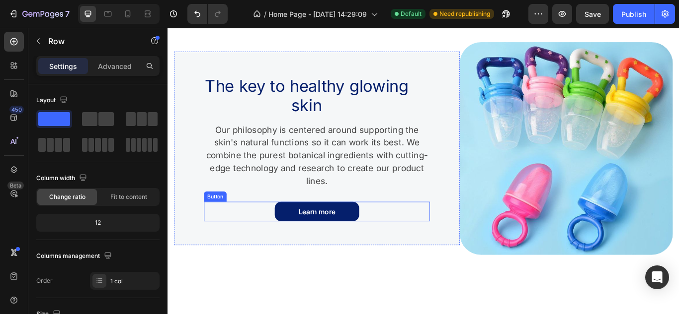
click at [452, 236] on div "Learn more Button" at bounding box center [341, 242] width 263 height 23
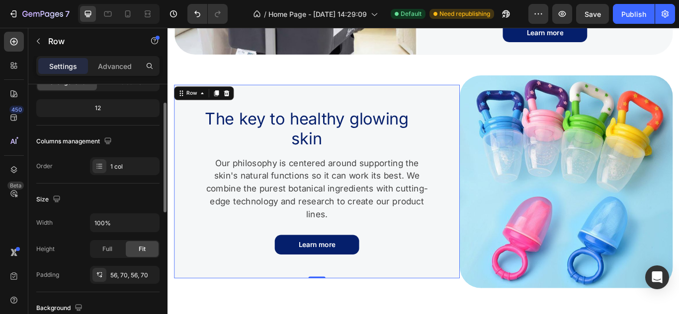
scroll to position [0, 0]
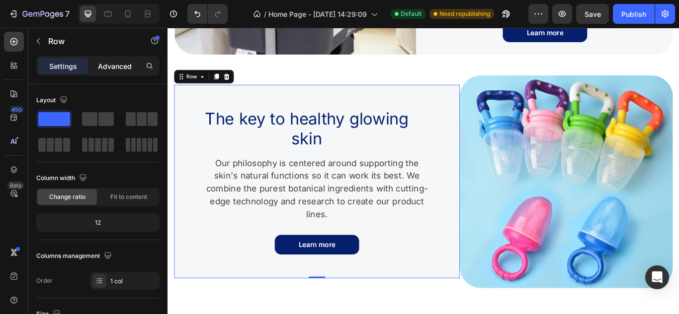
click at [114, 74] on div "Advanced" at bounding box center [115, 66] width 50 height 16
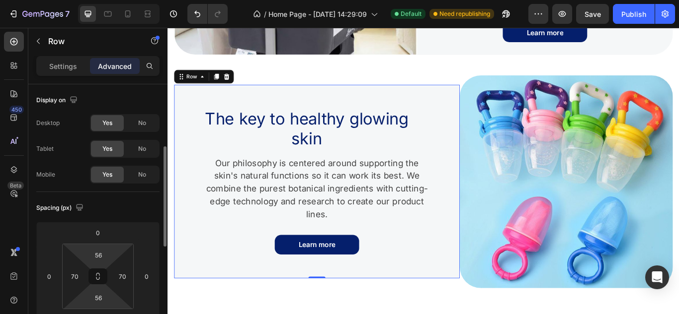
scroll to position [45, 0]
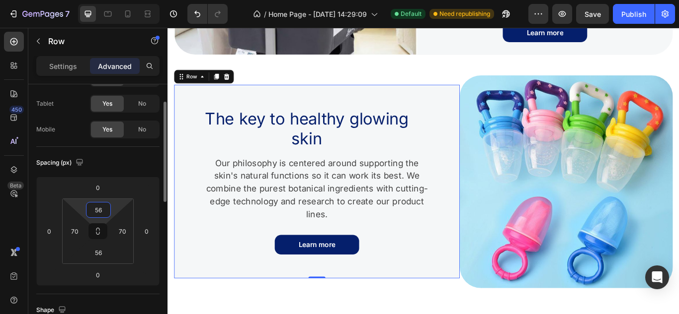
click at [99, 214] on input "56" at bounding box center [98, 210] width 20 height 15
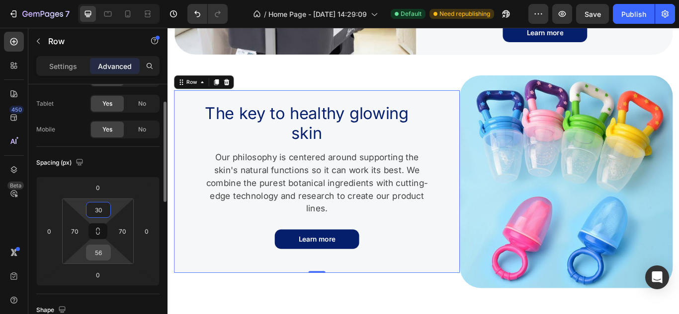
type input "30"
click at [98, 254] on input "56" at bounding box center [98, 252] width 20 height 15
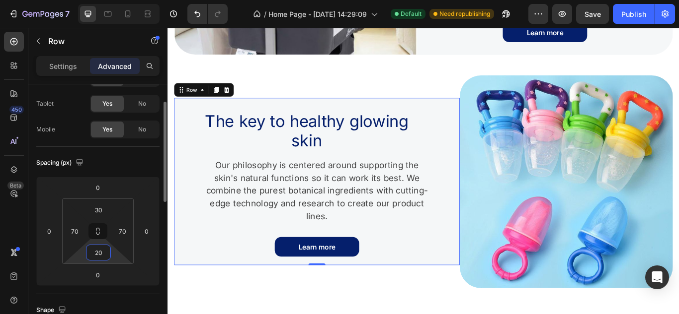
type input "2"
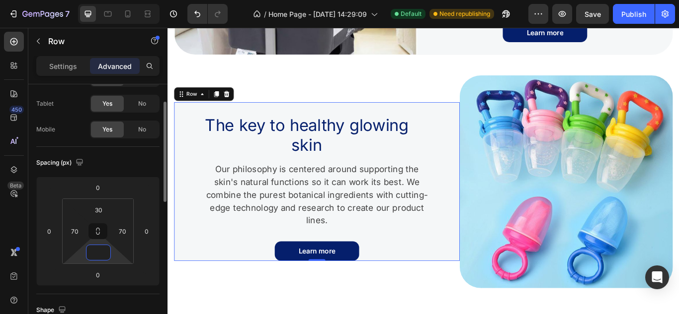
type input "0"
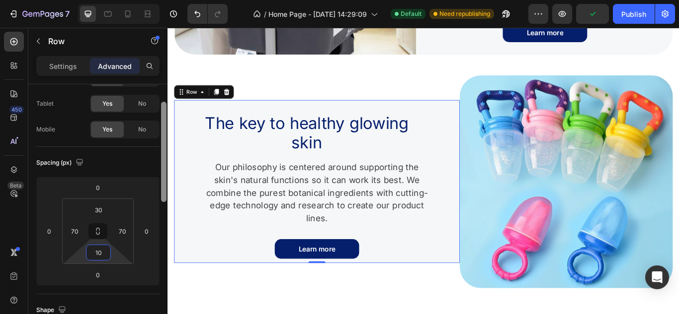
type input "1"
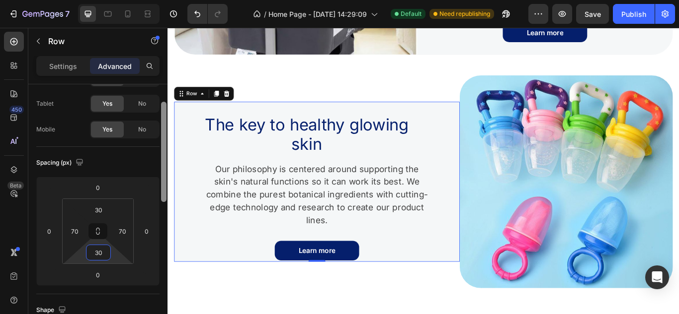
type input "3"
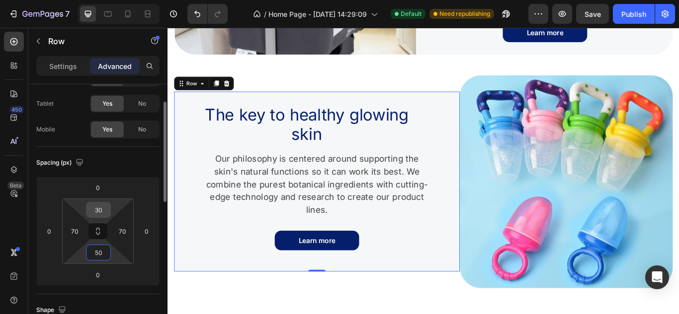
type input "50"
click at [104, 210] on input "30" at bounding box center [98, 210] width 20 height 15
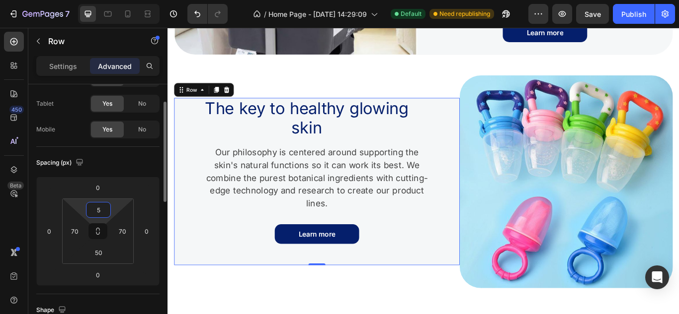
type input "50"
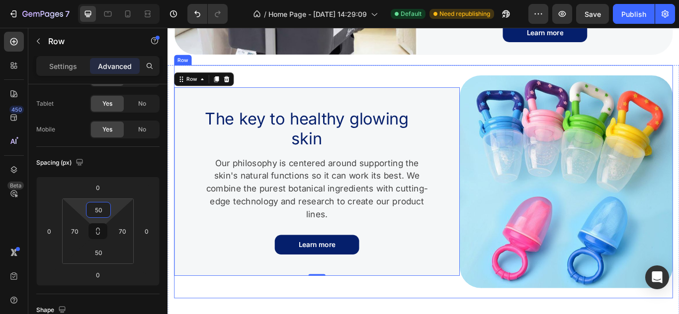
click at [430, 314] on div "The key to healthy glowing skin Heading Our philosophy is centered around suppo…" at bounding box center [341, 207] width 333 height 248
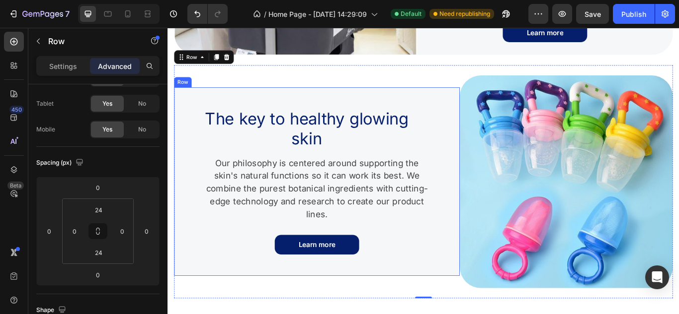
click at [201, 156] on div "The key to healthy glowing skin Heading Our philosophy is centered around suppo…" at bounding box center [341, 207] width 333 height 220
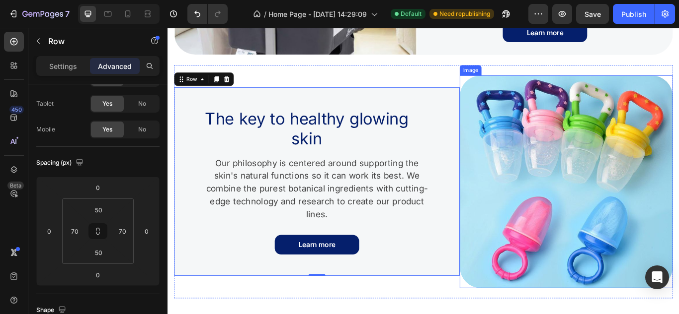
scroll to position [718, 0]
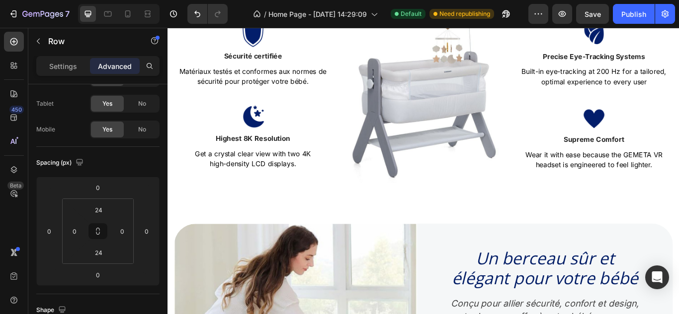
scroll to position [390, 0]
click at [433, 216] on div "Le berceau qui allie confort et sécurité Heading Offrez à votre bébé un espace …" at bounding box center [465, 77] width 596 height 333
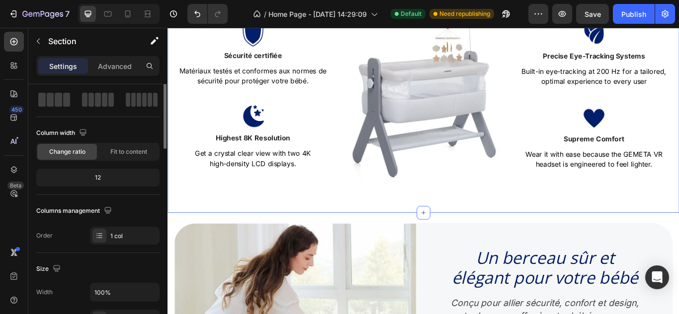
scroll to position [0, 0]
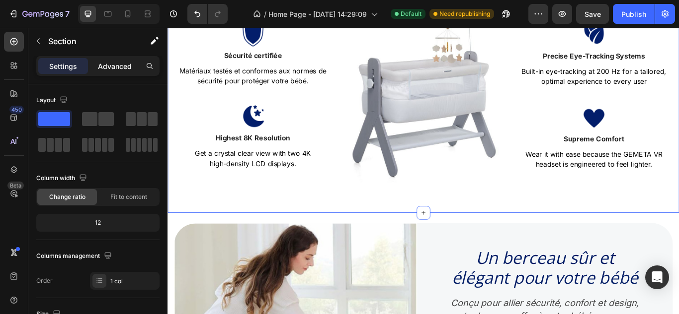
click at [110, 72] on div "Advanced" at bounding box center [115, 66] width 50 height 16
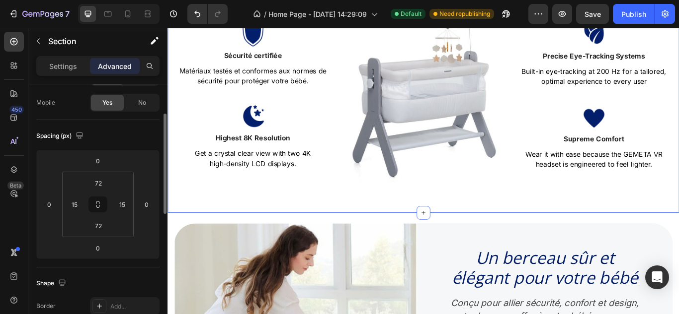
scroll to position [73, 0]
click at [99, 219] on input "72" at bounding box center [98, 225] width 20 height 15
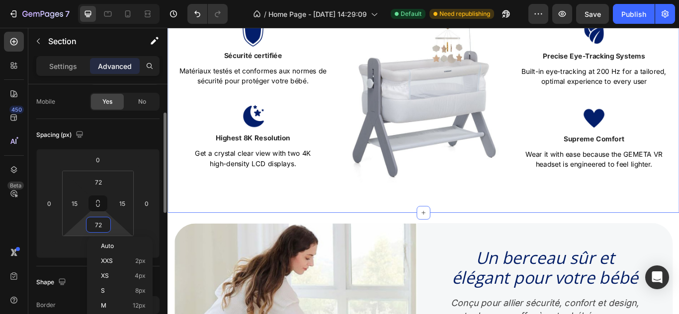
type input "0"
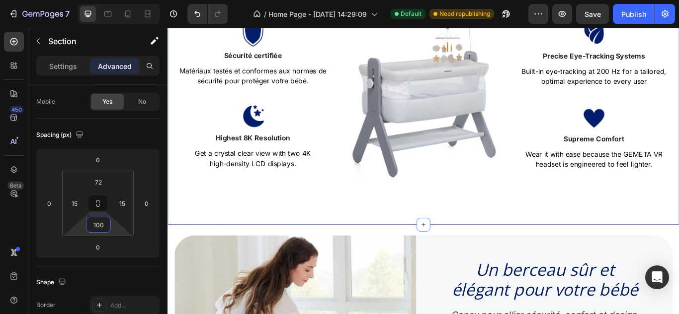
type input "100"
click at [399, 237] on div "Le berceau qui allie confort et sécurité Heading Offrez à votre bébé un espace …" at bounding box center [465, 84] width 596 height 347
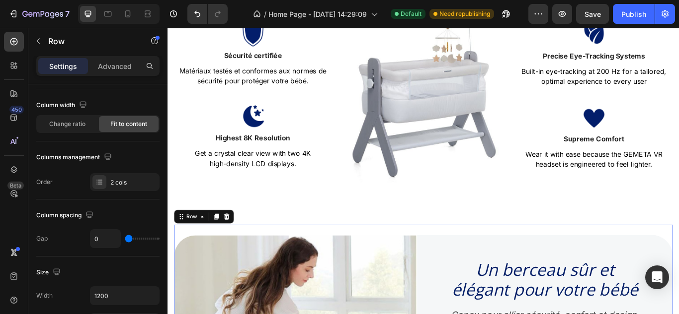
scroll to position [0, 0]
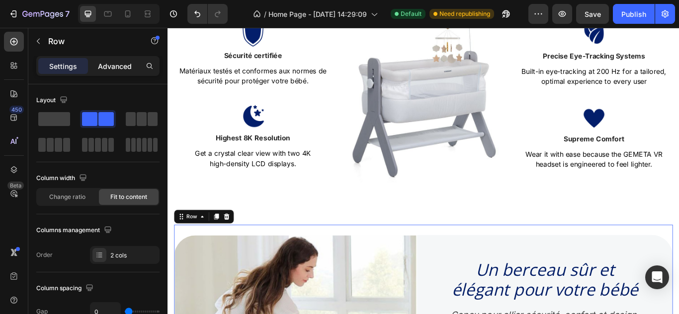
click at [116, 61] on p "Advanced" at bounding box center [115, 66] width 34 height 10
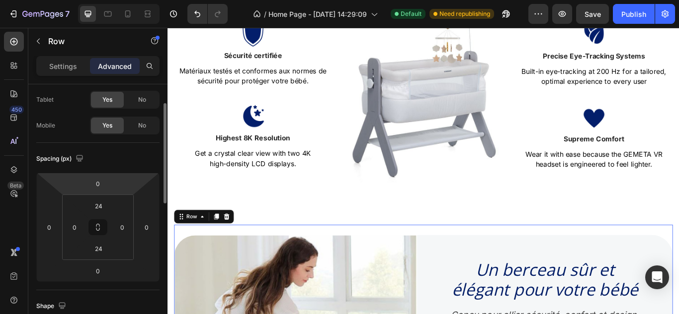
scroll to position [51, 0]
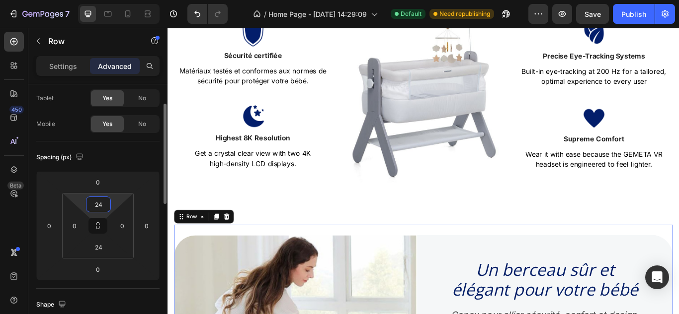
click at [100, 204] on input "24" at bounding box center [98, 204] width 20 height 15
type input "40"
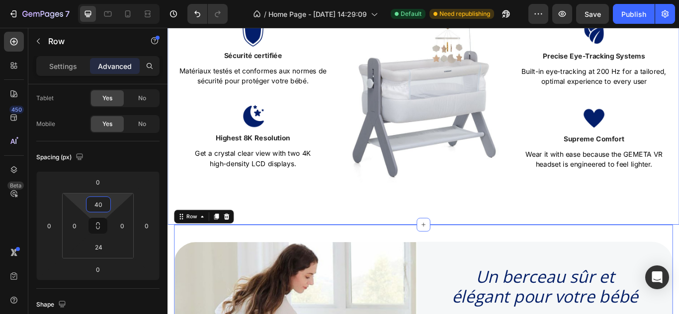
click at [339, 233] on div "Le berceau qui allie confort et sécurité Heading Offrez à votre bébé un espace …" at bounding box center [465, 84] width 596 height 347
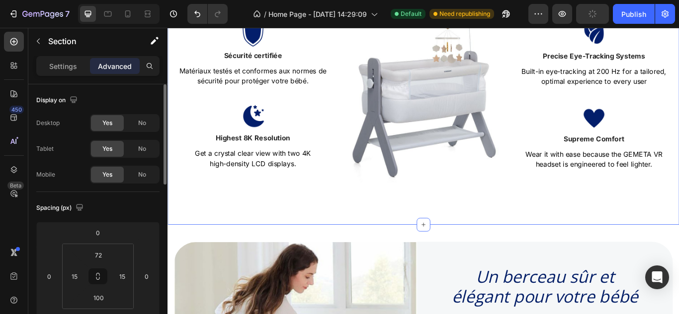
scroll to position [449, 0]
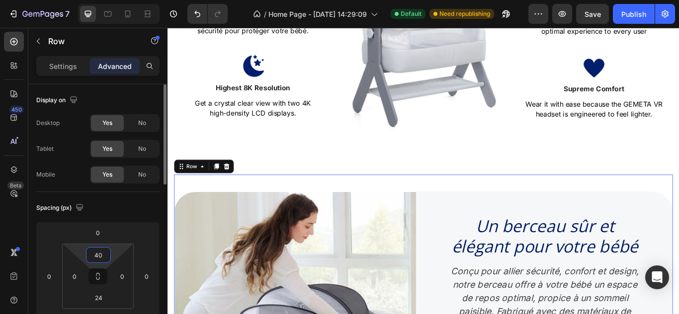
click at [101, 257] on input "40" at bounding box center [98, 255] width 20 height 15
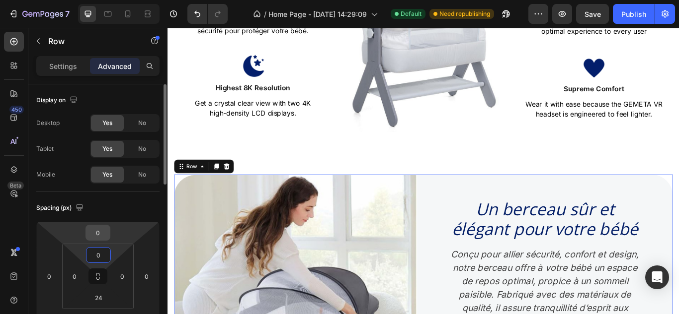
type input "0"
click at [98, 230] on input "0" at bounding box center [98, 233] width 20 height 15
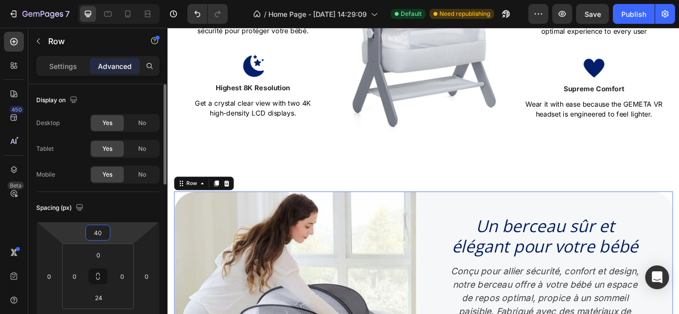
type input "4"
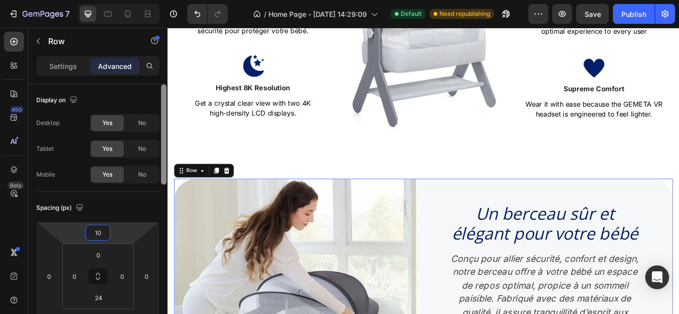
type input "1"
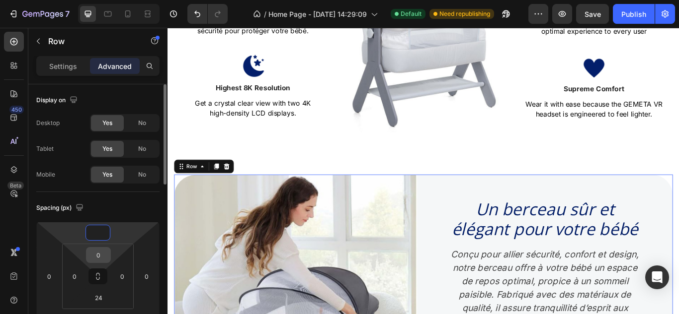
type input "0"
click at [97, 255] on input "0" at bounding box center [98, 255] width 20 height 15
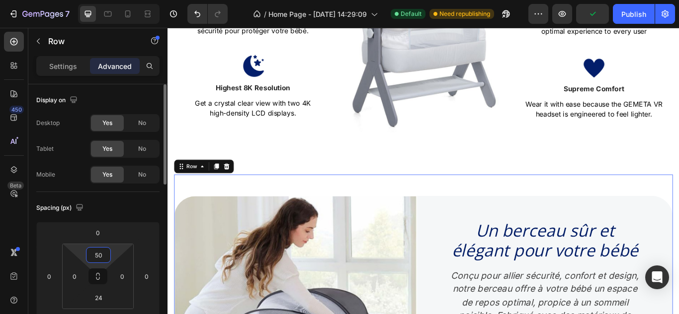
type input "5"
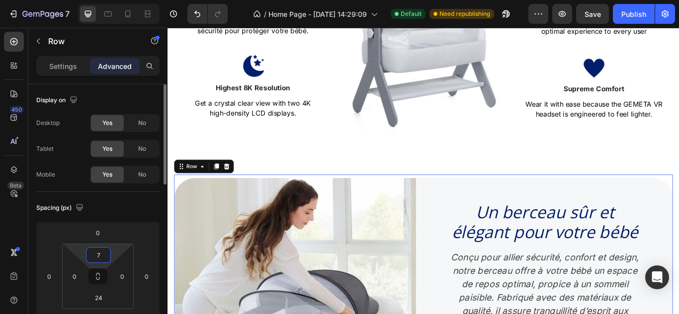
type input "70"
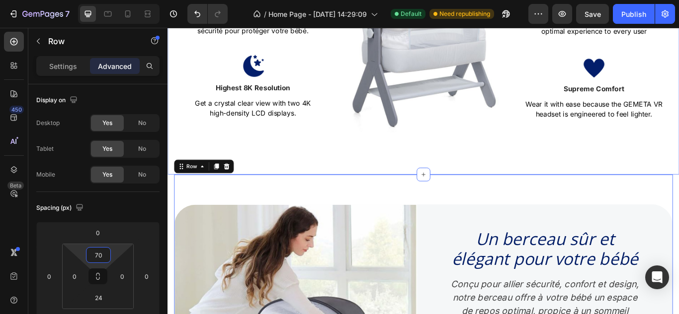
click at [333, 179] on div "Le berceau qui allie confort et sécurité Heading Offrez à votre bébé un espace …" at bounding box center [465, 25] width 596 height 347
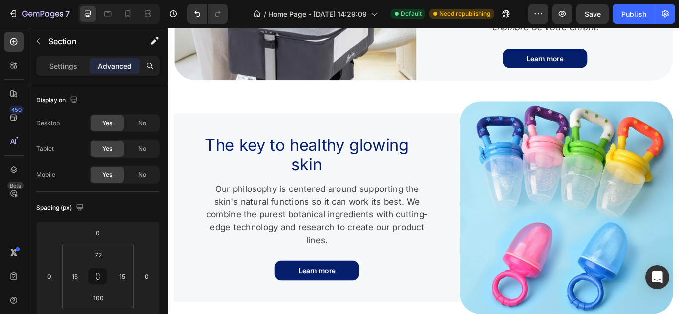
scroll to position [841, 0]
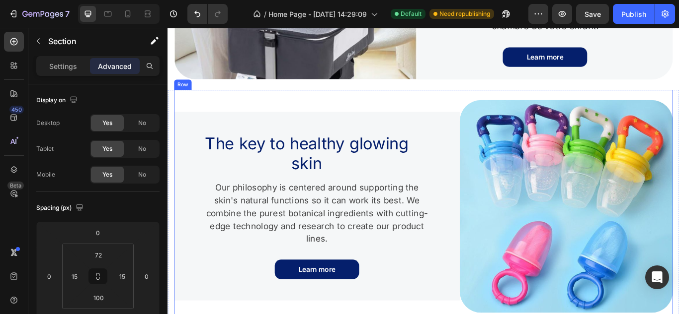
click at [413, 106] on div "Image The key to healthy glowing skin Heading Our philosophy is centered around…" at bounding box center [465, 236] width 581 height 272
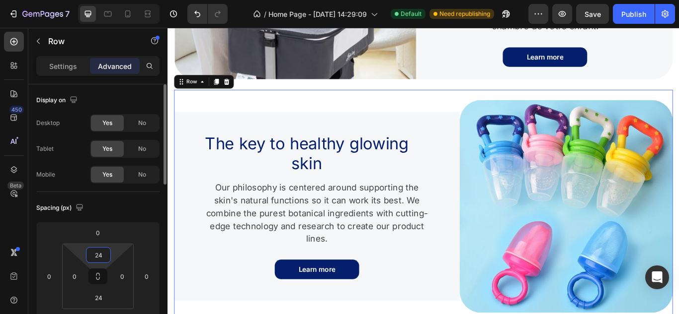
click at [90, 254] on input "24" at bounding box center [98, 255] width 20 height 15
type input "0"
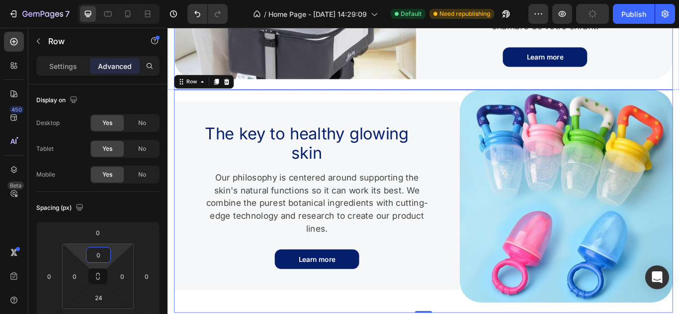
scroll to position [674, 0]
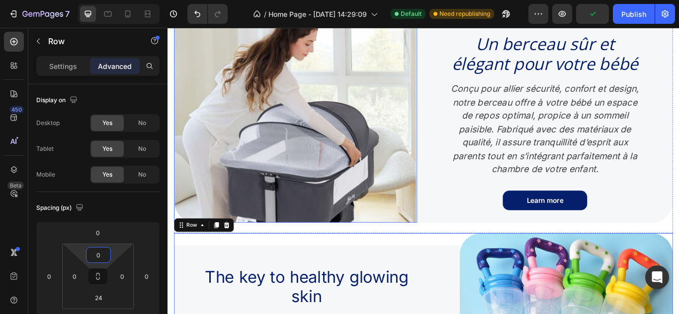
click at [392, 92] on img at bounding box center [316, 130] width 283 height 249
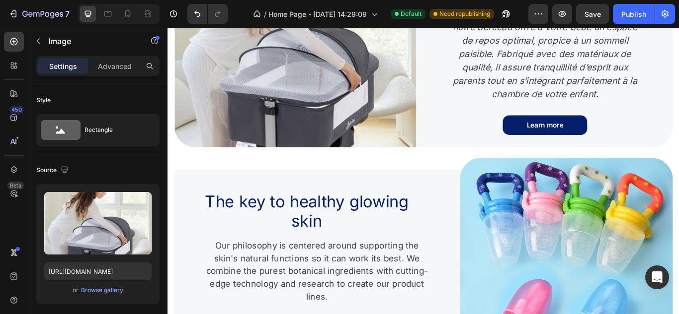
scroll to position [748, 0]
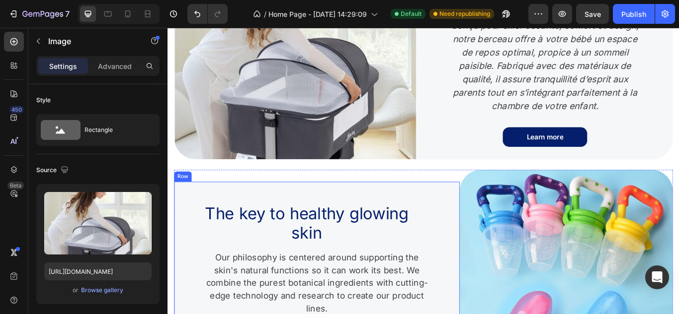
click at [432, 208] on div "The key to healthy glowing skin Heading Our philosophy is centered around suppo…" at bounding box center [341, 318] width 333 height 220
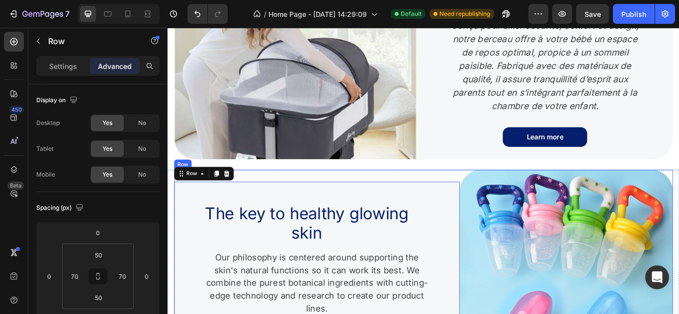
click at [434, 196] on div "The key to healthy glowing skin Heading Our philosophy is centered around suppo…" at bounding box center [341, 318] width 333 height 248
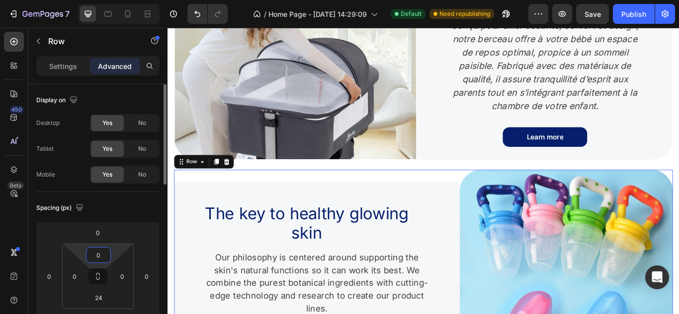
click at [95, 258] on input "0" at bounding box center [98, 255] width 20 height 15
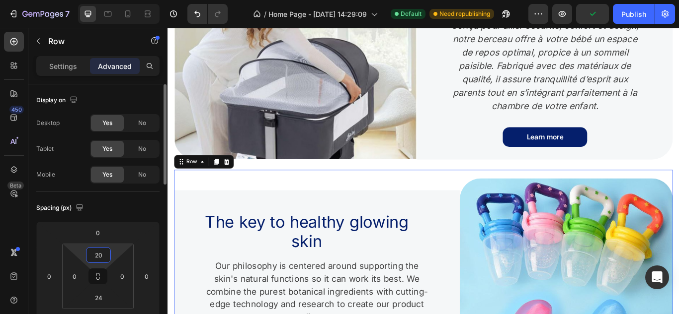
type input "2"
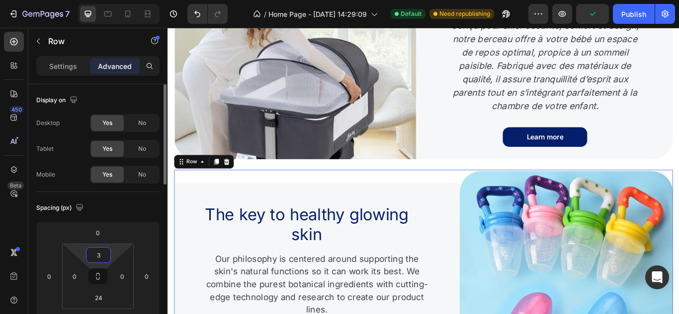
type input "30"
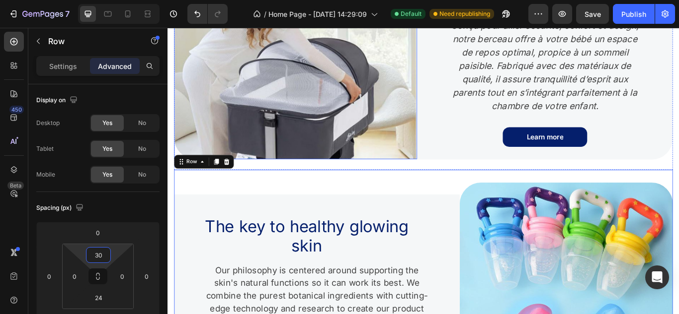
click at [372, 171] on img at bounding box center [316, 56] width 283 height 249
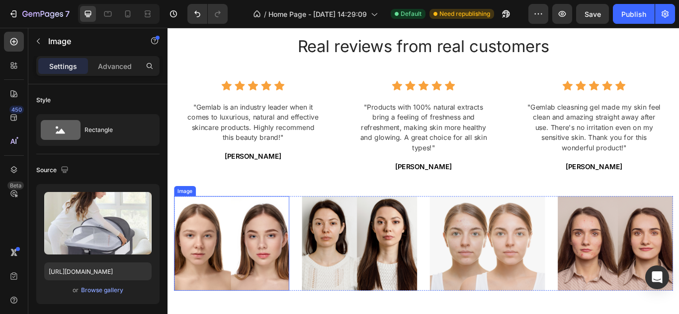
scroll to position [1239, 0]
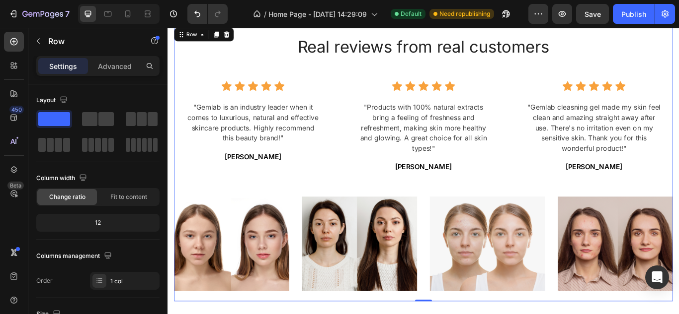
click at [290, 250] on img at bounding box center [242, 280] width 134 height 110
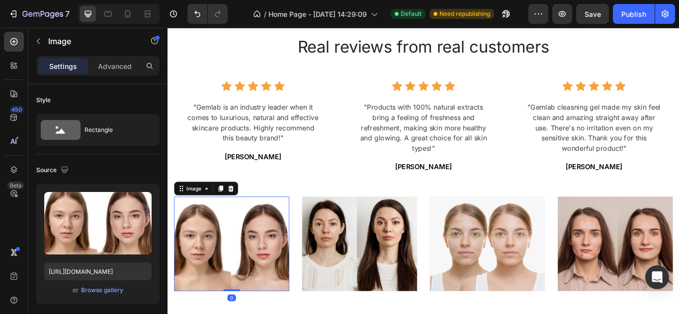
scroll to position [1355, 0]
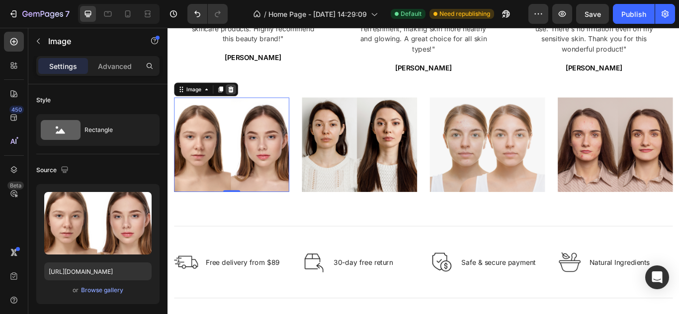
click at [242, 100] on icon at bounding box center [241, 99] width 6 height 7
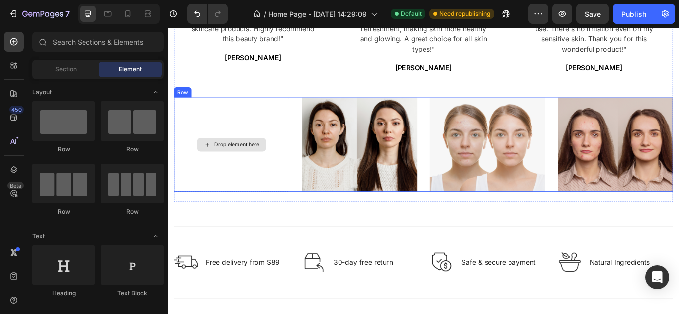
click at [266, 147] on div "Drop element here" at bounding box center [242, 164] width 134 height 110
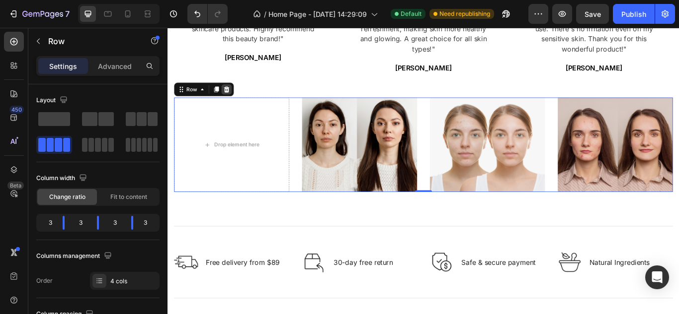
click at [238, 99] on icon at bounding box center [236, 100] width 8 height 8
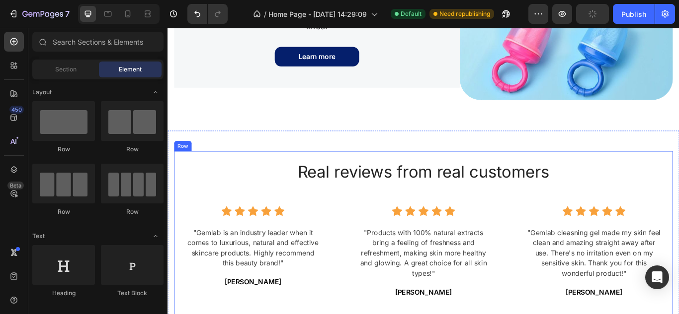
scroll to position [1175, 0]
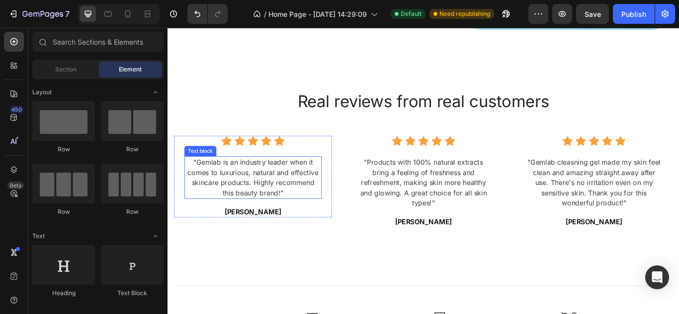
click at [302, 218] on p ""Gemlab is an industry leader when it comes to luxurious, natural and effective…" at bounding box center [267, 203] width 158 height 48
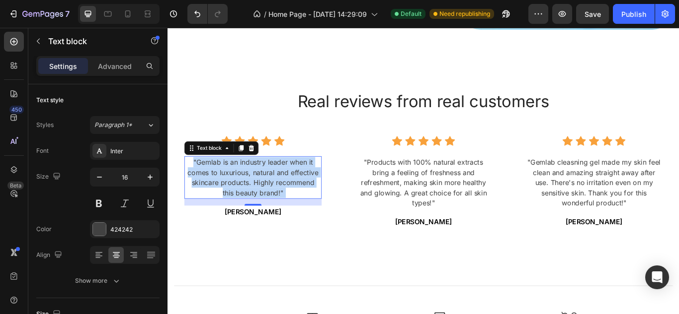
drag, startPoint x: 308, startPoint y: 218, endPoint x: 210, endPoint y: 184, distance: 104.0
click at [210, 184] on p ""Gemlab is an industry leader when it comes to luxurious, natural and effective…" at bounding box center [267, 203] width 158 height 48
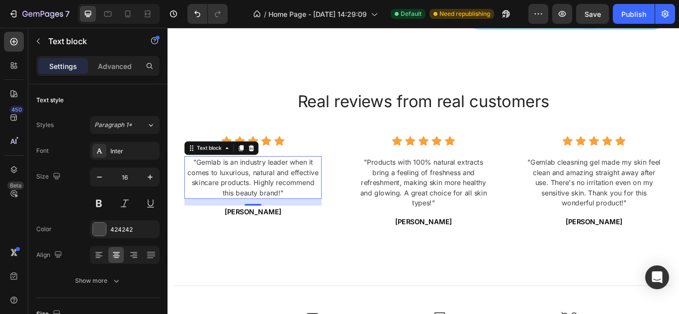
click at [198, 184] on p ""Gemlab is an industry leader when it comes to luxurious, natural and effective…" at bounding box center [267, 203] width 158 height 48
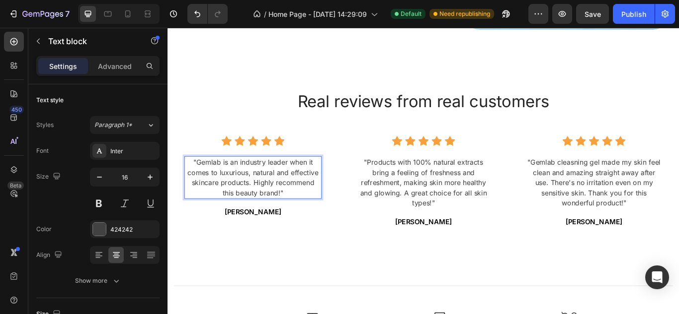
click at [314, 215] on p ""Gemlab is an industry leader when it comes to luxurious, natural and effective…" at bounding box center [267, 203] width 158 height 48
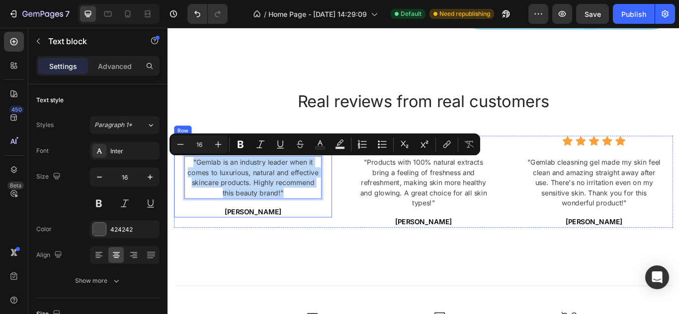
drag, startPoint x: 314, startPoint y: 215, endPoint x: 192, endPoint y: 173, distance: 129.3
click at [192, 173] on div "Icon Icon Icon Icon Icon Icon List Hoz "Gemlab is an industry leader when it co…" at bounding box center [267, 201] width 160 height 95
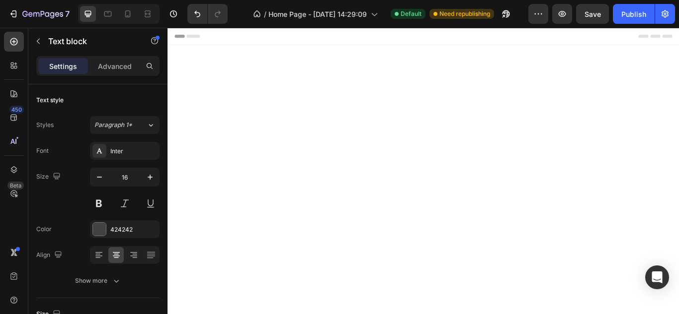
scroll to position [1175, 0]
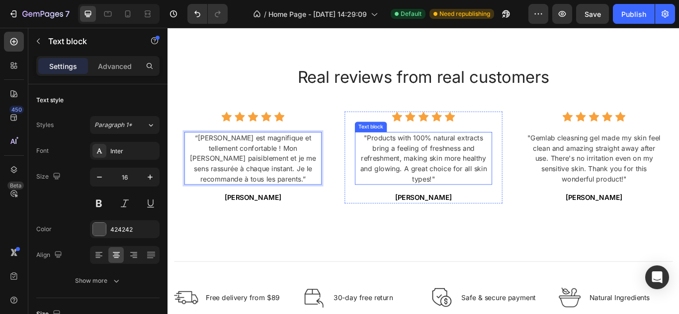
click at [490, 210] on p ""Products with 100% natural extracts bring a feeling of freshness and refreshme…" at bounding box center [465, 181] width 158 height 60
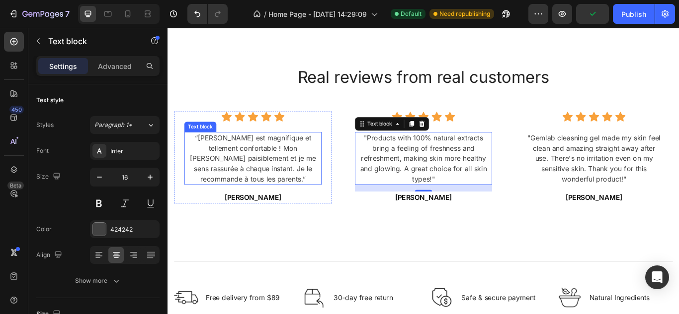
click at [340, 210] on p "“Le berceau est magnifique et tellement confortable ! Mon bébé dort paisiblemen…" at bounding box center [267, 181] width 158 height 60
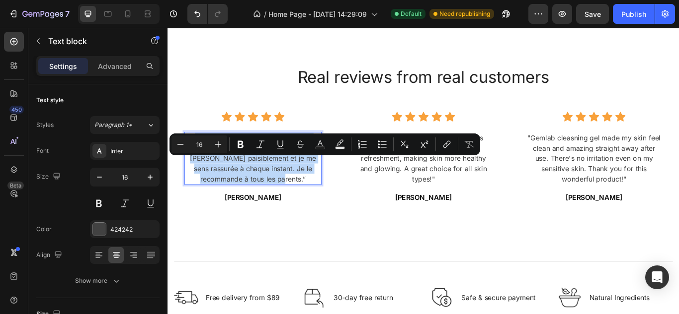
drag, startPoint x: 340, startPoint y: 217, endPoint x: 183, endPoint y: 181, distance: 161.5
click at [183, 181] on div "Icon Icon Icon Icon Icon Icon List Hoz “Le berceau est magnifique et tellement …" at bounding box center [267, 179] width 184 height 107
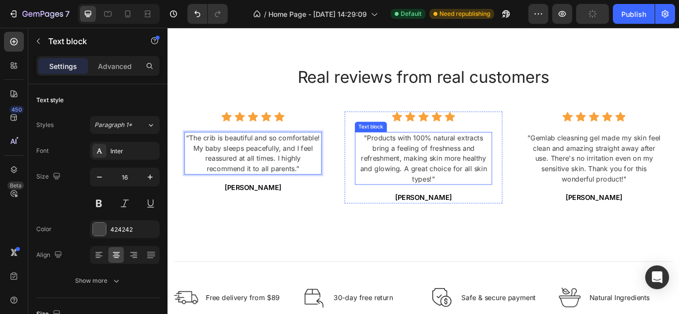
click at [494, 210] on p ""Products with 100% natural extracts bring a feeling of freshness and refreshme…" at bounding box center [465, 181] width 158 height 60
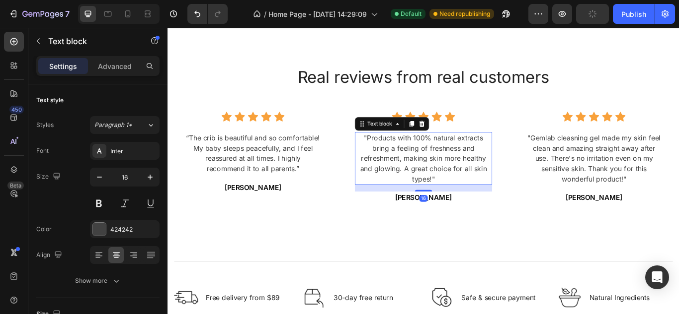
click at [494, 210] on p ""Products with 100% natural extracts bring a feeling of freshness and refreshme…" at bounding box center [465, 181] width 158 height 60
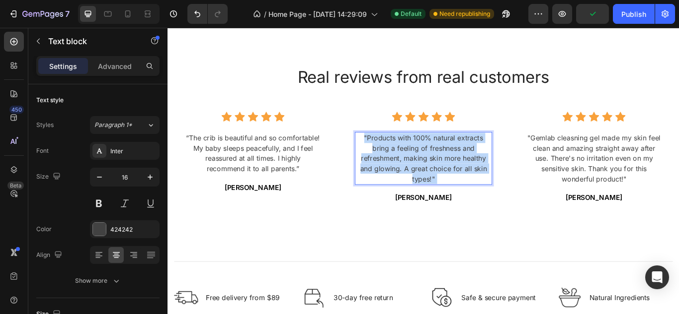
drag, startPoint x: 488, startPoint y: 231, endPoint x: 410, endPoint y: 204, distance: 82.8
click at [410, 204] on p ""Products with 100% natural extracts bring a feeling of freshness and refreshme…" at bounding box center [465, 181] width 158 height 60
drag, startPoint x: 492, startPoint y: 234, endPoint x: 392, endPoint y: 181, distance: 112.9
click at [392, 181] on p ""Products with 100% natural extracts bring a feeling of freshness and refreshme…" at bounding box center [465, 181] width 158 height 60
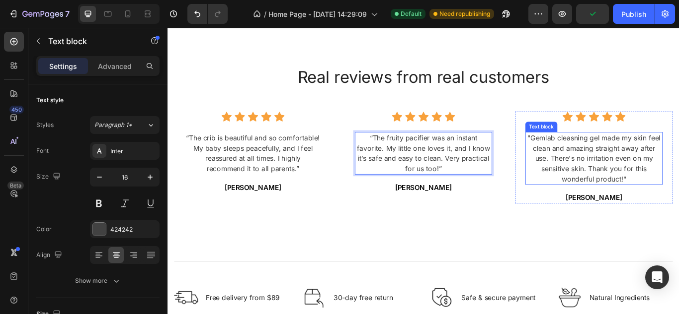
click at [678, 210] on p ""Gemlab cleasning gel made my skin feel clean and amazing straight away after u…" at bounding box center [664, 181] width 158 height 60
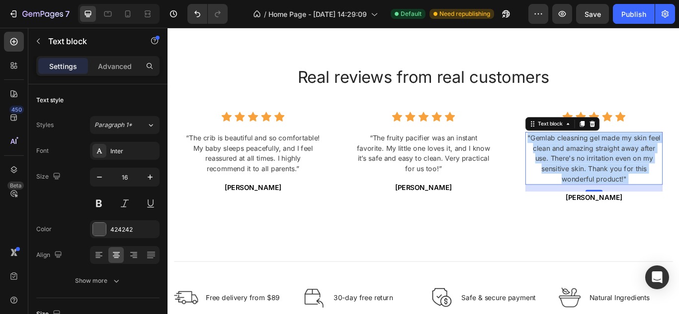
click at [678, 210] on p ""Gemlab cleasning gel made my skin feel clean and amazing straight away after u…" at bounding box center [664, 181] width 158 height 60
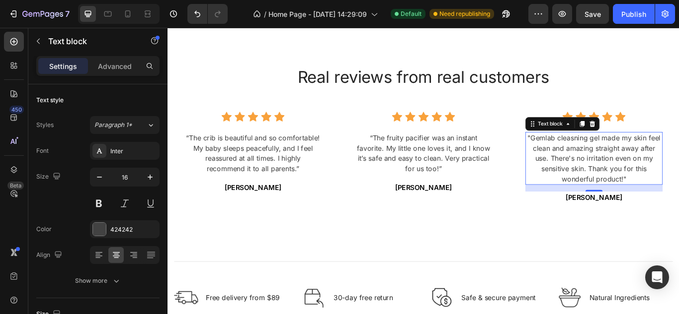
click at [678, 210] on p ""Gemlab cleasning gel made my skin feel clean and amazing straight away after u…" at bounding box center [664, 181] width 158 height 60
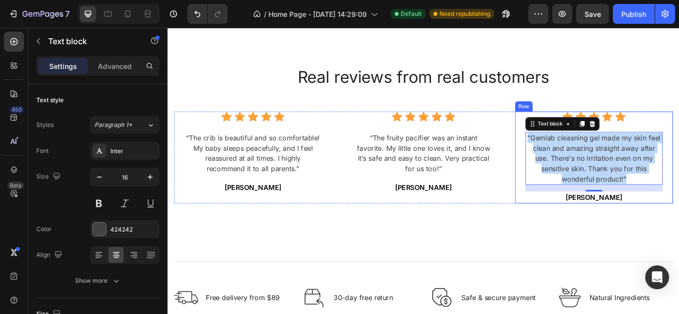
drag, startPoint x: 699, startPoint y: 229, endPoint x: 575, endPoint y: 176, distance: 135.3
click at [575, 176] on div "Icon Icon Icon Icon Icon Icon List Hoz "Gemlab cleasning gel made my skin feel …" at bounding box center [664, 179] width 184 height 107
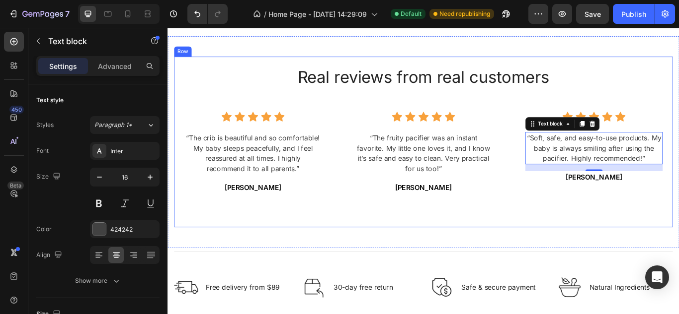
click at [595, 249] on div "Real reviews from real customers Heading Icon Icon Icon Icon Icon Icon List Hoz…" at bounding box center [465, 162] width 581 height 176
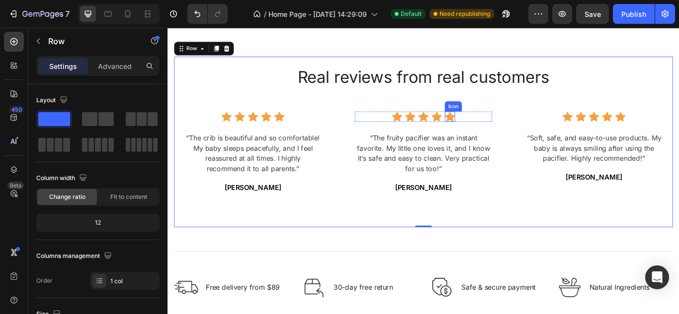
click at [490, 138] on icon at bounding box center [496, 131] width 12 height 11
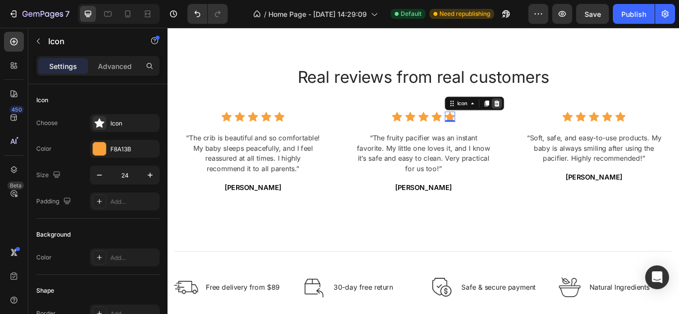
click at [547, 120] on icon at bounding box center [551, 116] width 8 height 8
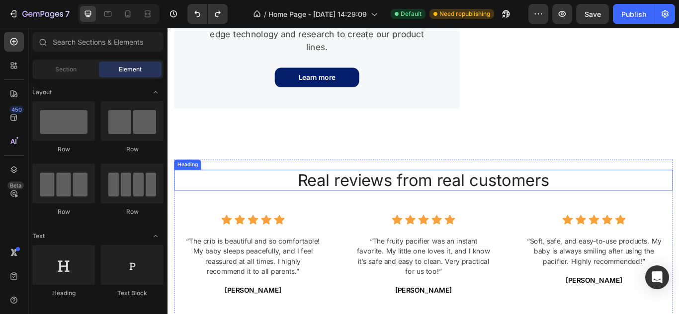
scroll to position [1054, 0]
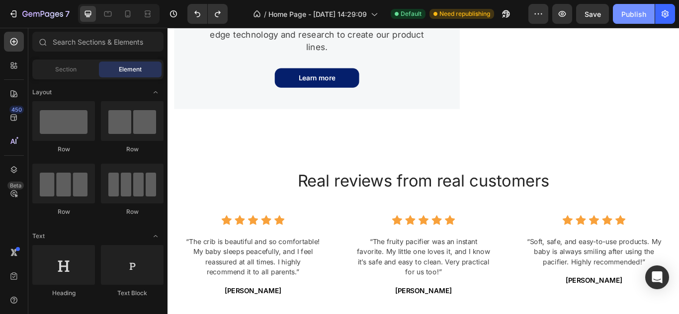
click at [623, 14] on div "Publish" at bounding box center [633, 14] width 25 height 10
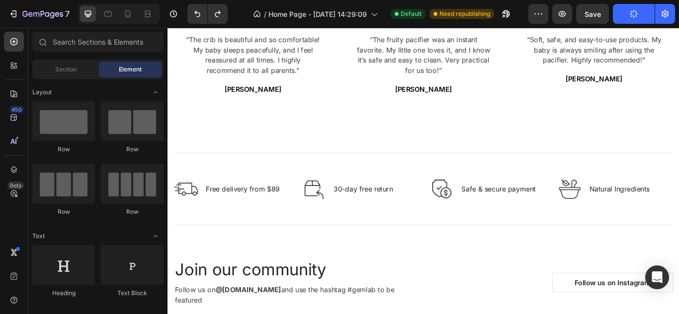
scroll to position [1255, 0]
